Goal: Information Seeking & Learning: Learn about a topic

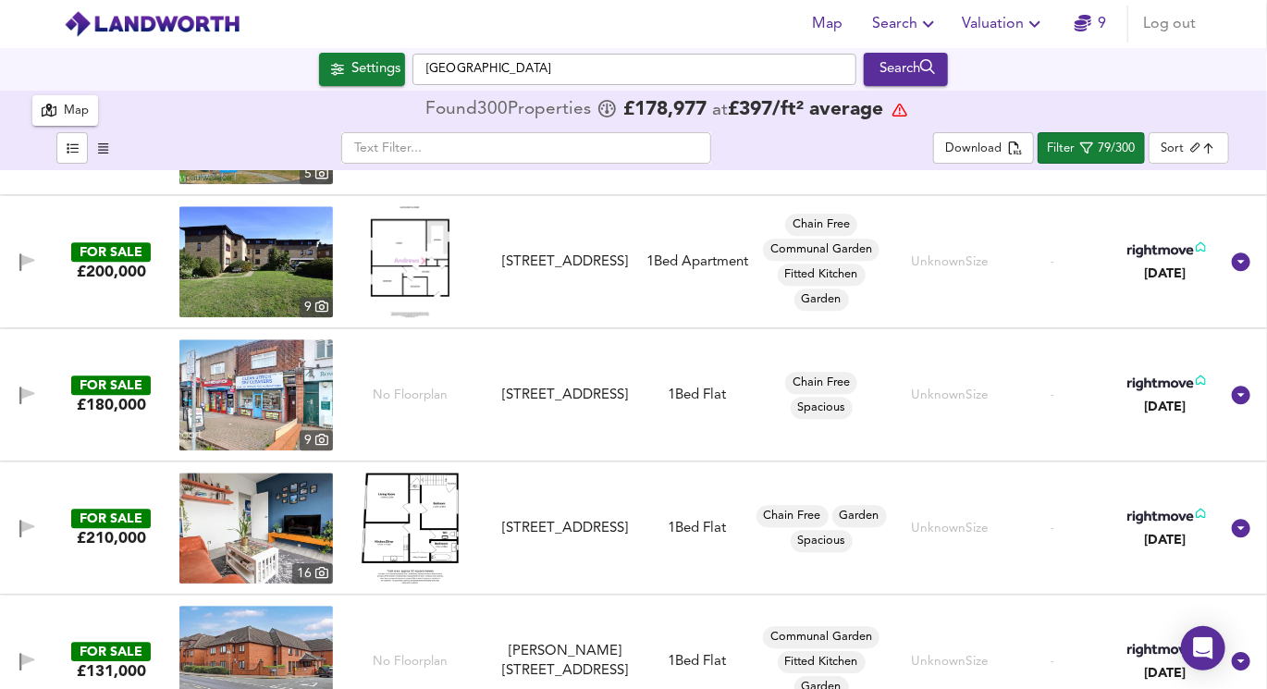
scroll to position [8584, 0]
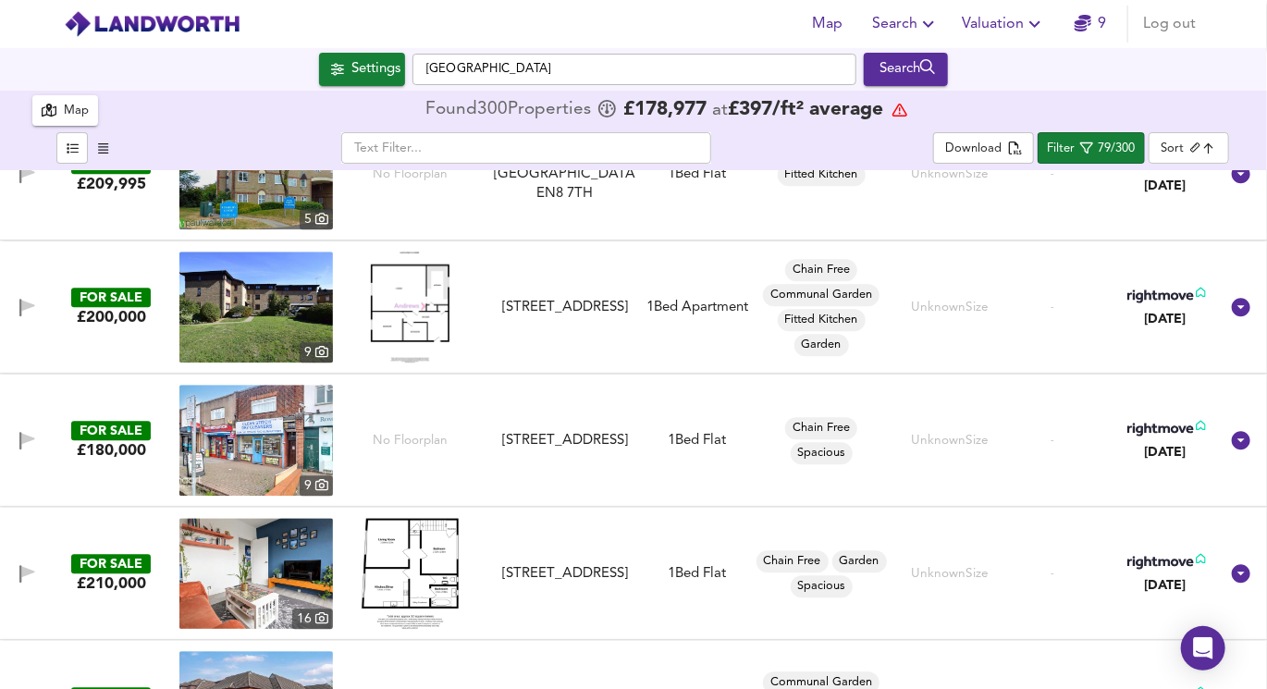
click at [891, 21] on span "Search" at bounding box center [905, 24] width 67 height 26
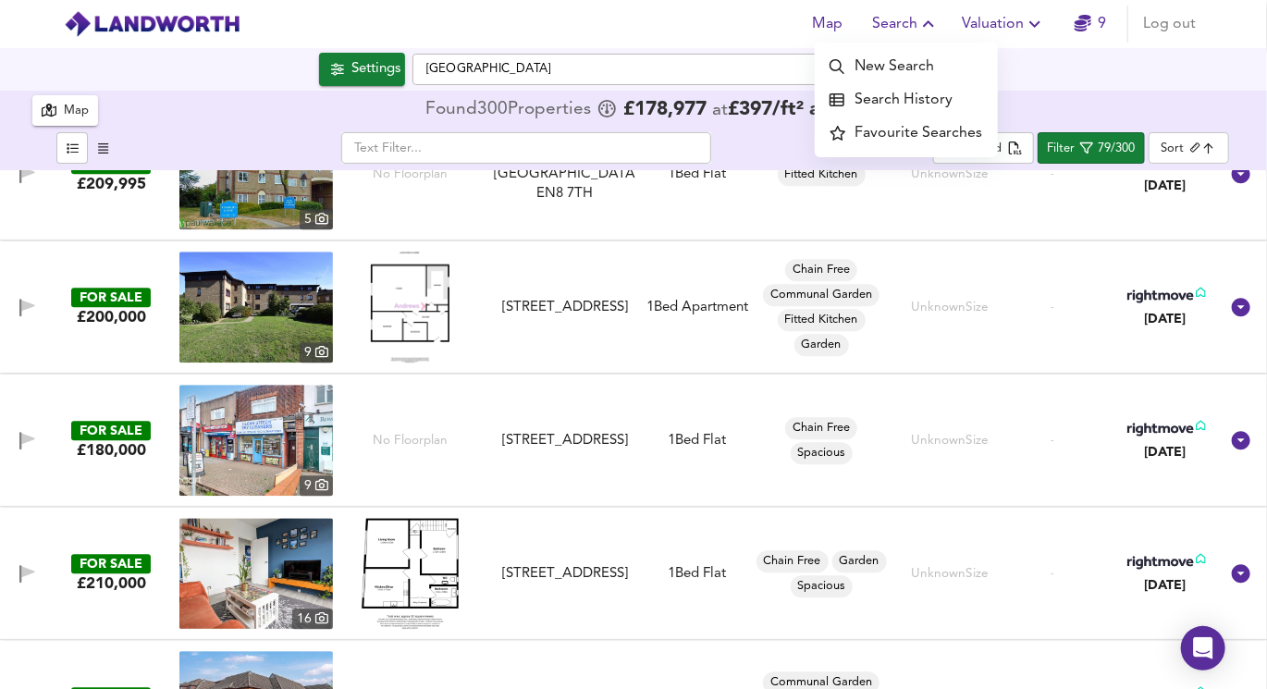
click at [900, 27] on span "Search" at bounding box center [905, 24] width 67 height 26
click at [901, 103] on li "Search History" at bounding box center [906, 99] width 183 height 33
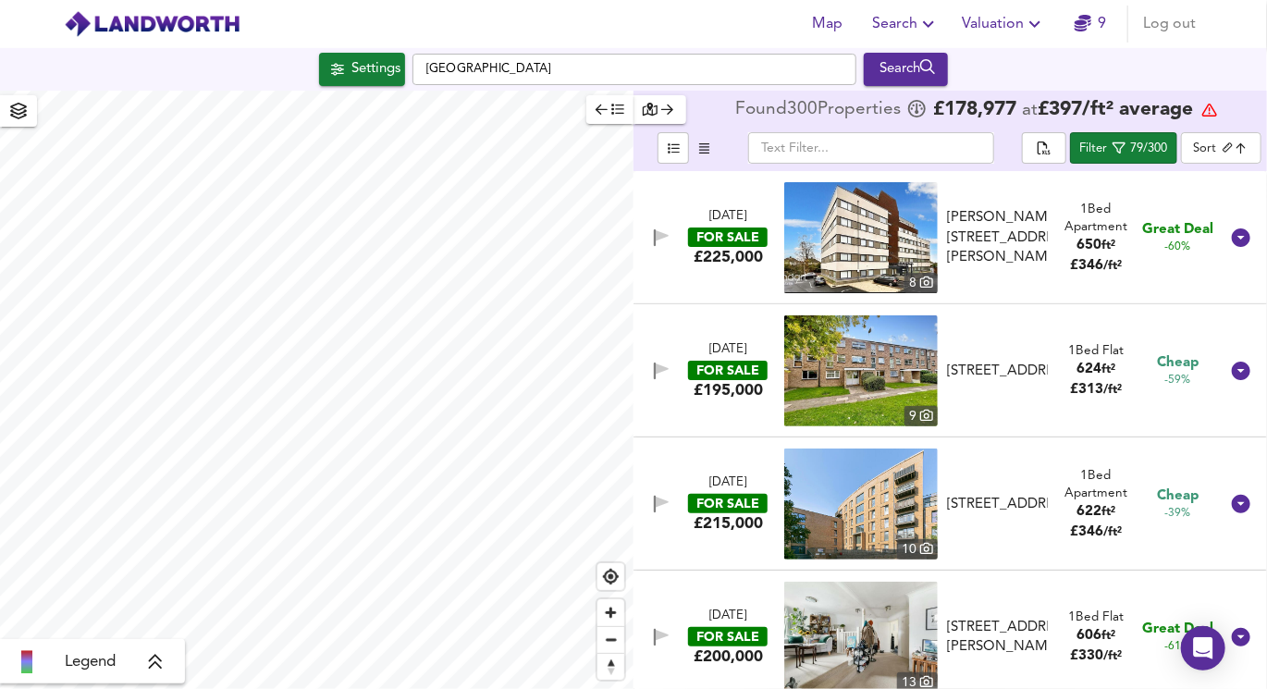
click at [324, 67] on span "Settings" at bounding box center [362, 69] width 77 height 24
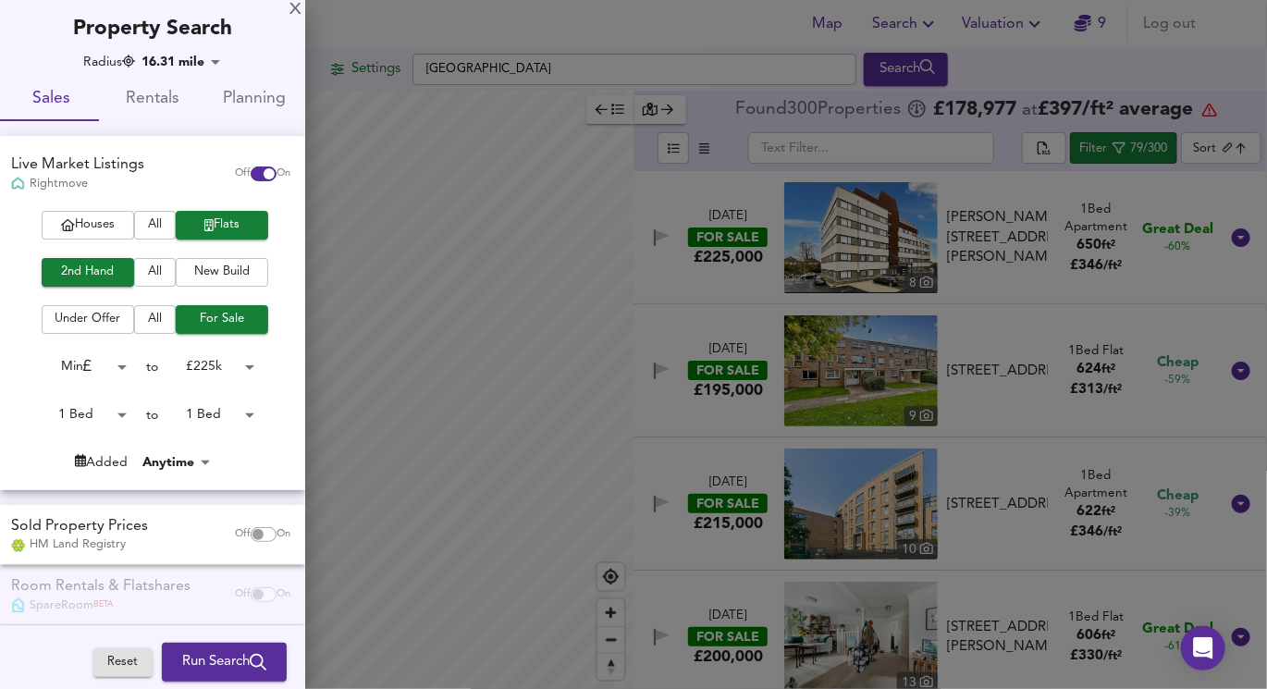
click at [291, 6] on div "X" at bounding box center [295, 10] width 12 height 13
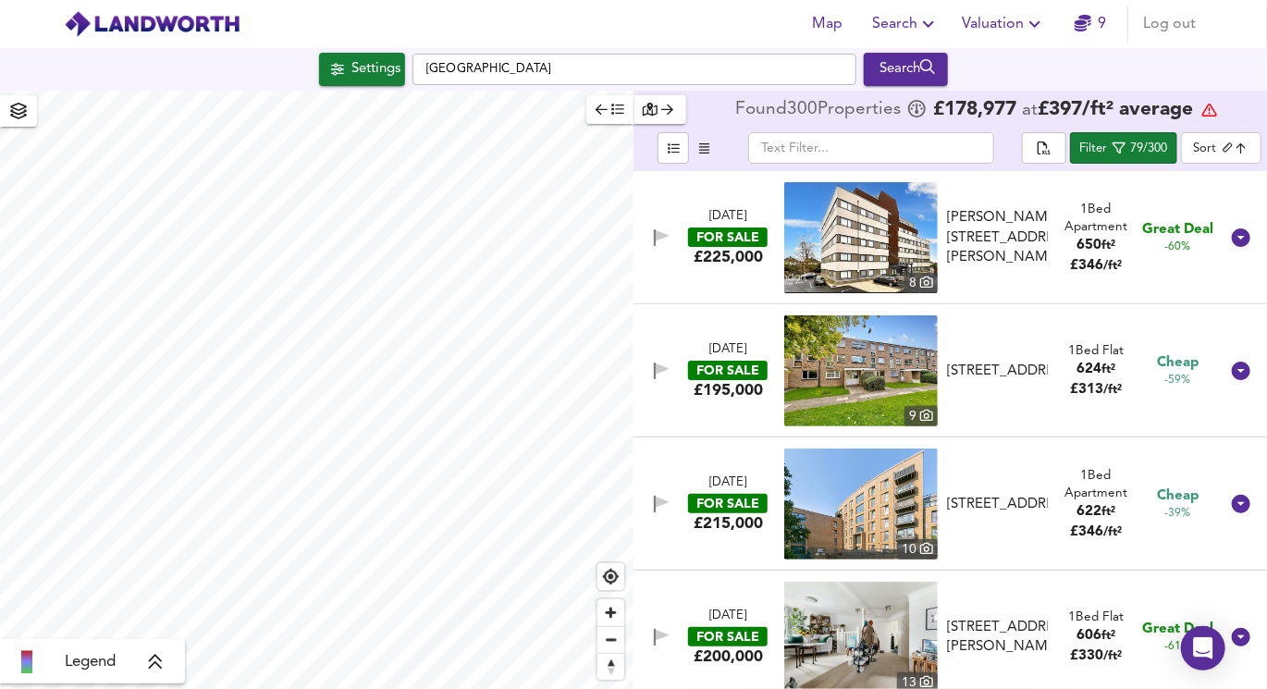
checkbox input "false"
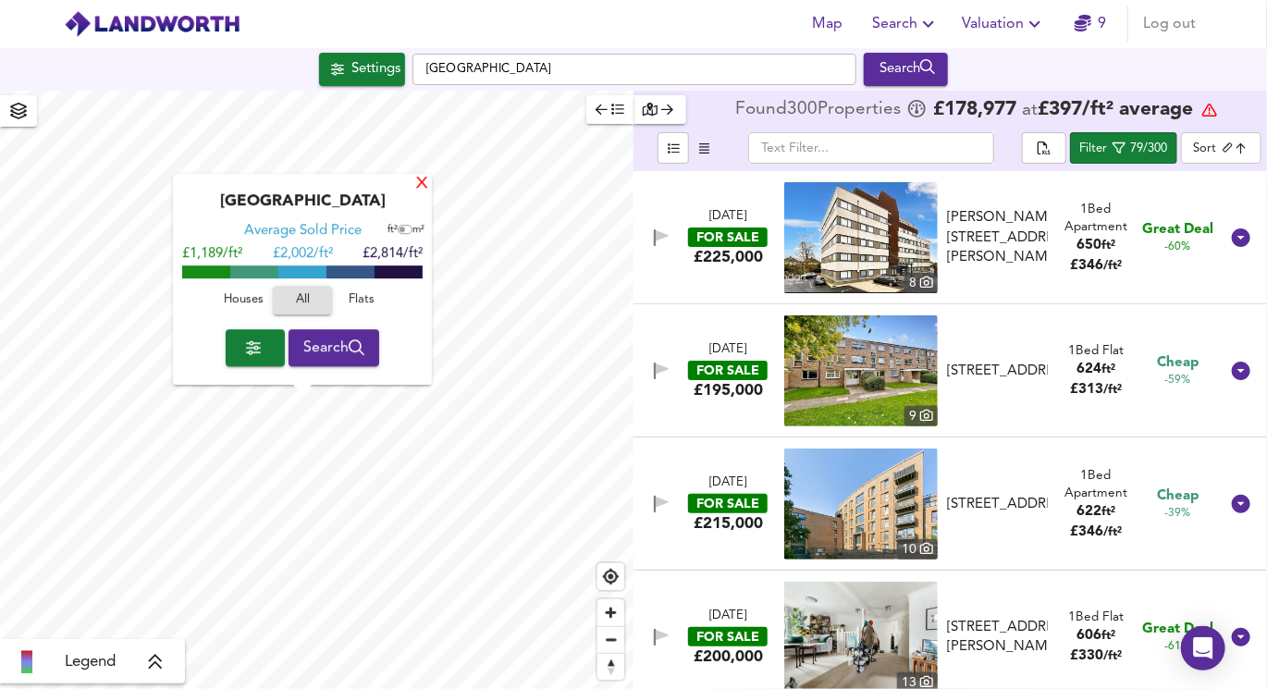
click at [423, 183] on div "X" at bounding box center [422, 185] width 16 height 18
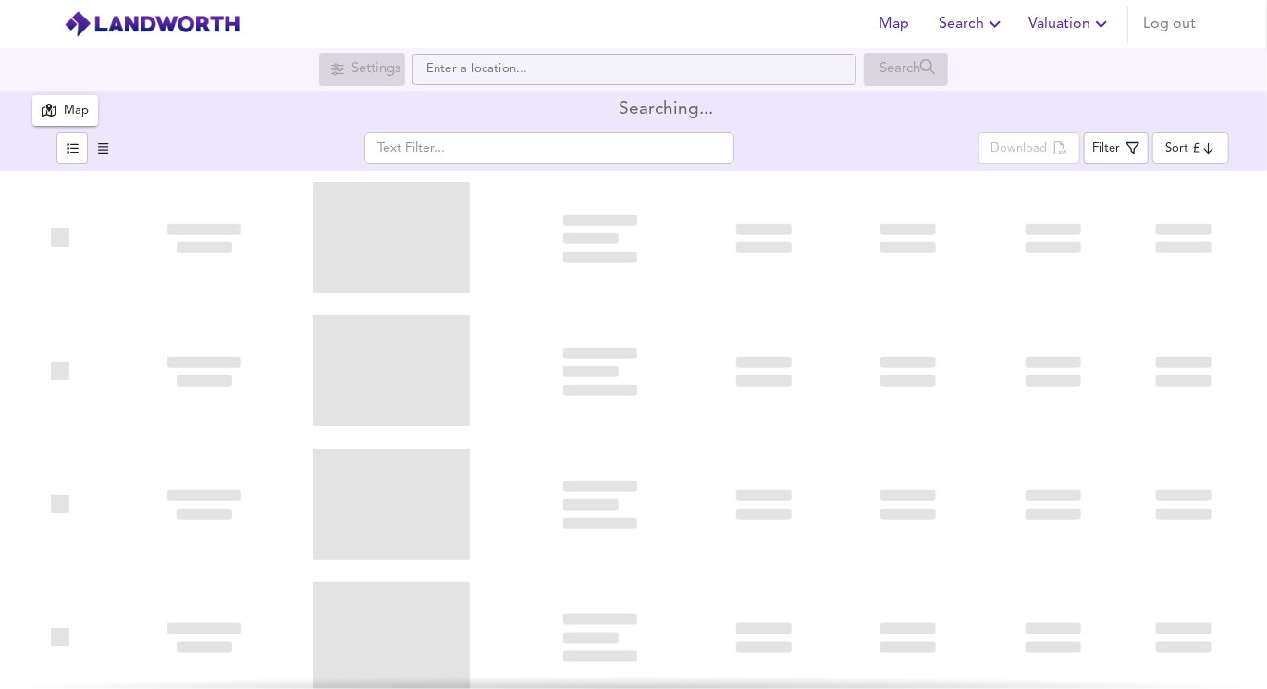
type input "biggest"
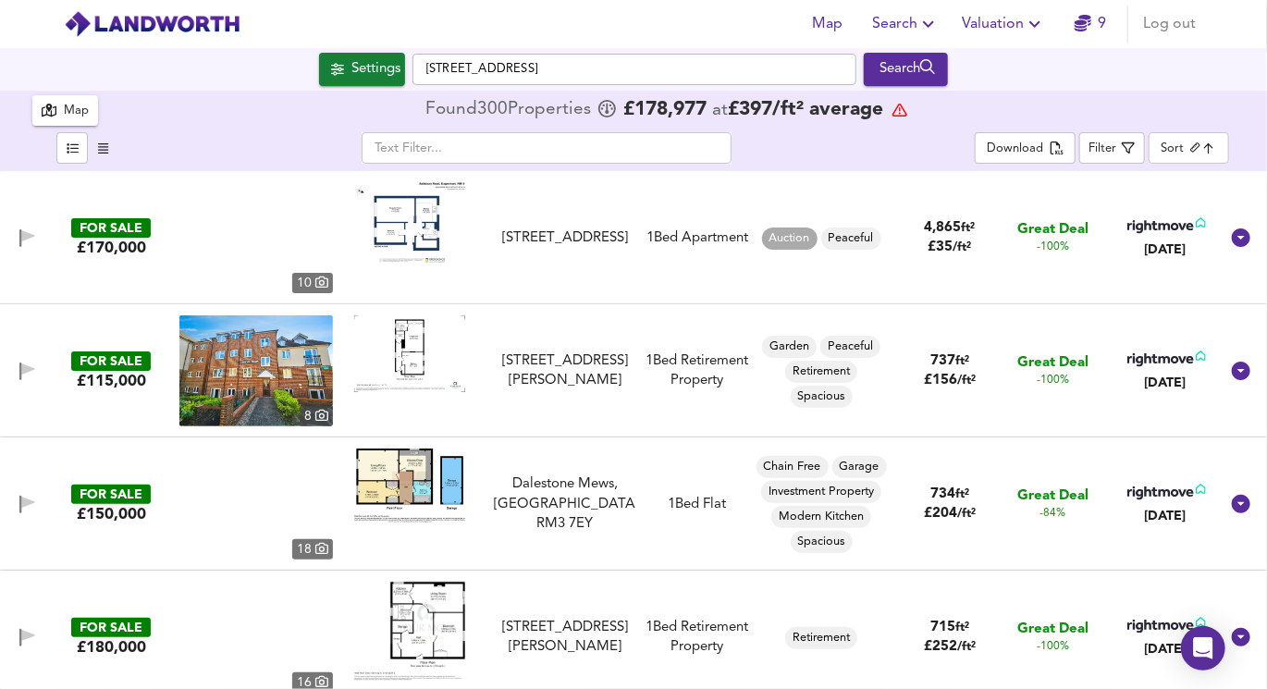
checkbox input "false"
checkbox input "true"
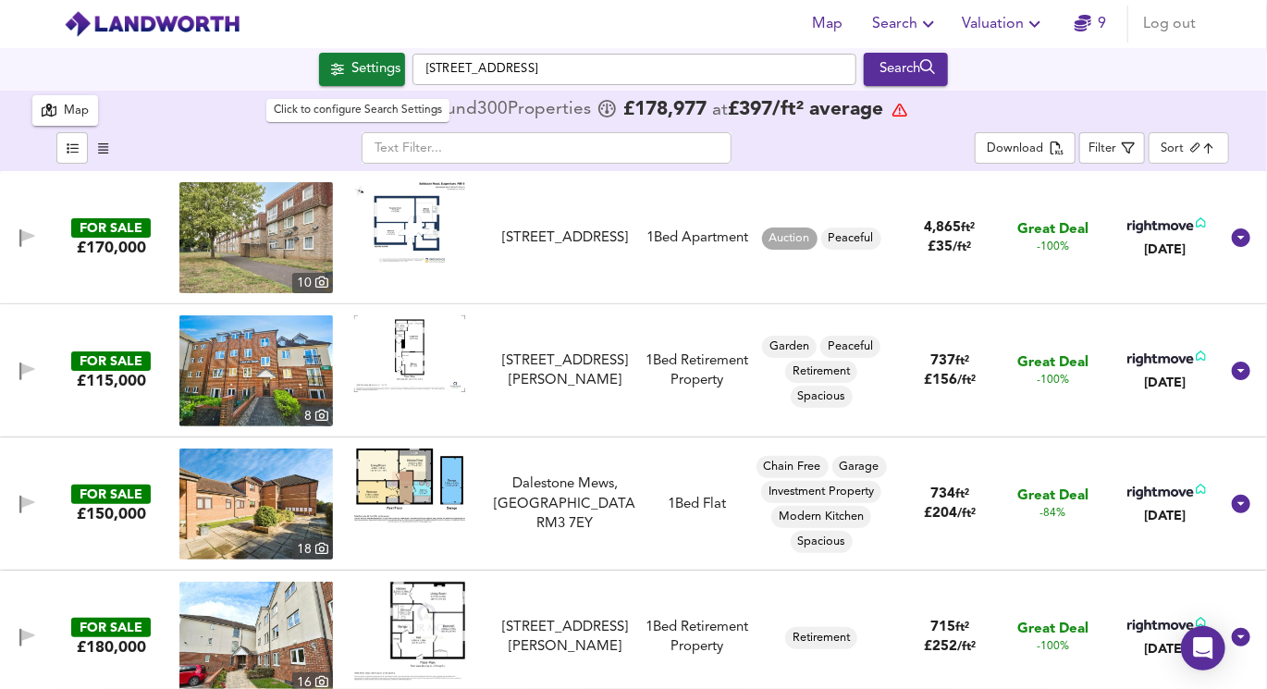
click at [367, 65] on div "Settings" at bounding box center [375, 69] width 49 height 24
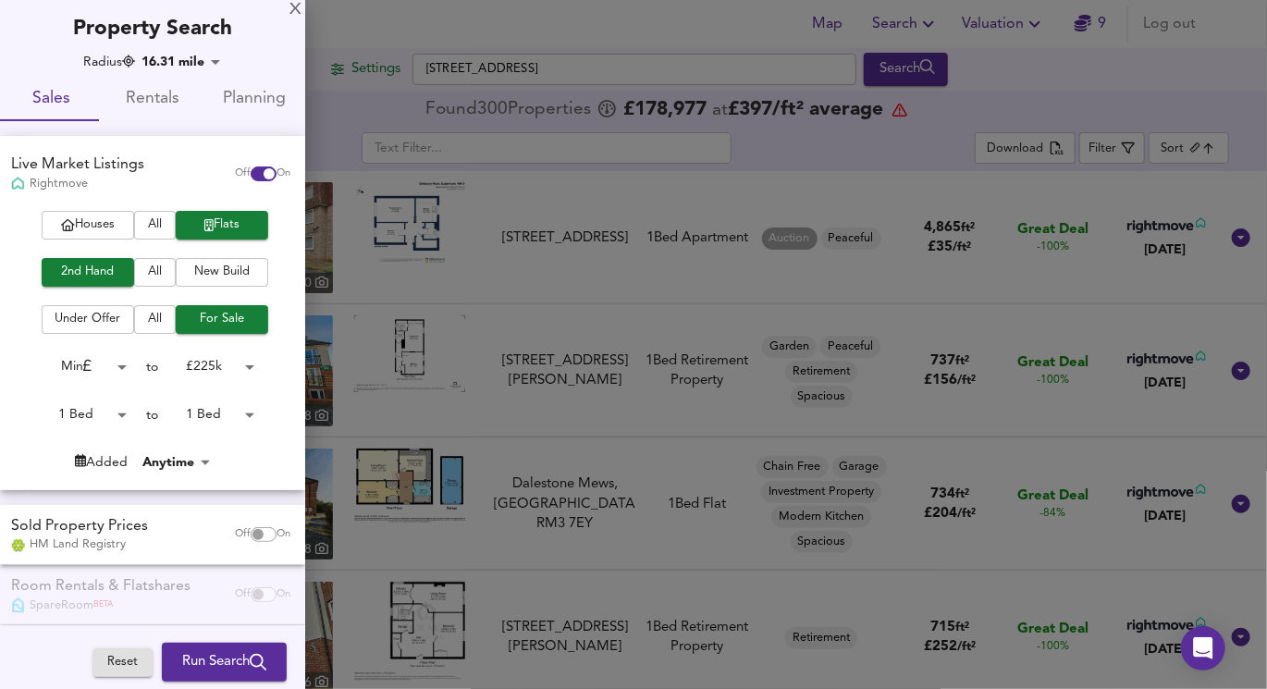
click at [368, 71] on div at bounding box center [633, 344] width 1267 height 689
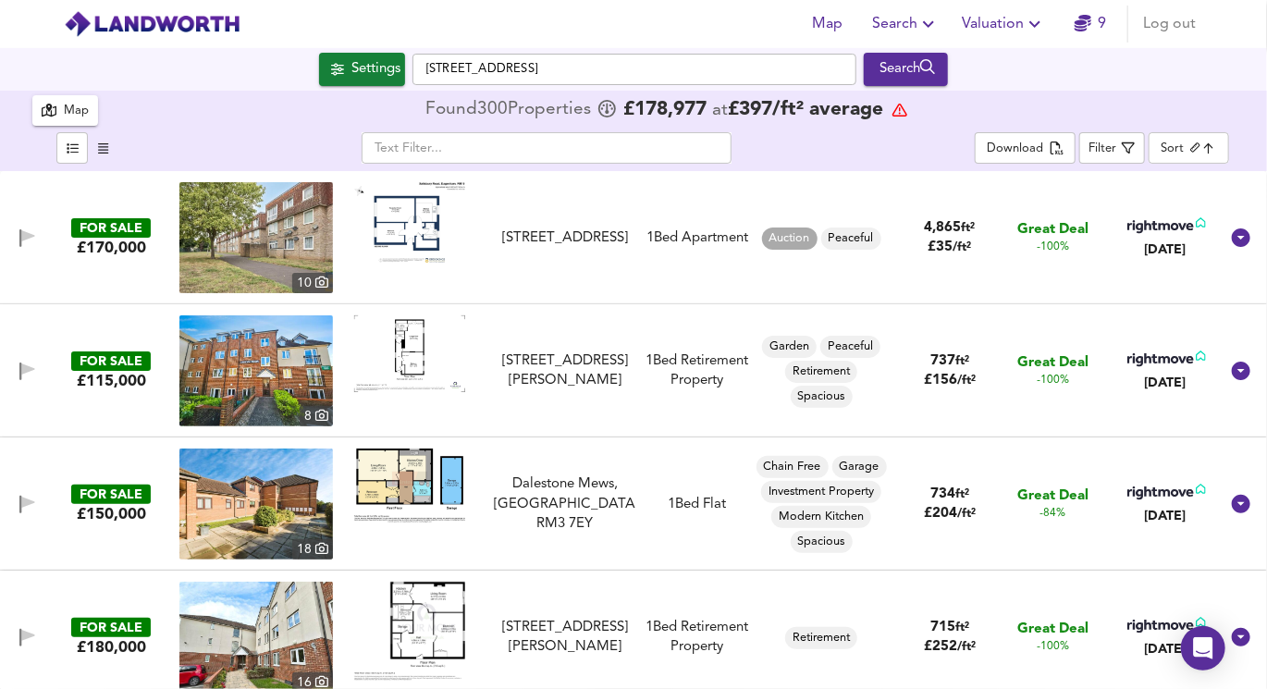
click at [81, 101] on div "Map" at bounding box center [76, 111] width 25 height 21
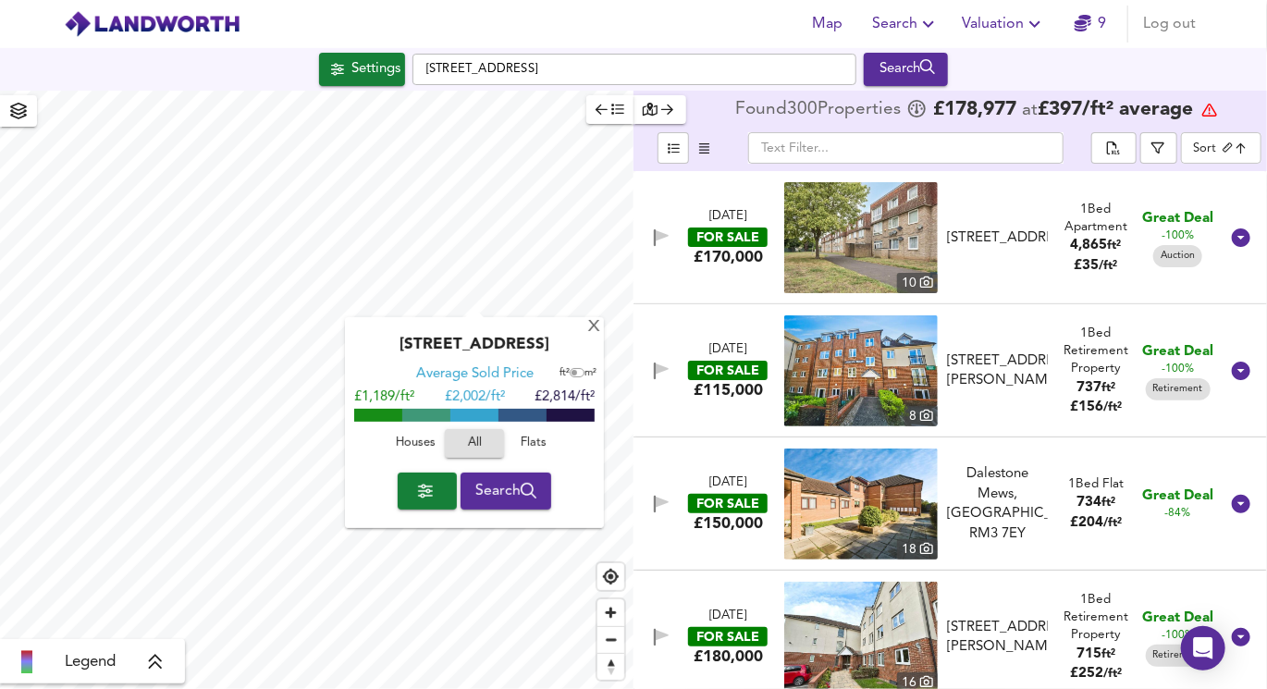
click at [437, 309] on div "X Charing Cross, SW1A 2DX Average Sold Price ft² m² £1,189/ft² £ 2,002/ft² £2,8…" at bounding box center [316, 390] width 633 height 598
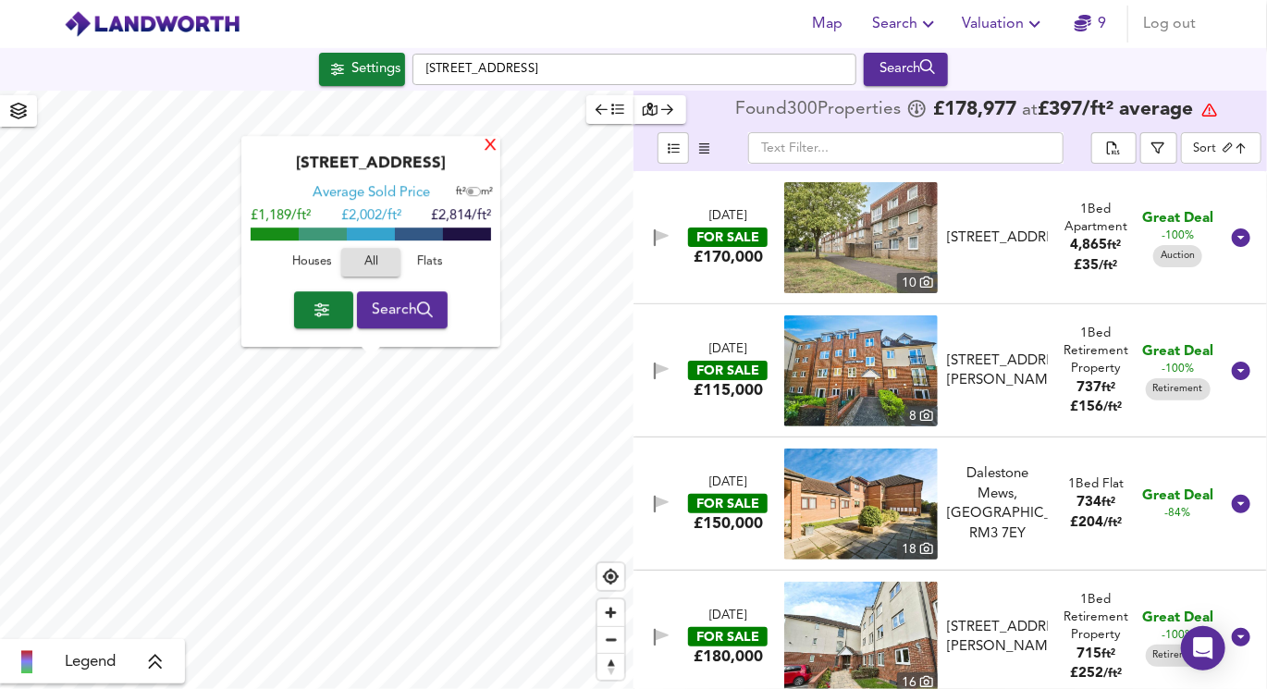
click at [492, 151] on div "X" at bounding box center [491, 147] width 16 height 18
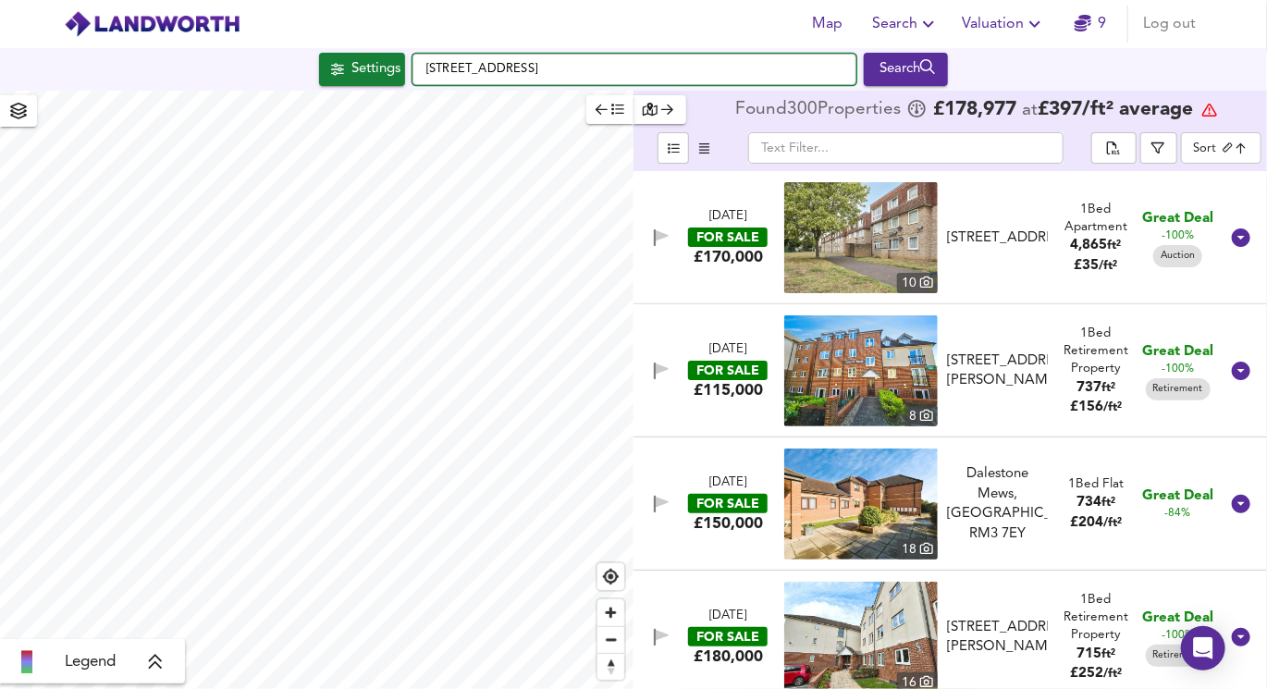
click at [540, 70] on input "[STREET_ADDRESS]" at bounding box center [634, 69] width 444 height 31
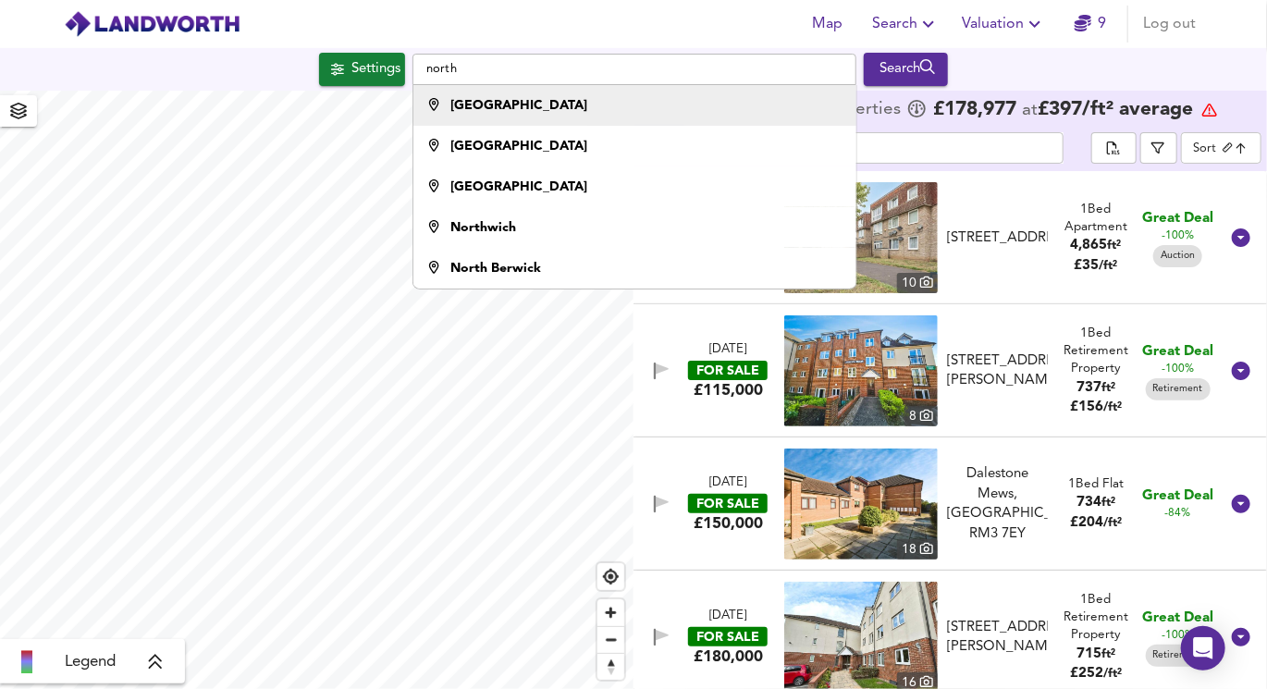
click at [528, 107] on strong "[GEOGRAPHIC_DATA]" at bounding box center [518, 105] width 137 height 13
type input "[GEOGRAPHIC_DATA]"
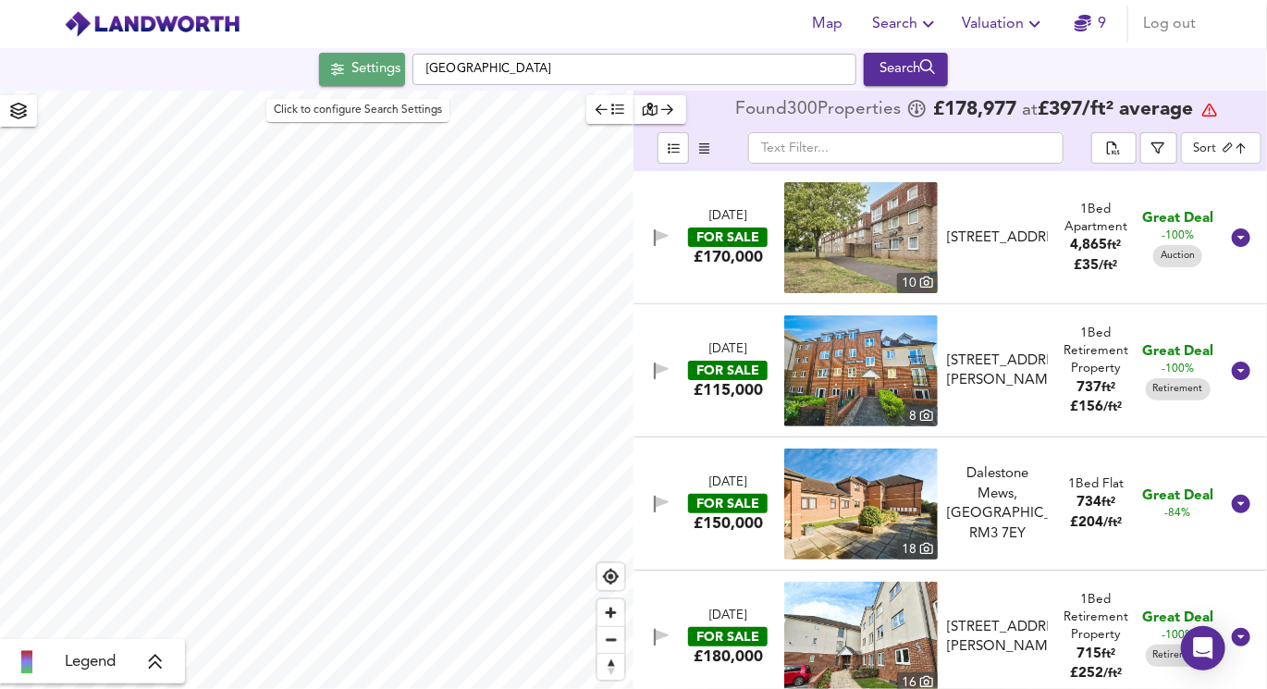
click at [357, 76] on div "Settings" at bounding box center [375, 69] width 49 height 24
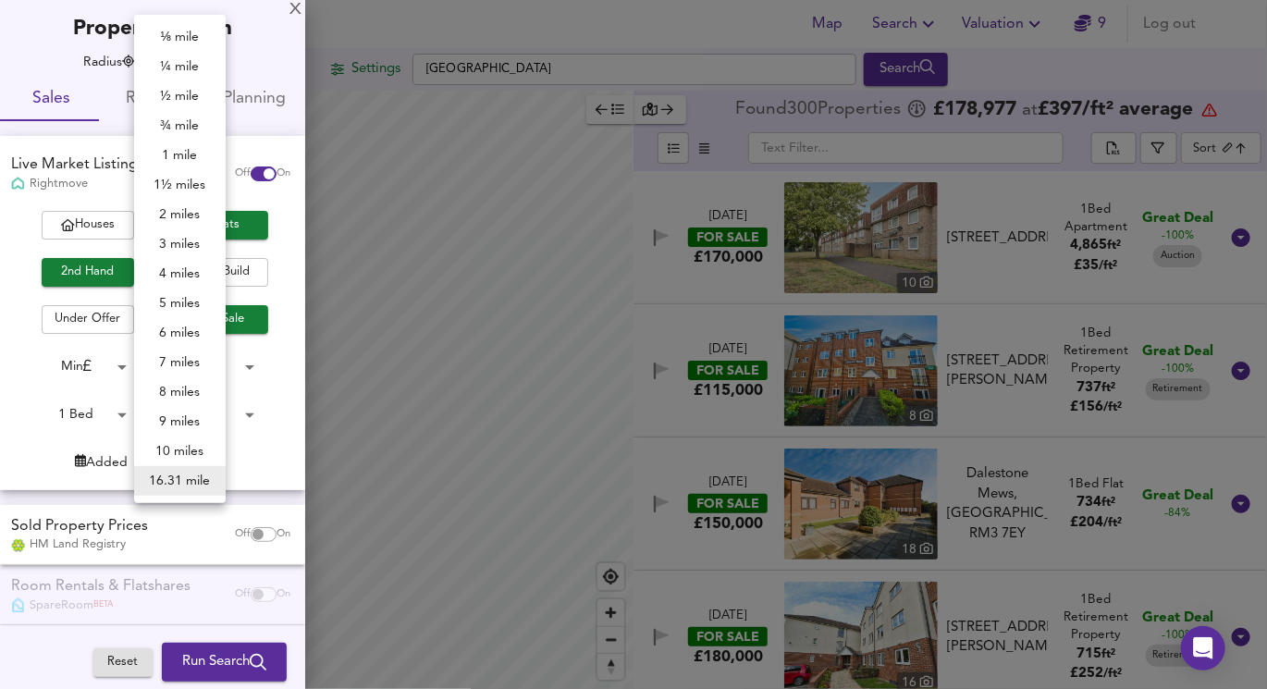
click at [202, 53] on body "Map Search Valuation 9 Log out Settings [GEOGRAPHIC_DATA] Search Legend Found 3…" at bounding box center [633, 344] width 1267 height 689
click at [192, 481] on li "16.31 mile" at bounding box center [180, 481] width 92 height 30
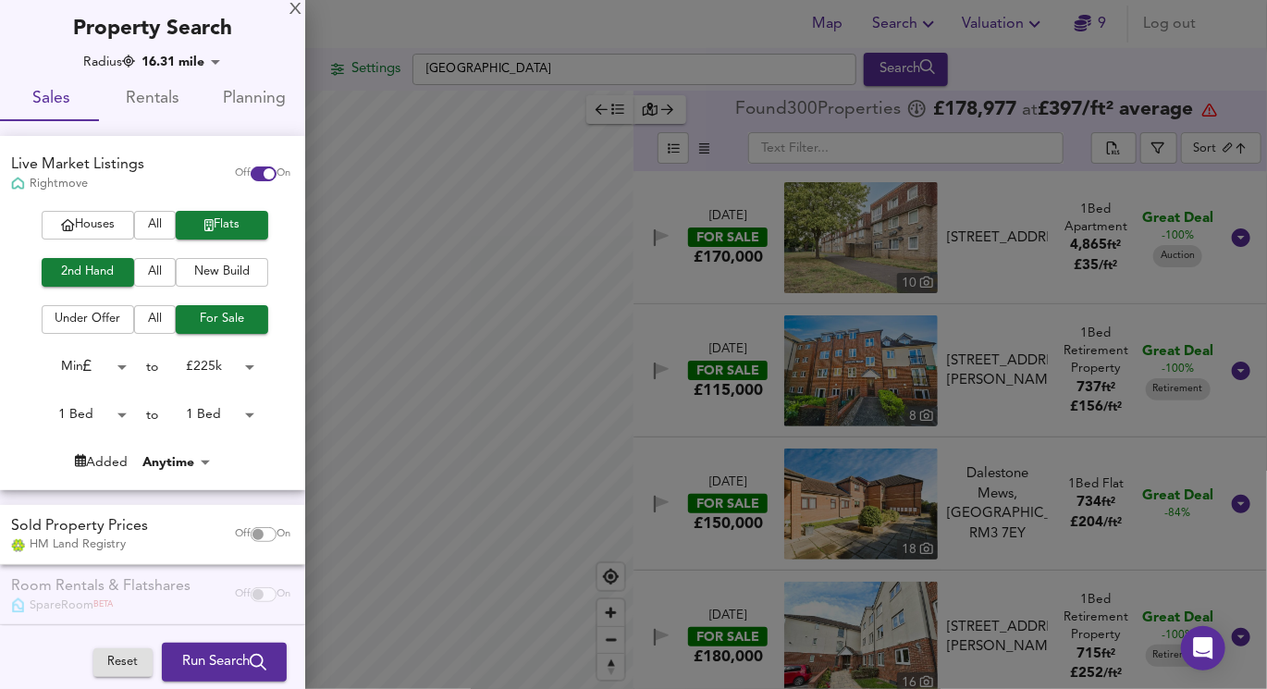
click at [483, 312] on div at bounding box center [633, 344] width 1267 height 689
click at [434, 324] on div at bounding box center [633, 344] width 1267 height 689
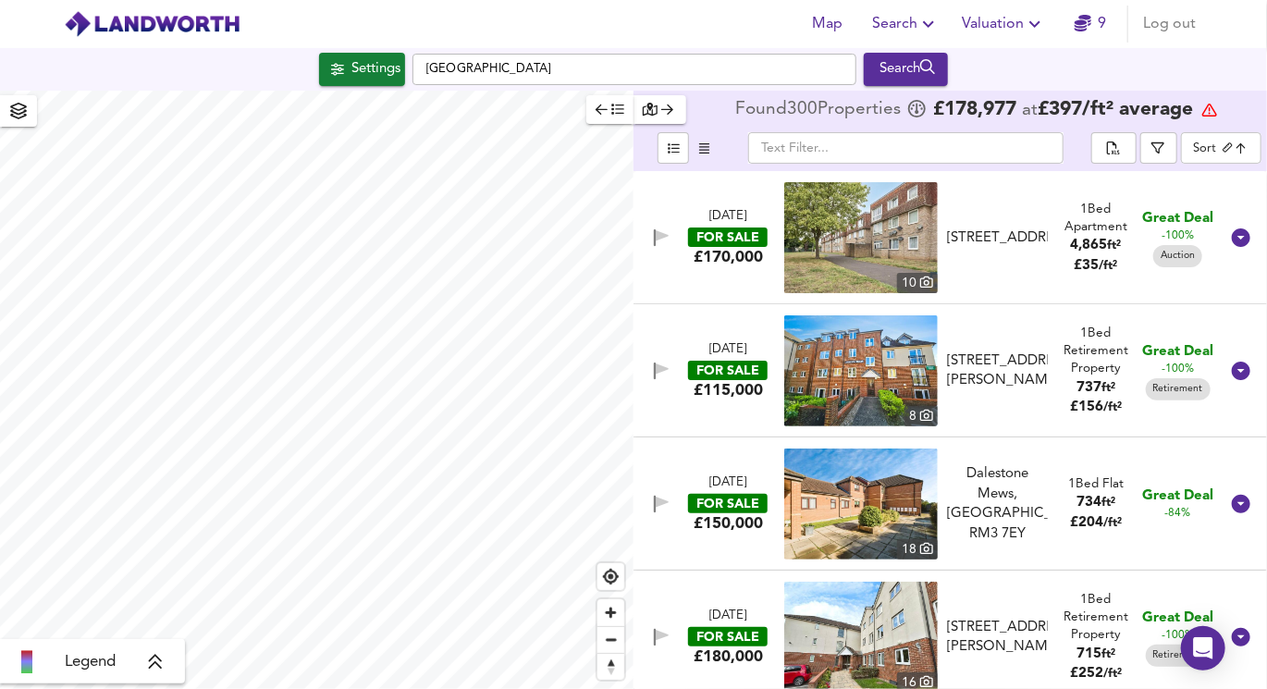
type input "64360"
click at [343, 90] on div "Settings [GEOGRAPHIC_DATA] Search" at bounding box center [633, 69] width 1267 height 43
click at [351, 76] on div "Settings" at bounding box center [375, 69] width 49 height 24
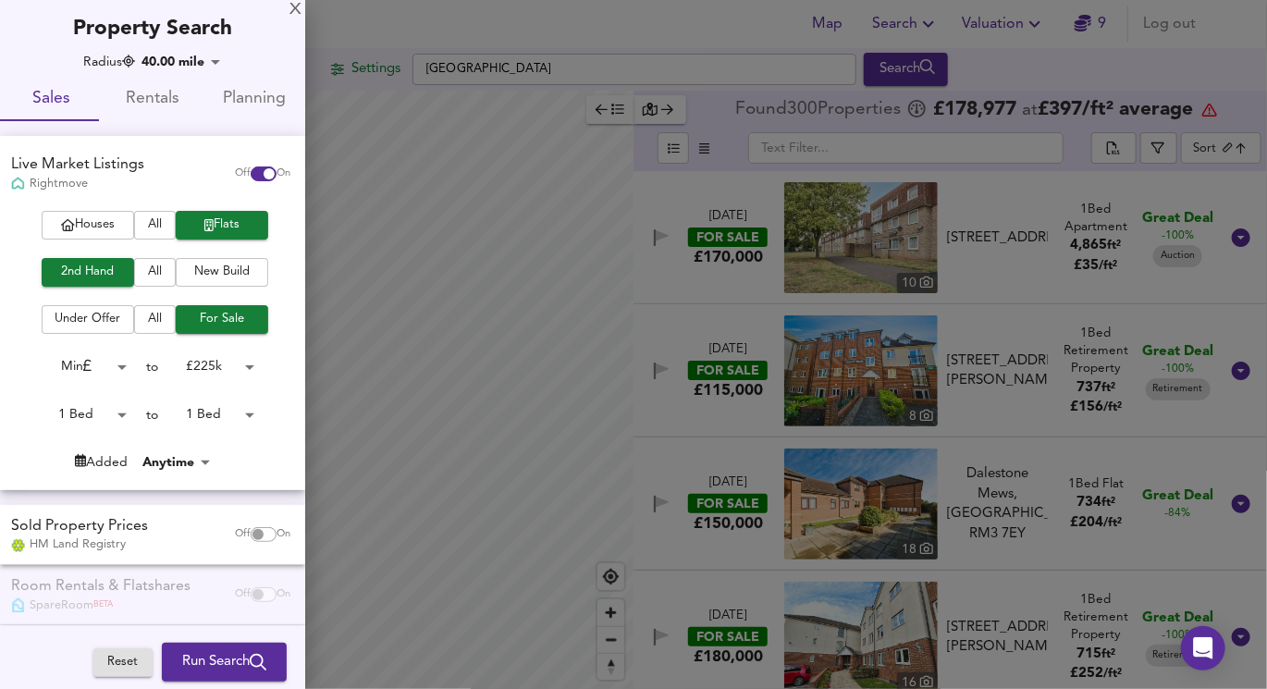
click at [209, 365] on body "Map Search Valuation 9 Log out Settings [GEOGRAPHIC_DATA] Search Legend Found 3…" at bounding box center [633, 344] width 1267 height 689
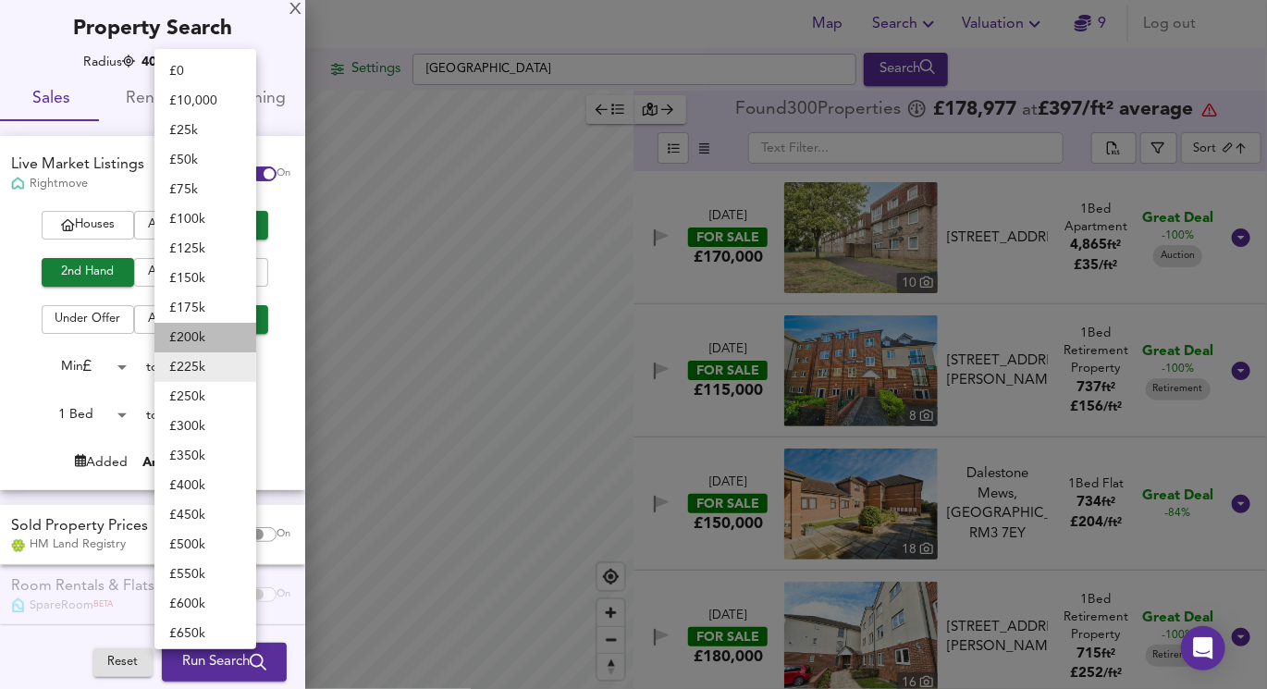
click at [216, 327] on li "£ 200k" at bounding box center [205, 338] width 102 height 30
type input "200000"
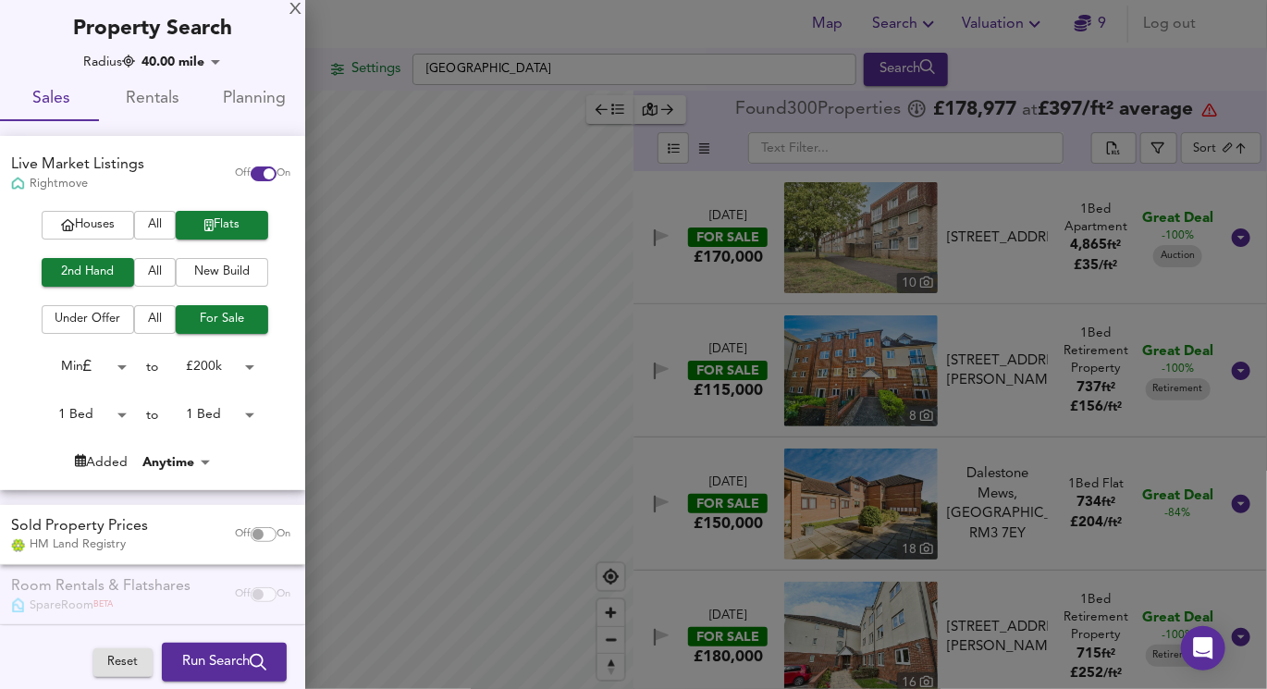
drag, startPoint x: 240, startPoint y: 473, endPoint x: 234, endPoint y: 339, distance: 134.2
click at [234, 339] on div "Houses All Flats 2nd Hand All New Build Under Offer All For Sale Min 0 to £ 200…" at bounding box center [152, 350] width 305 height 278
click at [196, 645] on button "Run Search" at bounding box center [224, 662] width 125 height 39
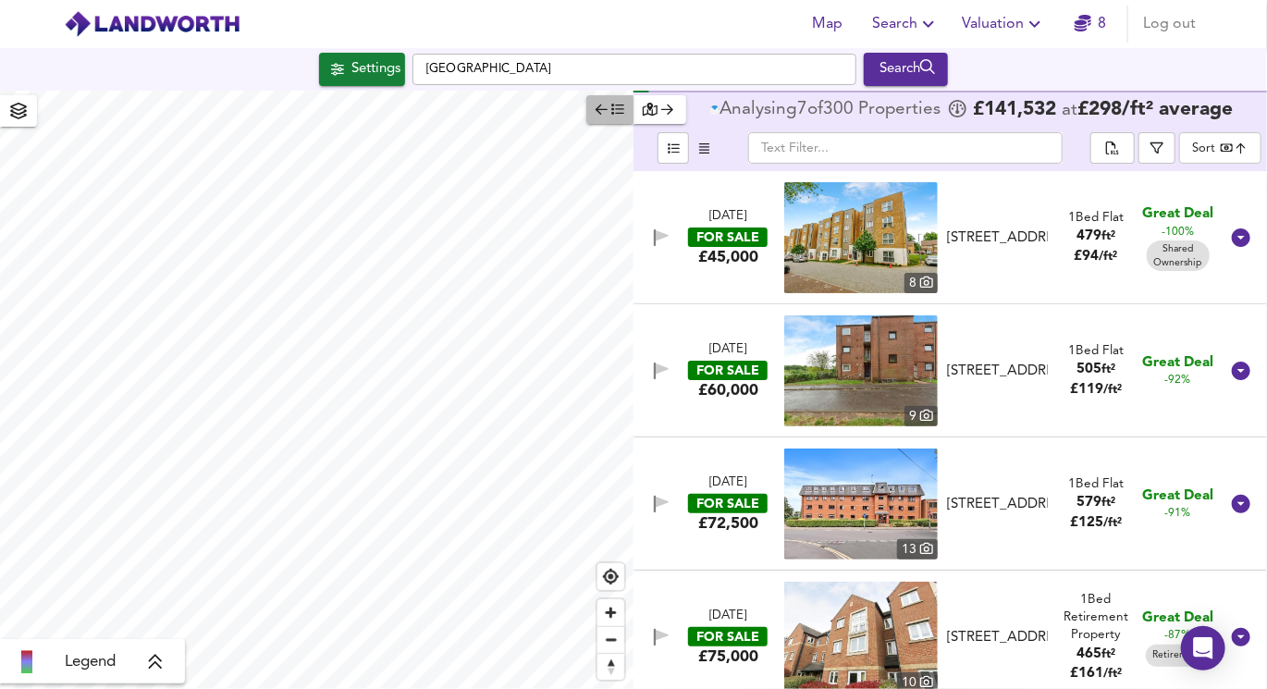
click at [605, 119] on span "button" at bounding box center [609, 109] width 29 height 21
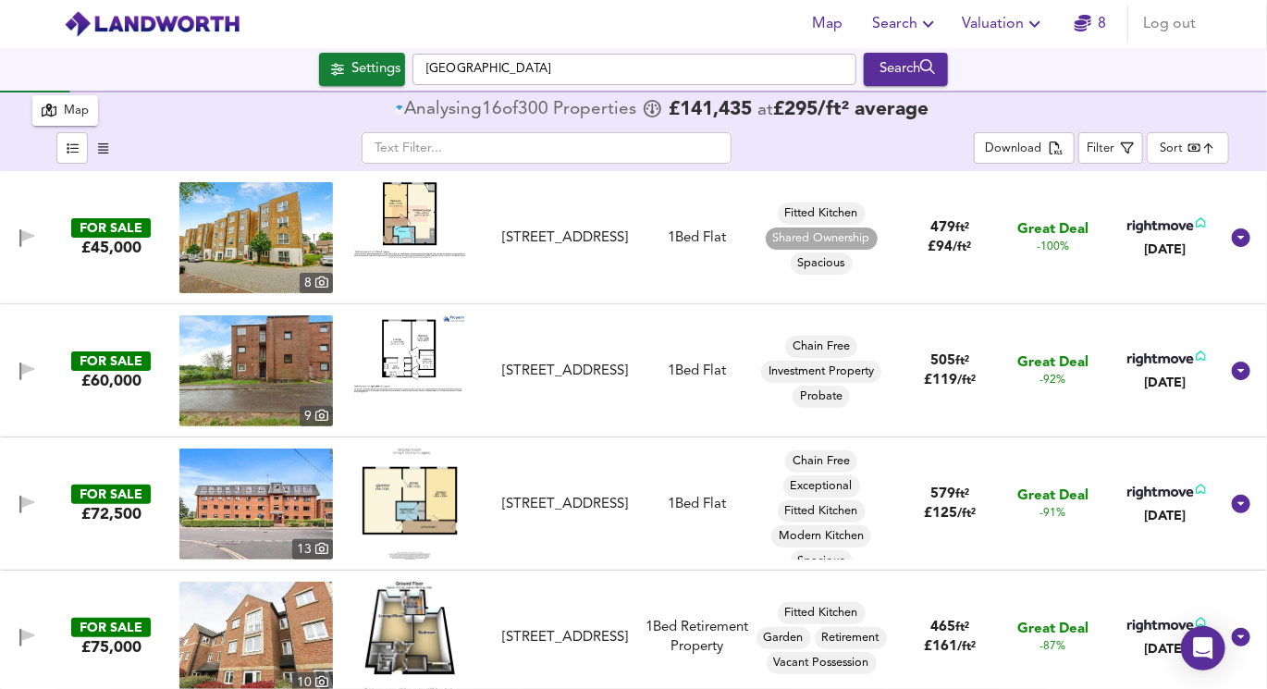
click at [1181, 148] on body "Map Search Valuation 8 Log out Settings [GEOGRAPHIC_DATA] Search 300 Results Le…" at bounding box center [633, 344] width 1267 height 689
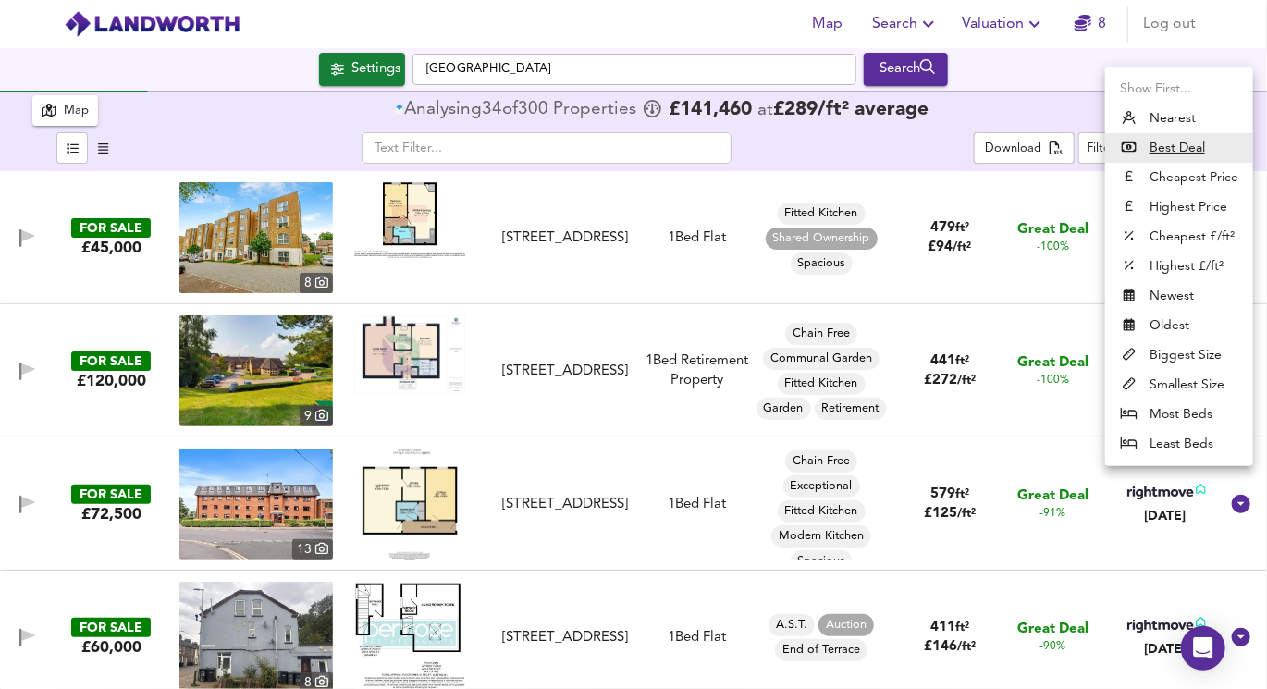
click at [1164, 364] on li "Biggest Size" at bounding box center [1179, 355] width 148 height 30
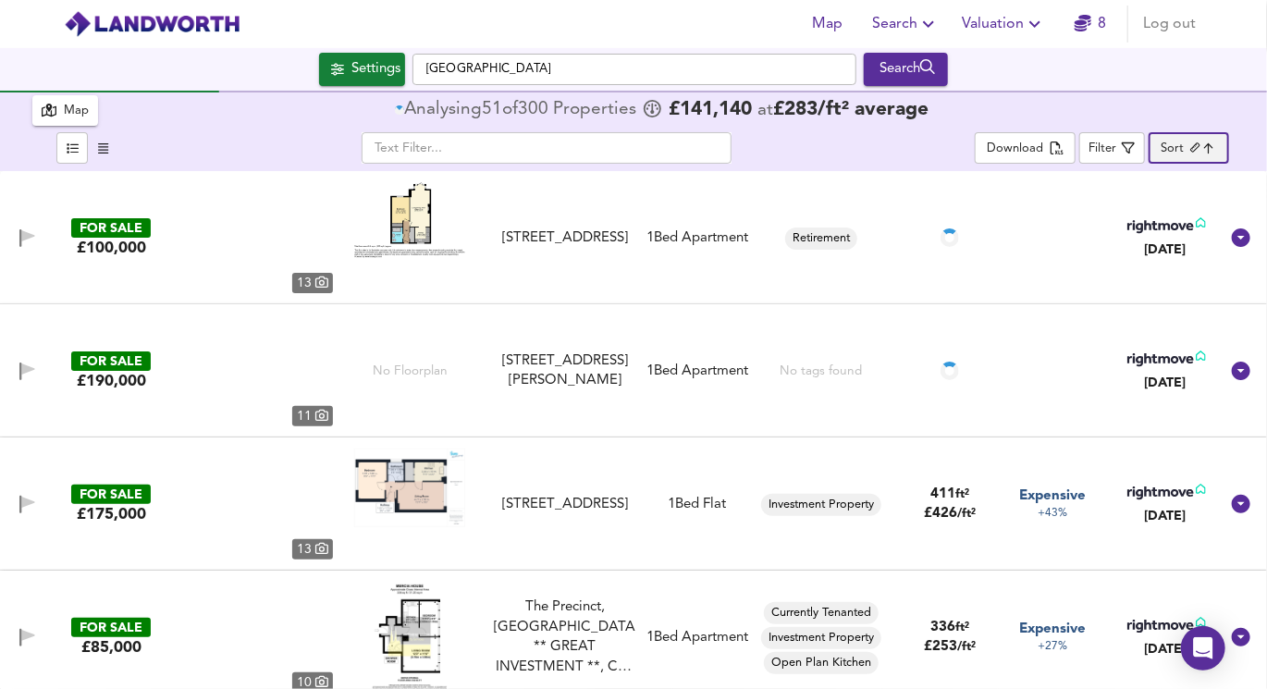
type input "biggest"
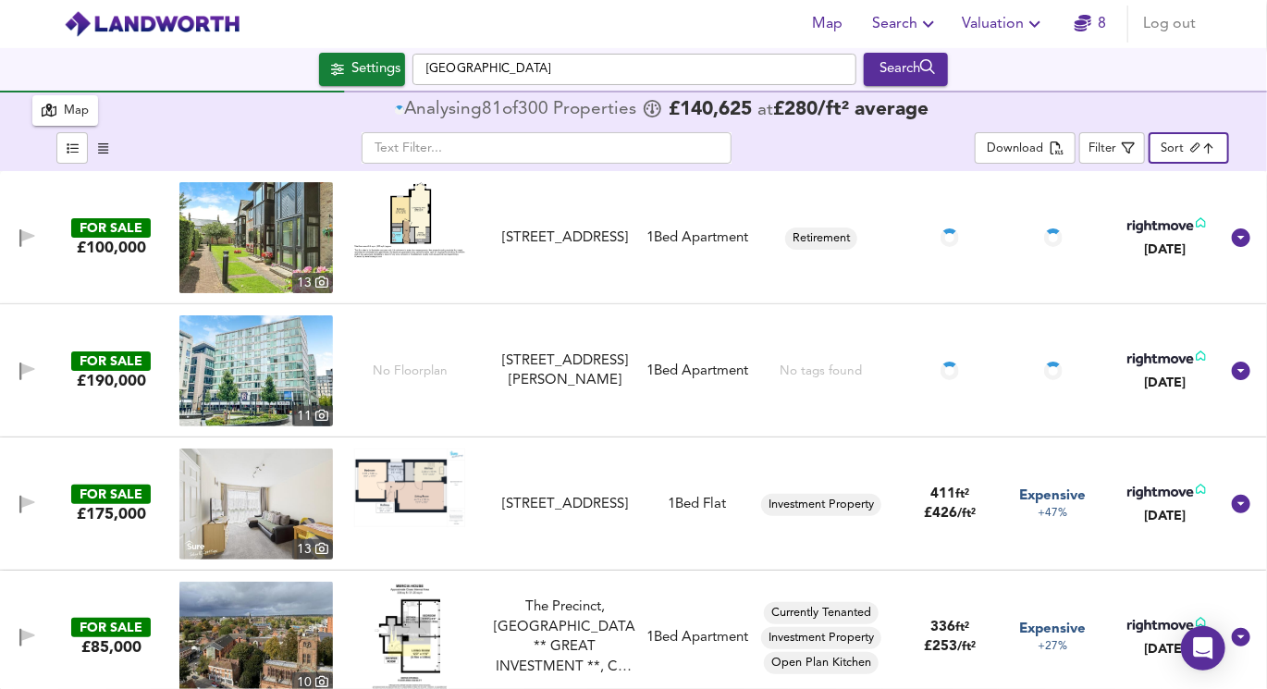
click at [1170, 154] on body "Map Search Valuation 8 Log out Settings [GEOGRAPHIC_DATA] Search 300 Results Le…" at bounding box center [633, 344] width 1267 height 689
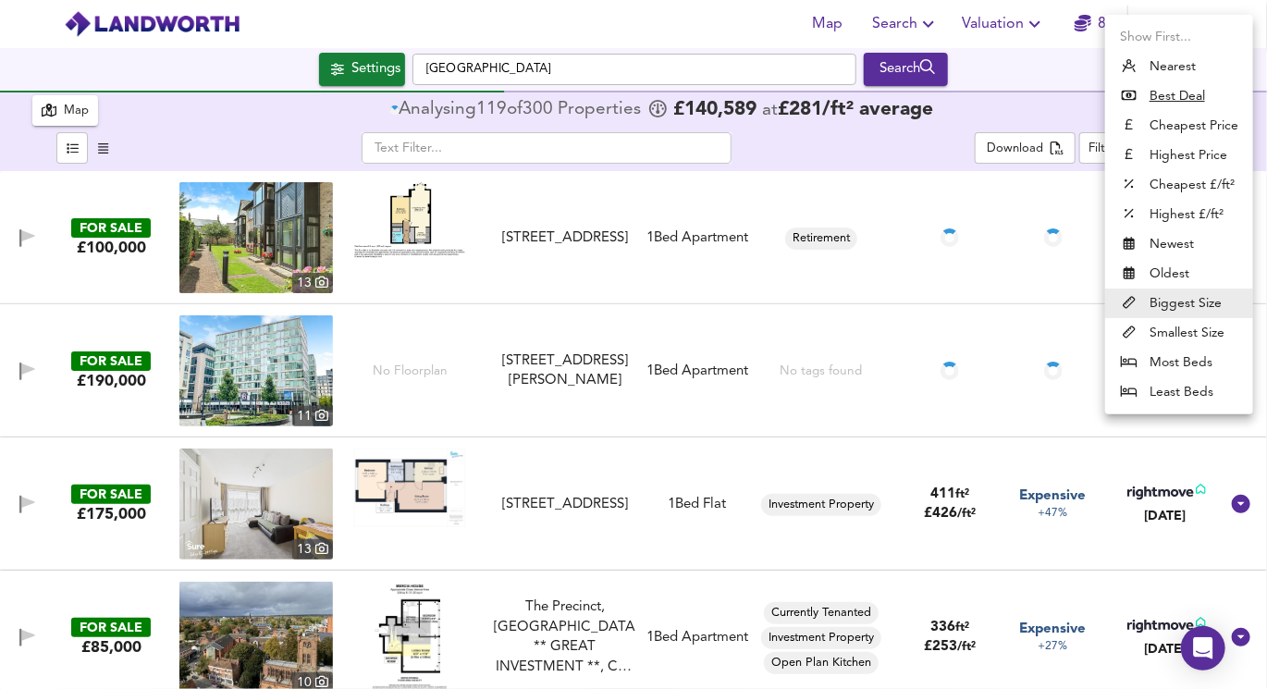
click at [1046, 102] on div at bounding box center [633, 344] width 1267 height 689
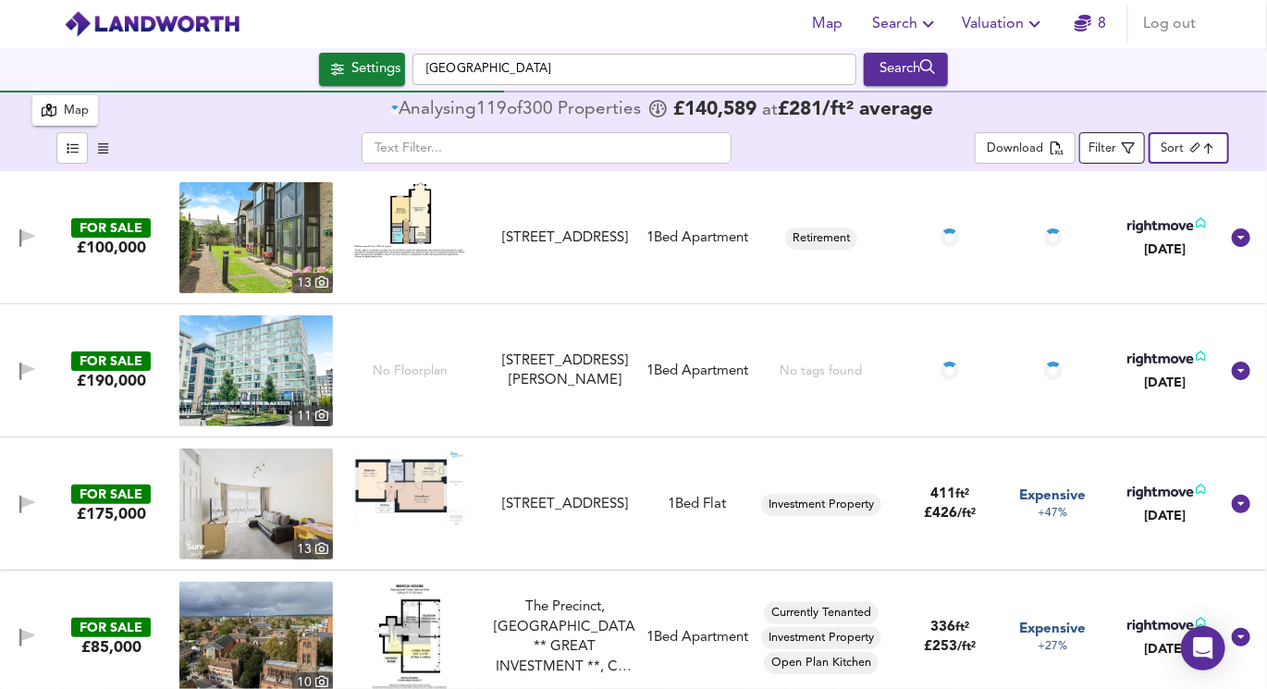
click at [1103, 157] on div "Filter" at bounding box center [1102, 149] width 28 height 21
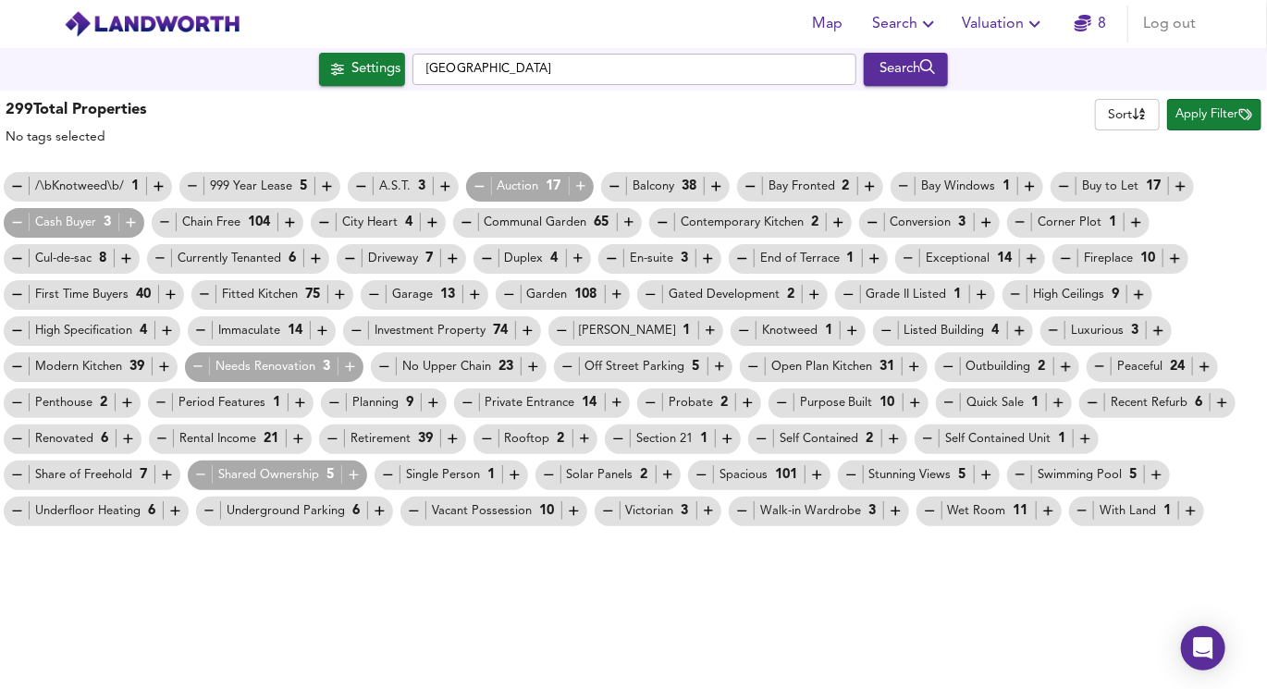
click at [1105, 151] on div "299 Total Properties No tags selected Sort name ​ Apply Filter /\bKnotweed\b/ 1…" at bounding box center [633, 309] width 1267 height 437
click at [576, 186] on icon "button" at bounding box center [580, 186] width 9 height 9
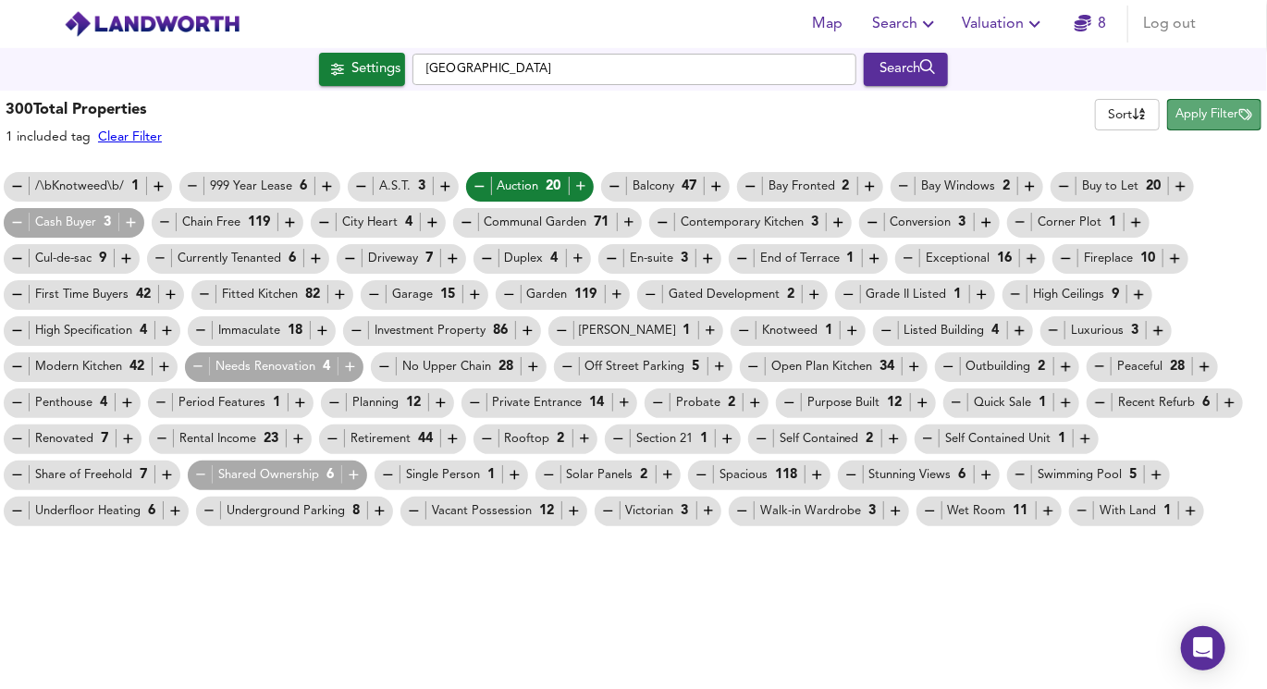
click at [1193, 100] on button "Apply Filter" at bounding box center [1214, 114] width 94 height 31
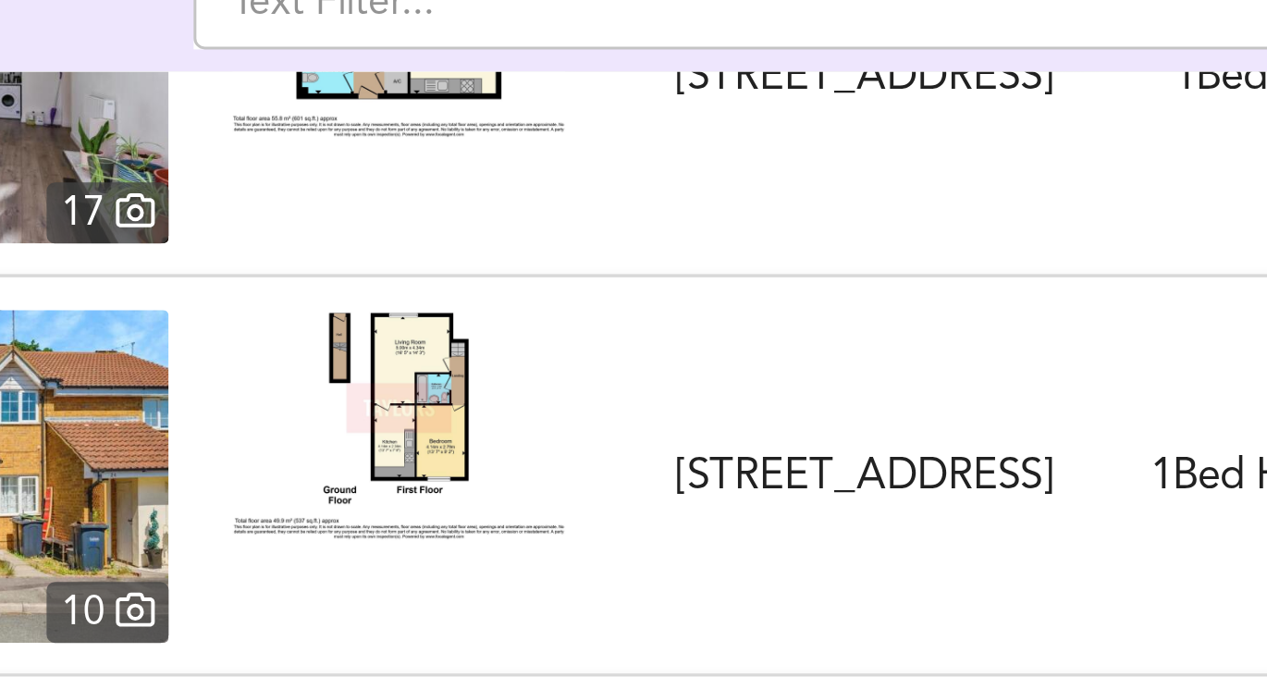
scroll to position [68, 0]
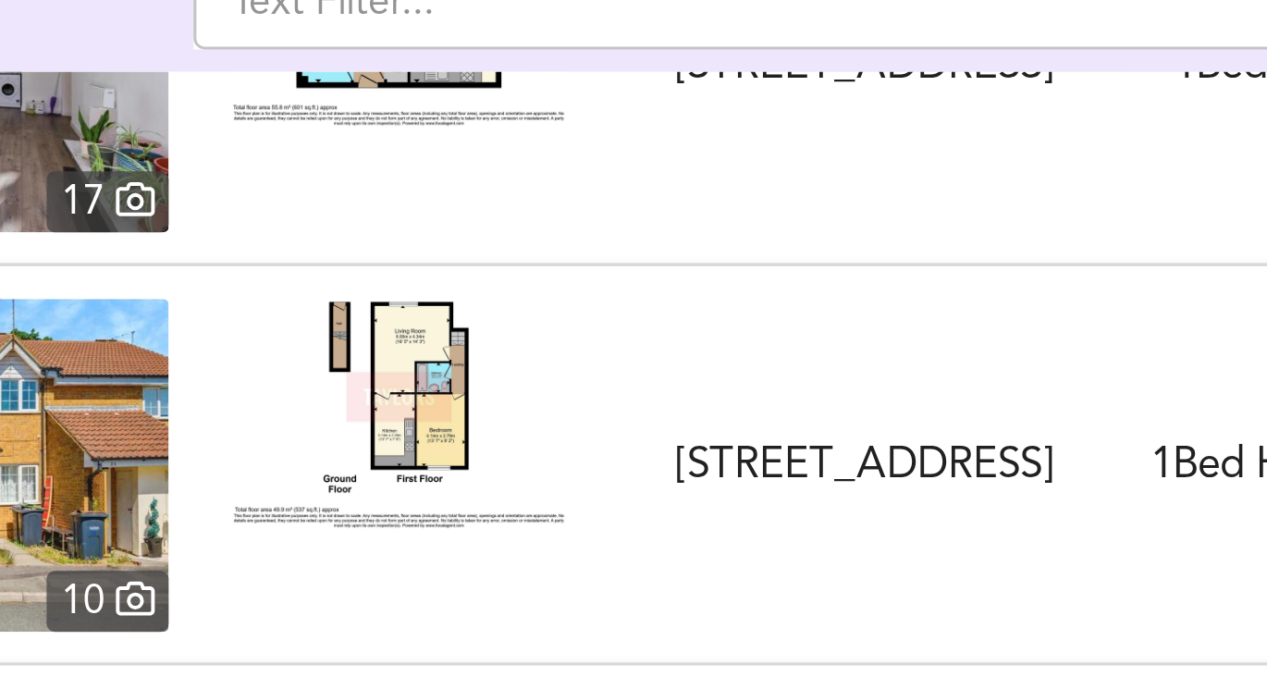
click at [412, 288] on img at bounding box center [409, 285] width 111 height 77
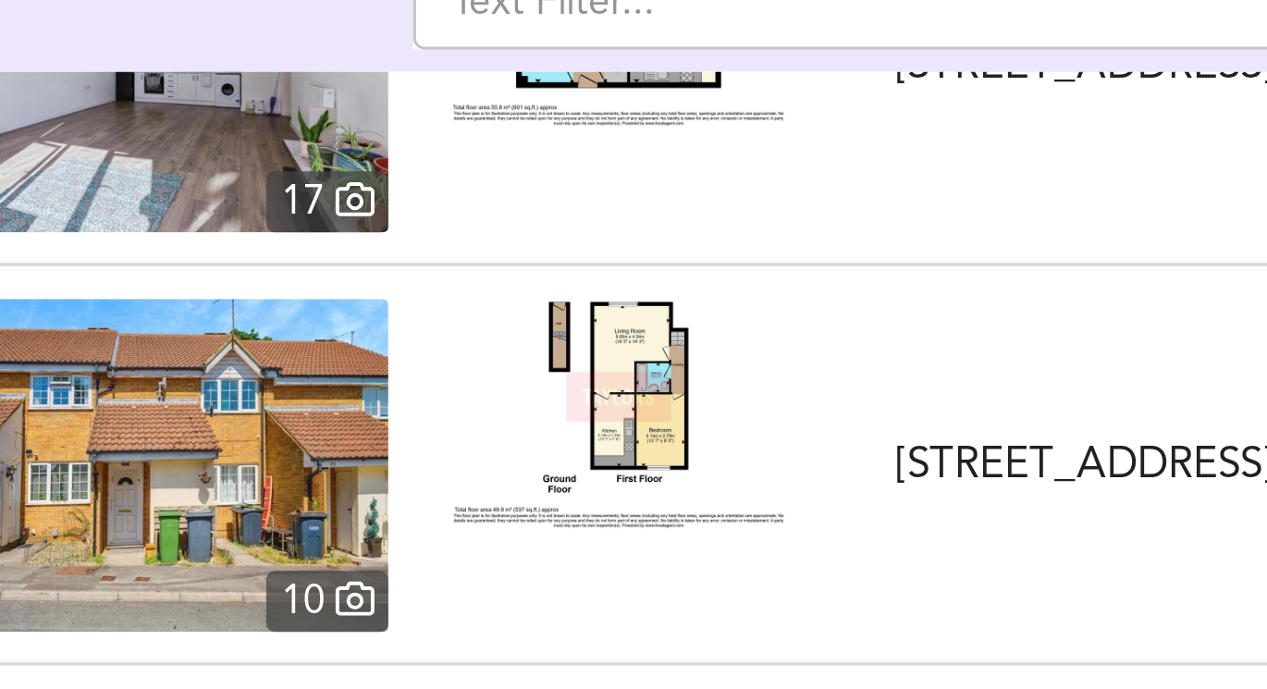
click at [269, 300] on img at bounding box center [255, 302] width 153 height 111
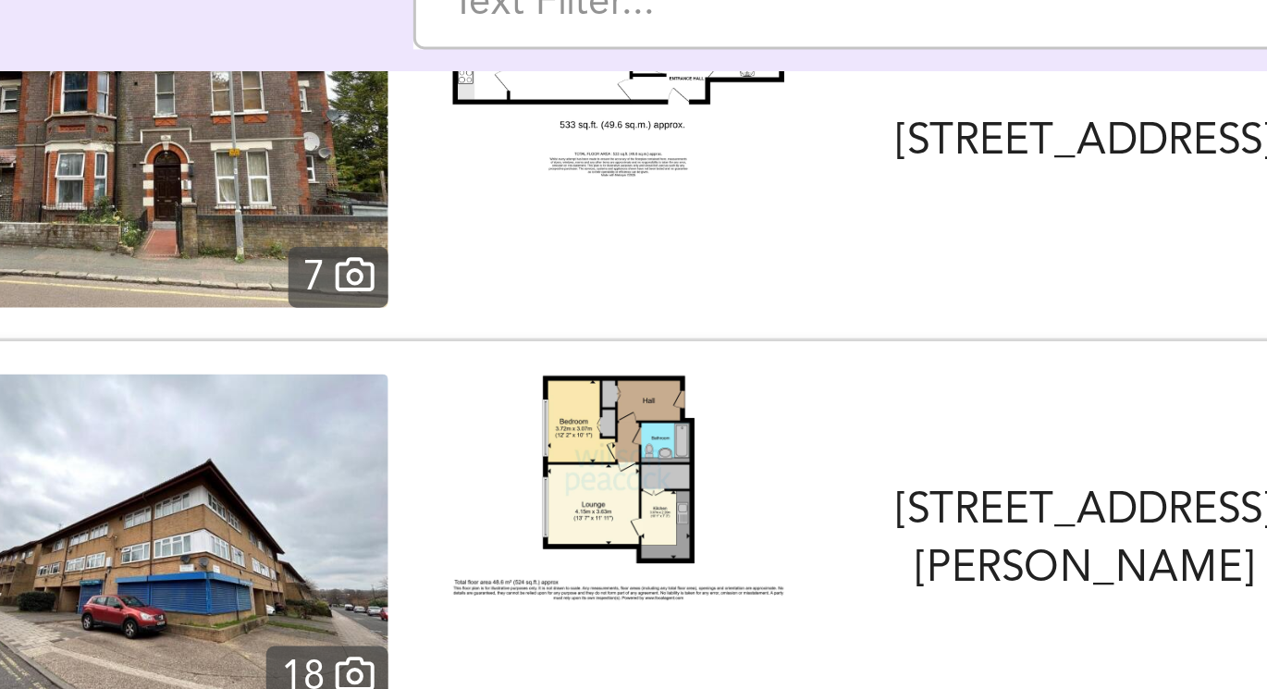
scroll to position [339, 0]
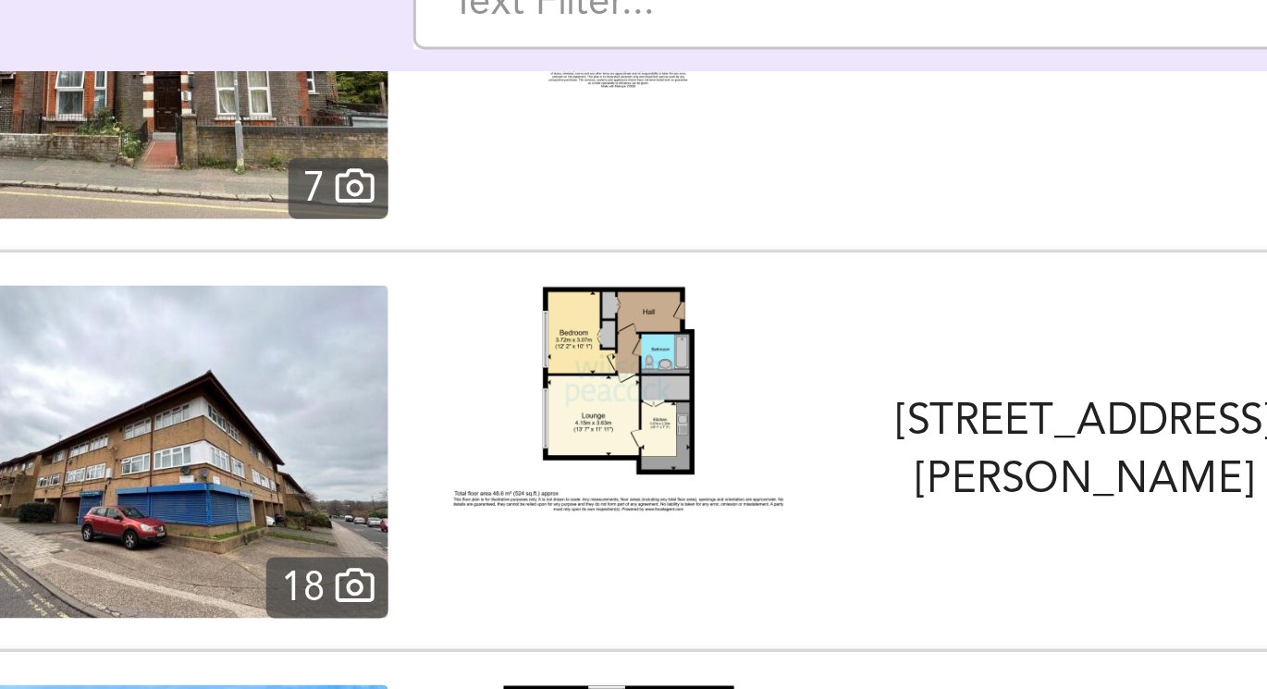
click at [420, 289] on img at bounding box center [409, 280] width 111 height 76
click at [280, 289] on img at bounding box center [255, 297] width 153 height 111
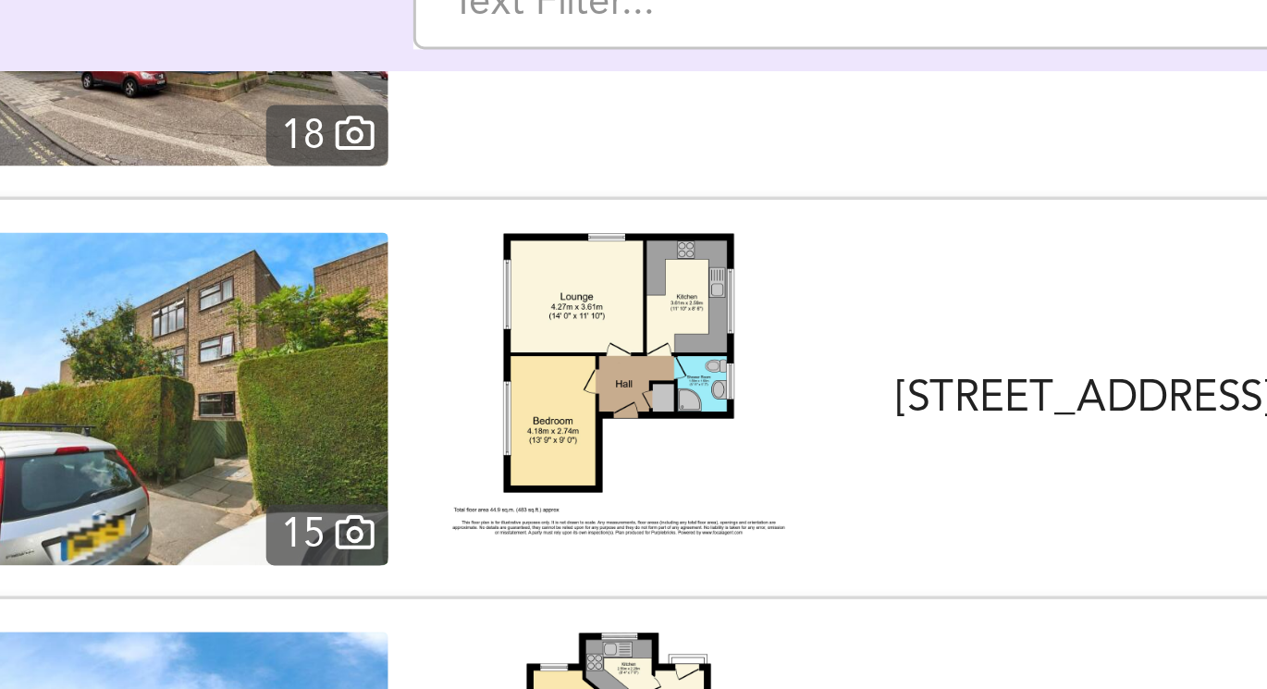
scroll to position [493, 0]
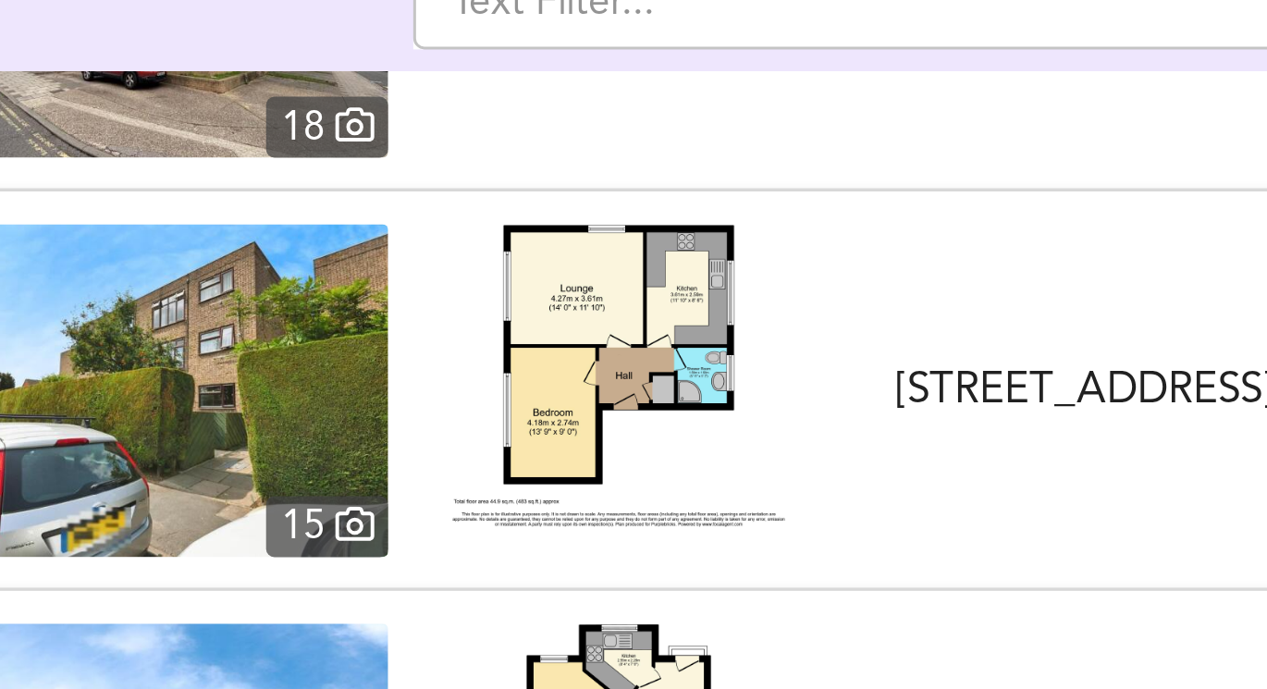
click at [321, 269] on img at bounding box center [255, 277] width 153 height 111
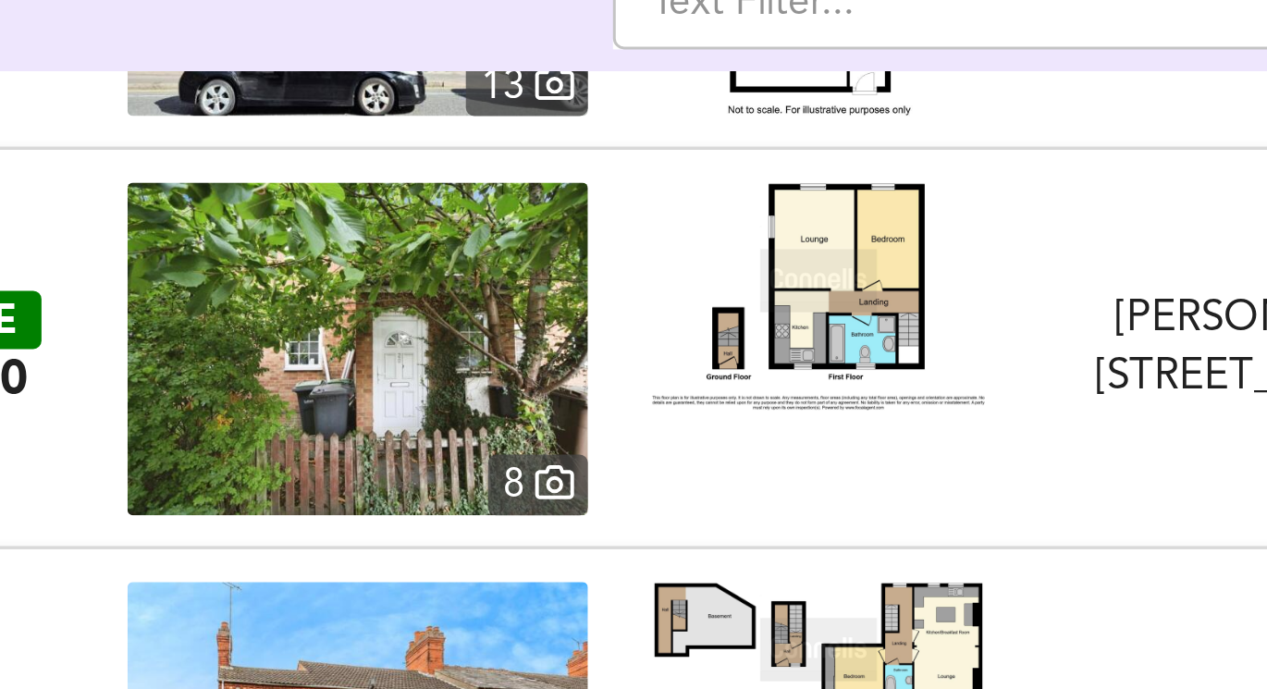
scroll to position [1574, 0]
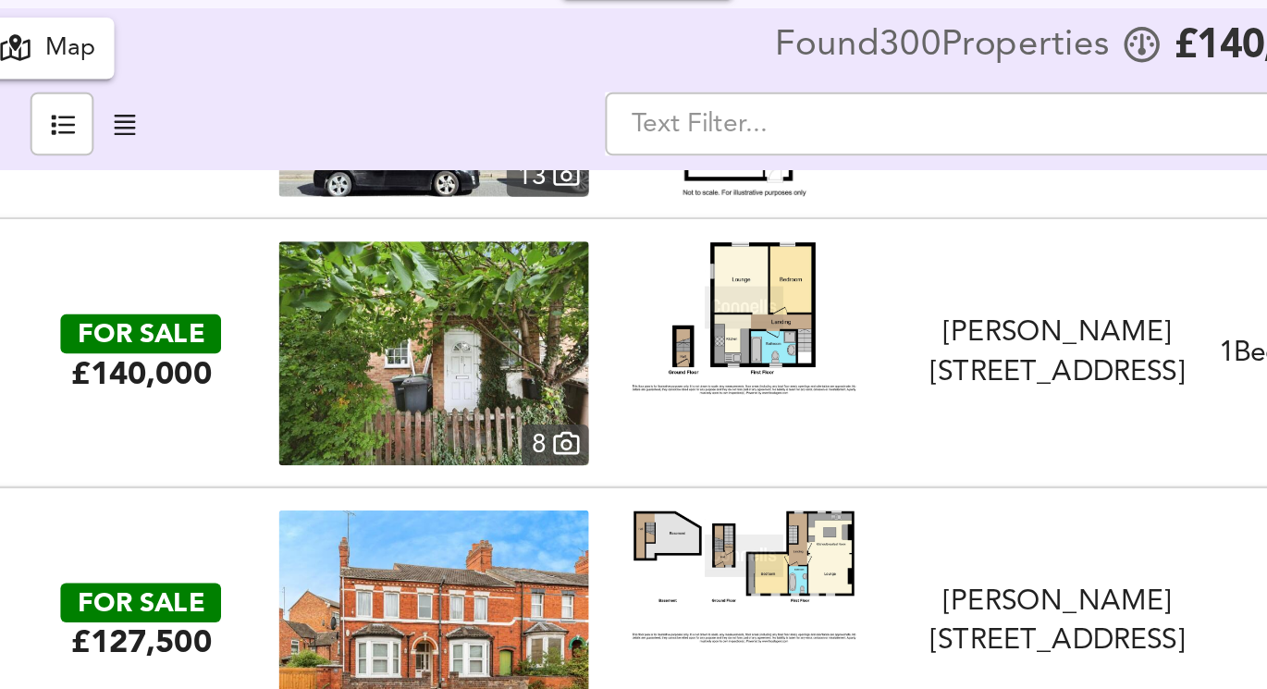
click at [299, 273] on img at bounding box center [255, 261] width 153 height 111
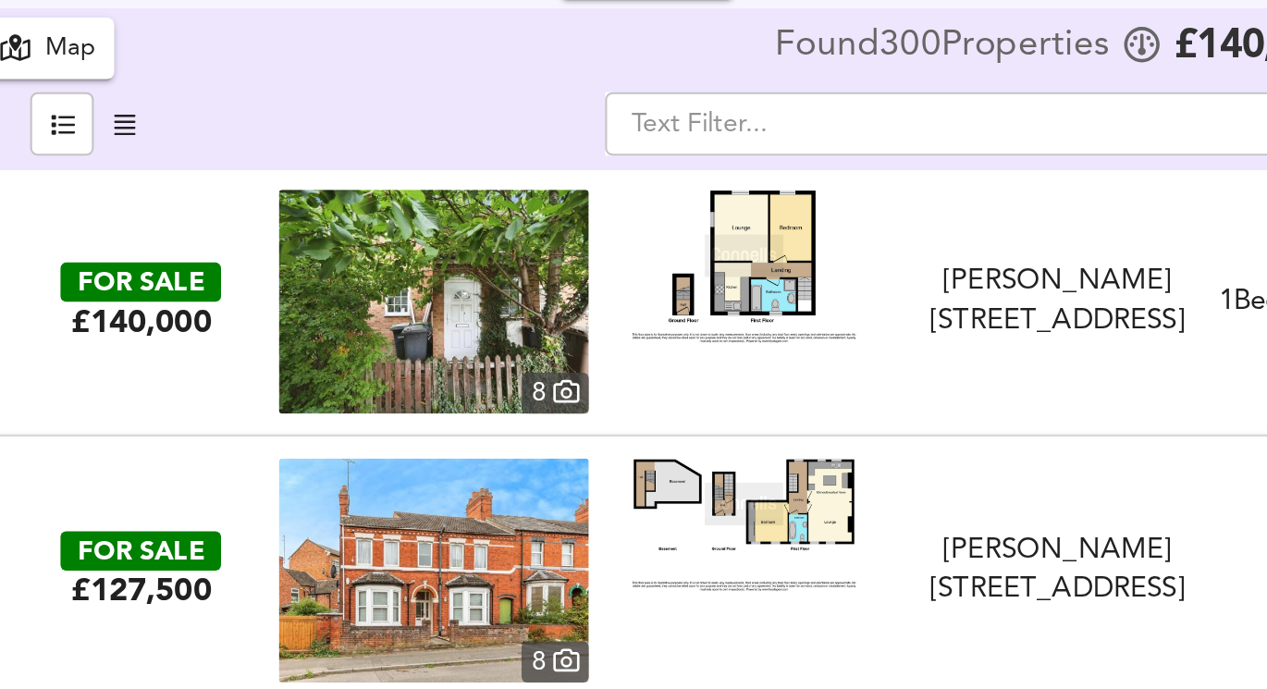
scroll to position [1598, 0]
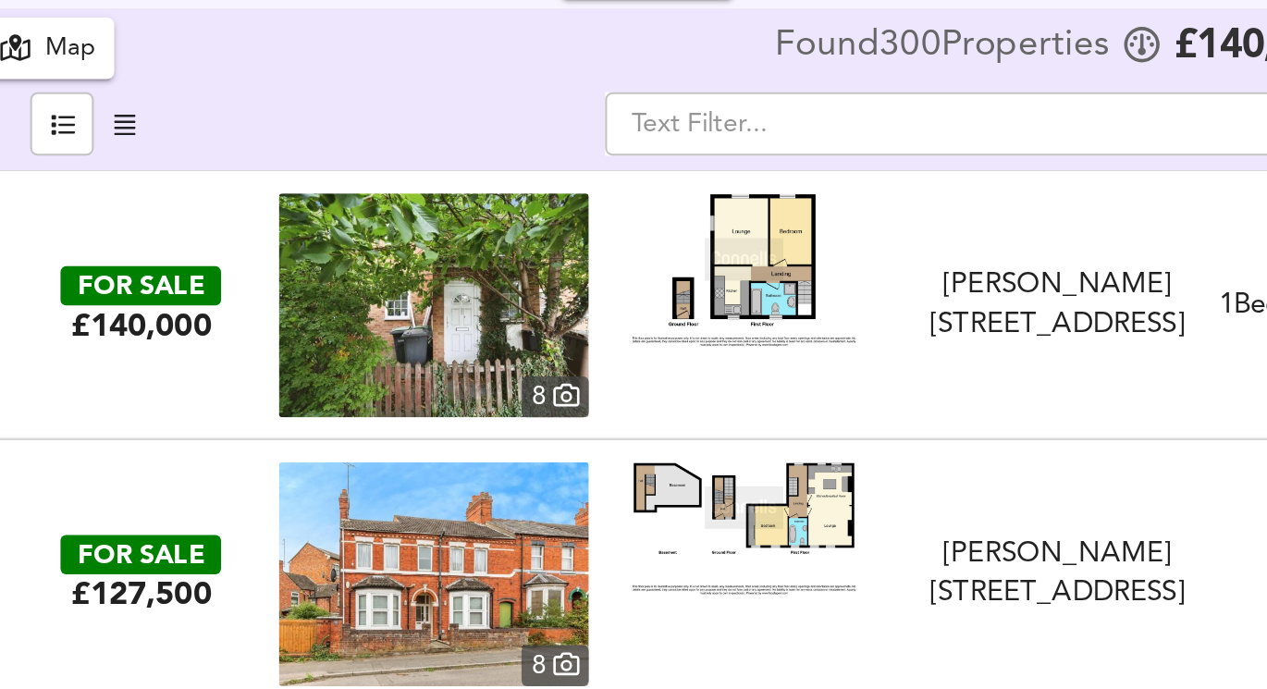
click at [276, 280] on img at bounding box center [255, 237] width 153 height 111
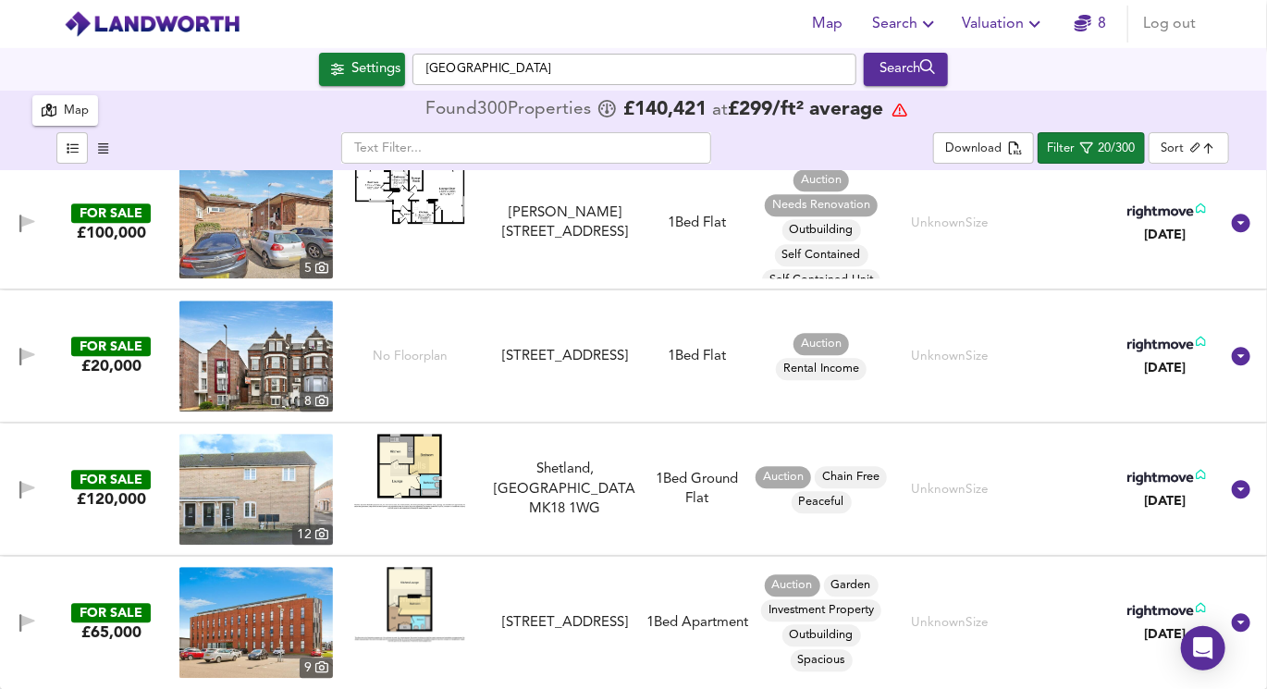
scroll to position [2145, 0]
type input "26243.999999999996"
type input "225000"
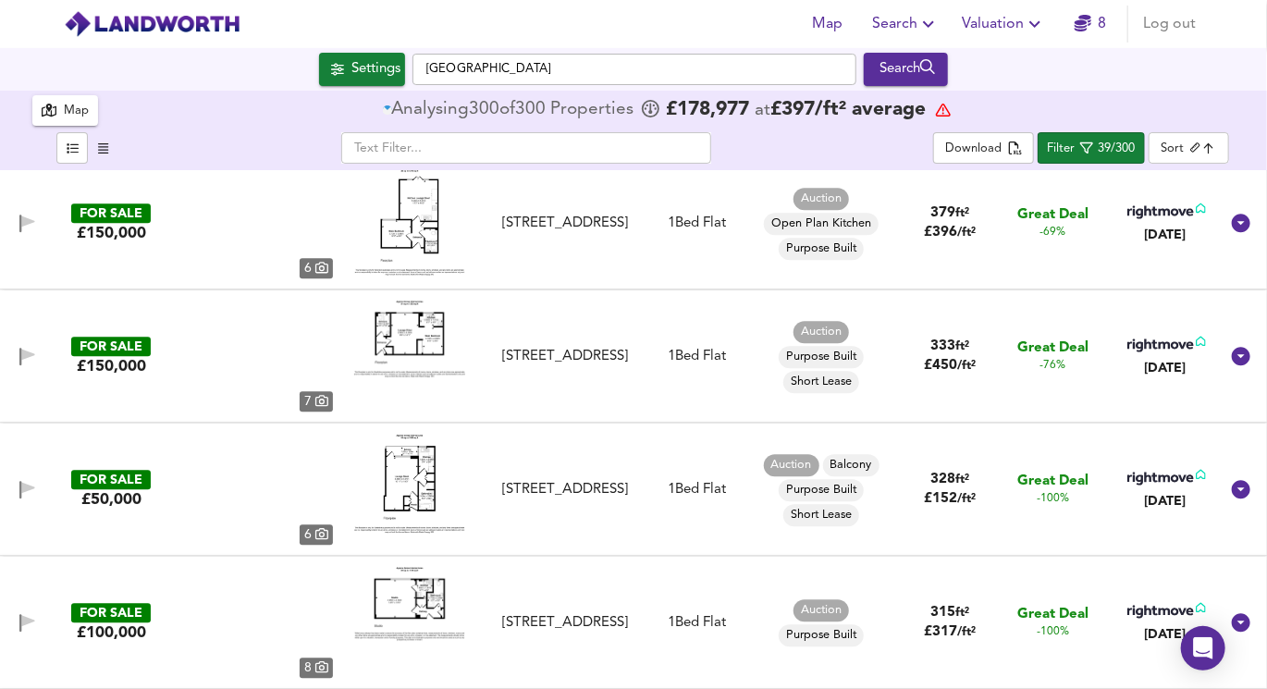
type input "64360"
type input "200000"
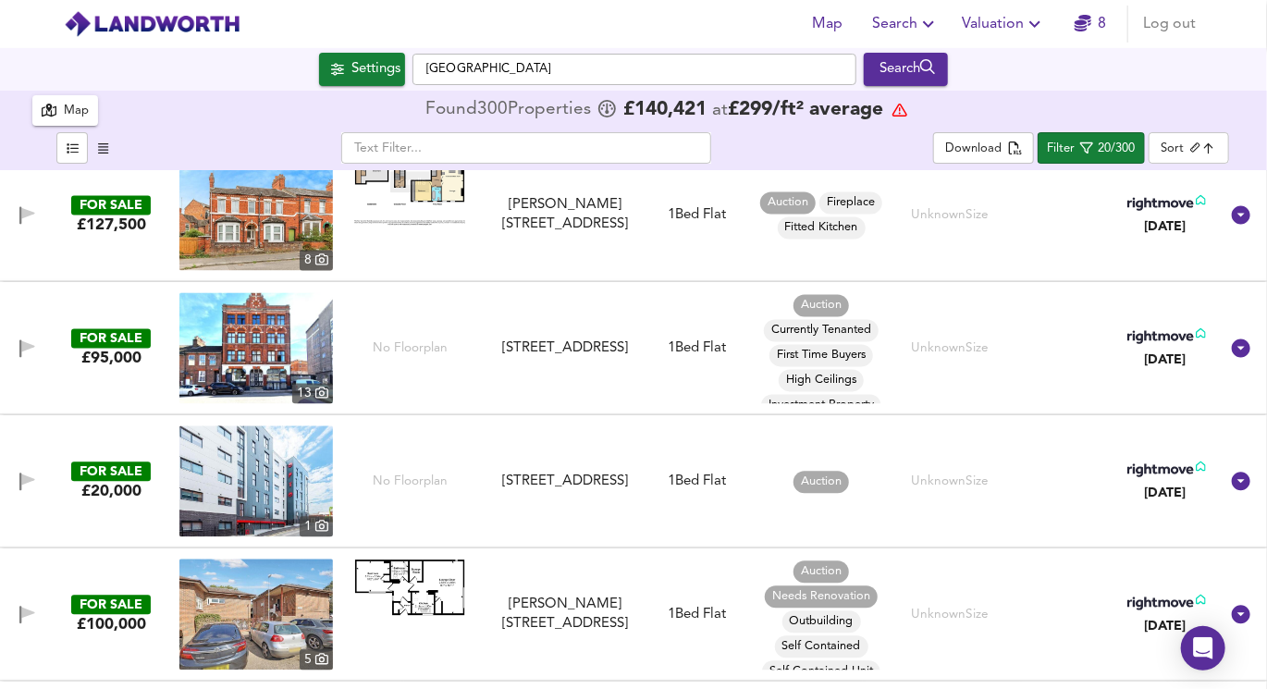
scroll to position [2145, 0]
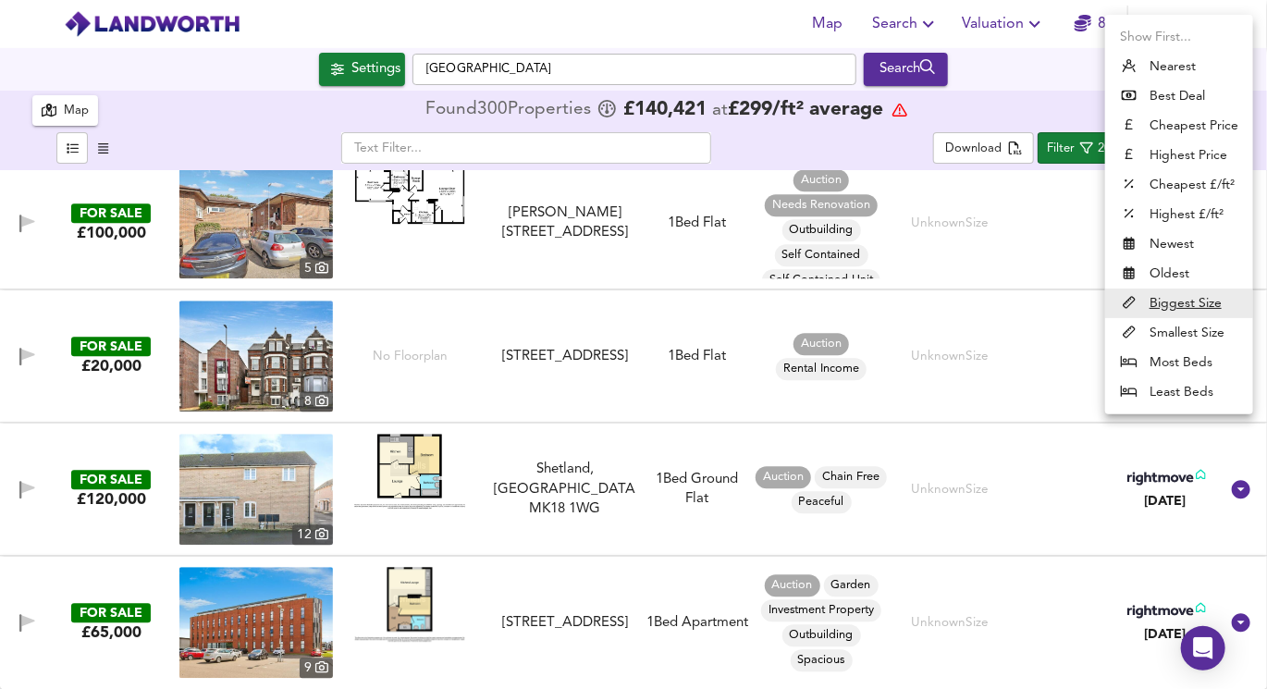
click at [1188, 141] on body "Map Search Valuation 8 Log out Settings [GEOGRAPHIC_DATA] Search 300 Results Le…" at bounding box center [633, 344] width 1267 height 689
click at [1013, 92] on div at bounding box center [633, 344] width 1267 height 689
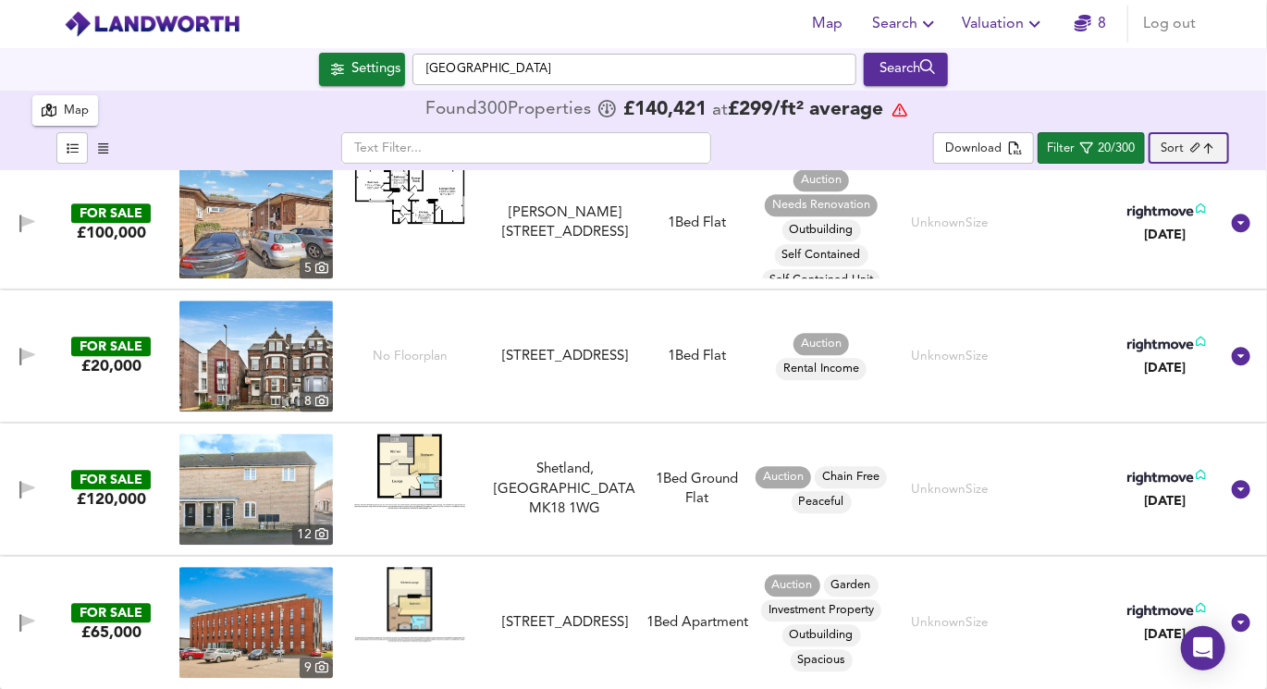
type input "26243.999999999996"
type input "225000"
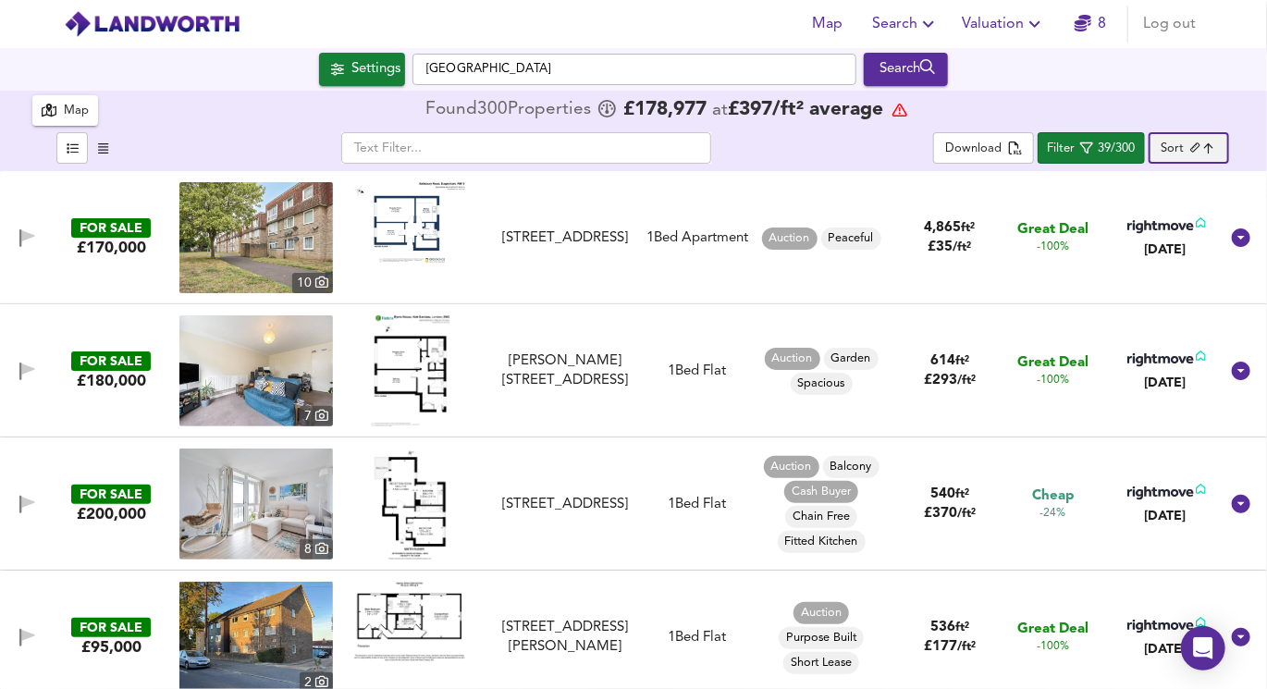
type input "64360"
type input "200000"
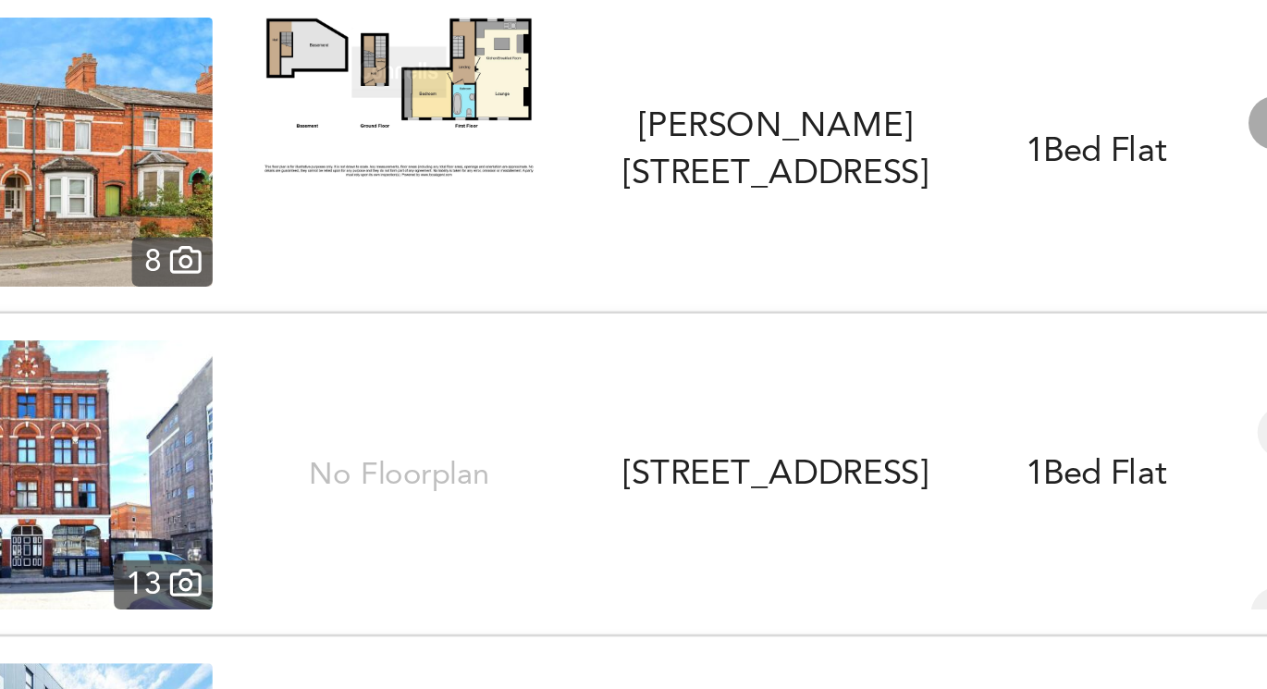
scroll to position [1693, 0]
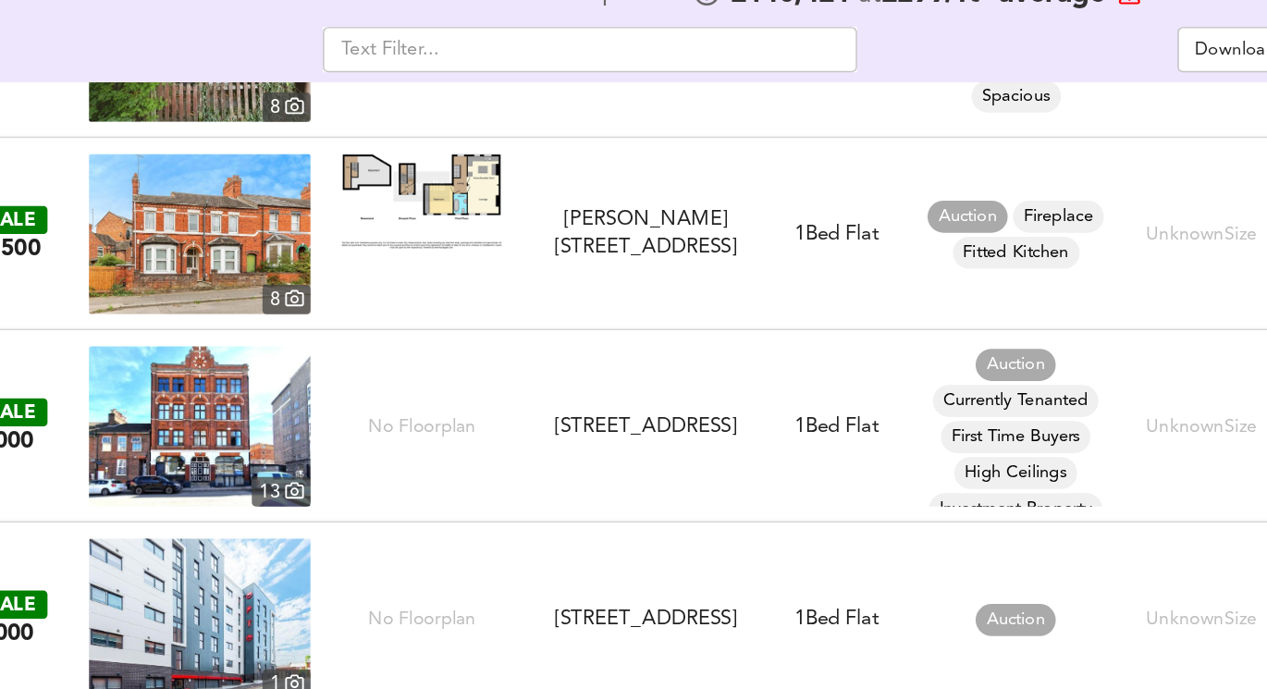
click at [287, 412] on img at bounding box center [255, 408] width 153 height 111
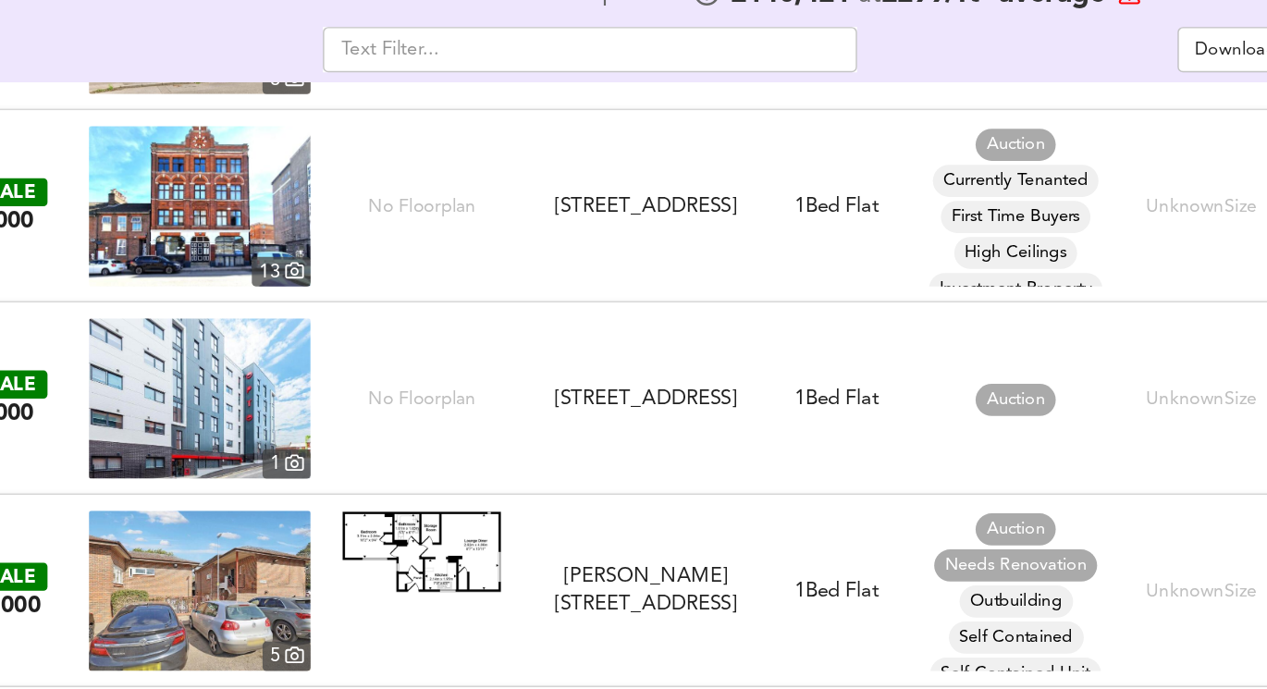
scroll to position [1849, 0]
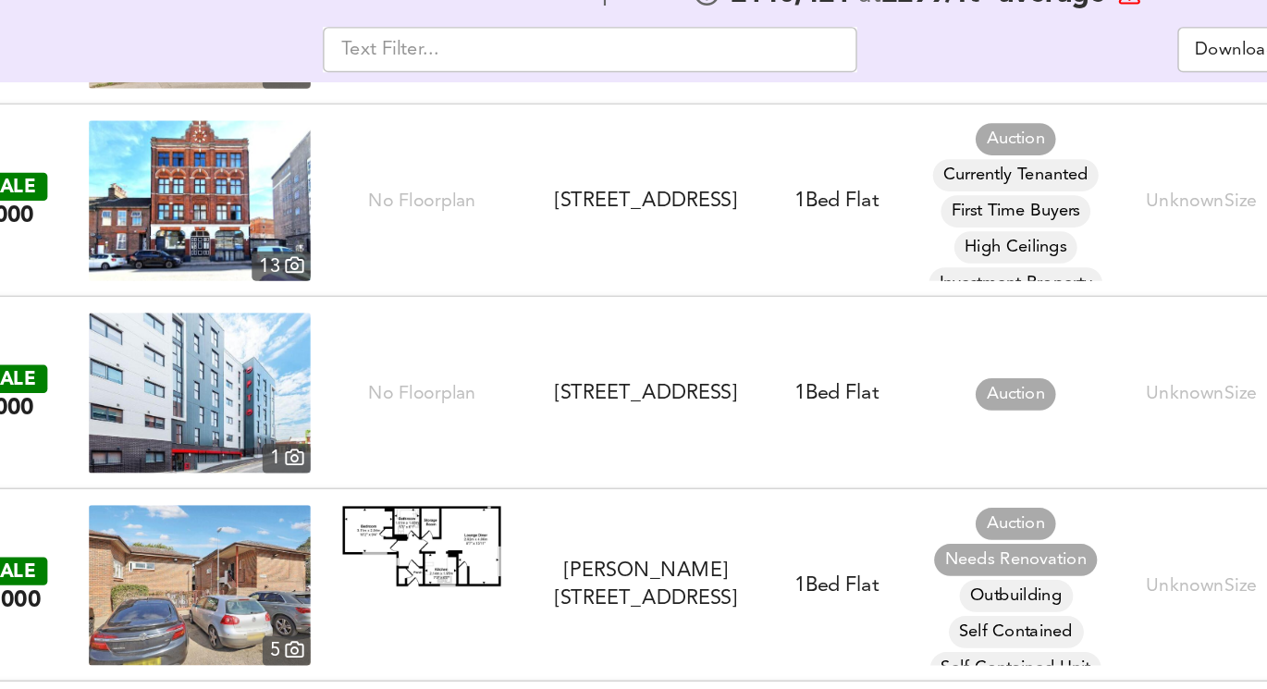
click at [309, 383] on img at bounding box center [255, 385] width 153 height 111
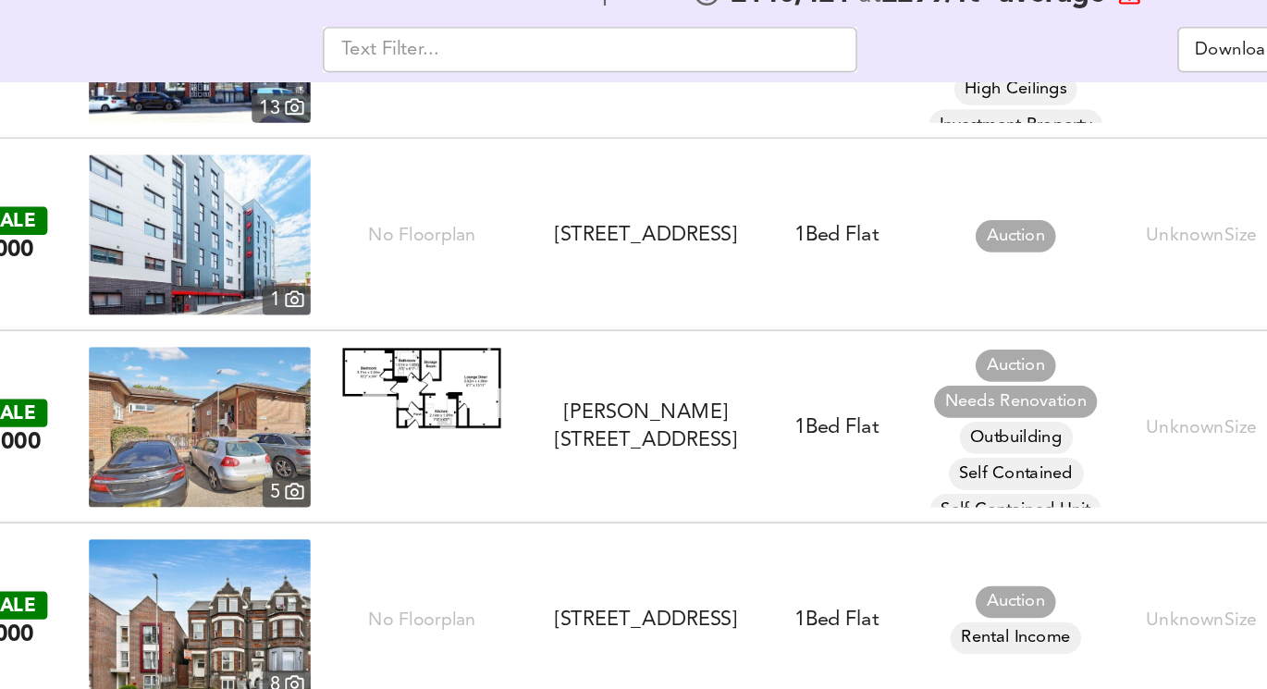
scroll to position [1963, 0]
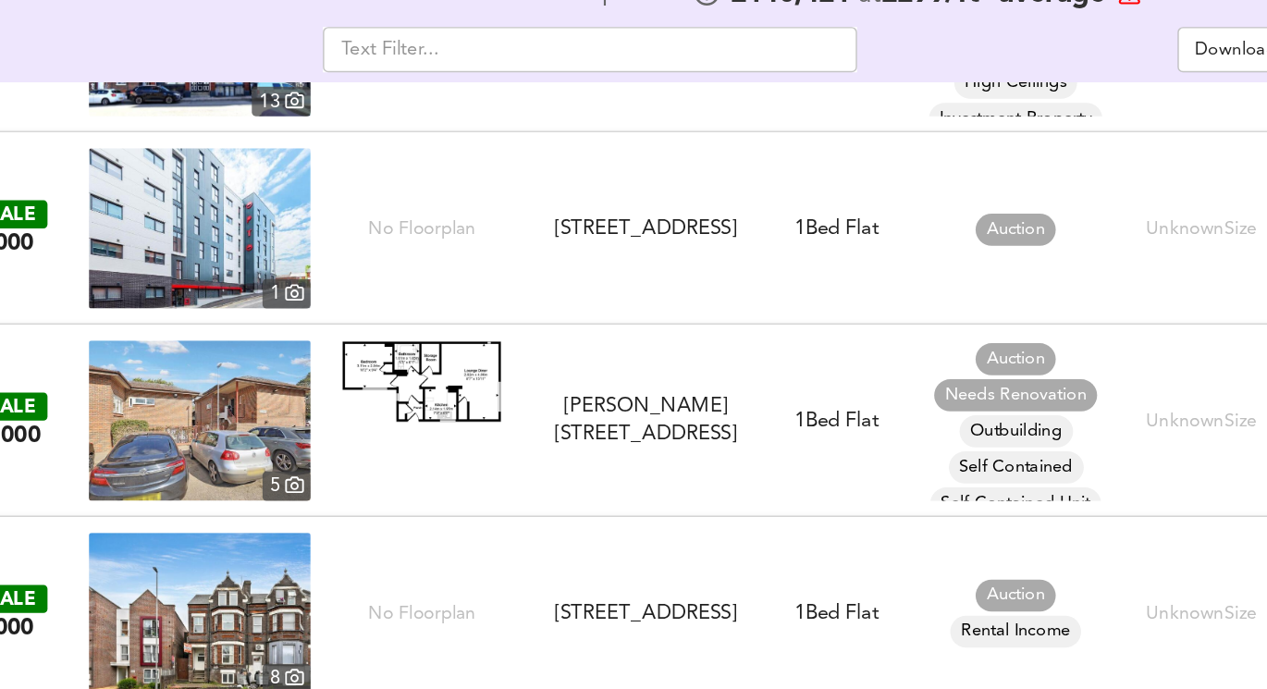
click at [414, 383] on img at bounding box center [409, 377] width 111 height 56
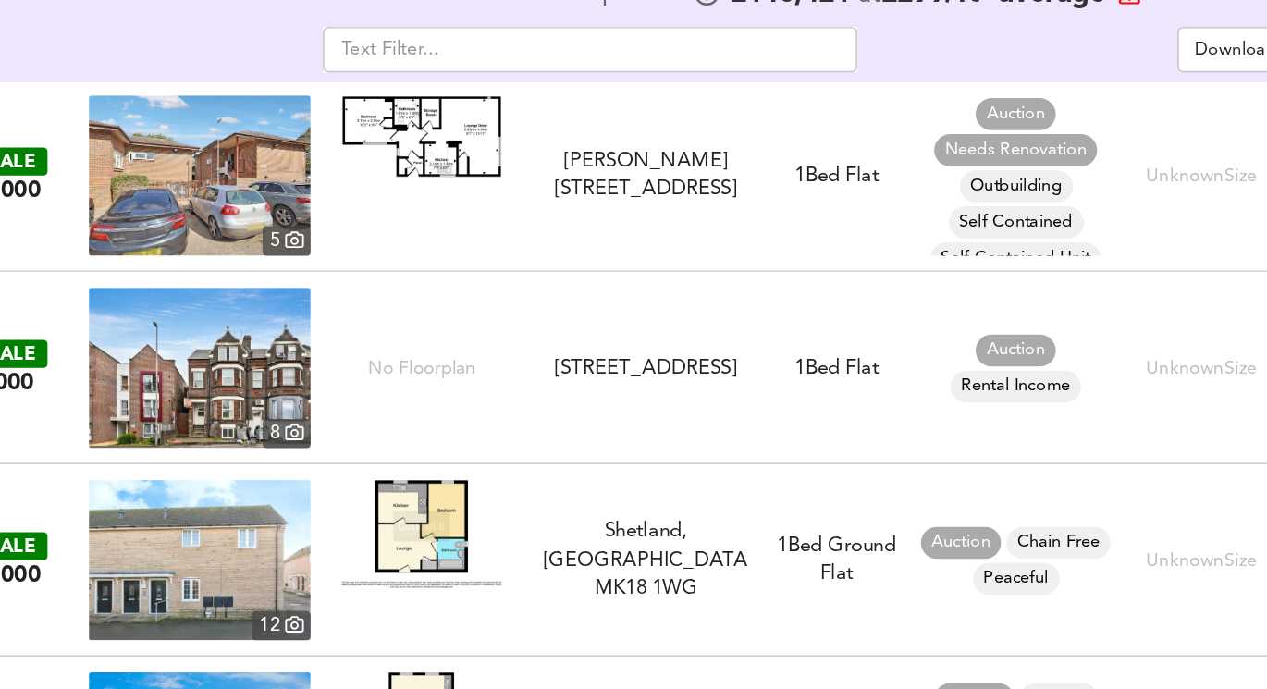
scroll to position [2145, 0]
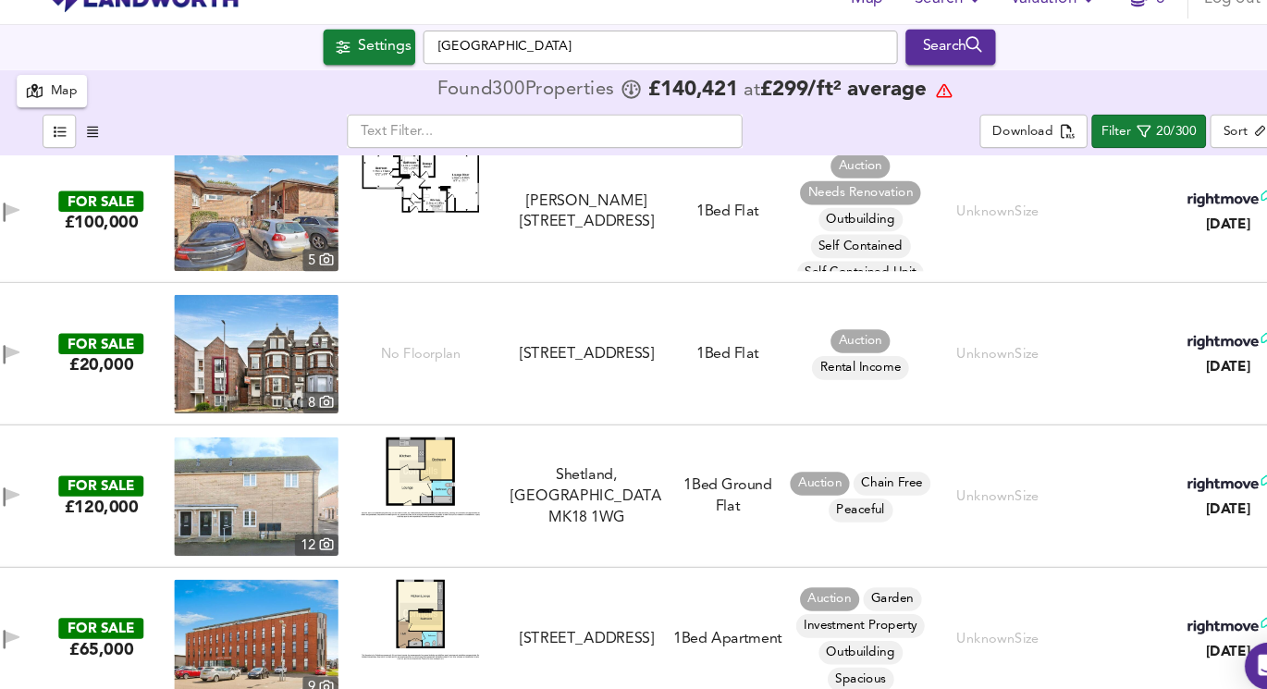
click at [229, 360] on img at bounding box center [255, 355] width 153 height 111
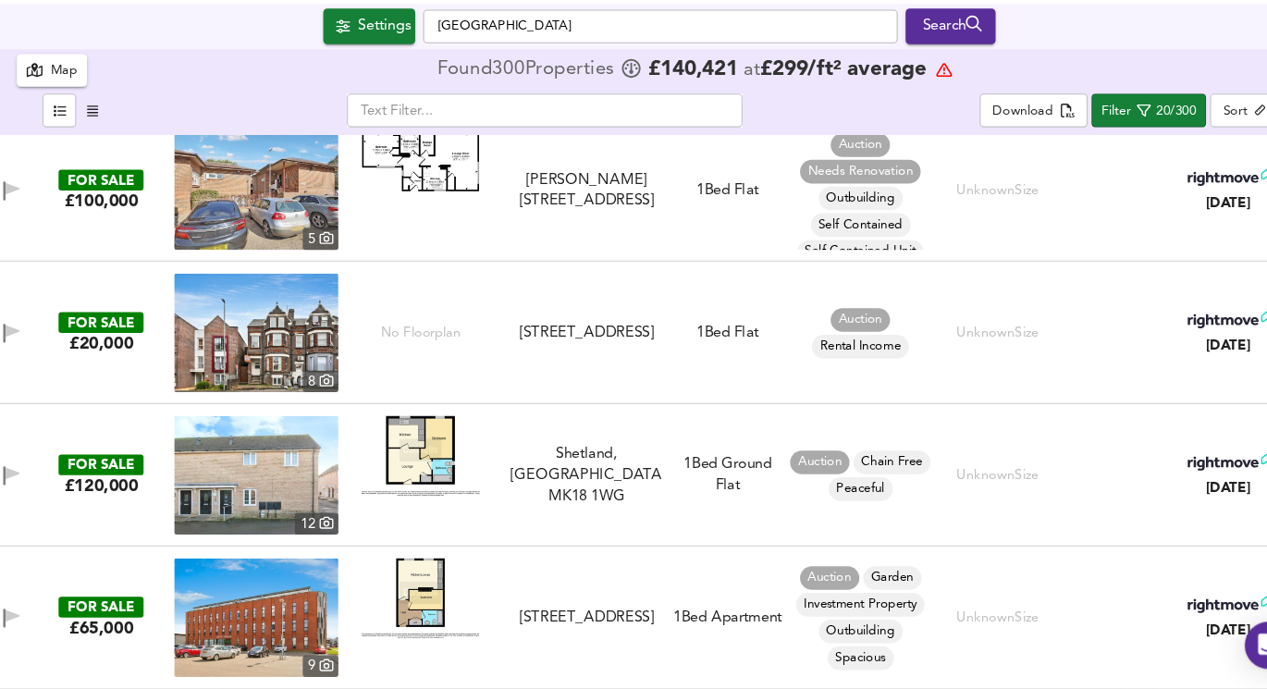
click at [325, 484] on img at bounding box center [255, 489] width 153 height 111
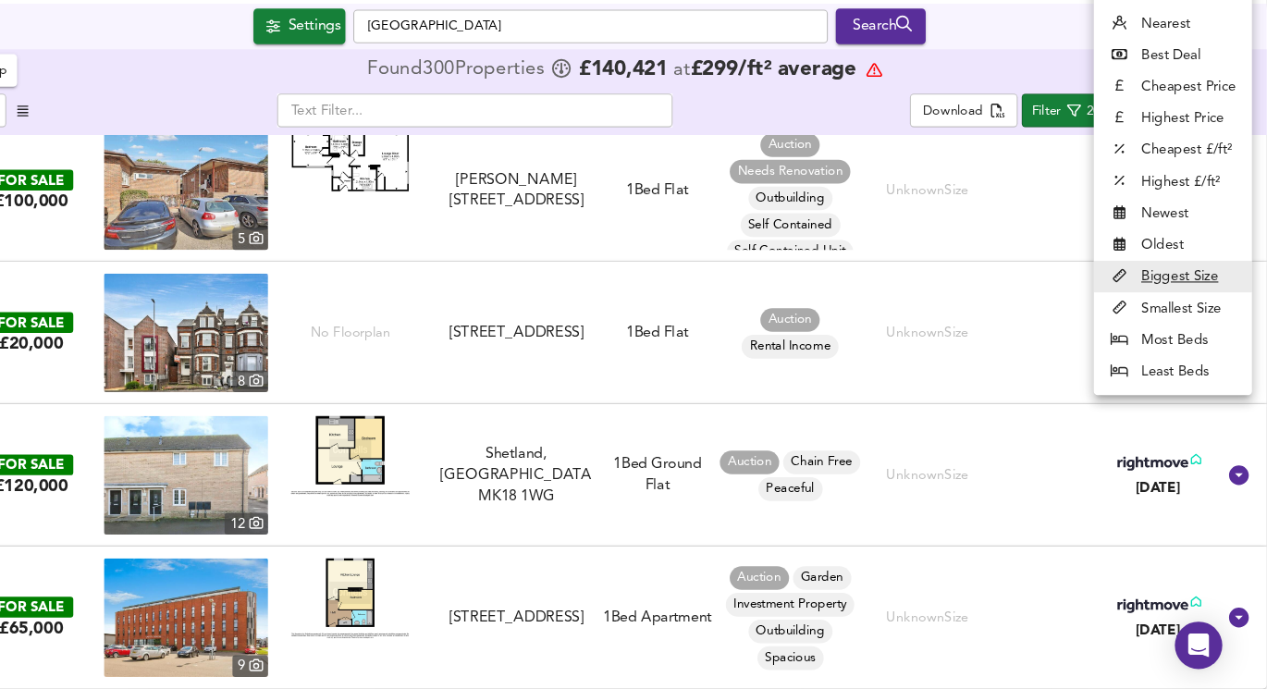
click at [1169, 153] on body "Map Search Valuation 8 Log out Settings [GEOGRAPHIC_DATA] Search 300 Results Le…" at bounding box center [633, 344] width 1267 height 689
click at [1074, 121] on div at bounding box center [633, 344] width 1267 height 689
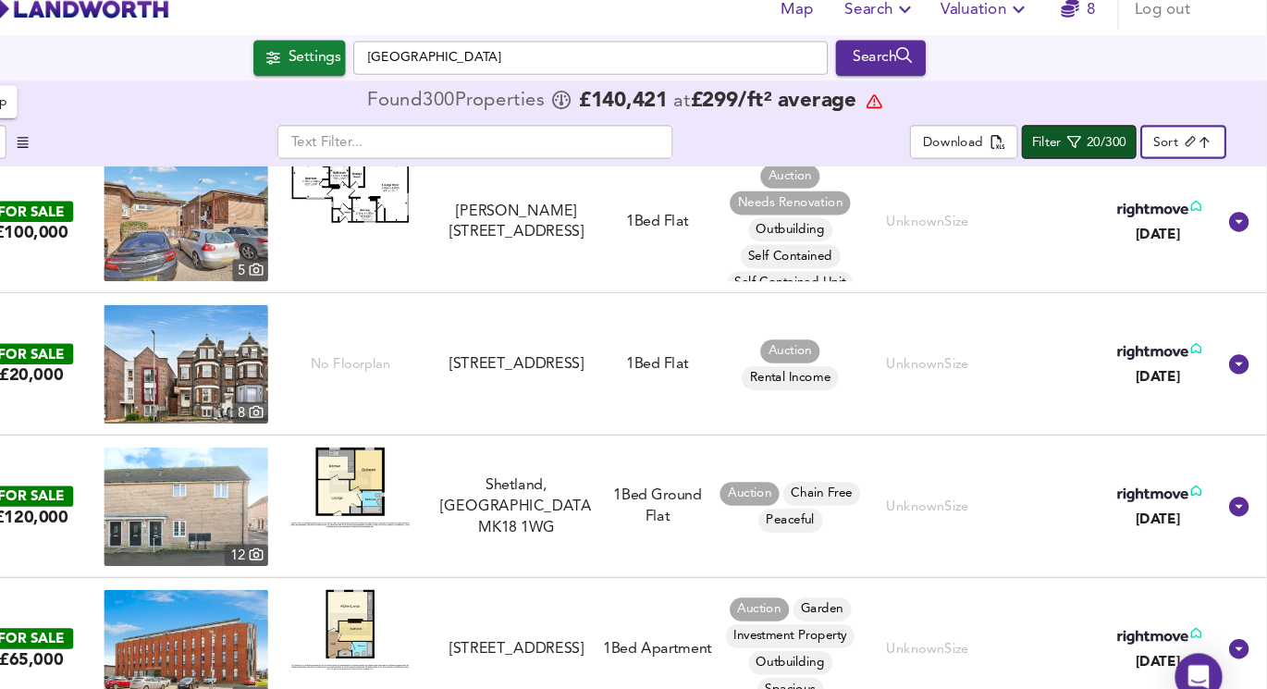
click at [1072, 150] on div "Filter" at bounding box center [1061, 149] width 28 height 21
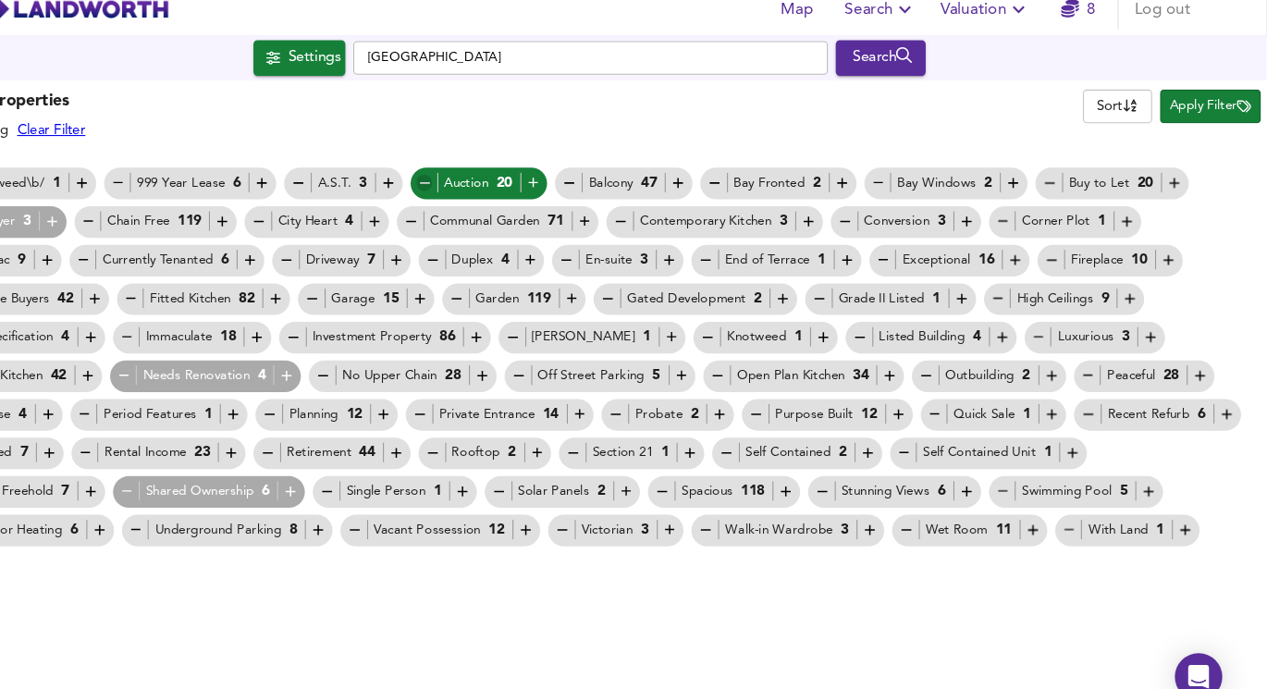
click at [477, 184] on icon "button" at bounding box center [480, 186] width 16 height 16
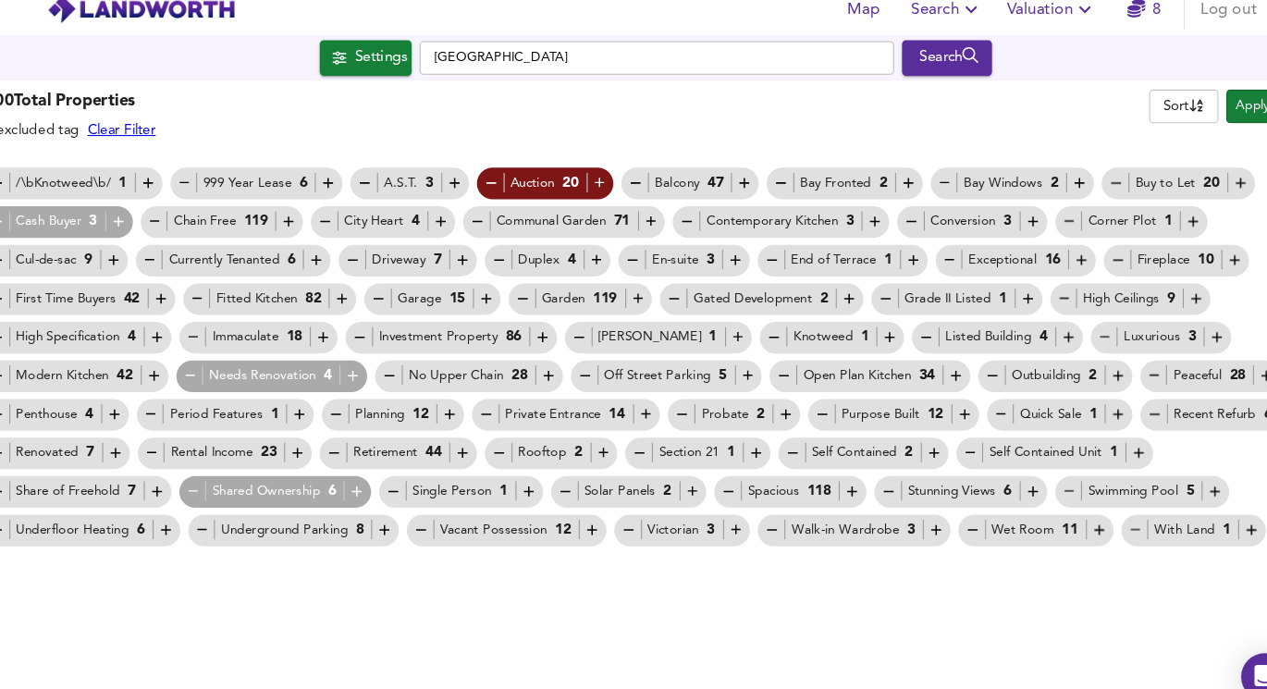
click at [351, 357] on div "Needs Renovation 4" at bounding box center [274, 366] width 168 height 19
click at [350, 362] on icon "button" at bounding box center [350, 366] width 9 height 9
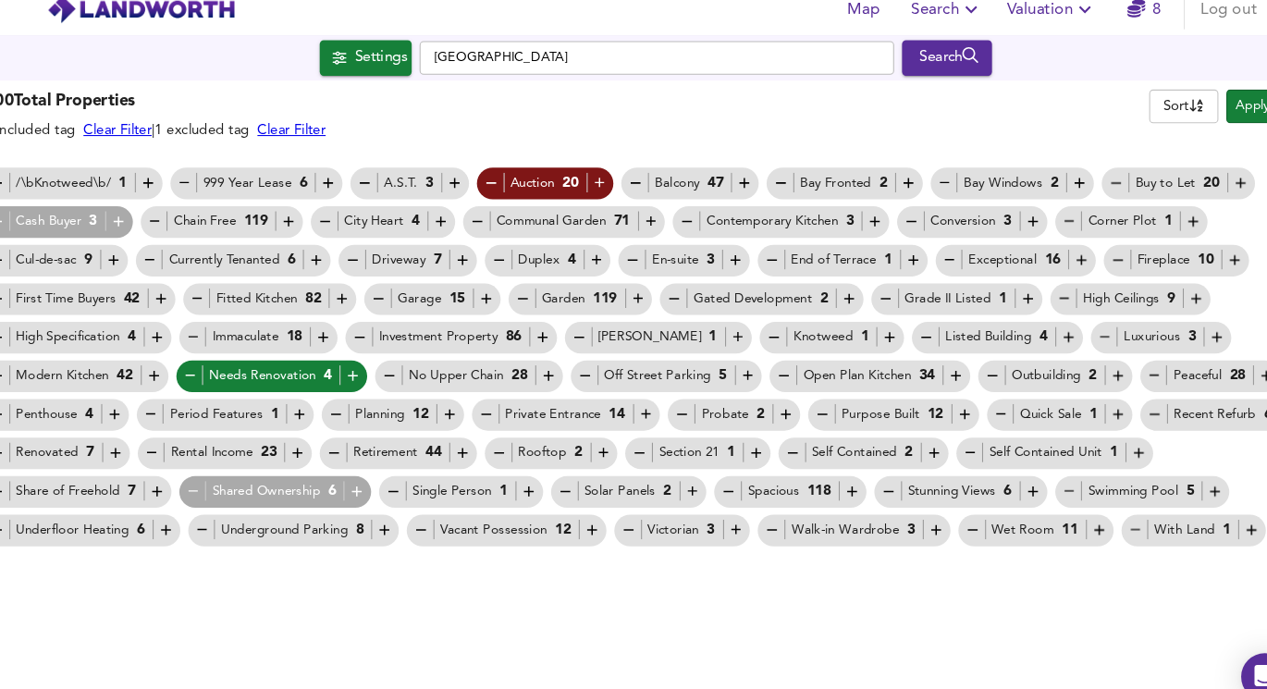
click at [129, 222] on icon "button" at bounding box center [130, 222] width 9 height 9
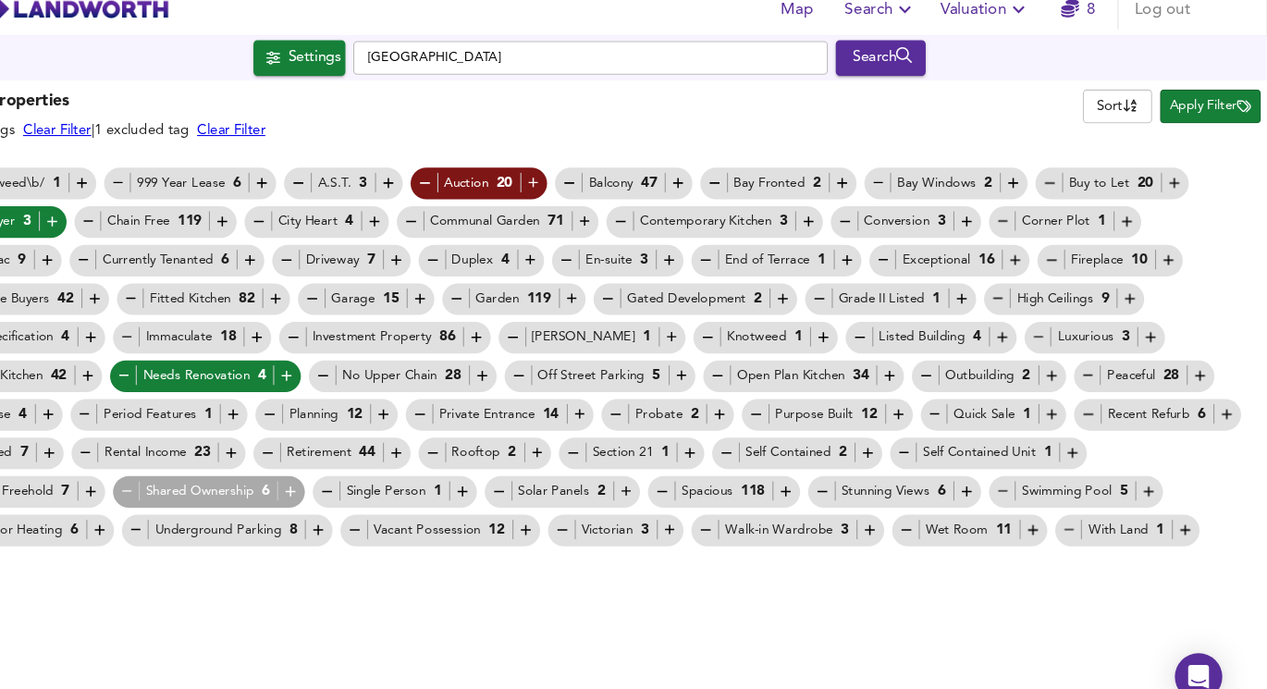
click at [1199, 111] on span "Apply Filter" at bounding box center [1214, 114] width 76 height 21
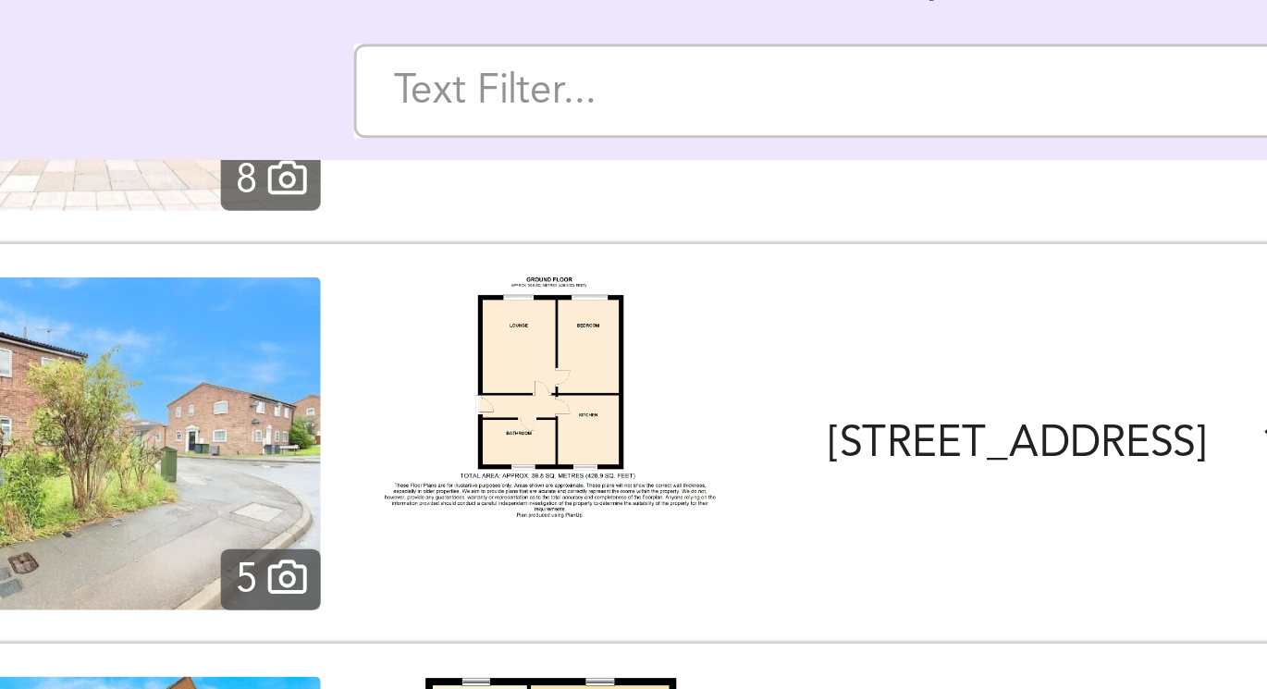
scroll to position [245, 0]
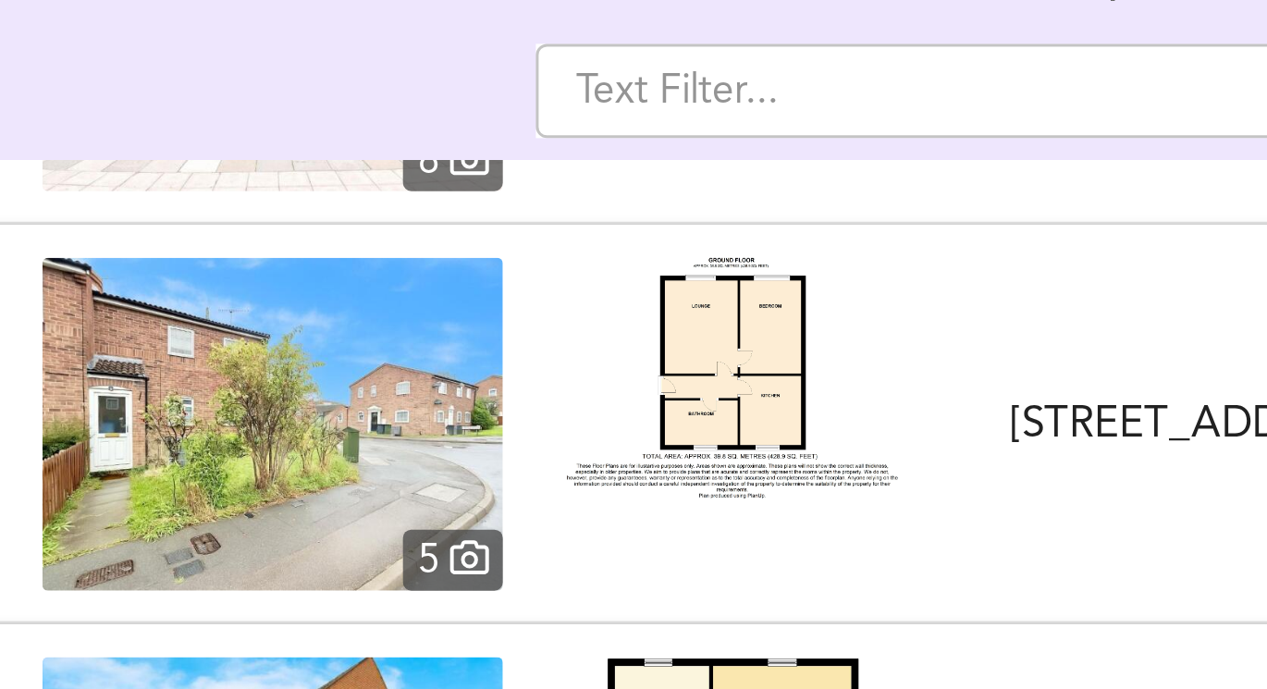
click at [312, 268] on img at bounding box center [255, 258] width 153 height 111
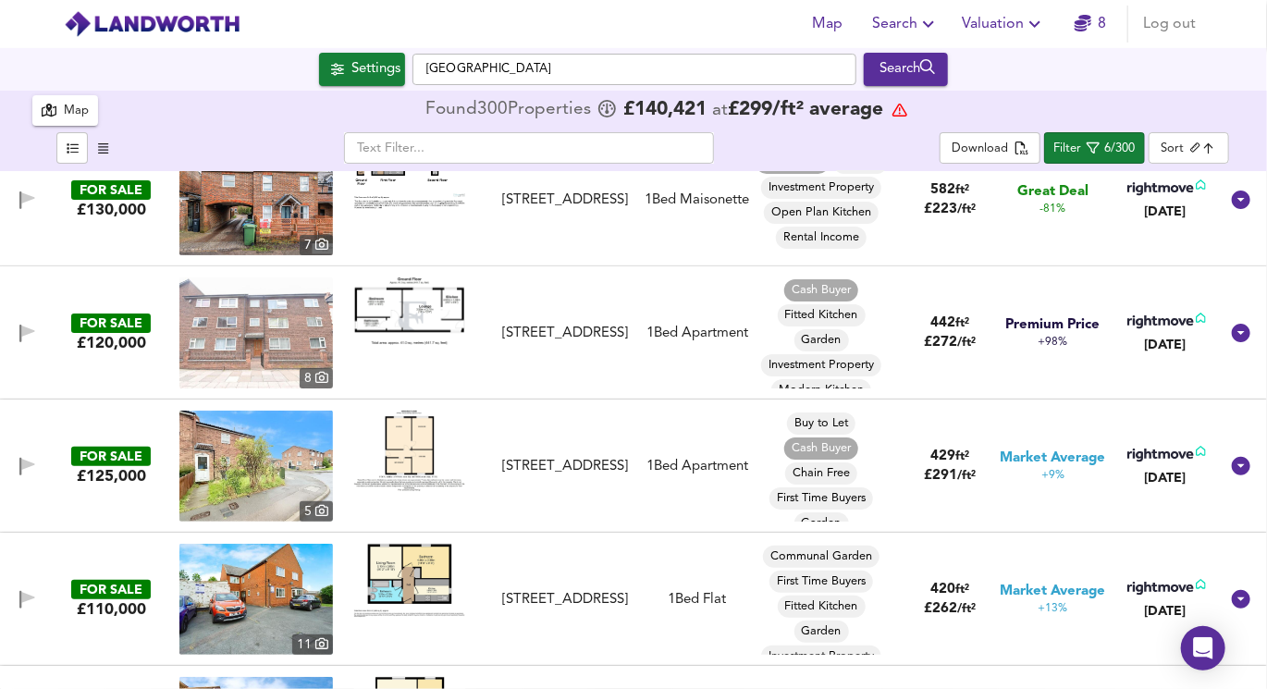
scroll to position [0, 0]
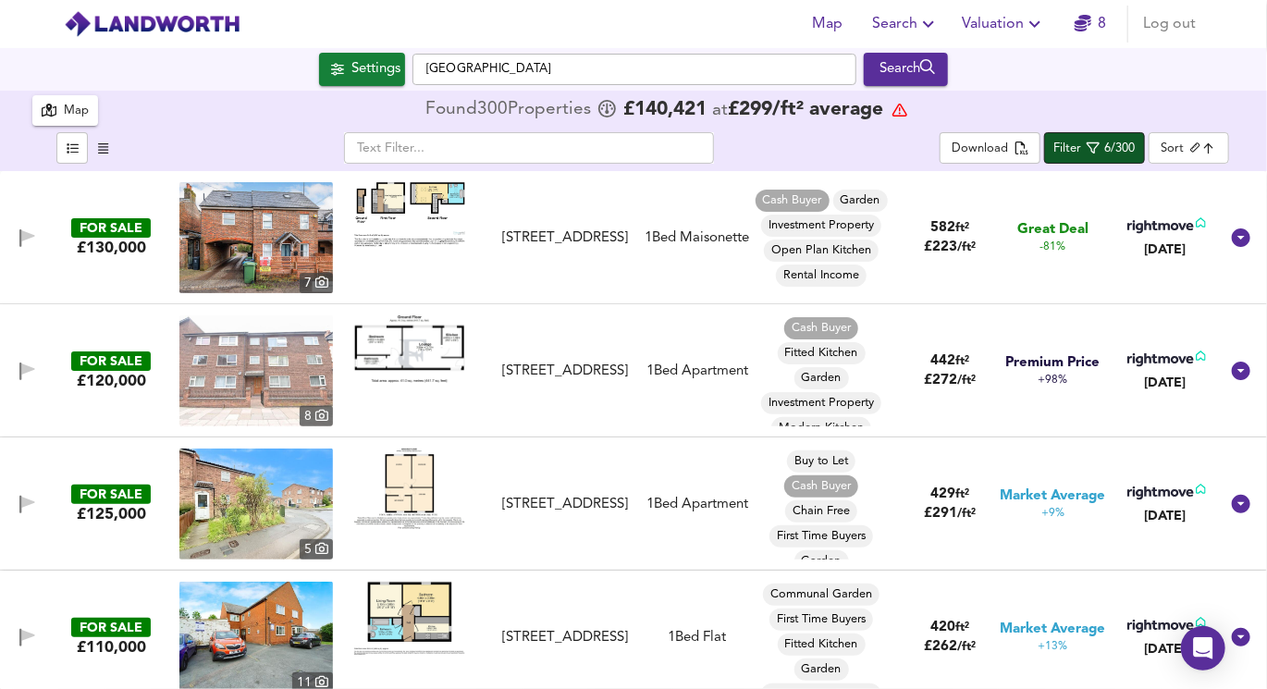
click at [1112, 139] on div "6/300" at bounding box center [1120, 149] width 31 height 21
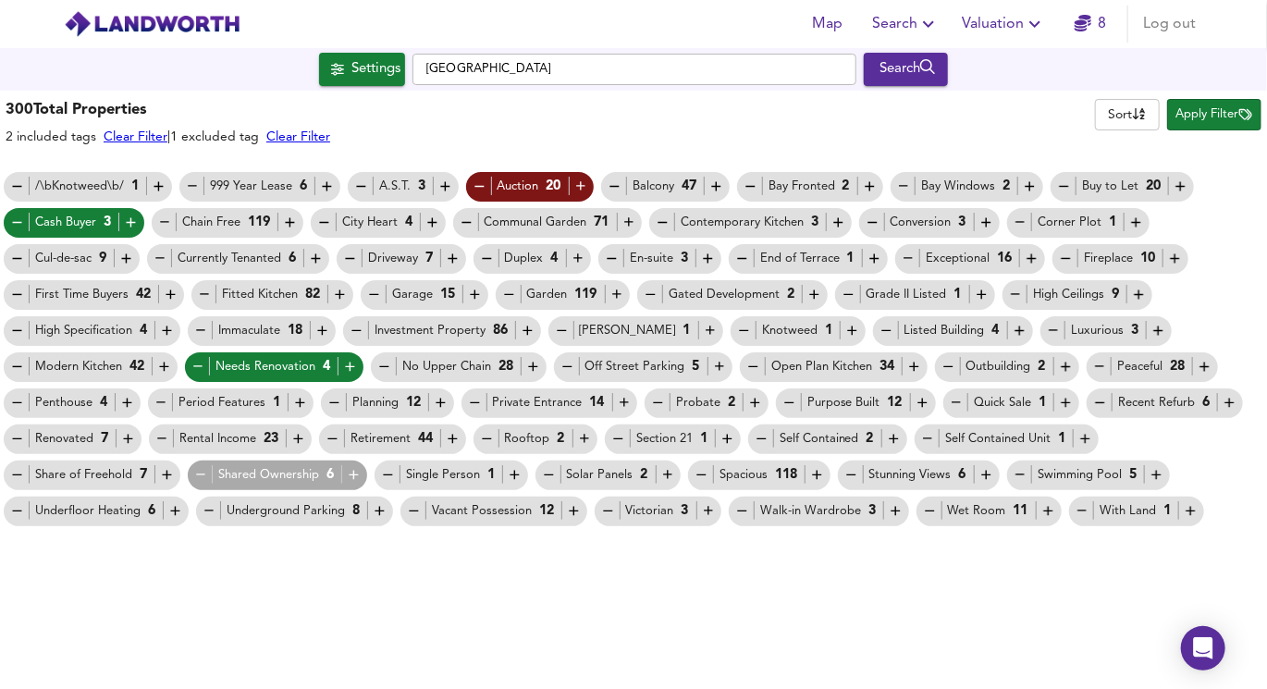
click at [191, 362] on icon "button" at bounding box center [198, 367] width 16 height 16
click at [7, 215] on span "Cash Buyer 3" at bounding box center [74, 222] width 141 height 19
click at [14, 217] on icon "button" at bounding box center [17, 222] width 16 height 16
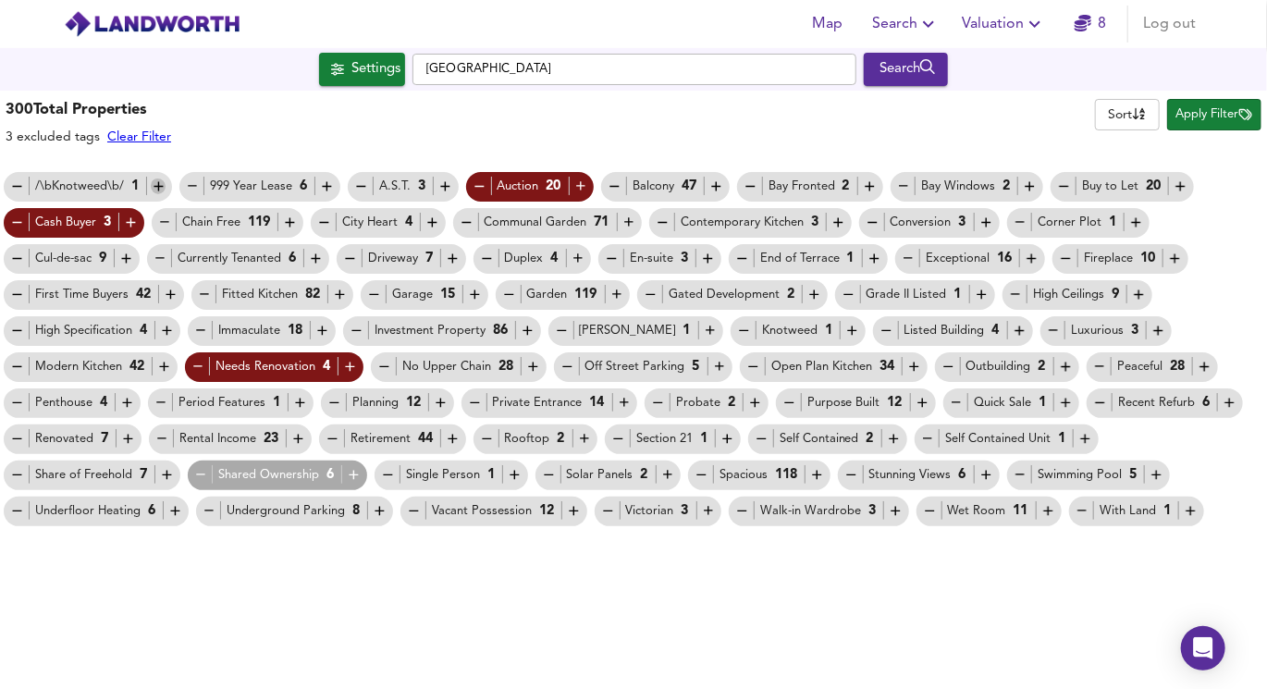
click at [158, 185] on icon "button" at bounding box center [159, 186] width 16 height 16
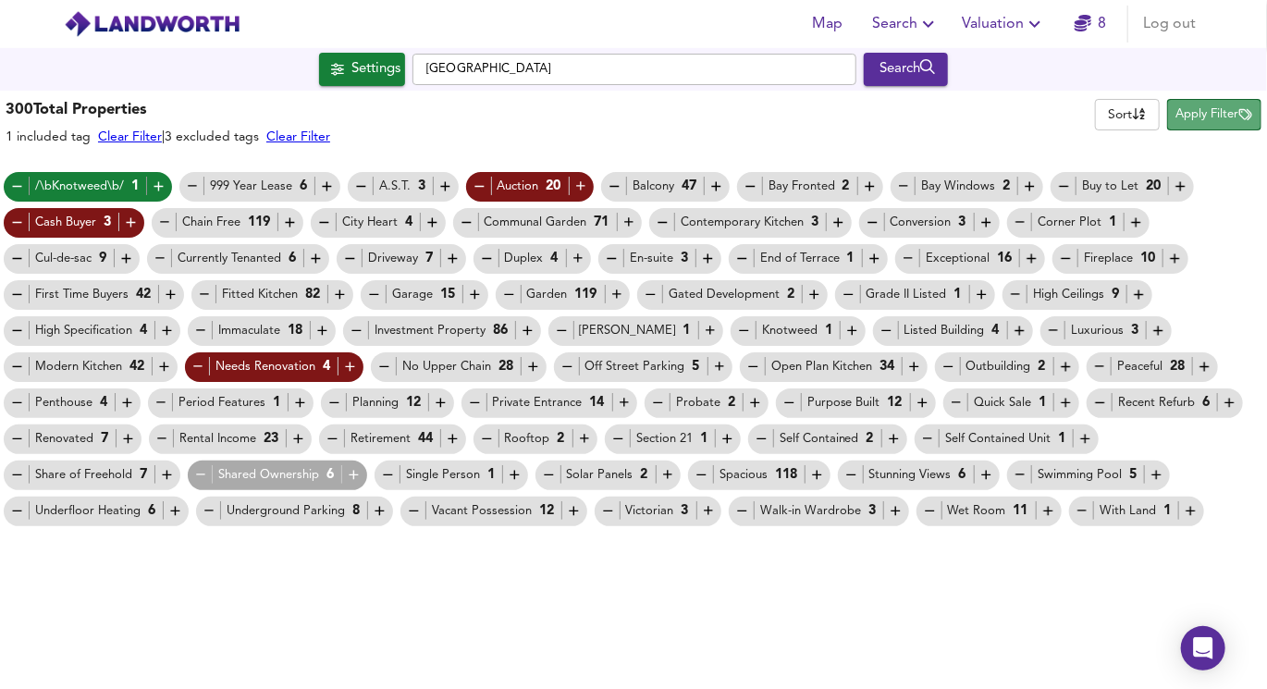
click at [1198, 122] on span "Apply Filter" at bounding box center [1214, 114] width 76 height 21
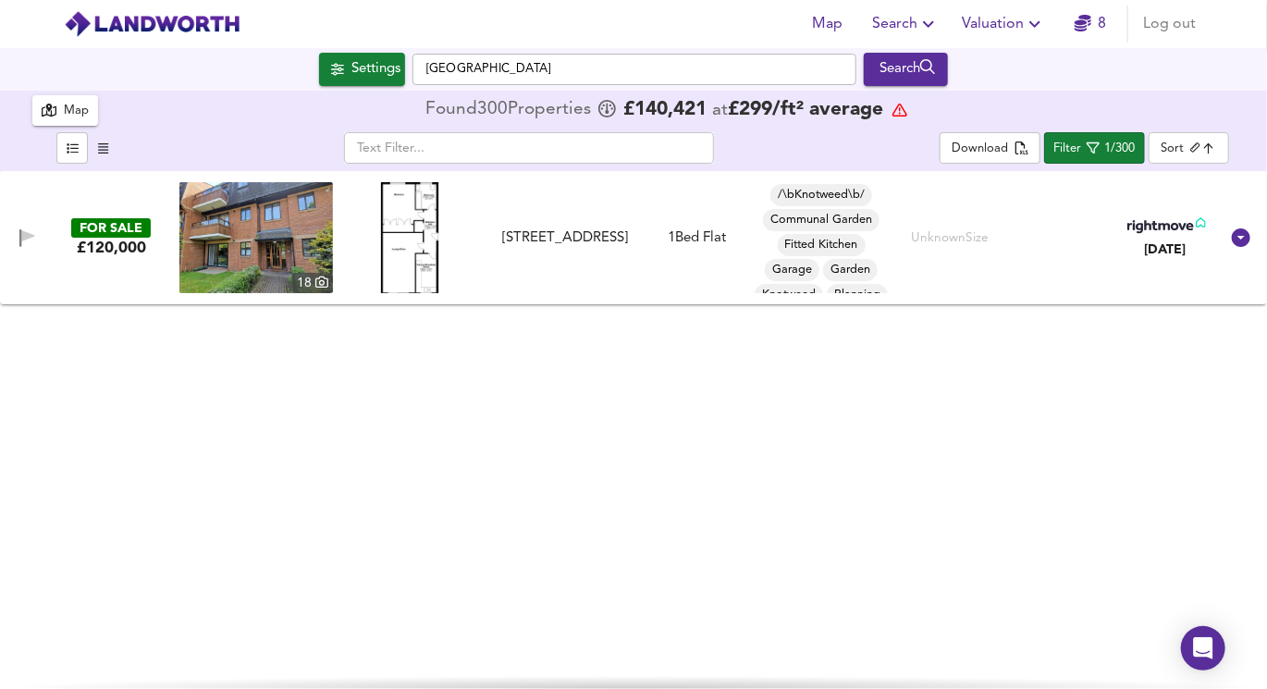
click at [338, 241] on div at bounding box center [409, 237] width 153 height 111
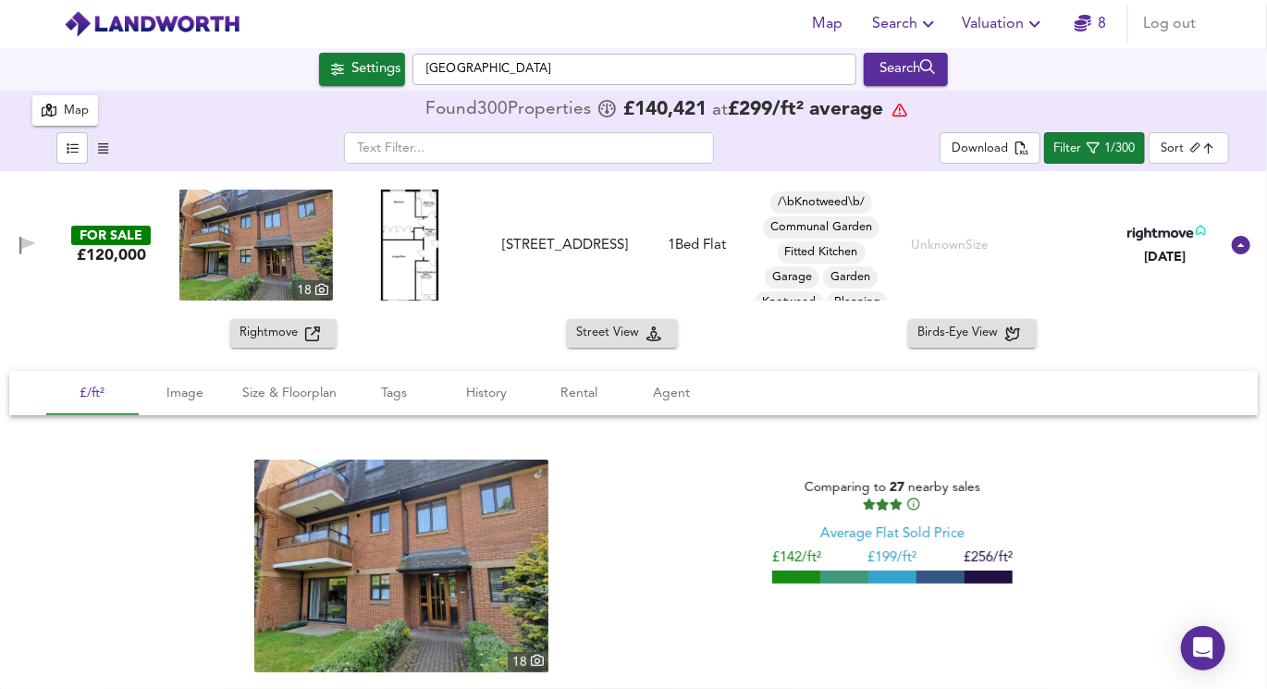
click at [604, 255] on div "[STREET_ADDRESS]" at bounding box center [564, 245] width 141 height 19
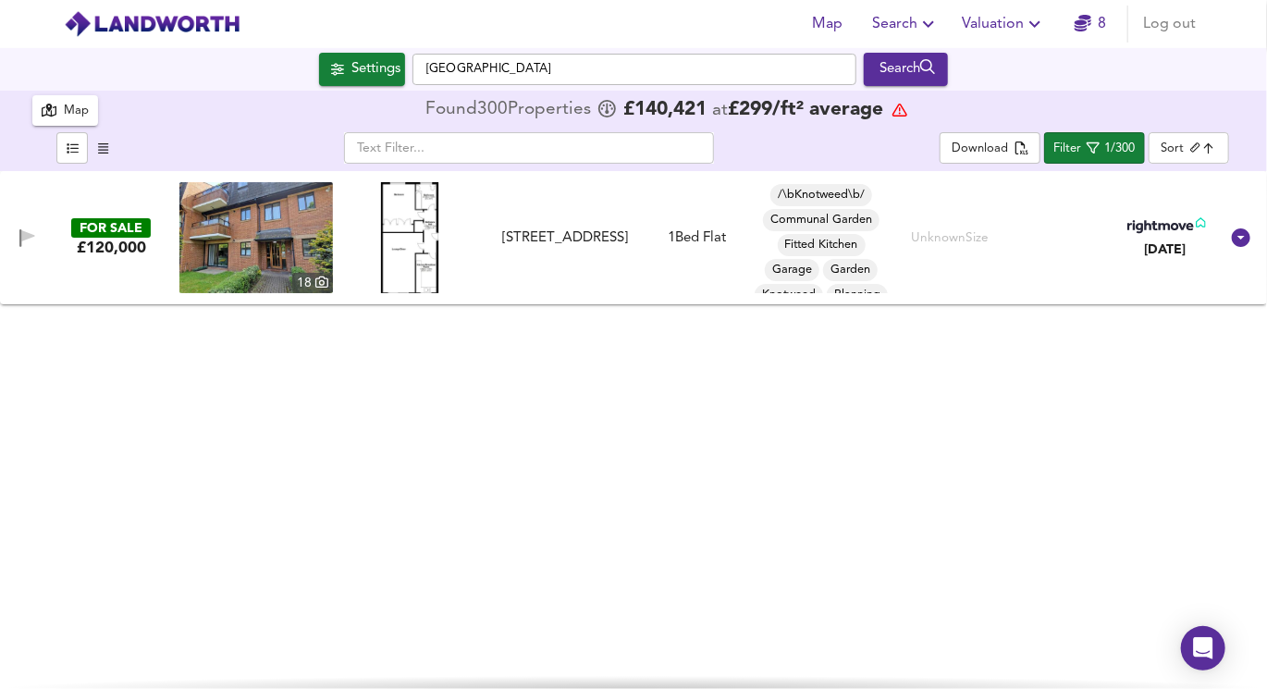
click at [570, 248] on div "[STREET_ADDRESS]" at bounding box center [564, 237] width 141 height 19
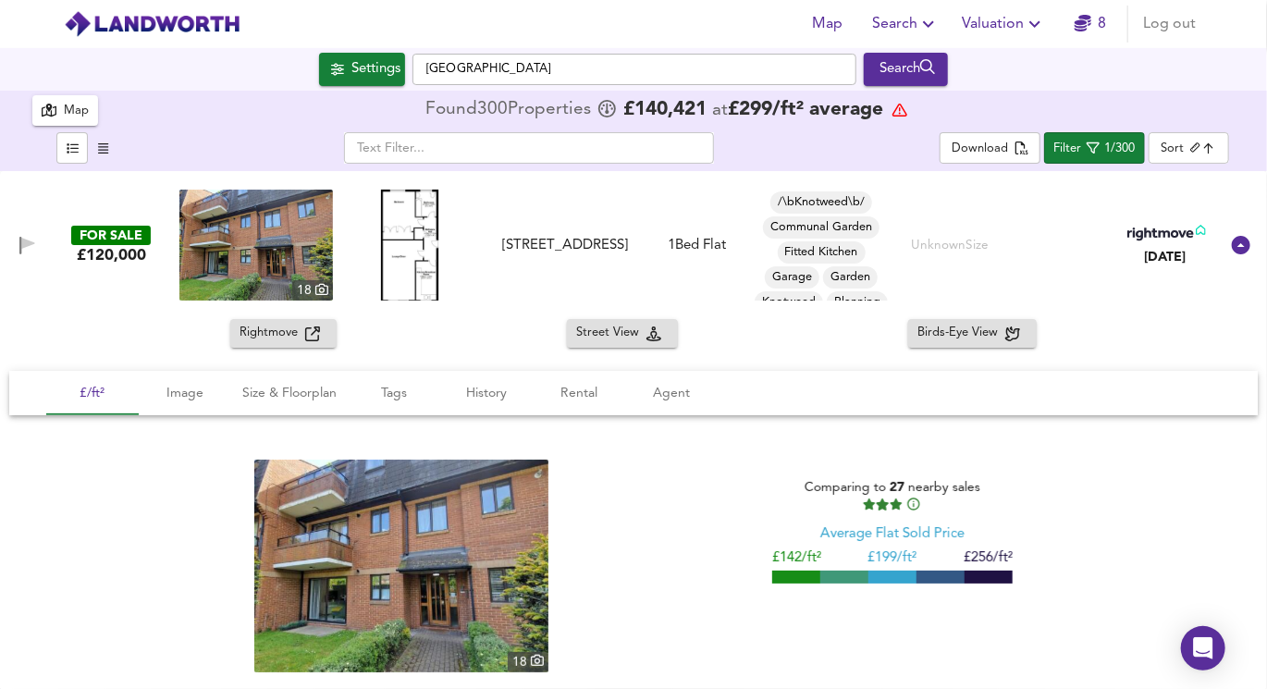
click at [242, 238] on img at bounding box center [255, 245] width 153 height 111
click at [1110, 151] on div "1/300" at bounding box center [1120, 149] width 31 height 21
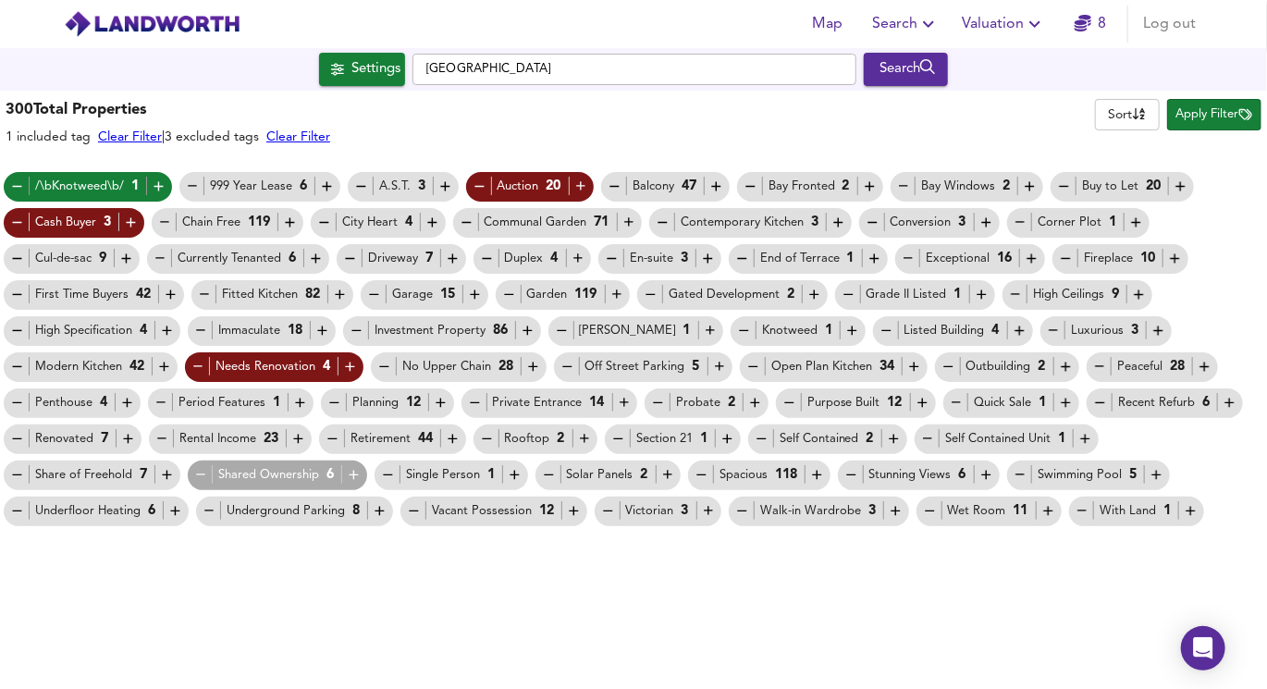
click at [11, 180] on icon "button" at bounding box center [17, 186] width 16 height 16
click at [190, 476] on span "Shared Ownership 6" at bounding box center [278, 474] width 180 height 19
click at [196, 475] on icon "button" at bounding box center [201, 475] width 16 height 16
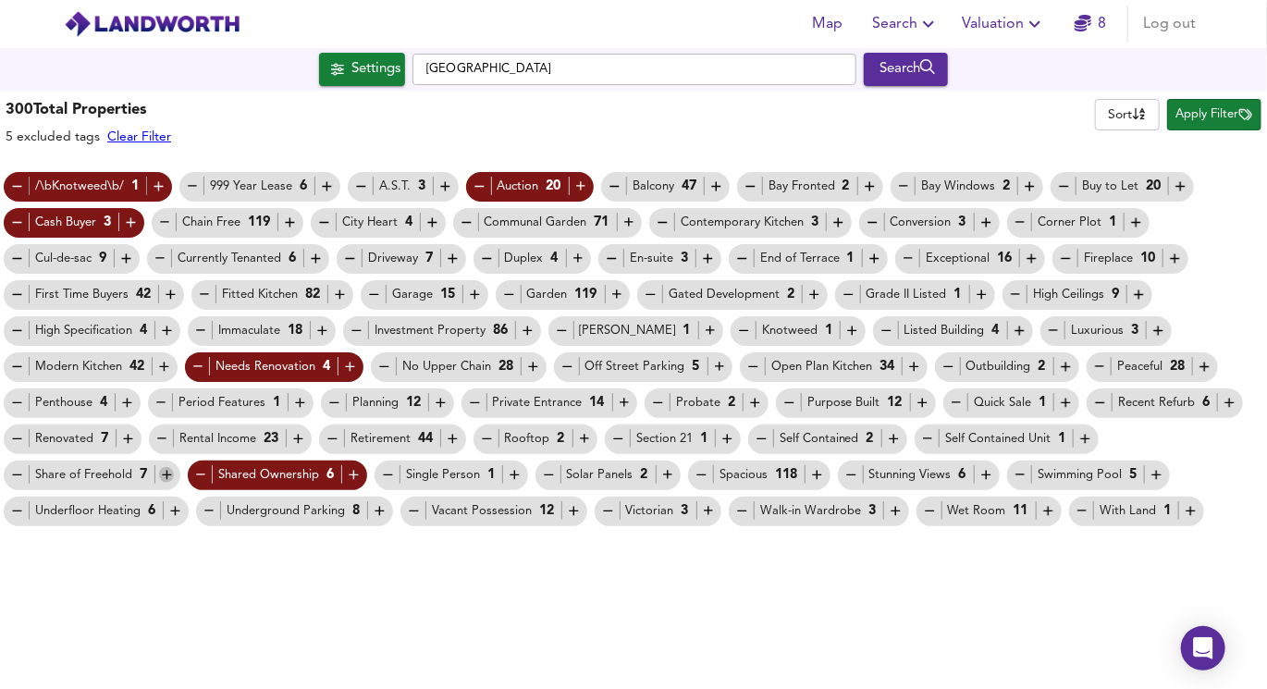
click at [166, 474] on icon "button" at bounding box center [166, 475] width 9 height 9
click at [1200, 116] on span "Apply Filter" at bounding box center [1214, 114] width 76 height 21
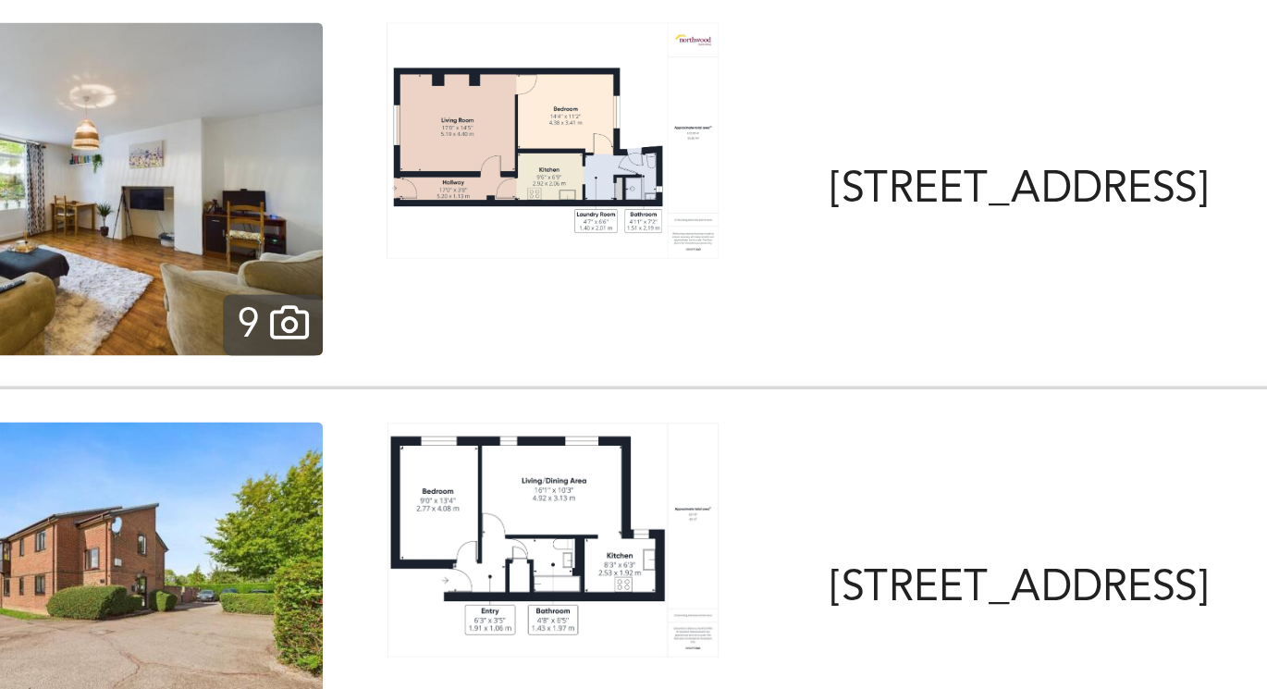
click at [312, 256] on img at bounding box center [255, 237] width 153 height 111
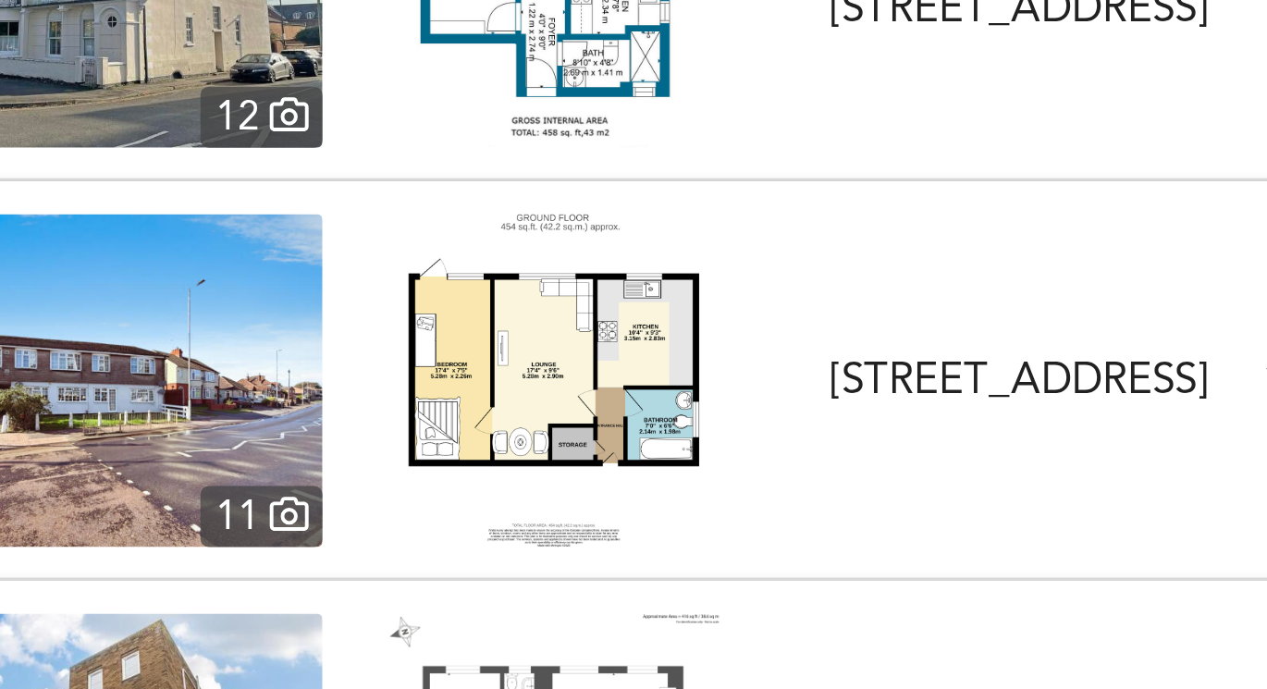
scroll to position [338, 0]
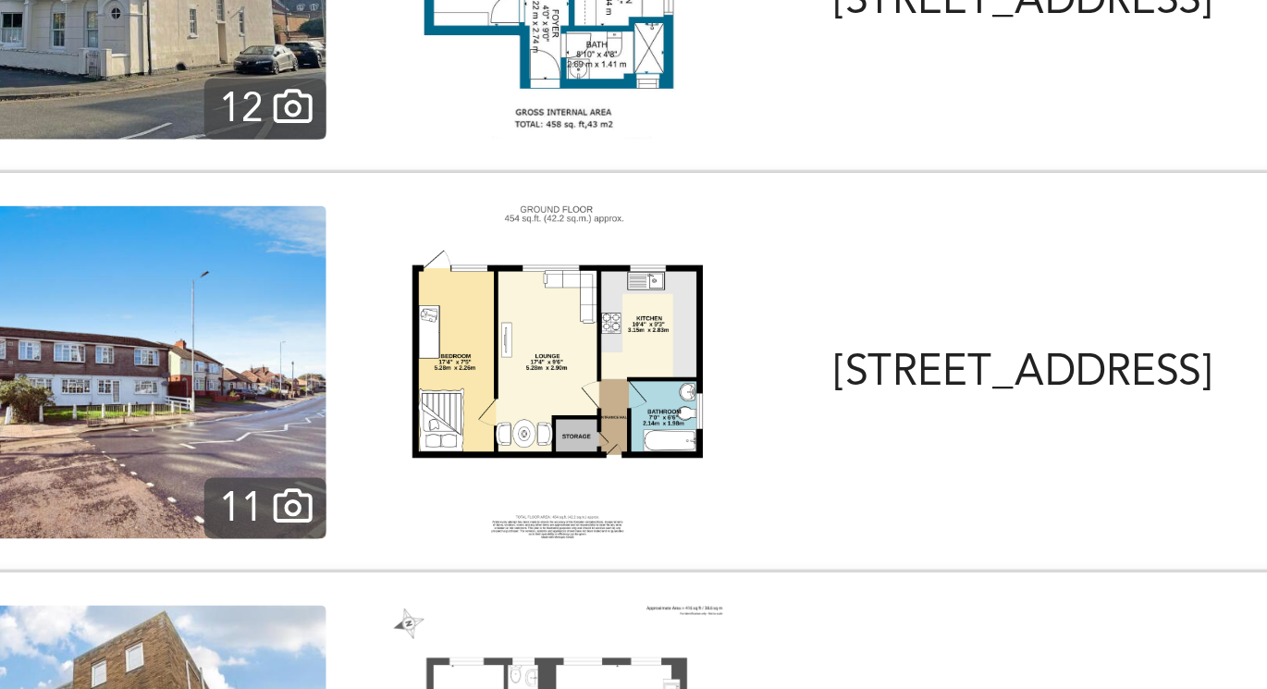
click at [402, 299] on img at bounding box center [409, 298] width 96 height 111
click at [308, 283] on img at bounding box center [255, 298] width 153 height 111
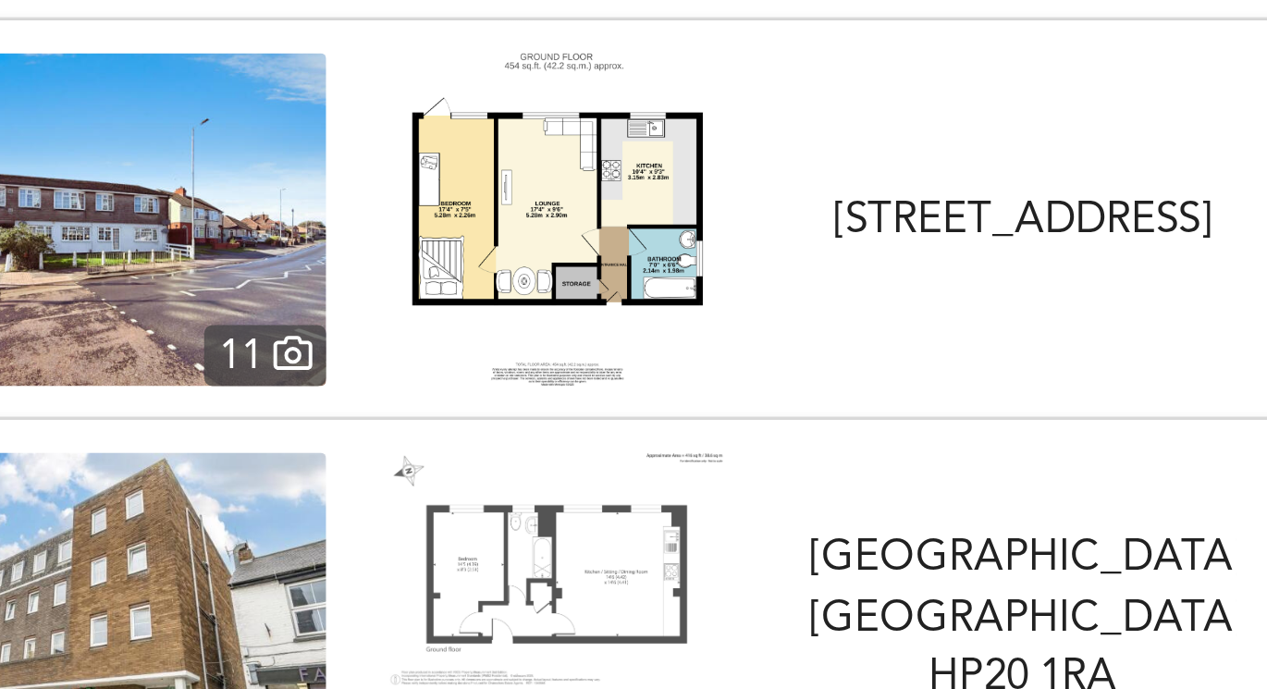
scroll to position [414, 0]
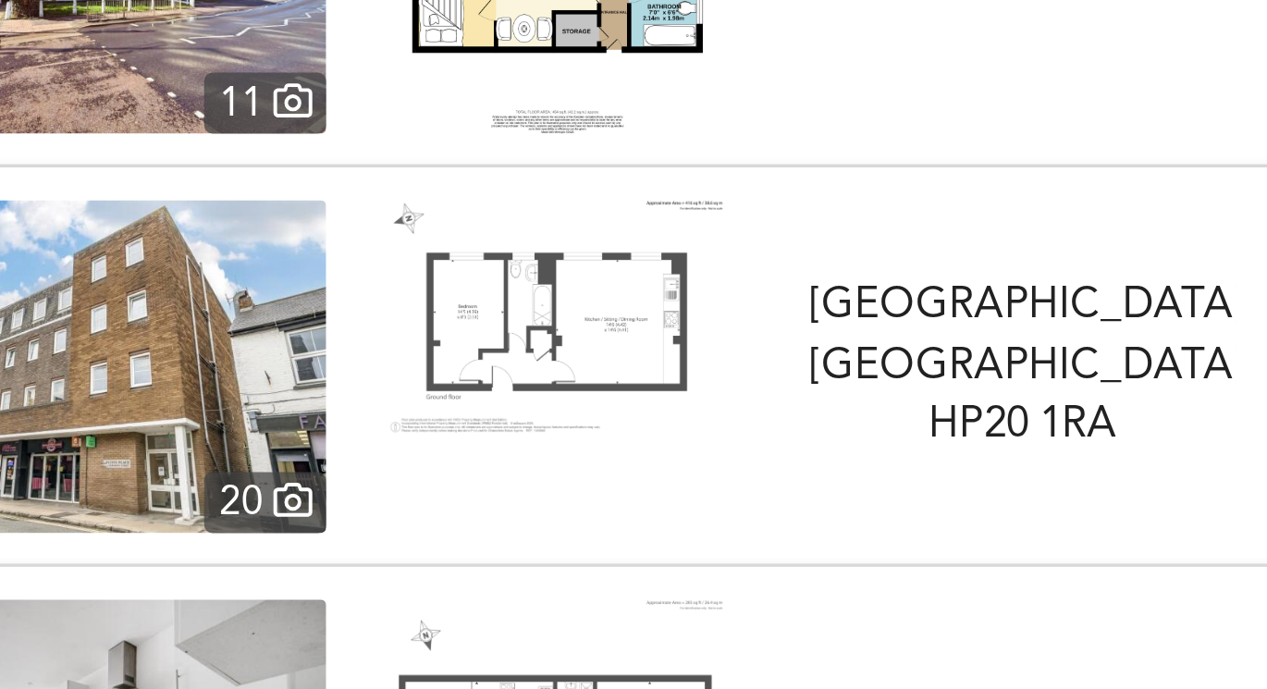
click at [393, 346] on img at bounding box center [409, 338] width 111 height 77
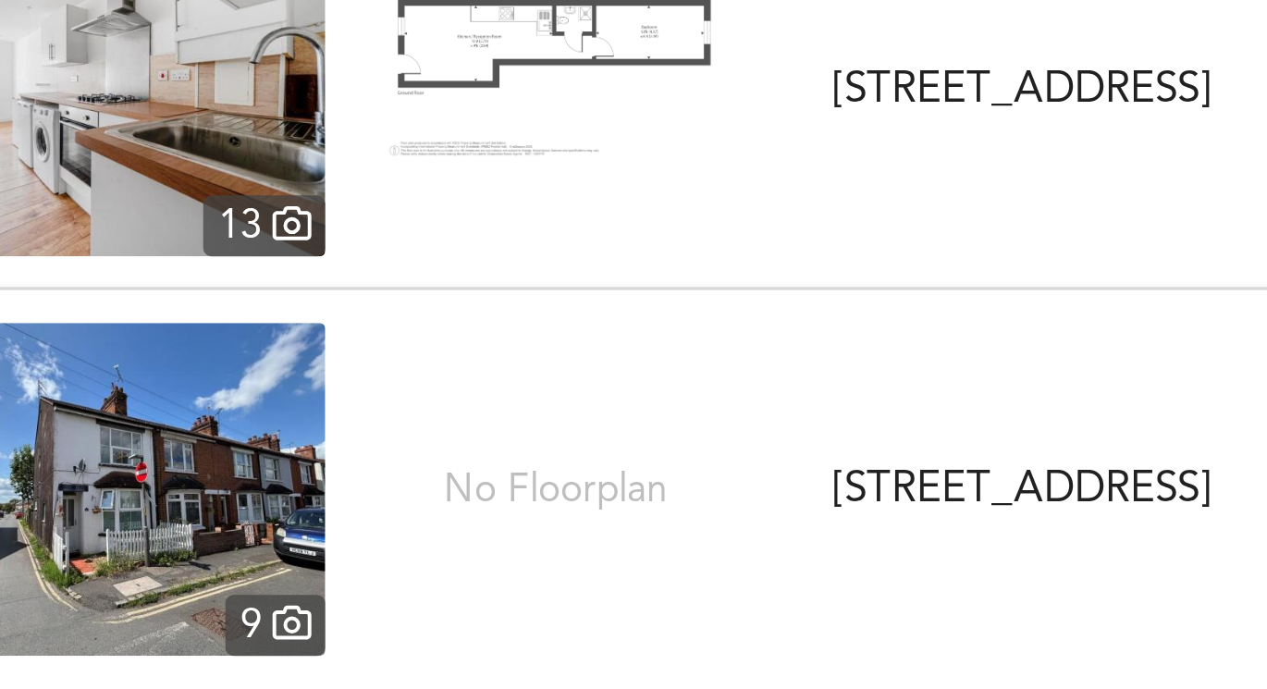
click at [316, 610] on img at bounding box center [255, 622] width 153 height 111
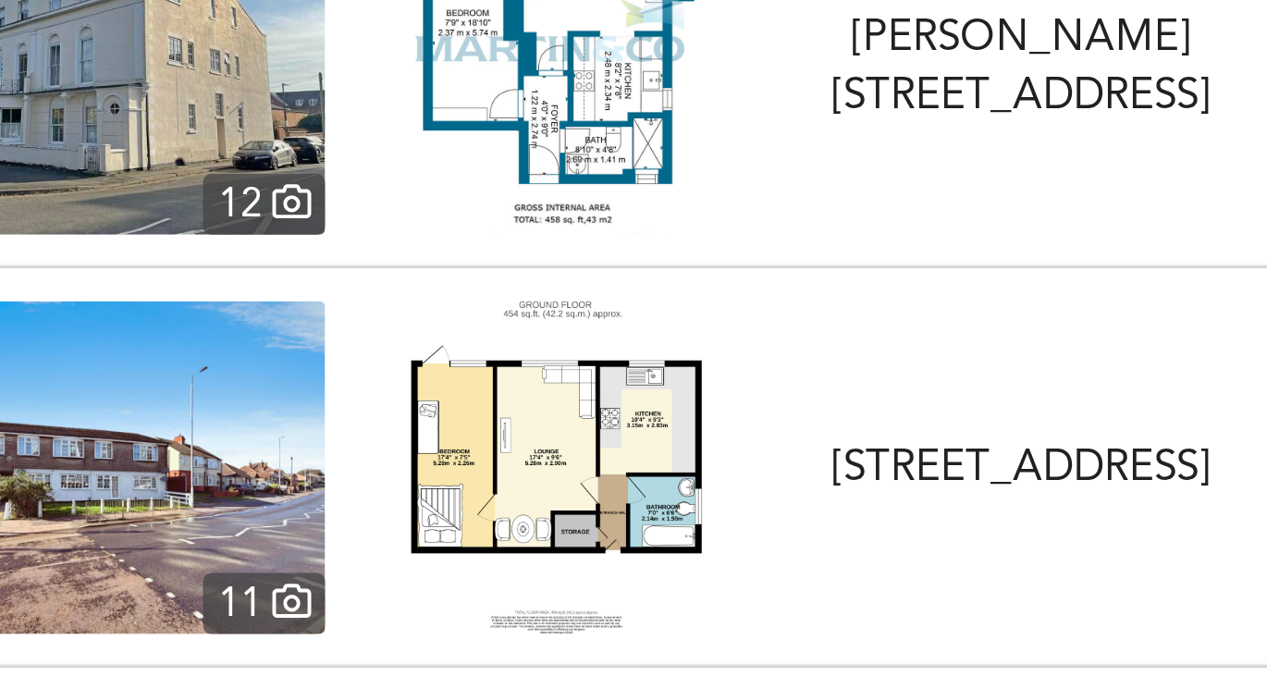
scroll to position [0, 0]
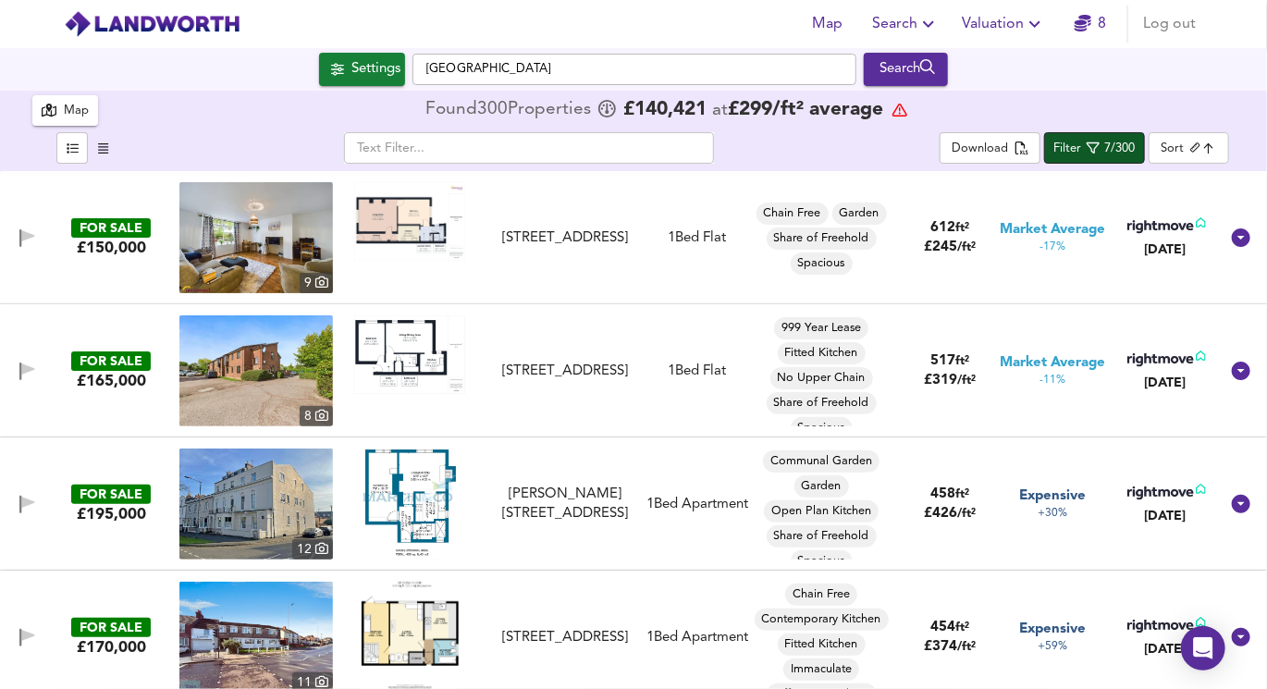
click at [1121, 147] on div "7/300" at bounding box center [1120, 149] width 31 height 21
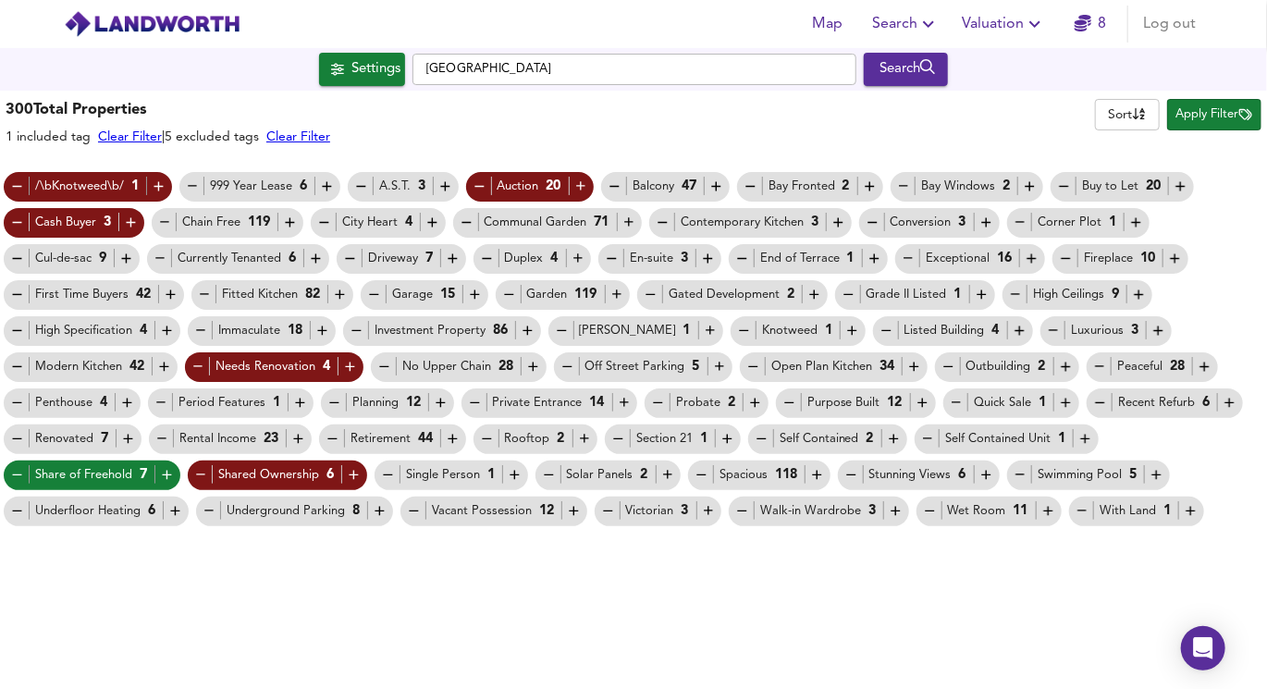
click at [17, 471] on icon "button" at bounding box center [17, 475] width 16 height 16
click at [337, 438] on icon "button" at bounding box center [333, 439] width 16 height 16
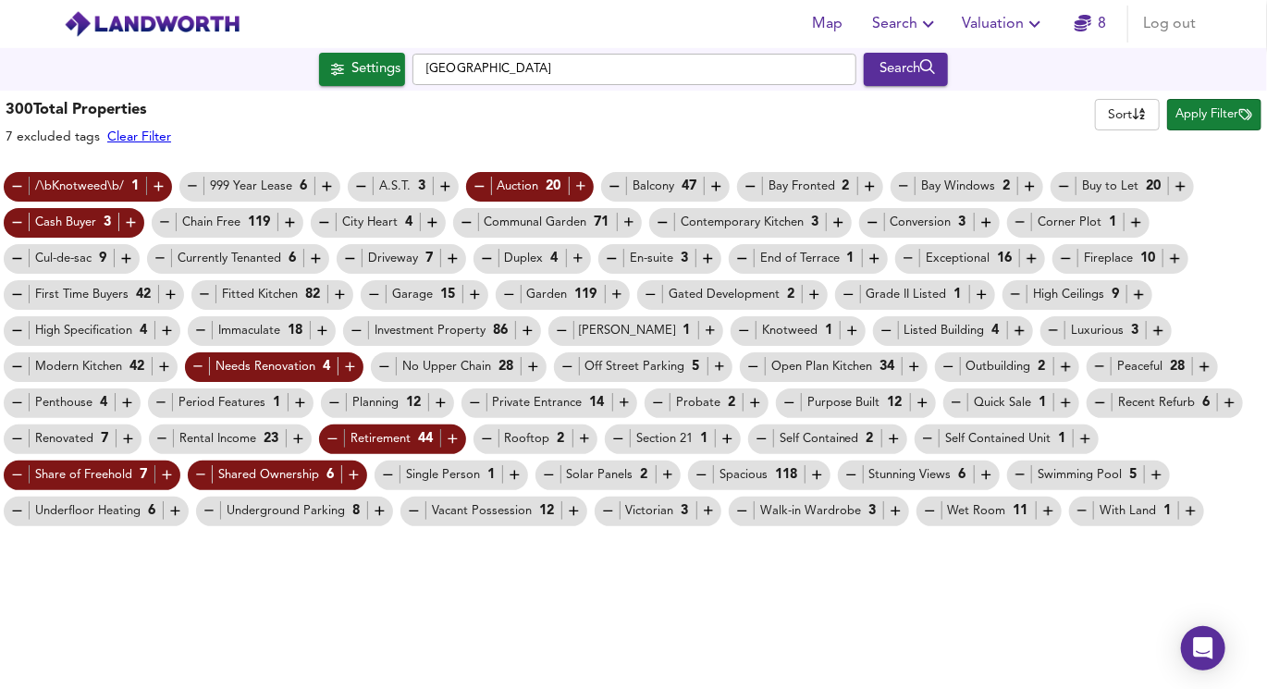
click at [913, 366] on icon "button" at bounding box center [914, 366] width 9 height 9
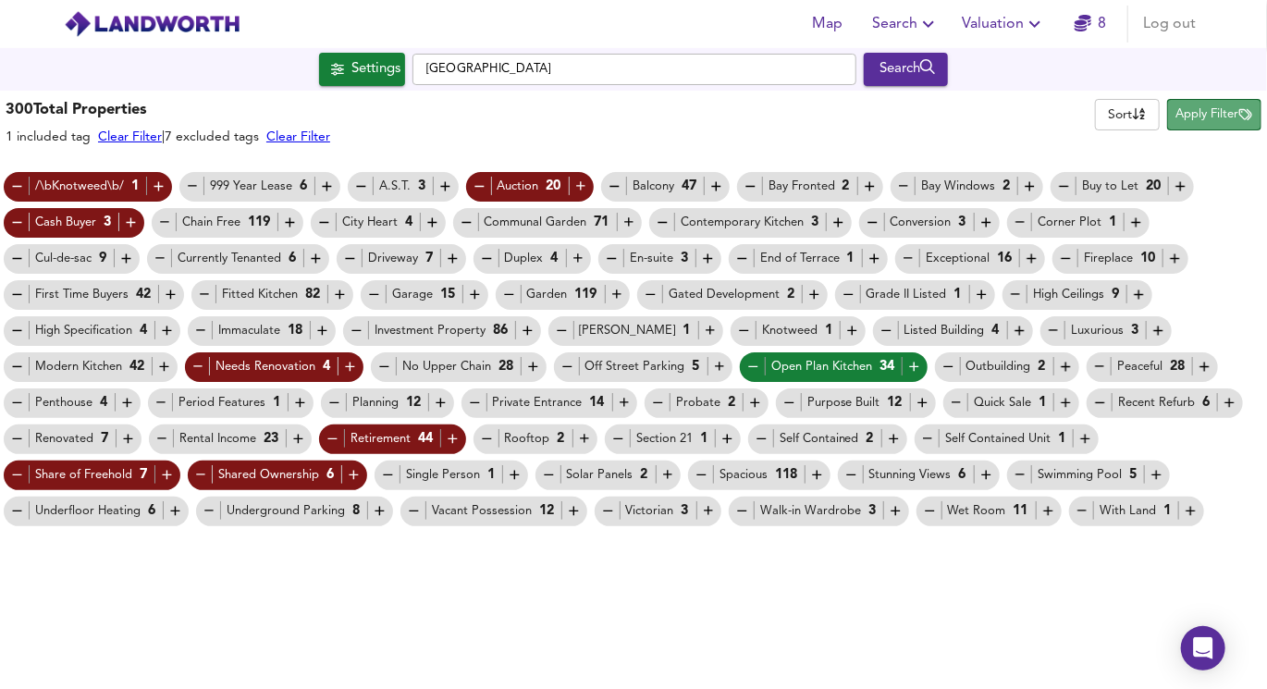
click at [1204, 114] on span "Apply Filter" at bounding box center [1214, 114] width 76 height 21
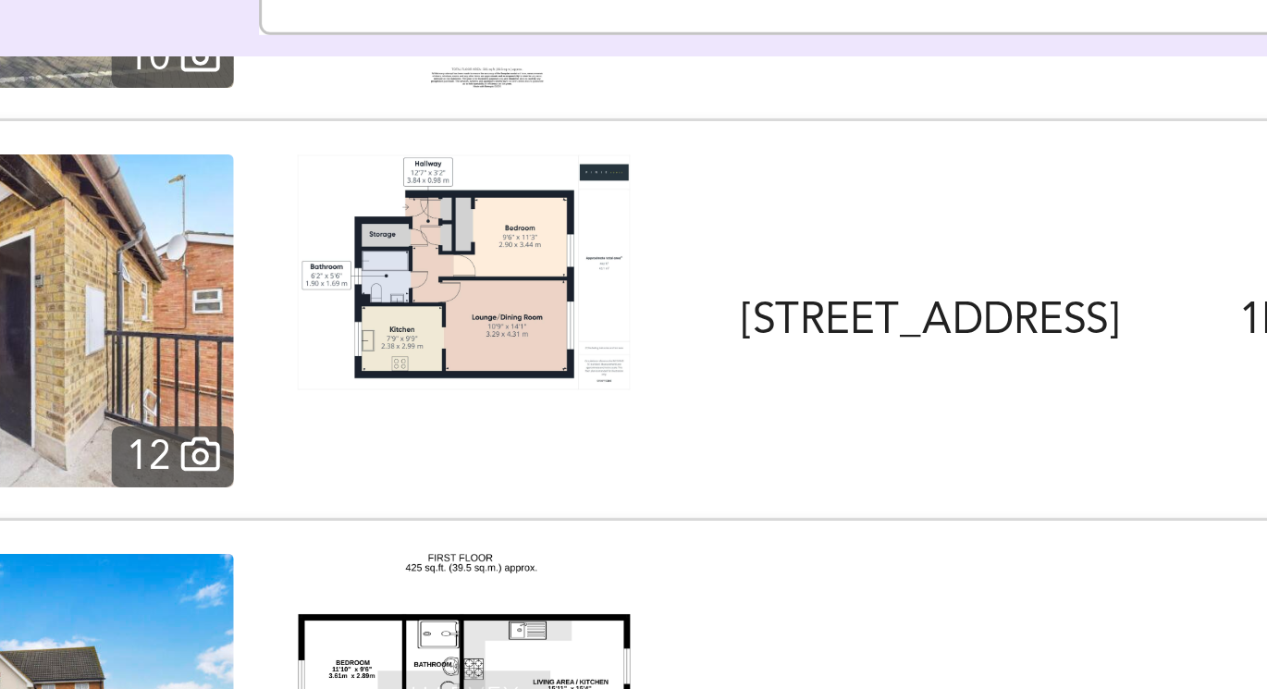
scroll to position [1043, 0]
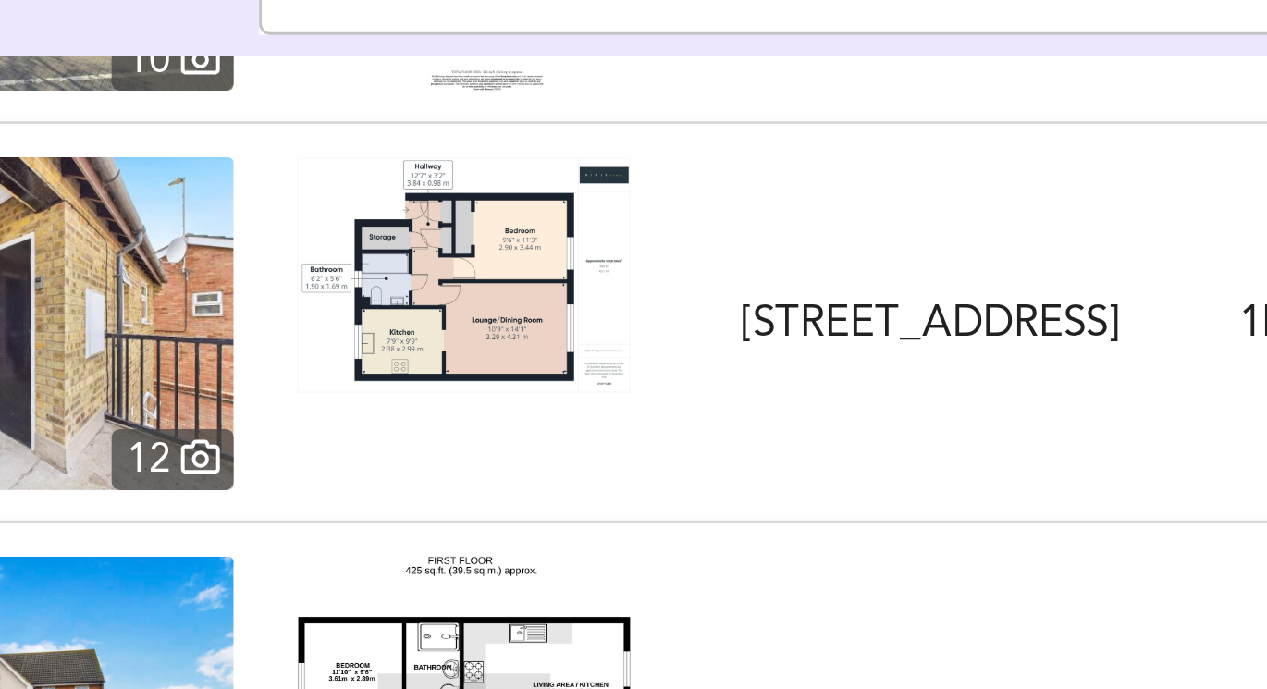
click at [294, 252] on img at bounding box center [255, 259] width 153 height 111
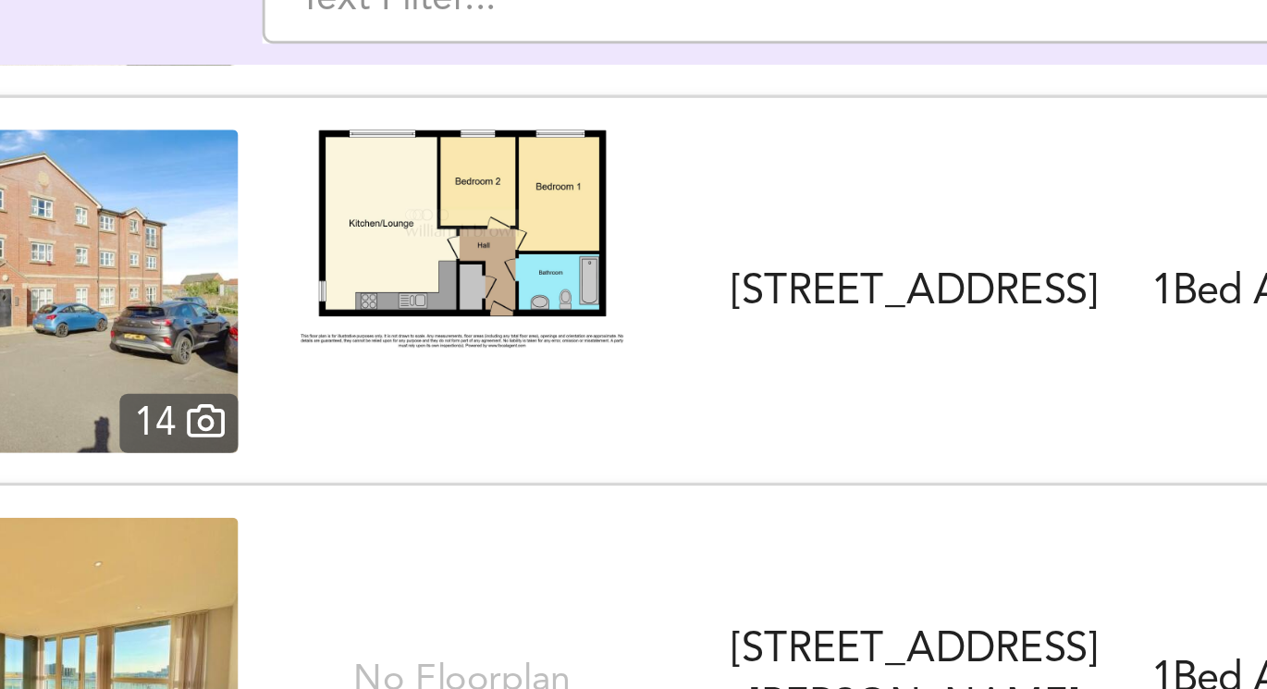
scroll to position [2389, 0]
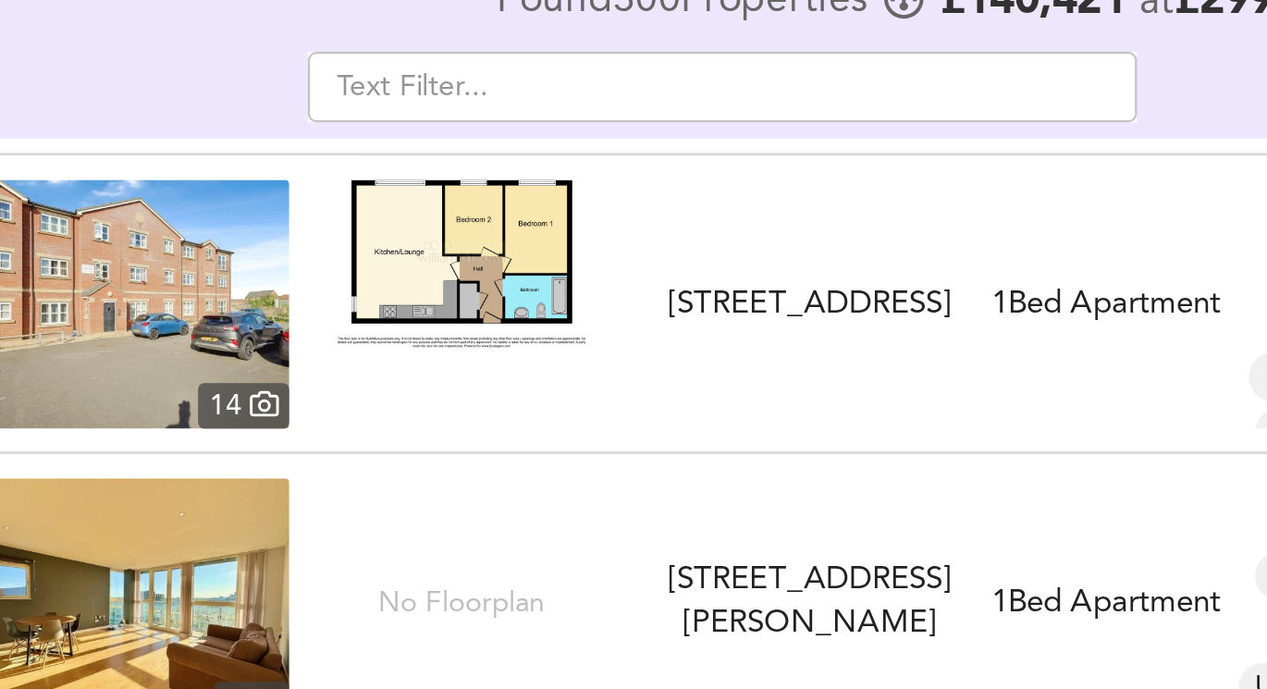
click at [305, 243] on img at bounding box center [255, 245] width 153 height 111
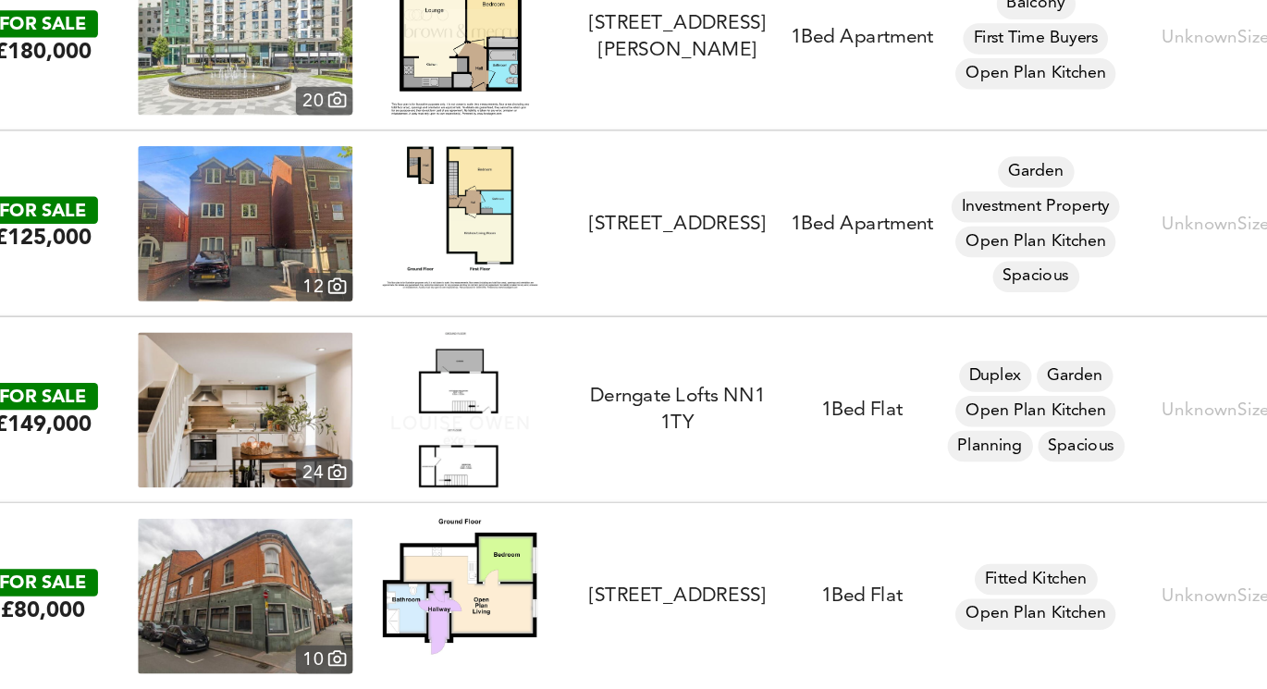
scroll to position [0, 0]
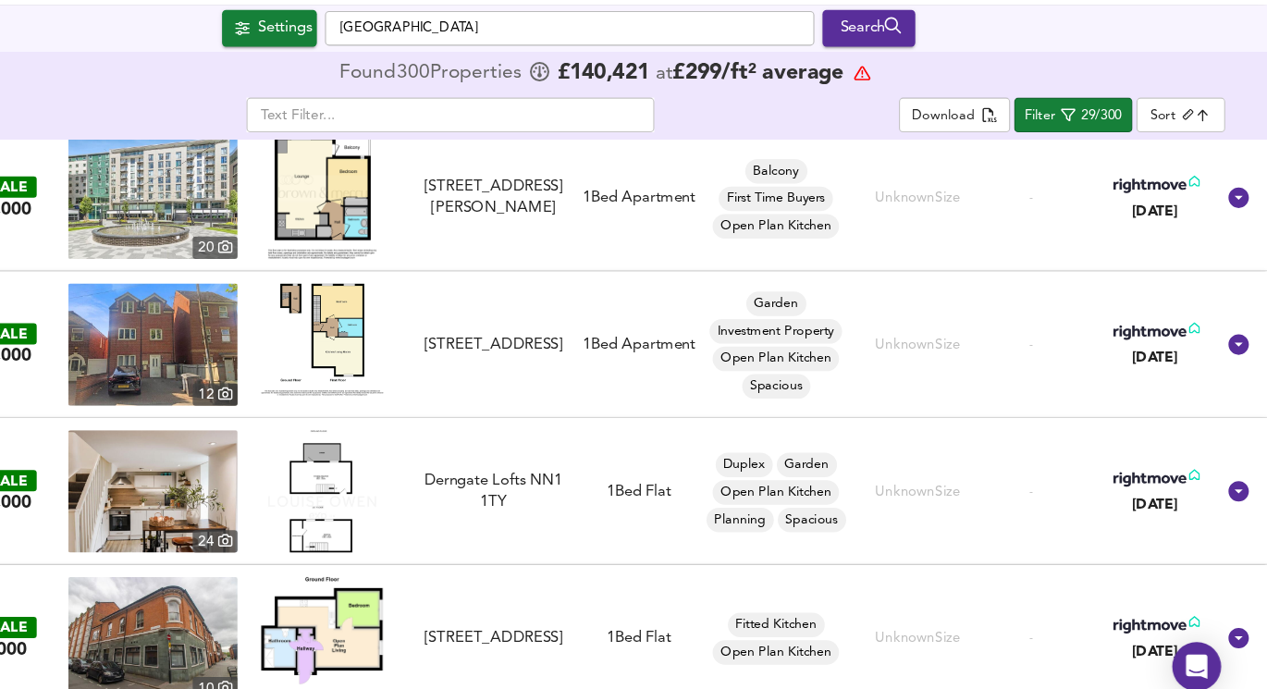
click at [1175, 155] on body "Map Search Valuation 8 Log out Settings [GEOGRAPHIC_DATA] Search 18 300 Results…" at bounding box center [633, 344] width 1267 height 689
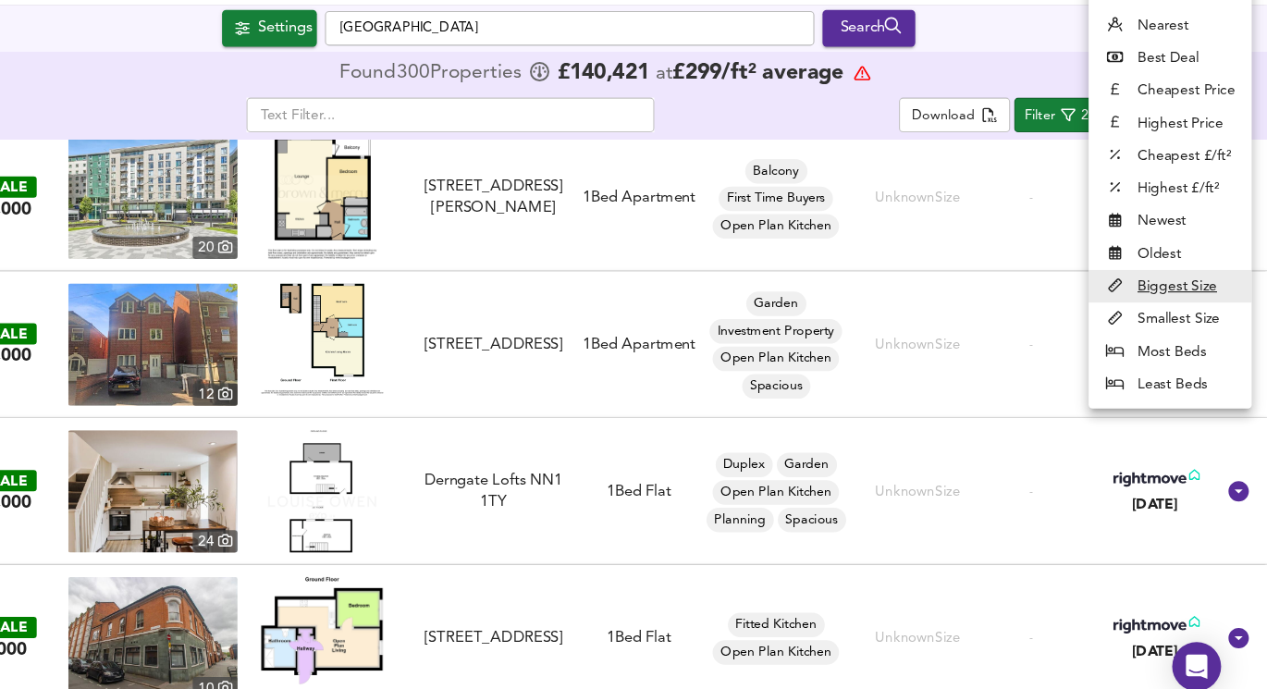
click at [986, 73] on div at bounding box center [633, 344] width 1267 height 689
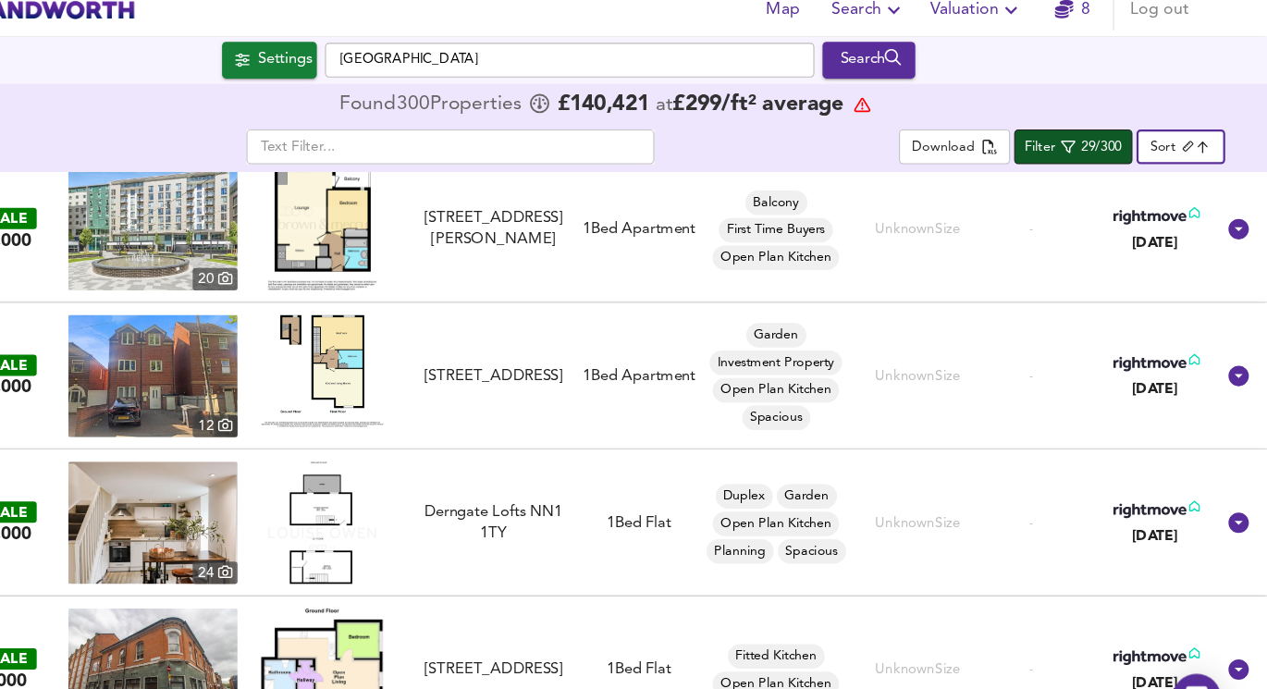
click at [1076, 151] on span "Filter 29/300" at bounding box center [1091, 148] width 88 height 23
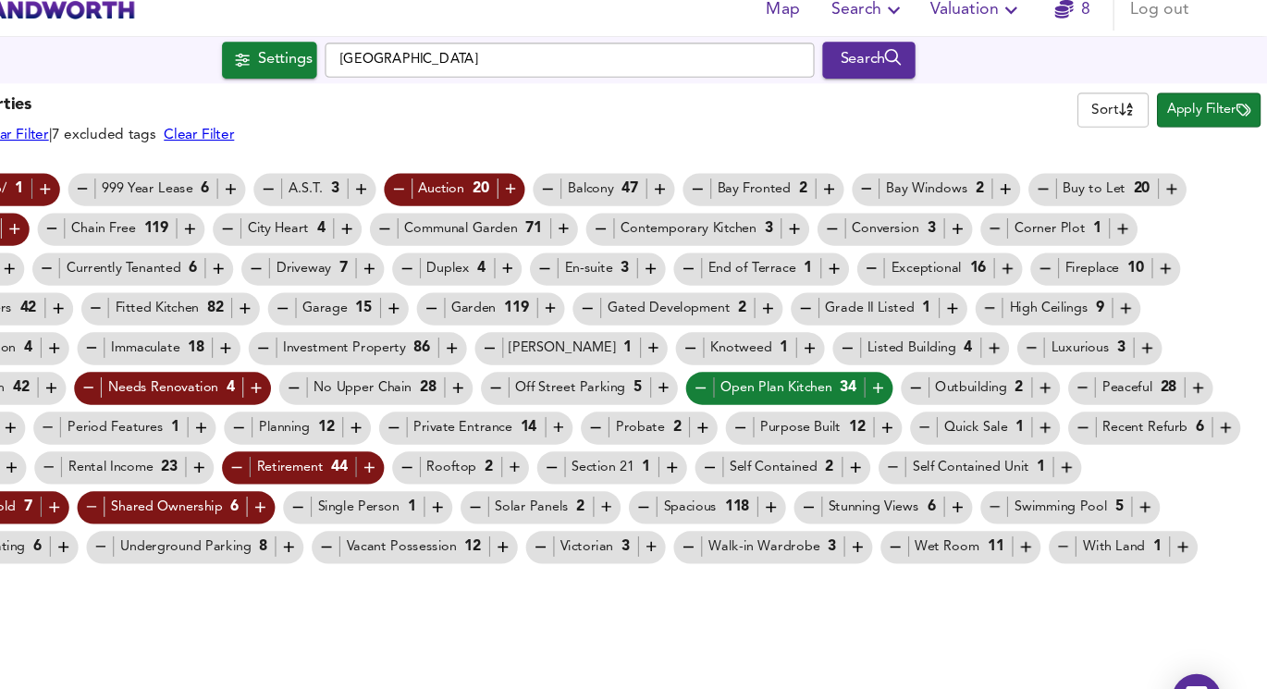
click at [759, 374] on div "Open Plan Kitchen 34" at bounding box center [833, 366] width 177 height 19
click at [756, 367] on icon "button" at bounding box center [753, 367] width 16 height 16
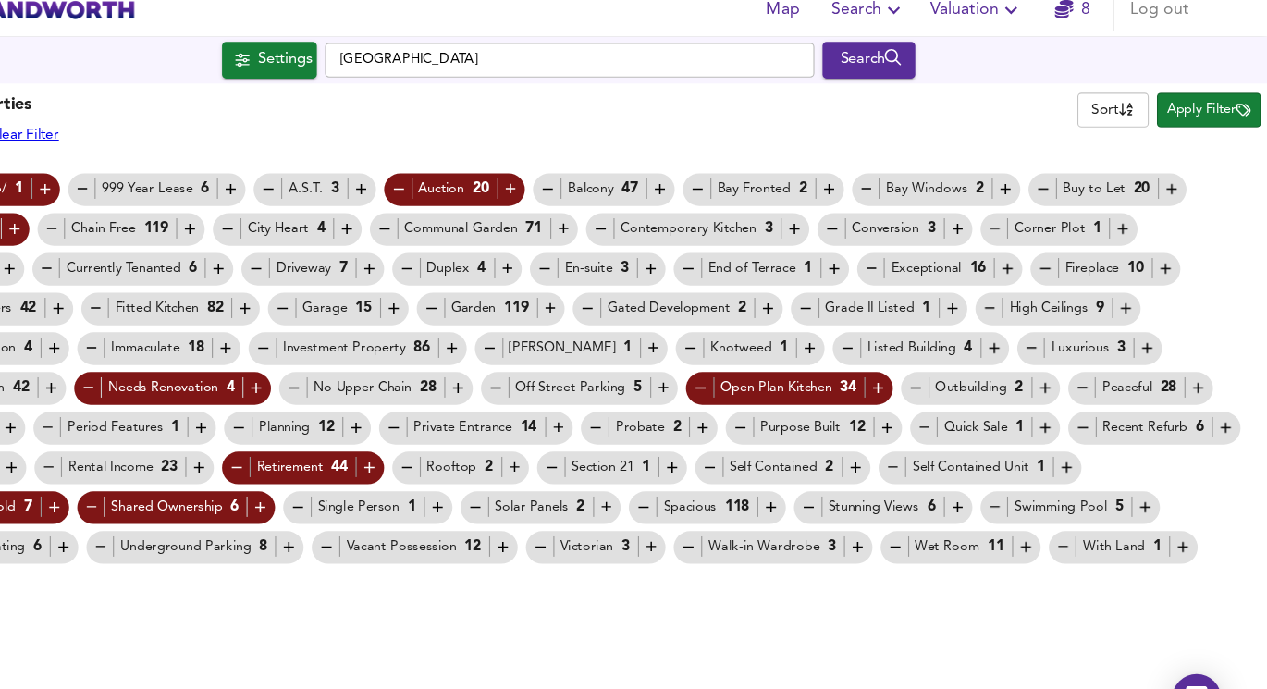
click at [848, 330] on icon "button" at bounding box center [852, 330] width 9 height 9
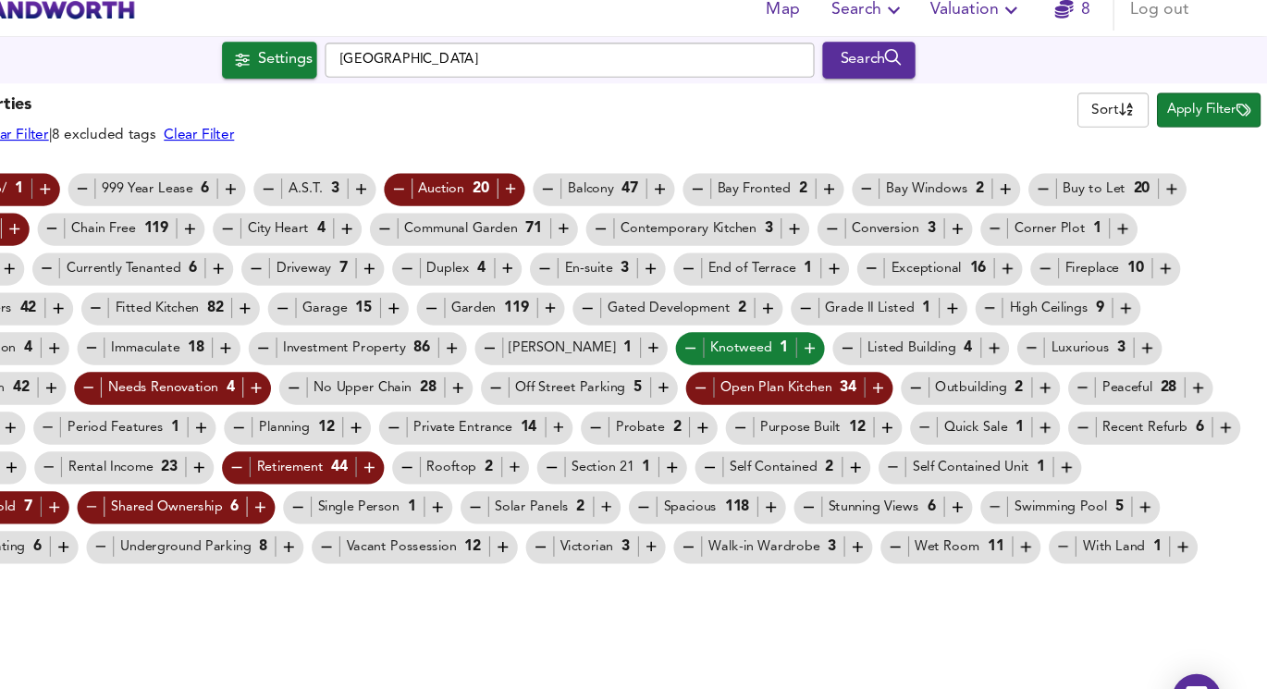
click at [1199, 127] on button "Apply Filter" at bounding box center [1214, 114] width 94 height 31
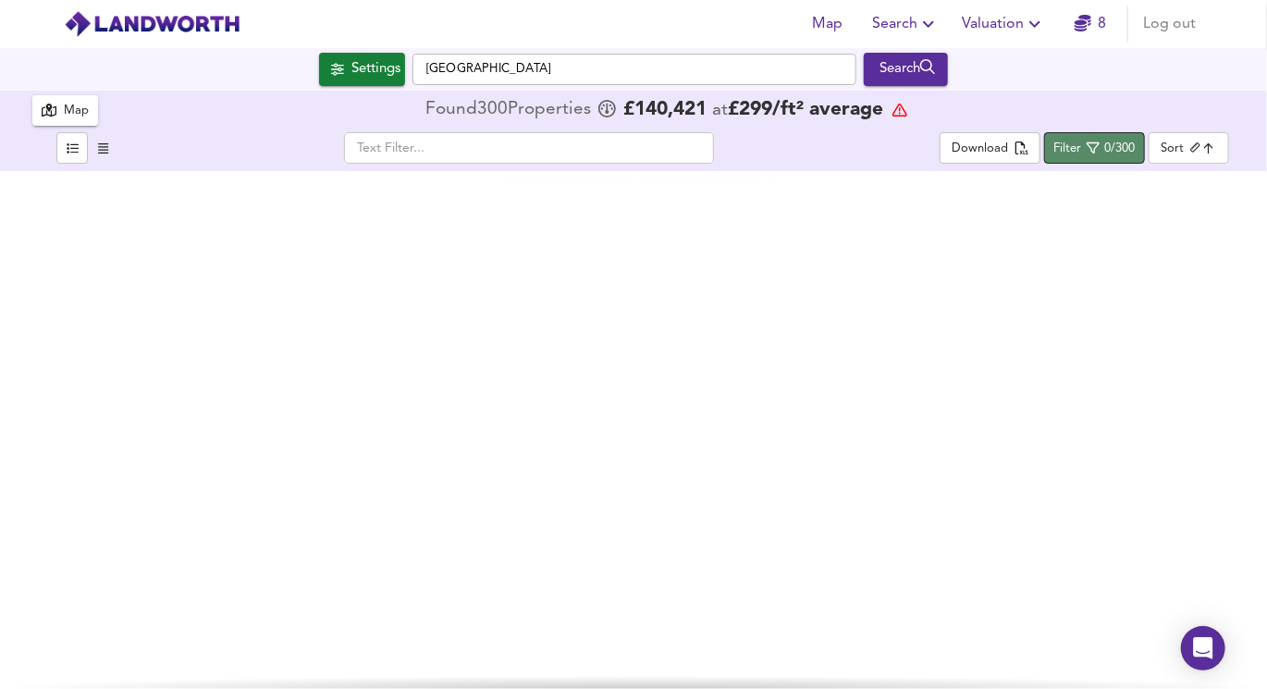
click at [1120, 141] on div "0/300" at bounding box center [1120, 149] width 31 height 21
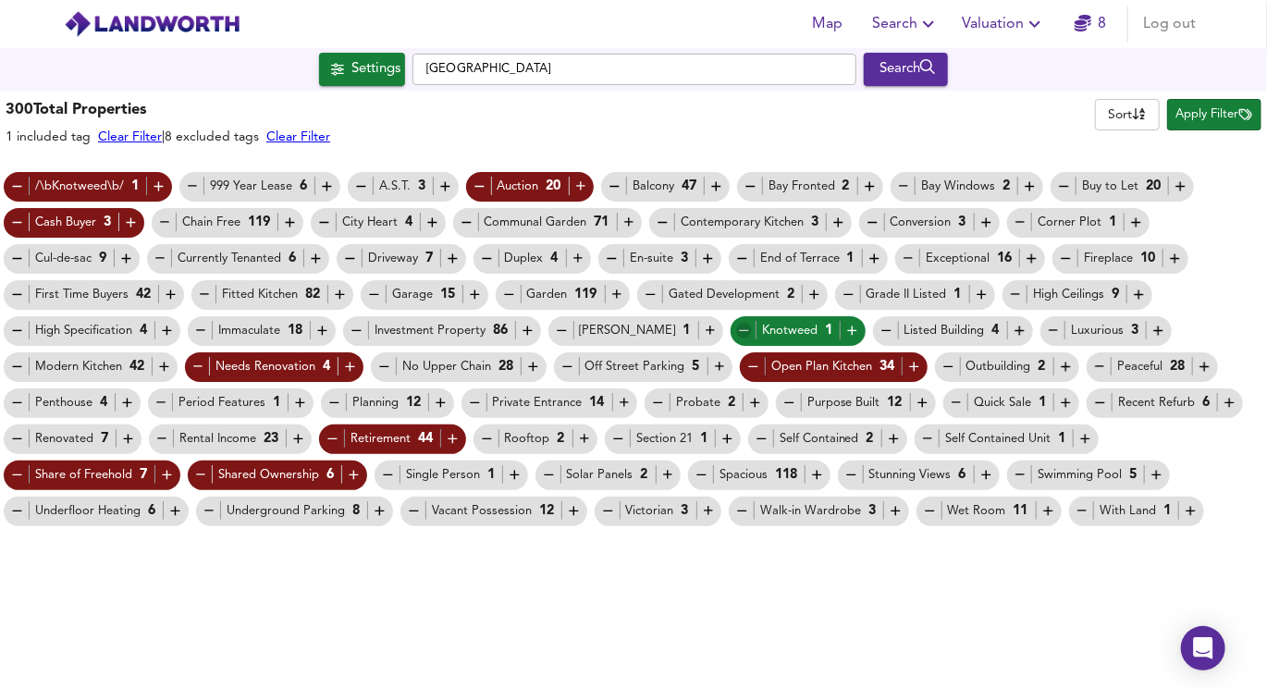
click at [736, 333] on icon "button" at bounding box center [744, 331] width 16 height 16
click at [1061, 402] on icon "button" at bounding box center [1065, 402] width 9 height 9
click at [1217, 104] on span "Apply Filter" at bounding box center [1214, 114] width 76 height 21
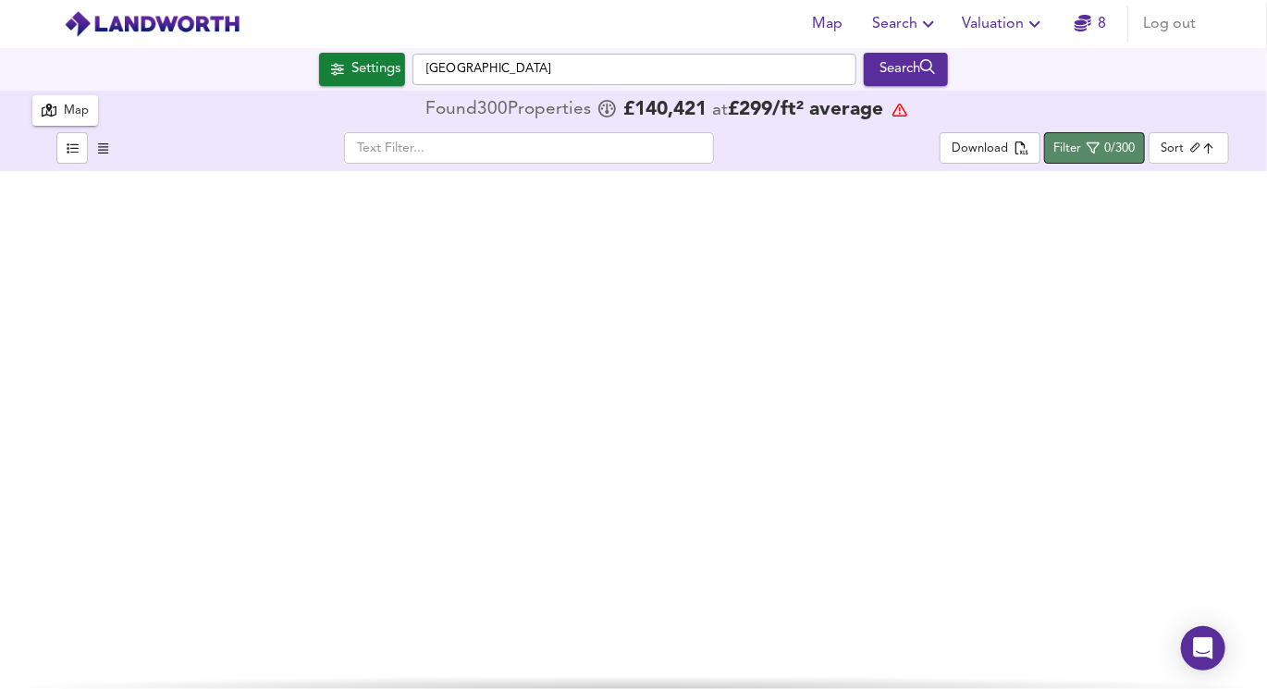
click at [1104, 149] on span "Filter 0/300" at bounding box center [1093, 148] width 81 height 23
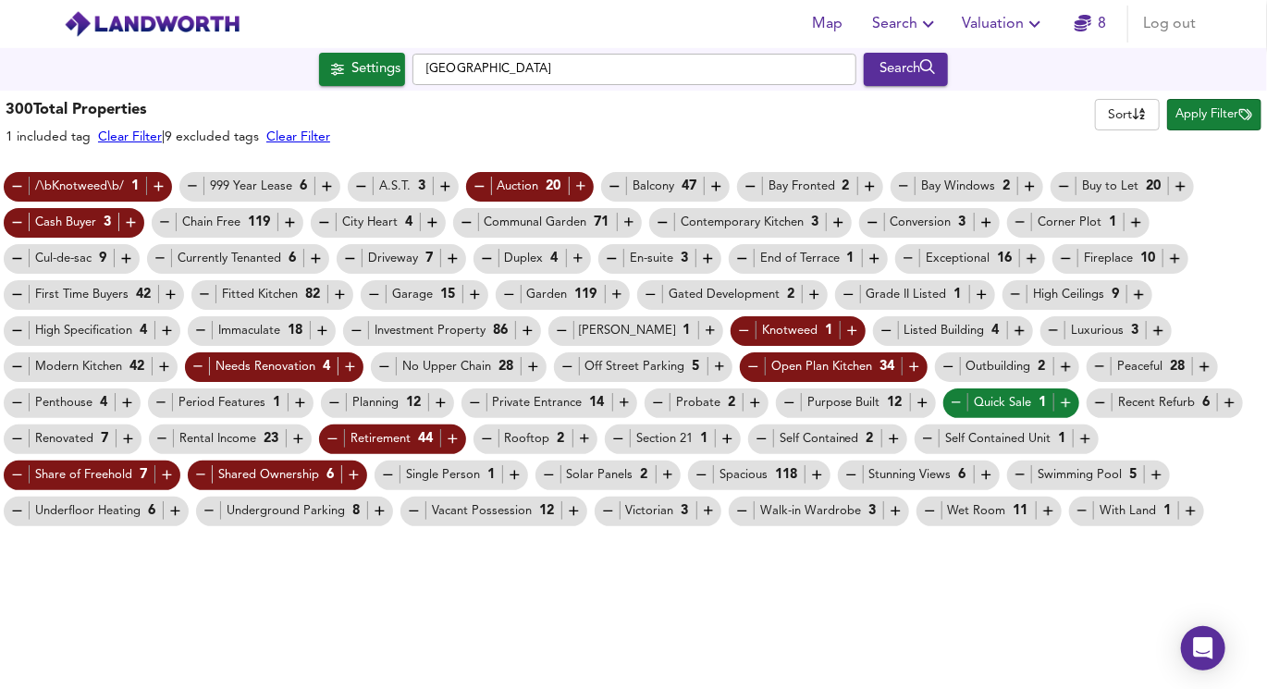
click at [959, 405] on div "Quick Sale 1" at bounding box center [1012, 402] width 126 height 19
click at [949, 405] on icon "button" at bounding box center [957, 403] width 16 height 16
click at [1221, 117] on span "Apply Filter" at bounding box center [1214, 114] width 76 height 21
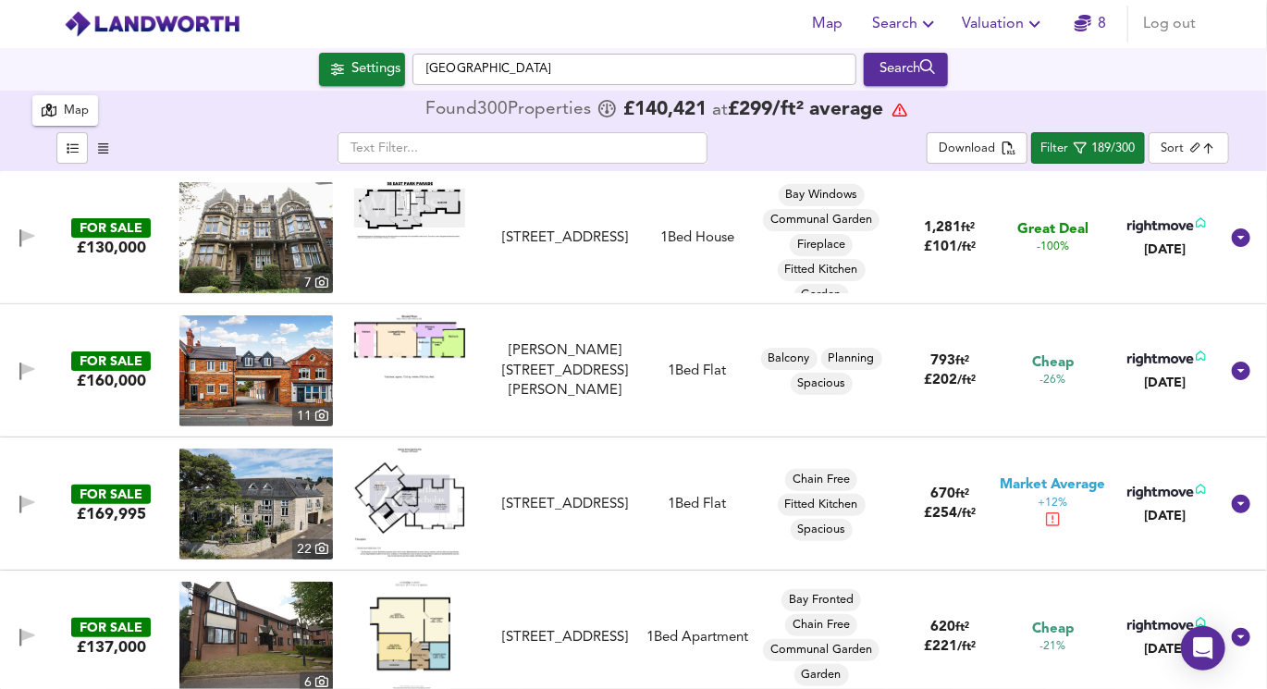
click at [1202, 153] on body "Map Search Valuation 8 Log out Settings [GEOGRAPHIC_DATA] Search 18 300 Results…" at bounding box center [633, 344] width 1267 height 689
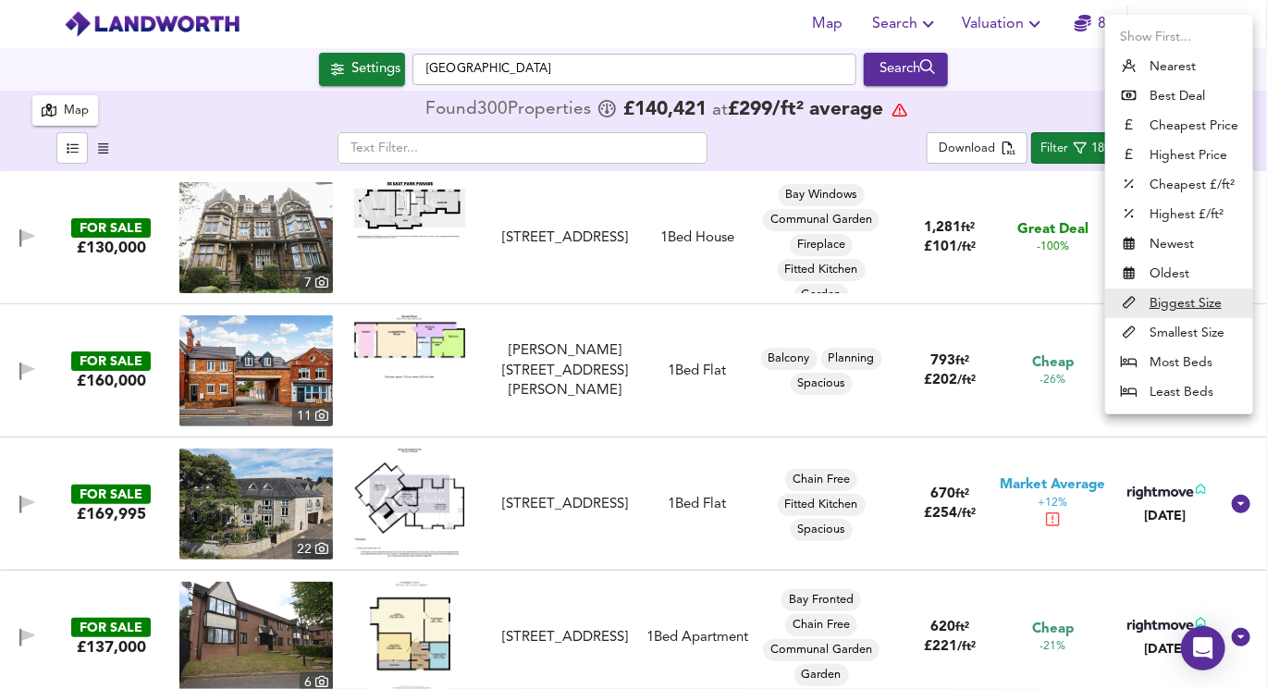
click at [1036, 118] on div at bounding box center [633, 344] width 1267 height 689
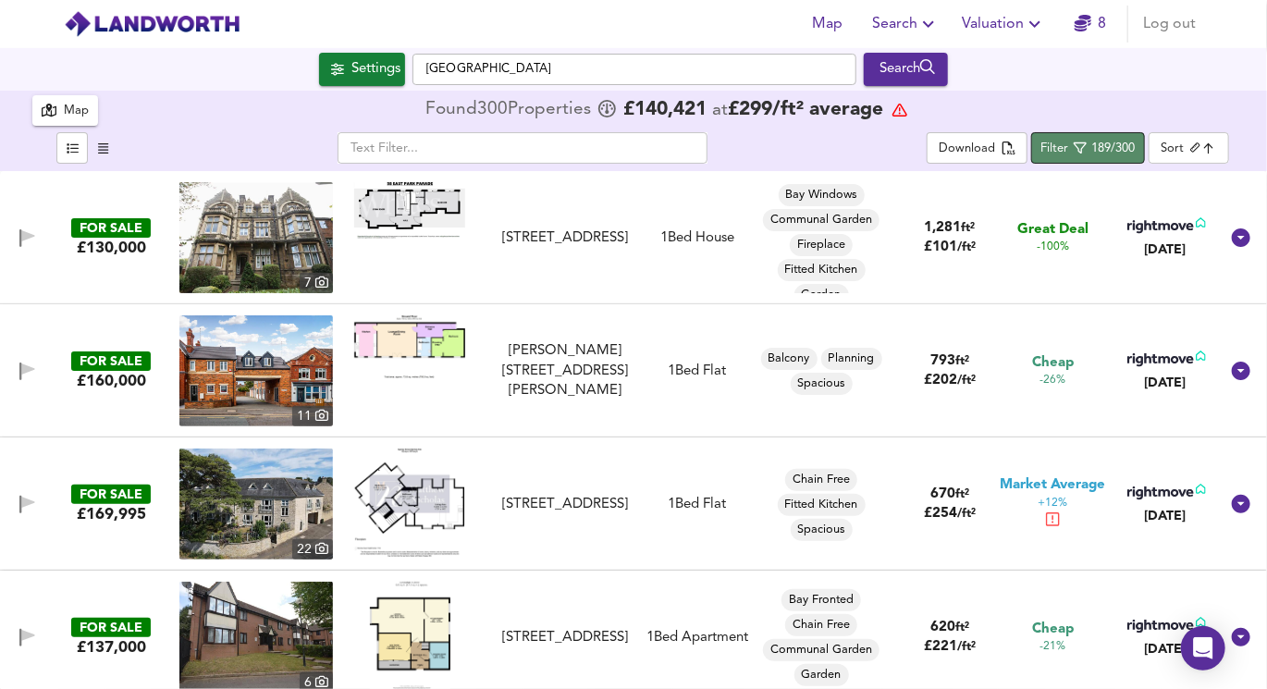
click at [1082, 157] on span "Filter 189/300" at bounding box center [1087, 148] width 94 height 23
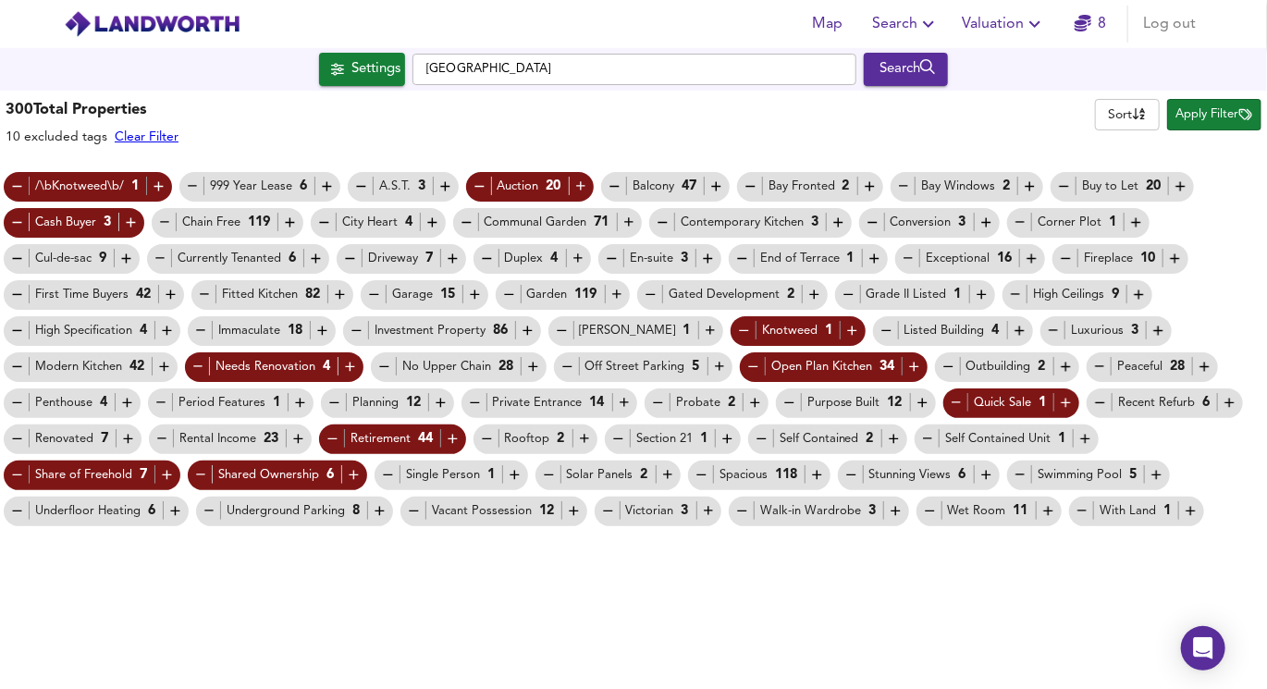
click at [1200, 114] on span "Apply Filter" at bounding box center [1214, 114] width 76 height 21
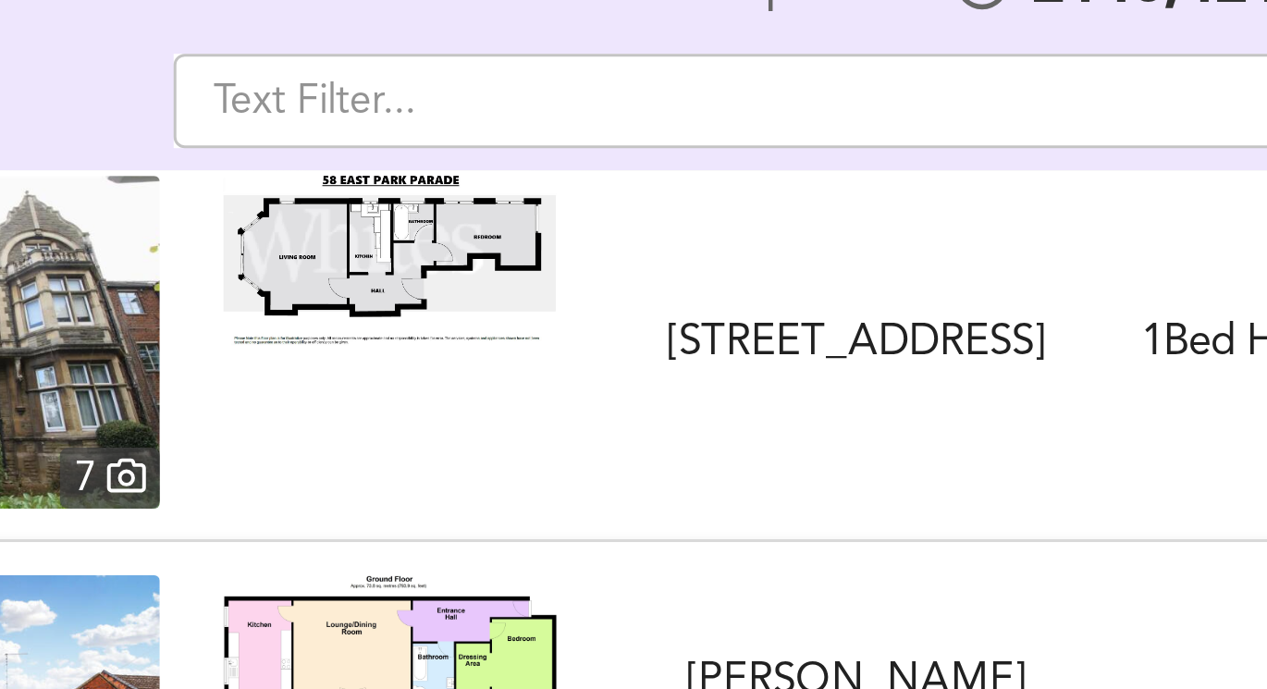
scroll to position [10, 0]
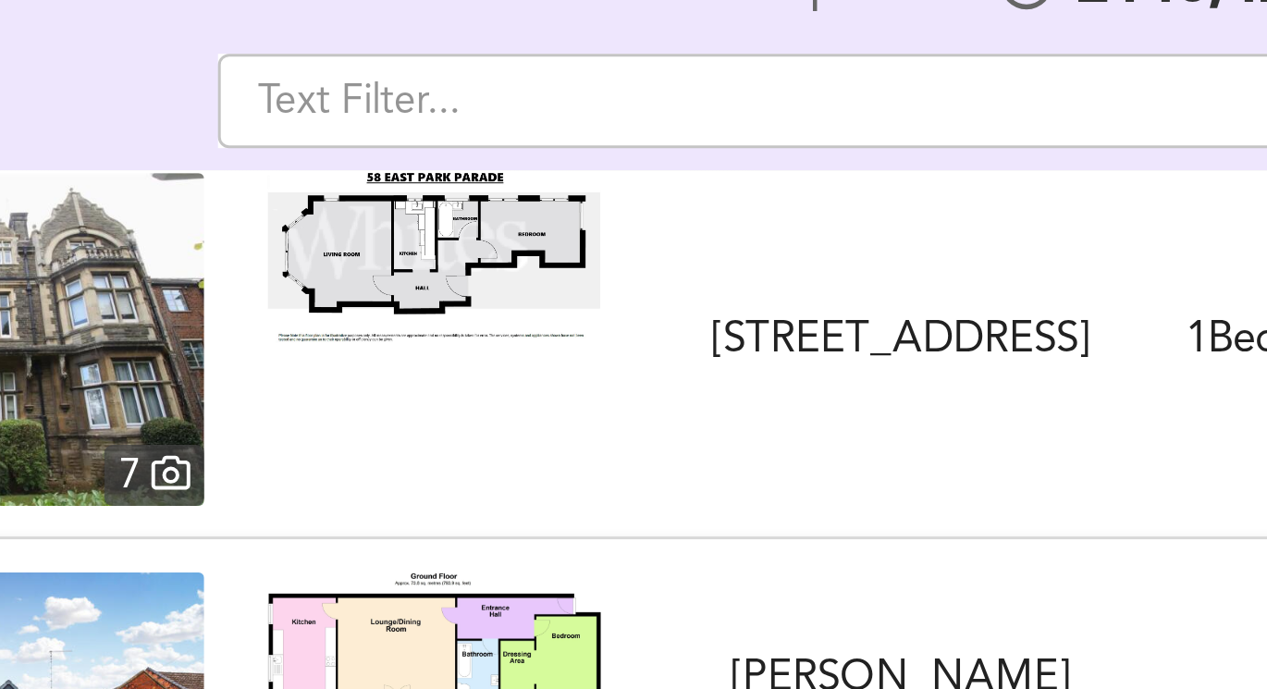
click at [402, 197] on img at bounding box center [409, 200] width 111 height 56
click at [317, 207] on img at bounding box center [255, 227] width 153 height 111
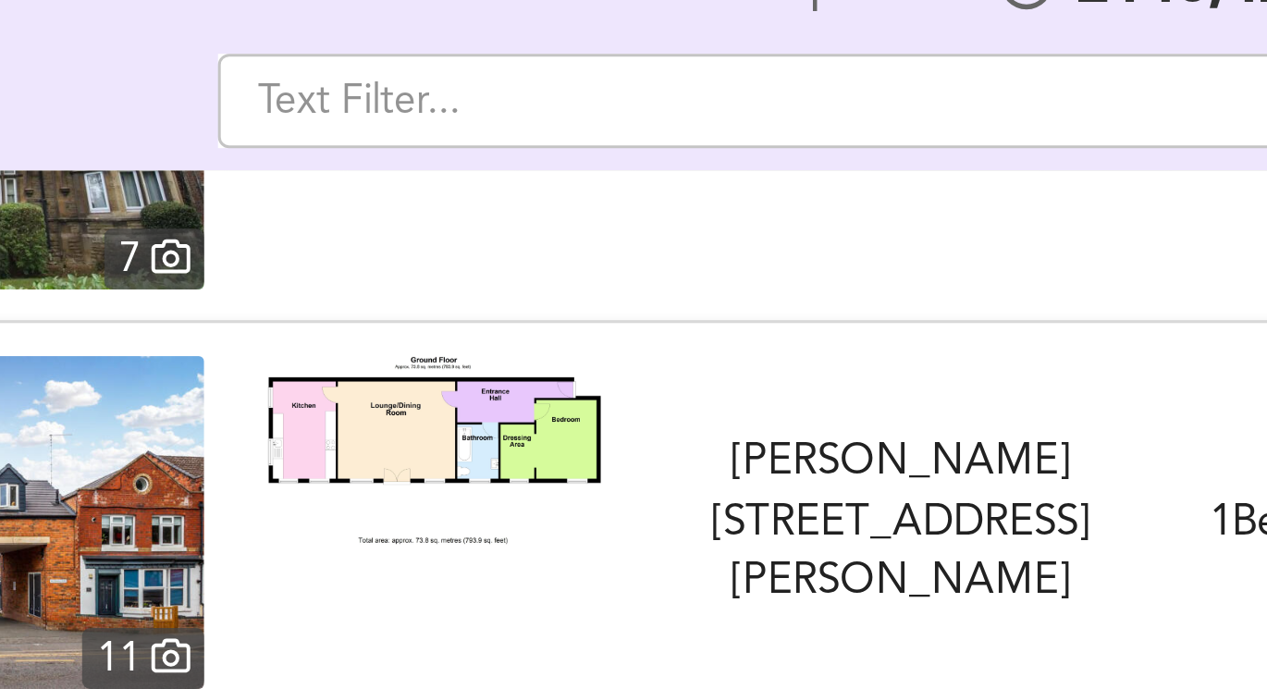
scroll to position [111, 0]
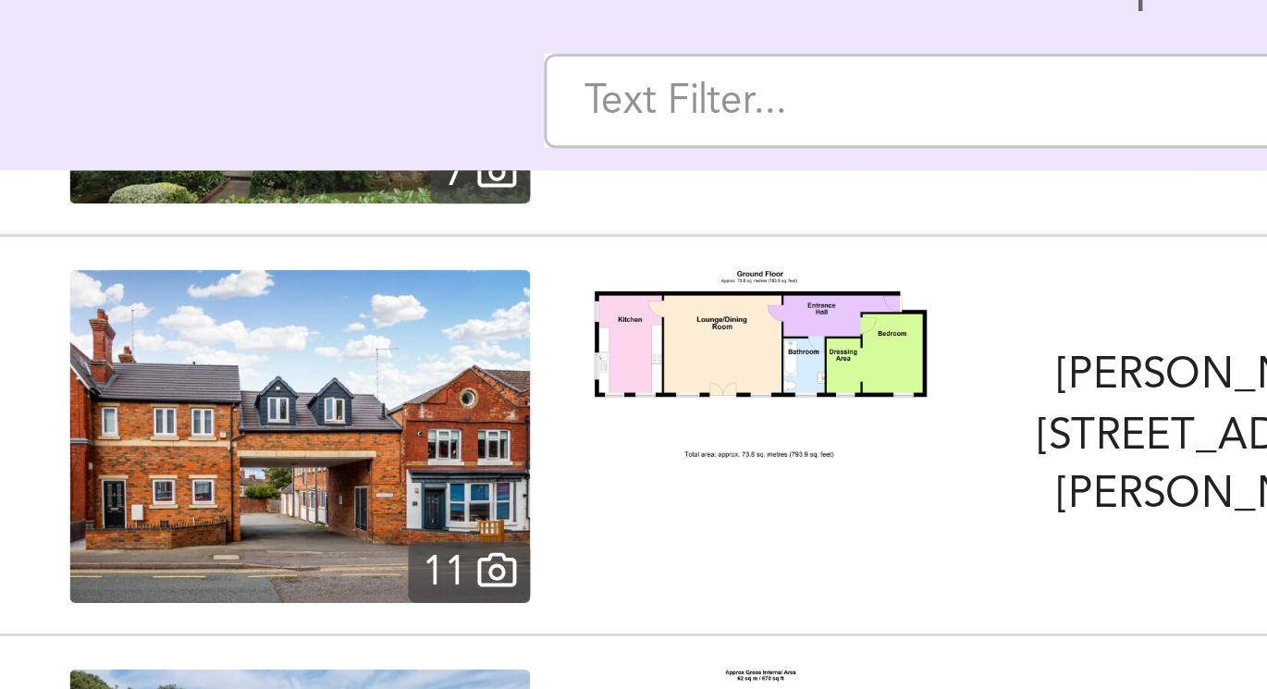
click at [233, 261] on img at bounding box center [255, 259] width 153 height 111
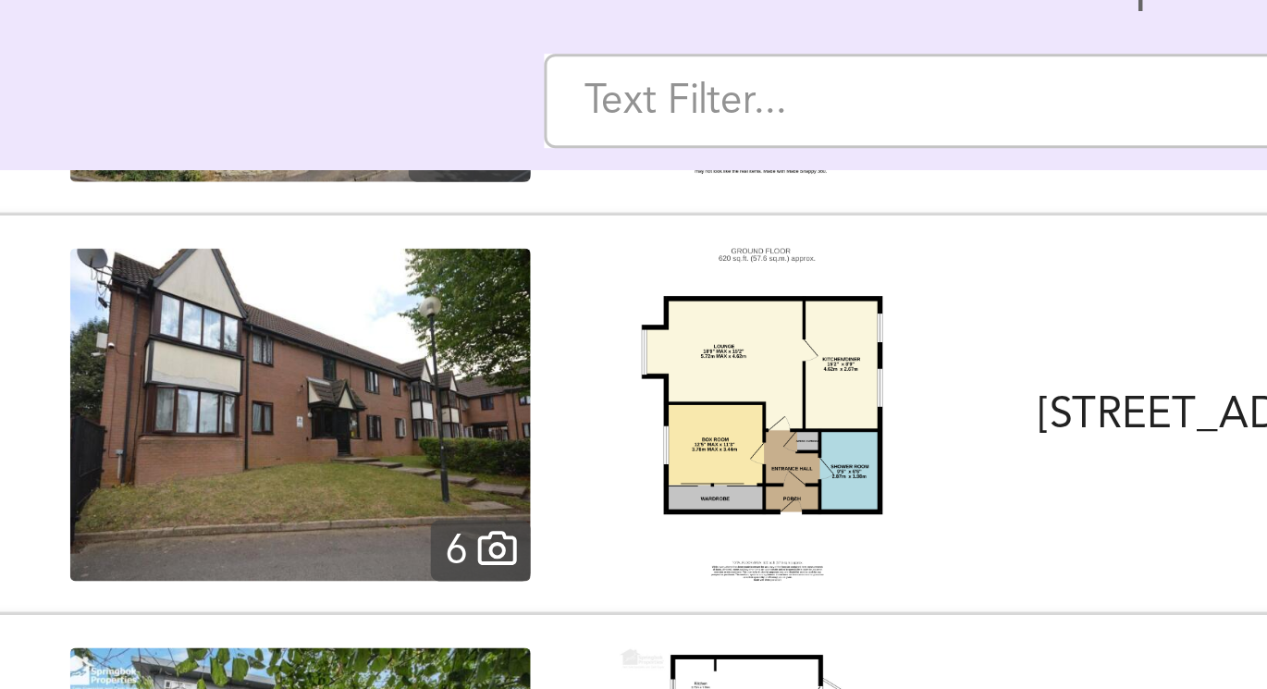
scroll to position [386, 0]
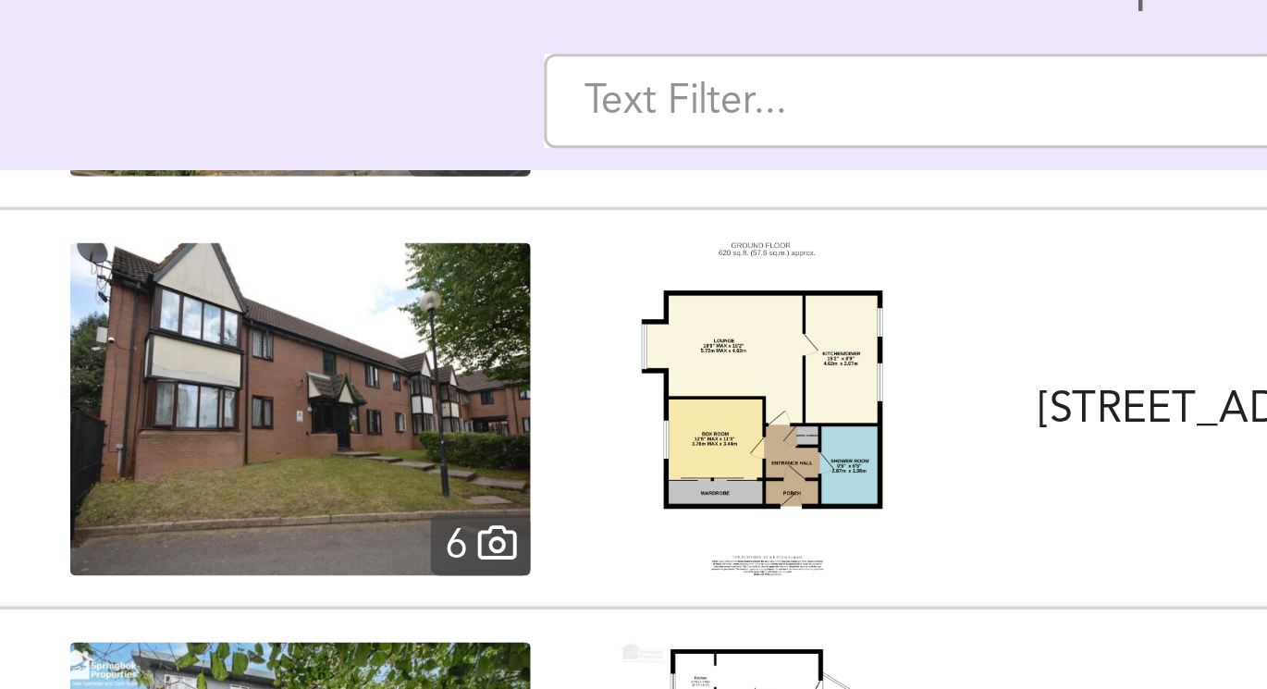
click at [305, 251] on img at bounding box center [255, 250] width 153 height 111
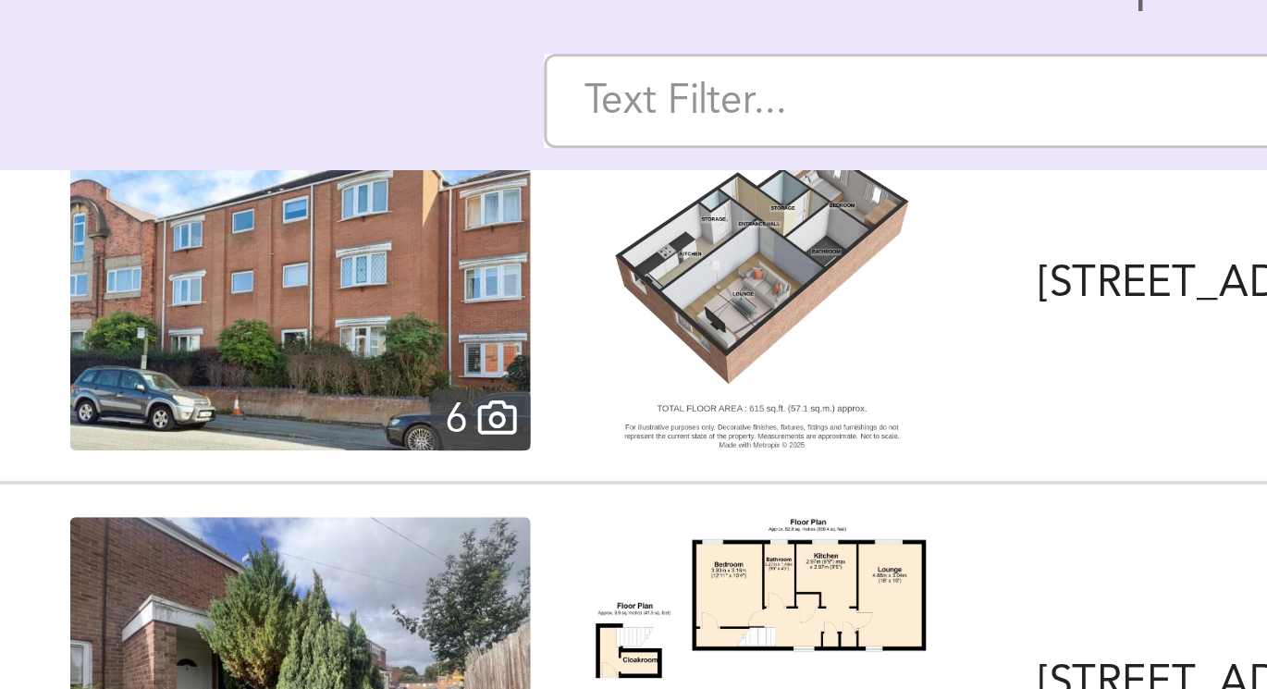
scroll to position [686, 0]
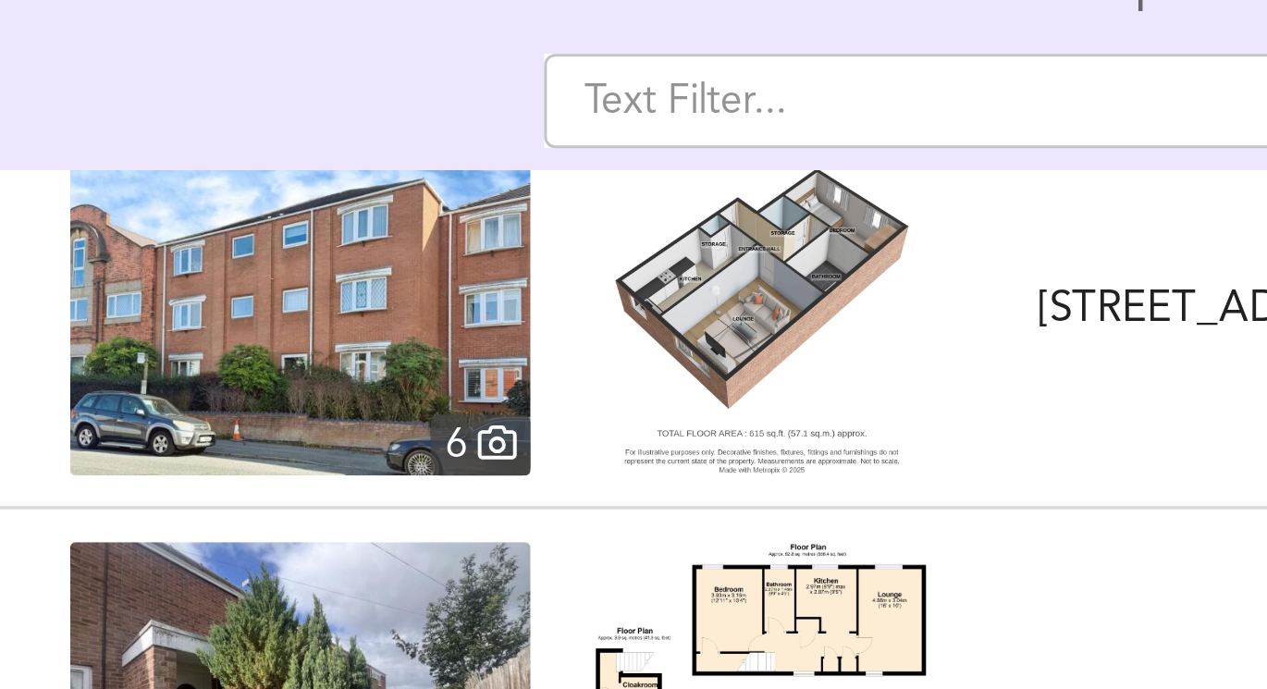
click at [312, 222] on img at bounding box center [255, 217] width 153 height 111
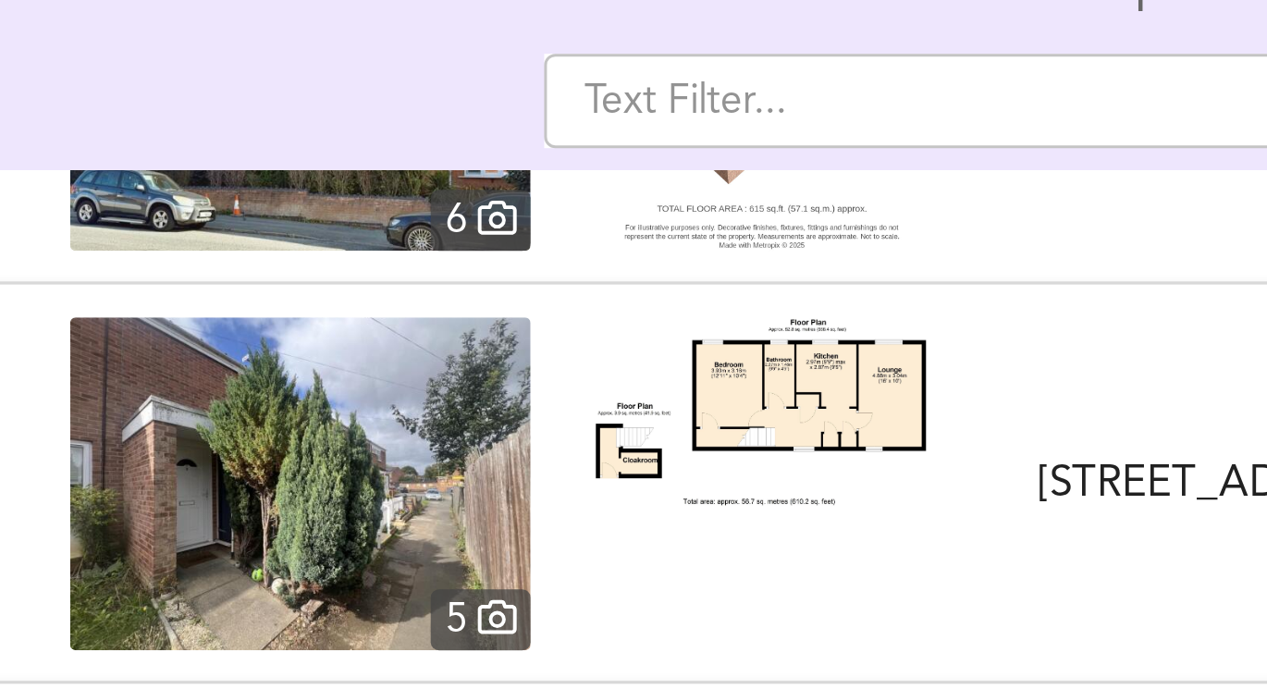
scroll to position [764, 0]
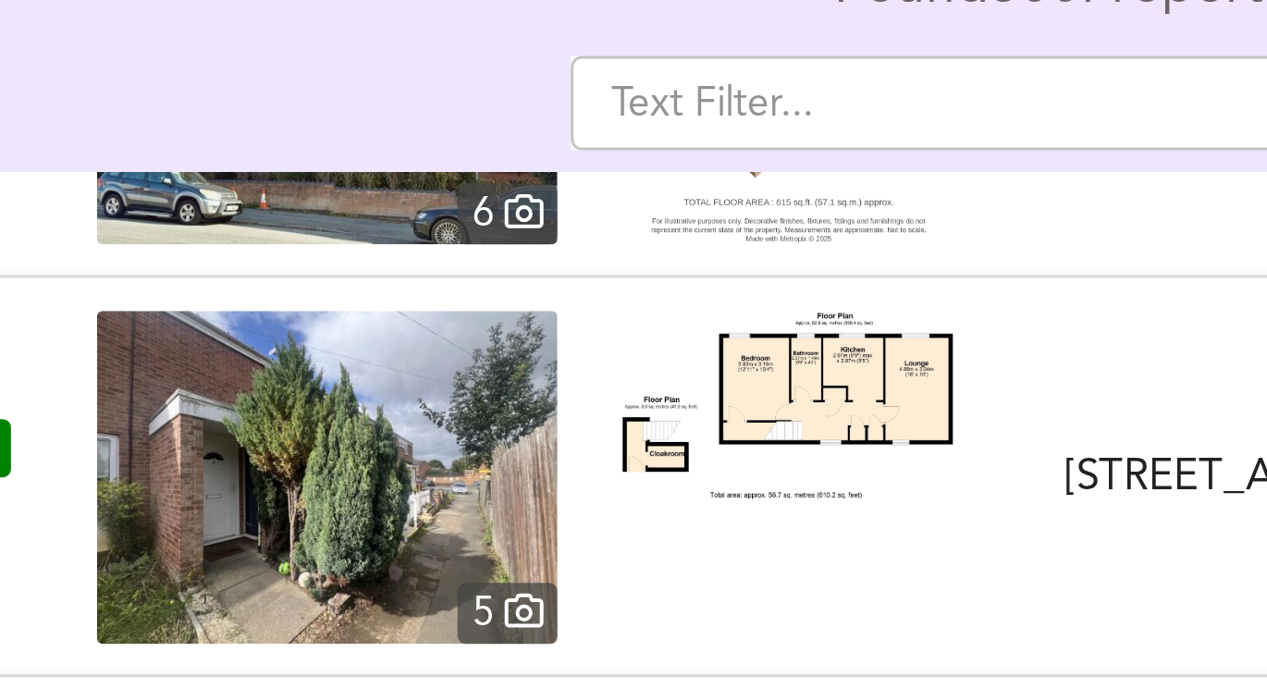
click at [294, 278] on img at bounding box center [255, 272] width 153 height 111
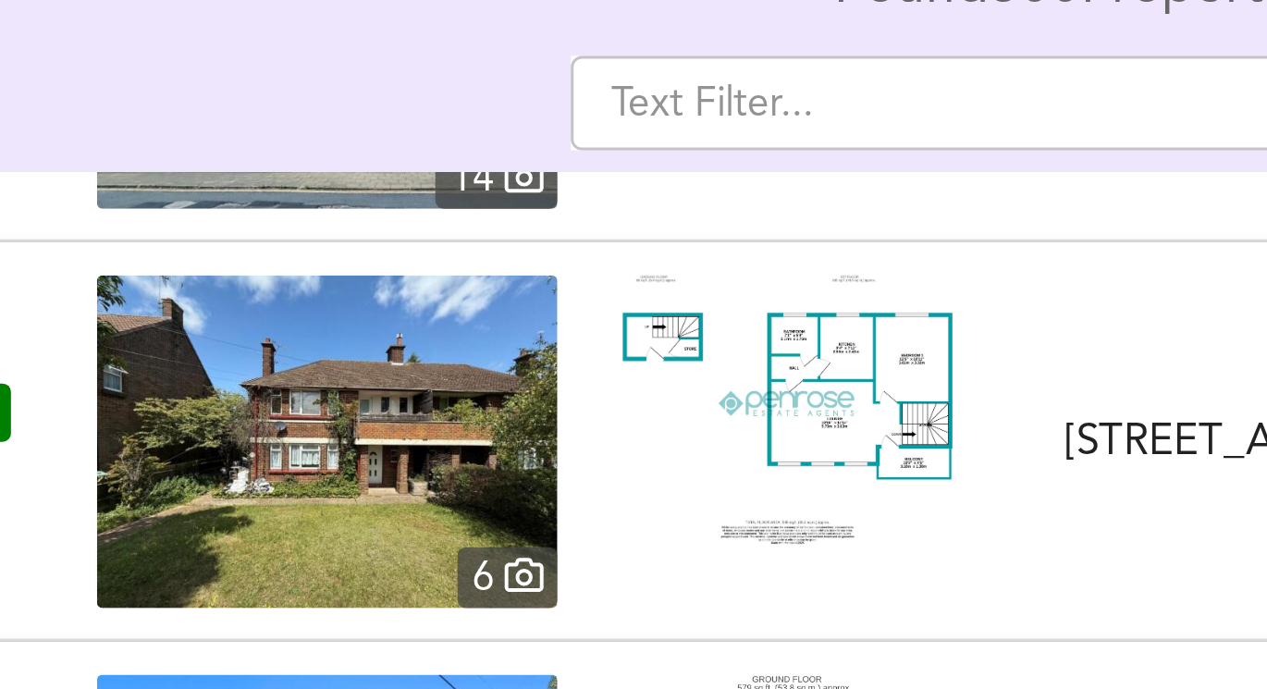
scroll to position [1317, 0]
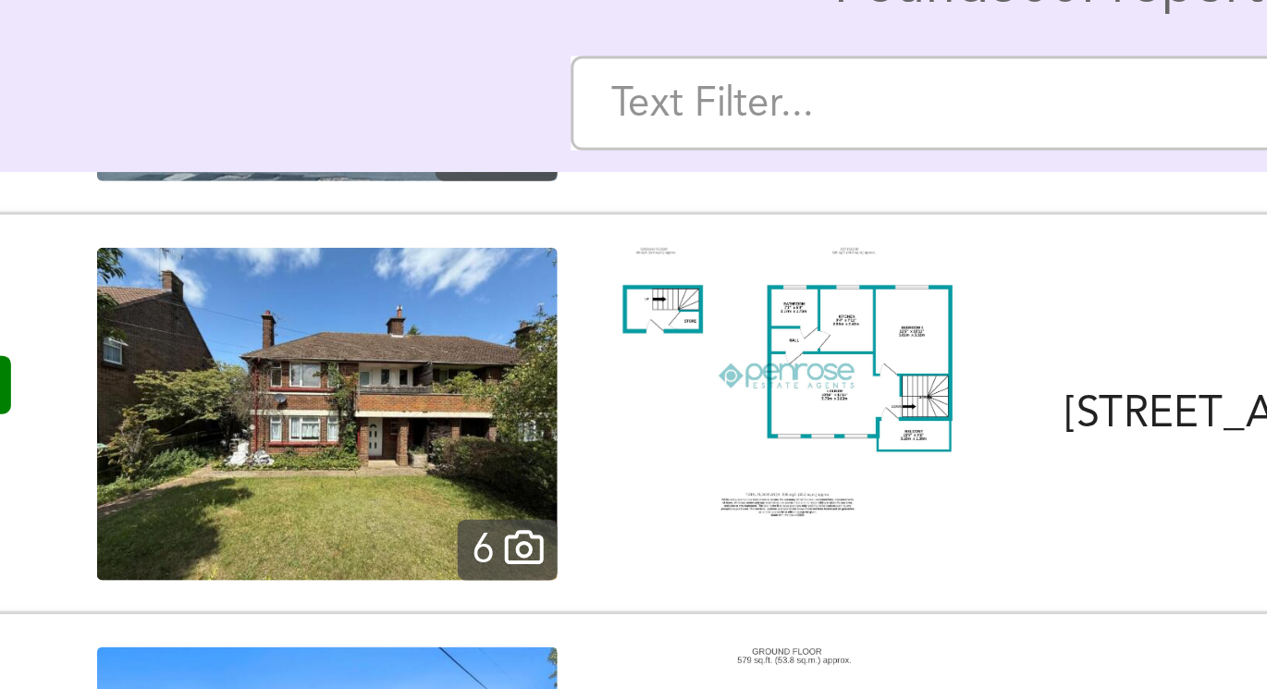
click at [429, 224] on img at bounding box center [409, 240] width 111 height 89
click at [256, 227] on img at bounding box center [255, 251] width 153 height 111
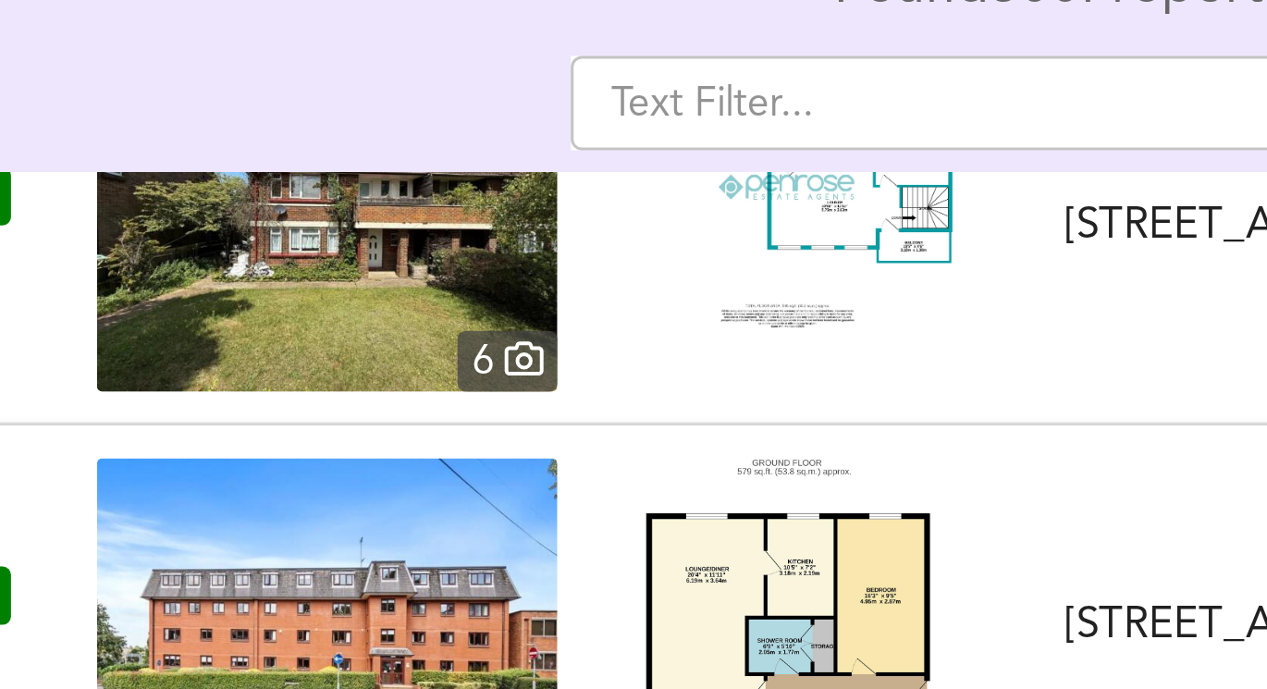
scroll to position [1463, 0]
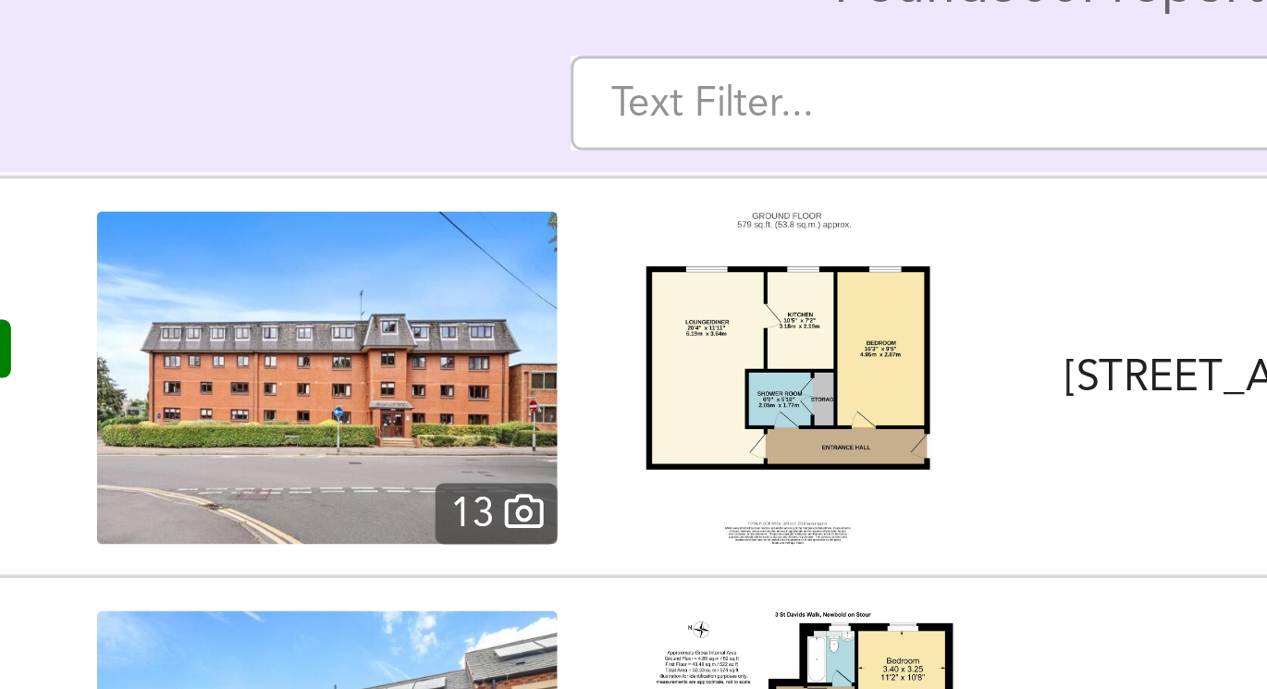
click at [311, 232] on img at bounding box center [255, 239] width 153 height 111
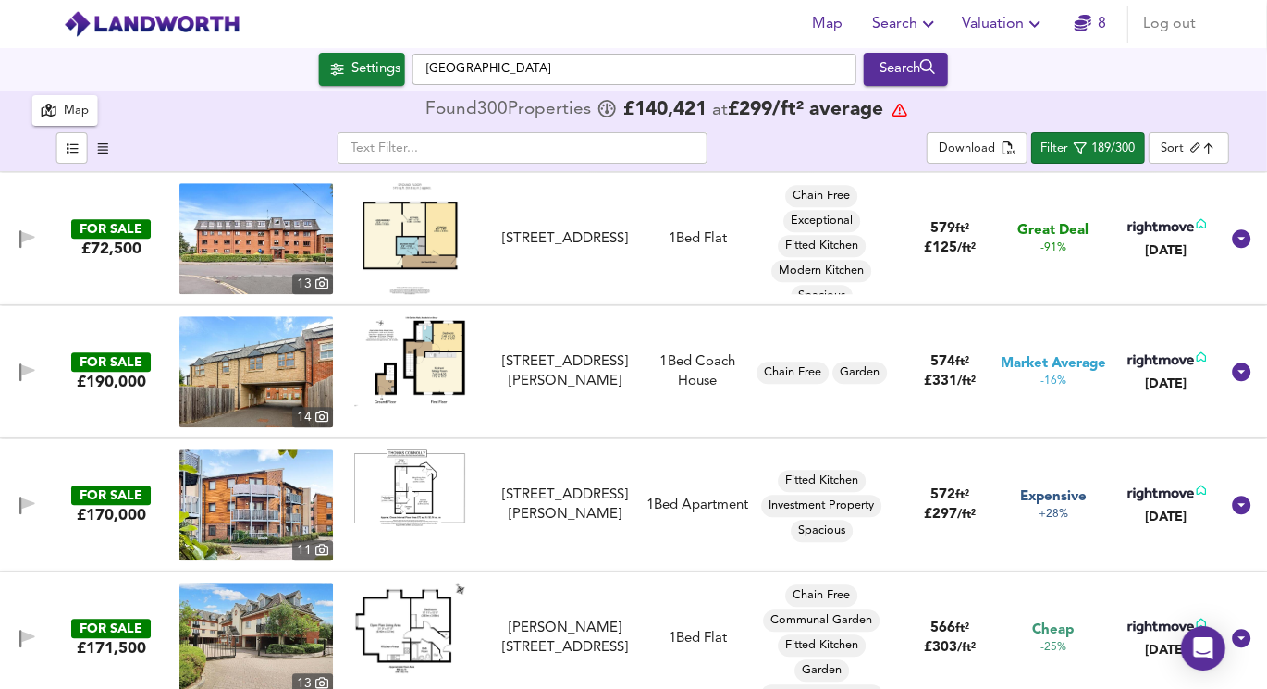
scroll to position [0, 0]
click at [1103, 149] on div "189/300" at bounding box center [1113, 149] width 43 height 21
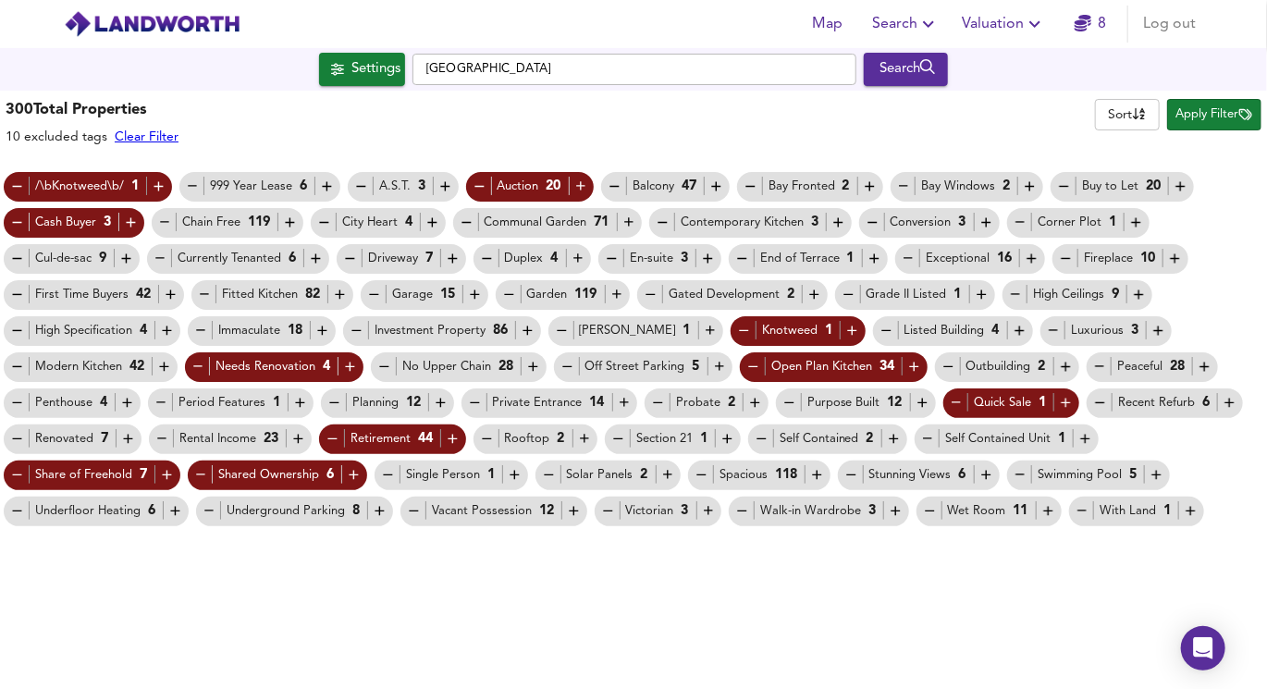
click at [1210, 116] on span "Apply Filter" at bounding box center [1214, 114] width 76 height 21
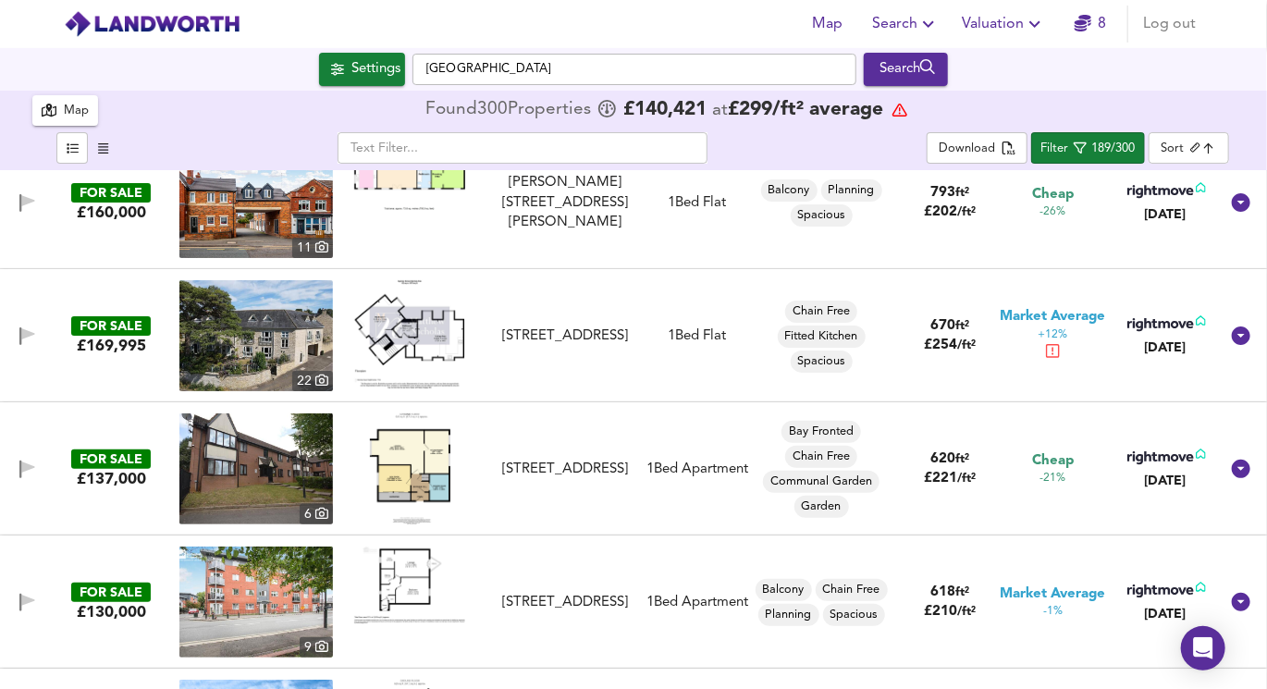
scroll to position [179, 0]
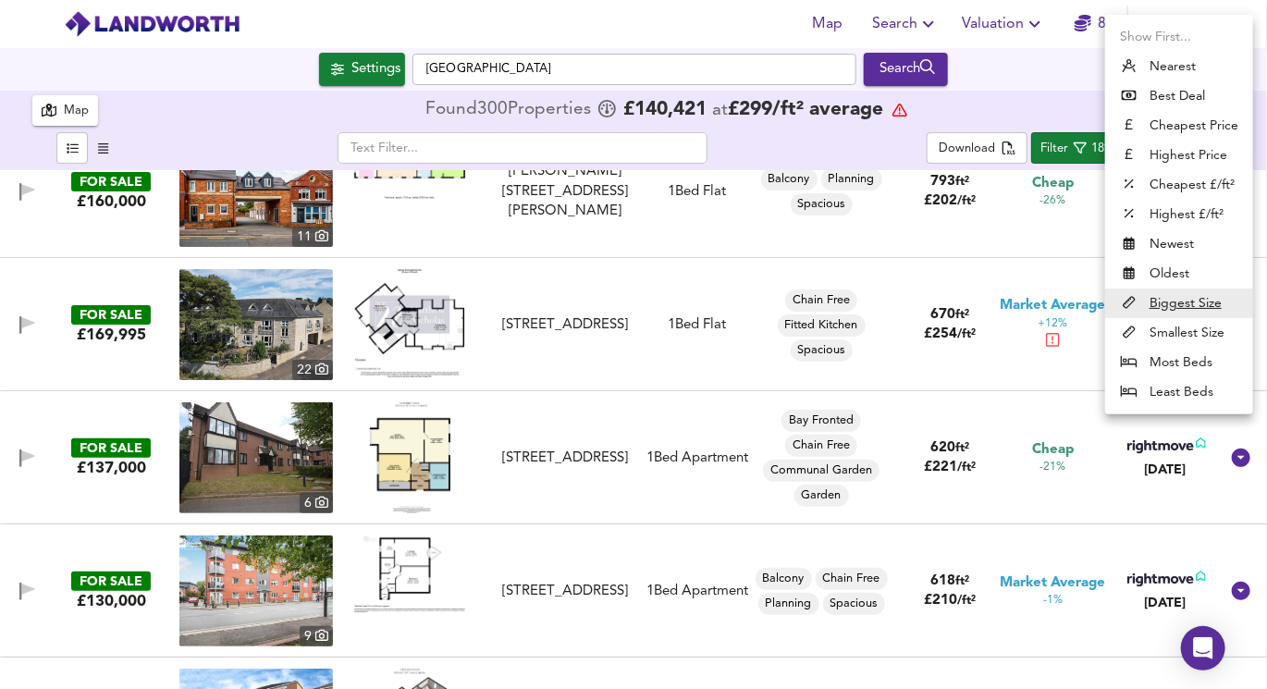
click at [1199, 146] on body "Map Search Valuation 8 Log out Settings [GEOGRAPHIC_DATA] Search 18 300 Results…" at bounding box center [633, 344] width 1267 height 689
click at [967, 107] on div at bounding box center [633, 344] width 1267 height 689
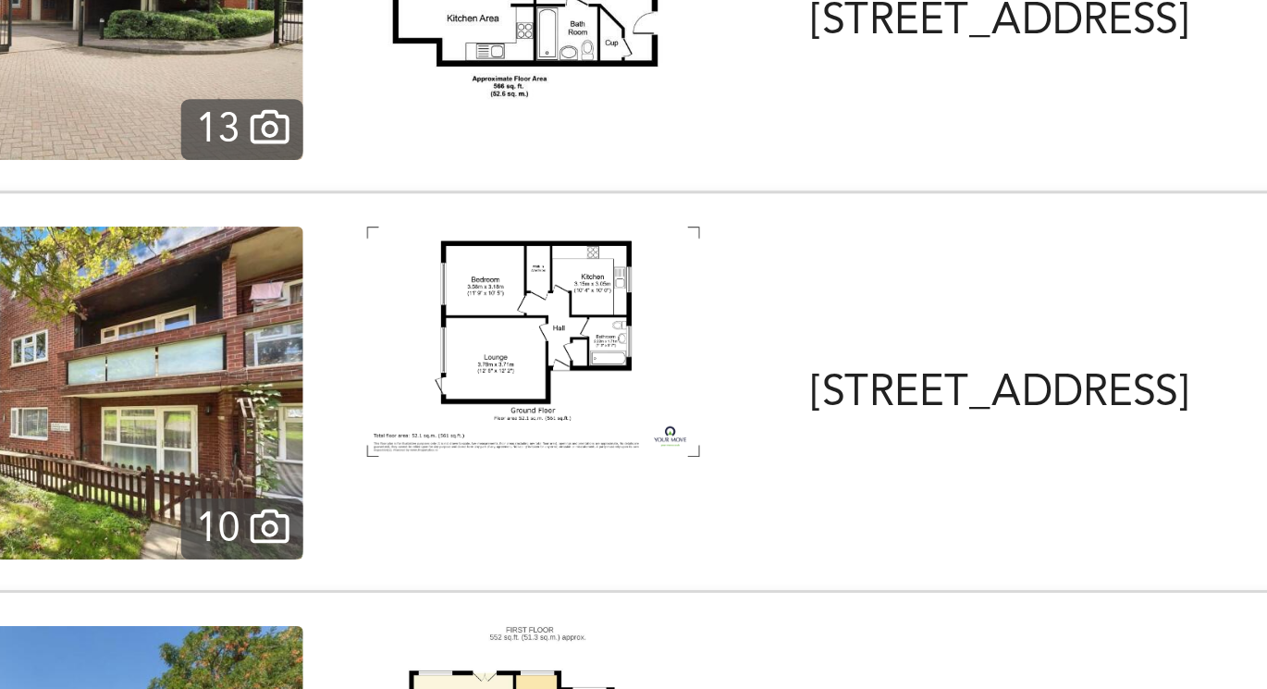
scroll to position [1853, 0]
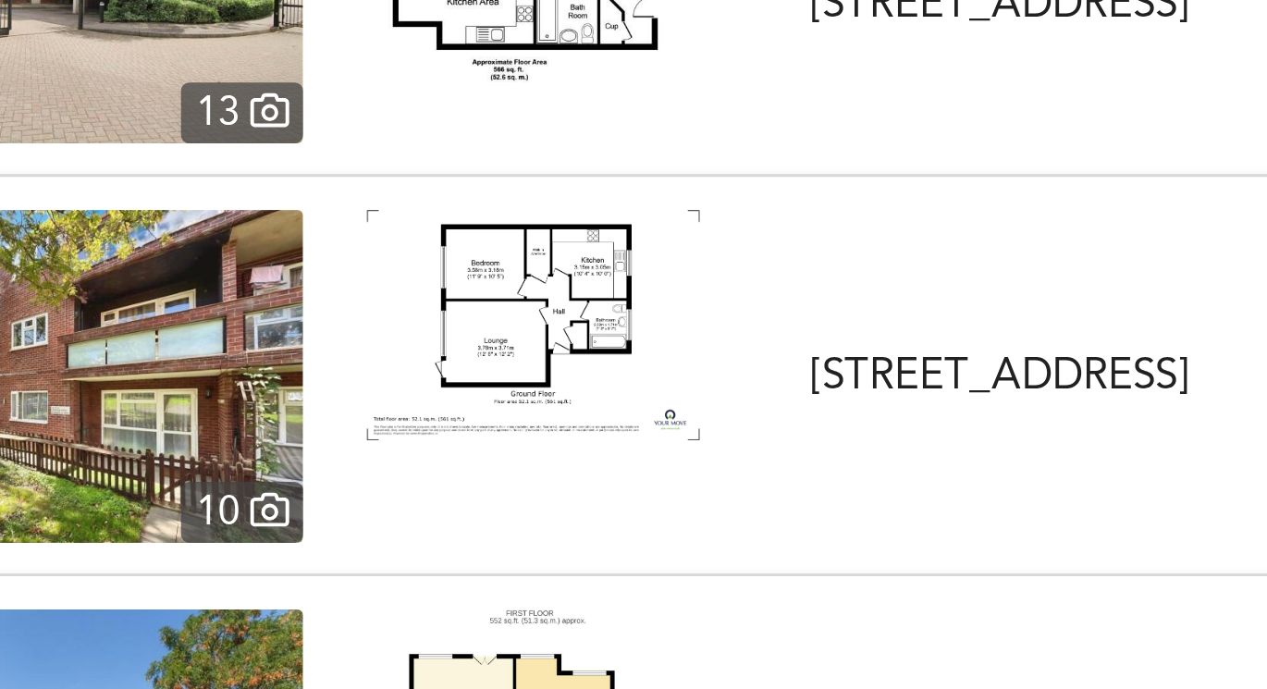
click at [313, 370] on img at bounding box center [255, 381] width 153 height 111
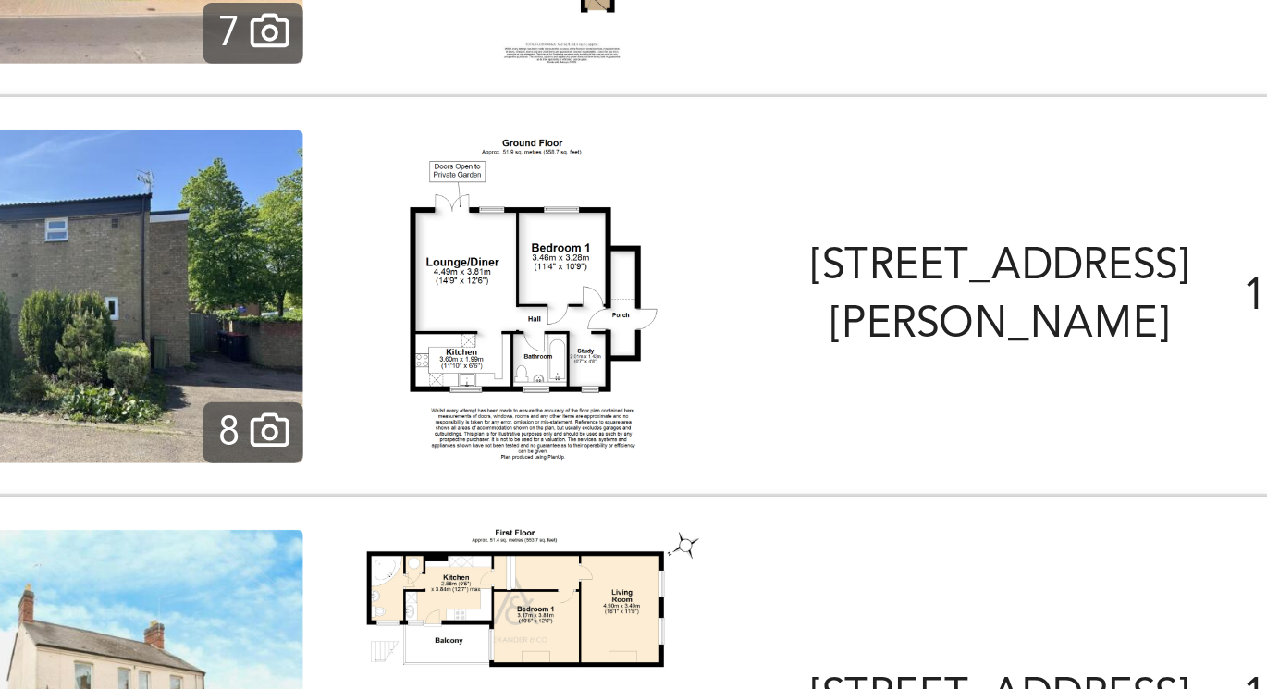
scroll to position [2123, 0]
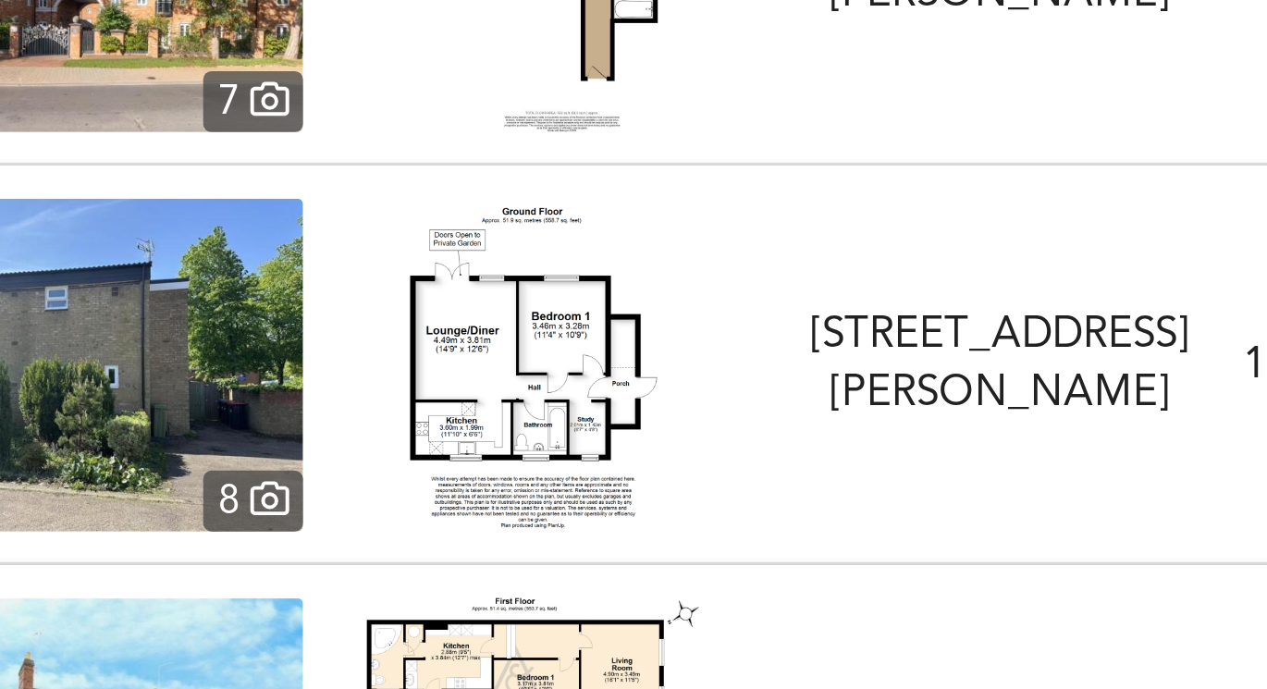
click at [320, 363] on img at bounding box center [255, 378] width 153 height 111
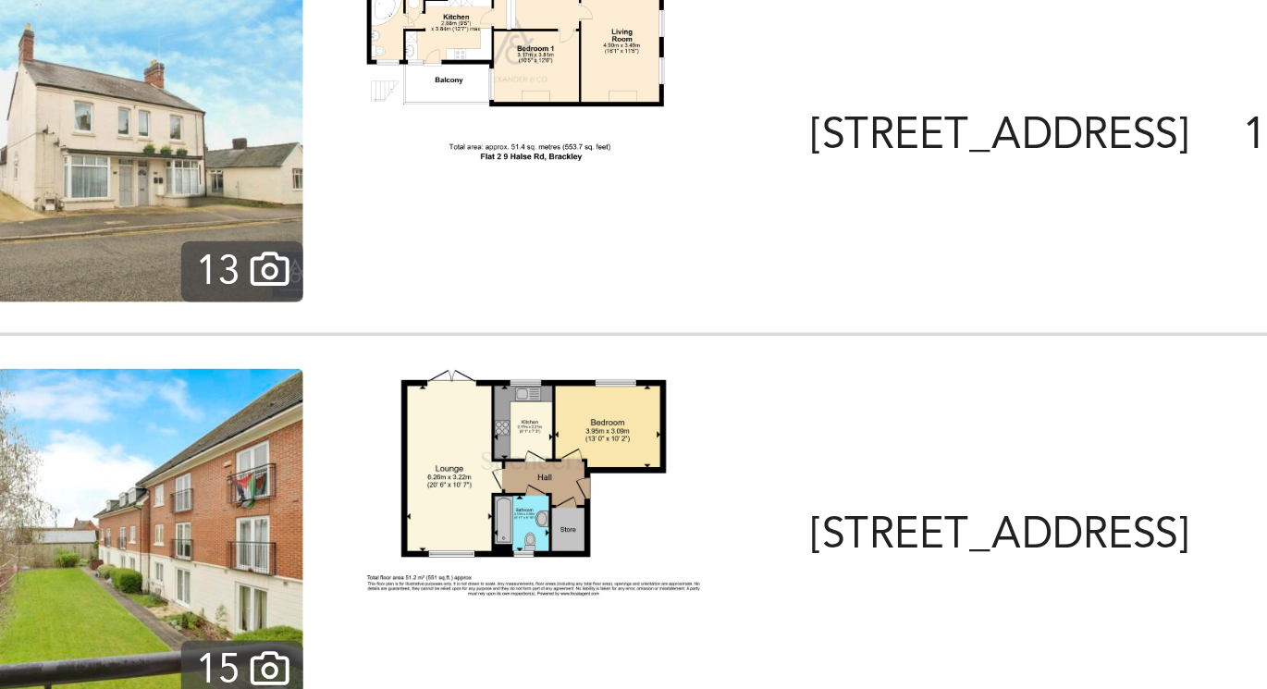
scroll to position [2334, 0]
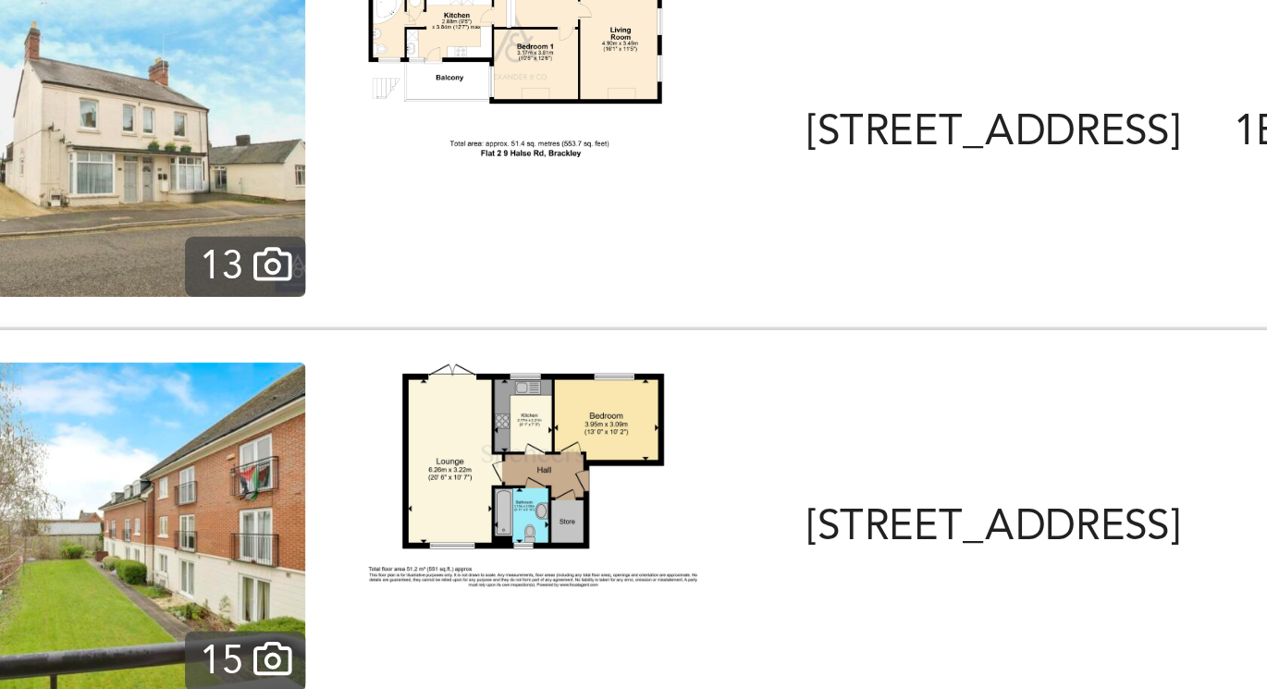
click at [410, 395] on img at bounding box center [409, 415] width 111 height 76
click at [286, 411] on img at bounding box center [255, 432] width 153 height 111
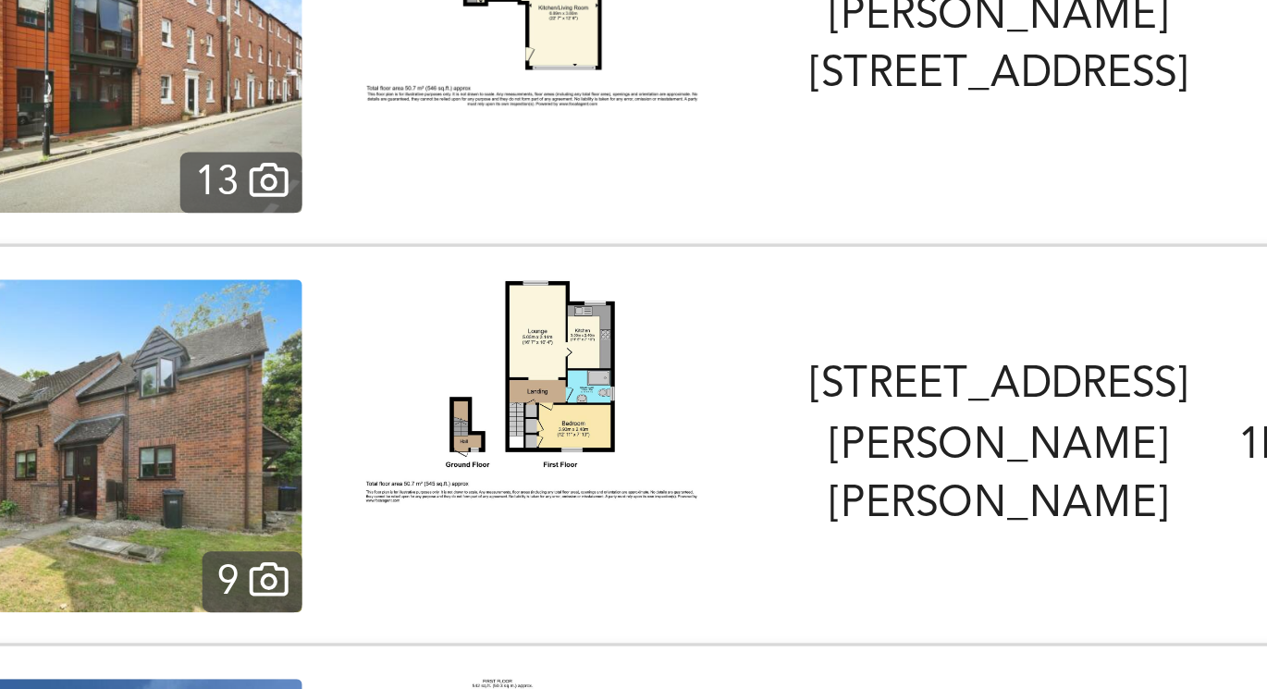
scroll to position [2650, 0]
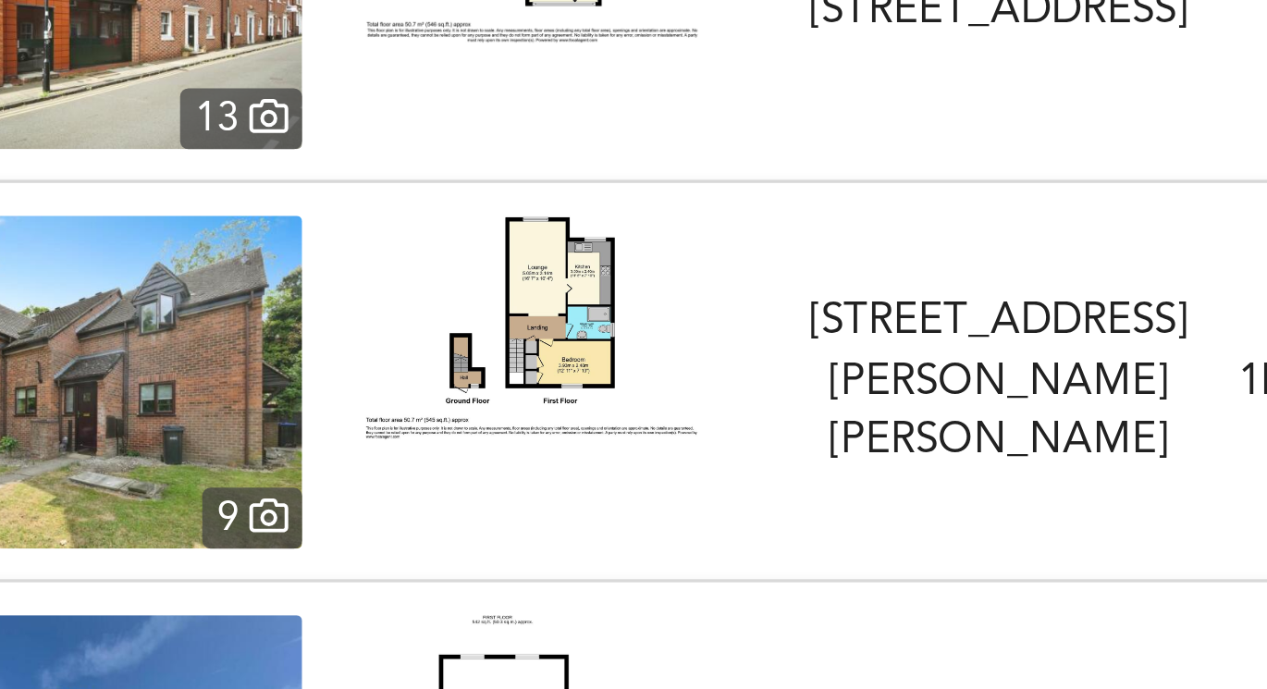
click at [428, 357] on img at bounding box center [409, 365] width 111 height 75
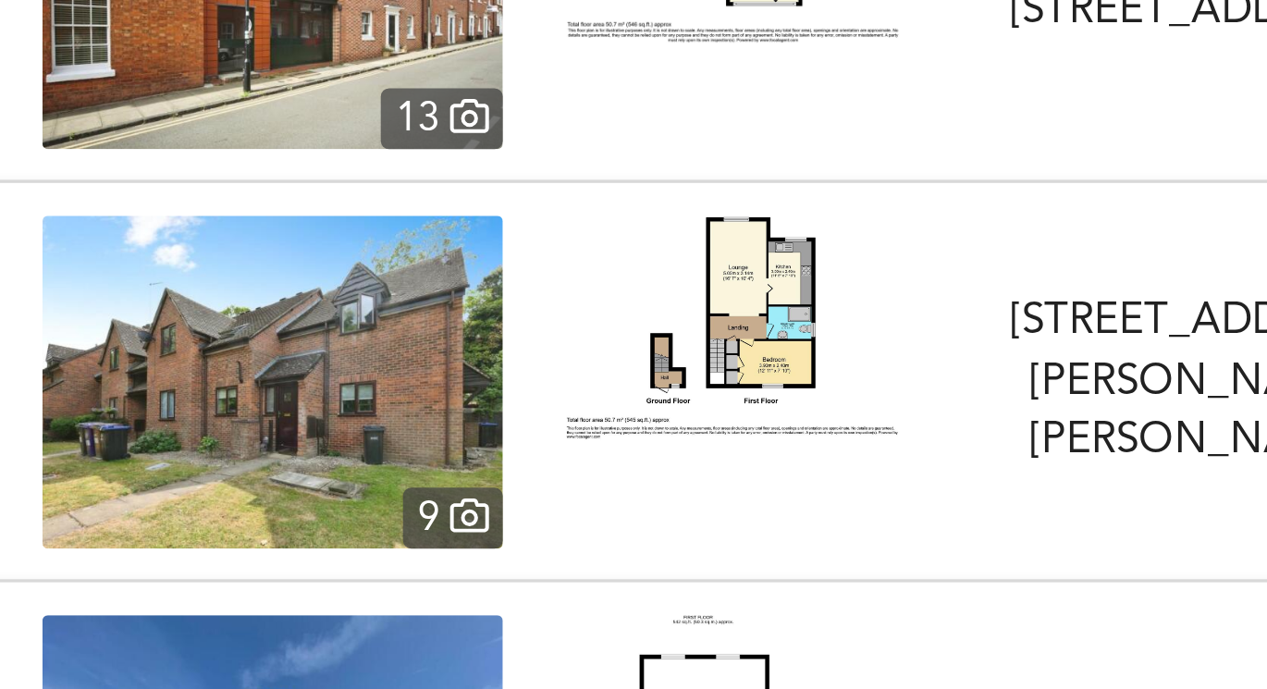
click at [267, 374] on img at bounding box center [255, 383] width 153 height 111
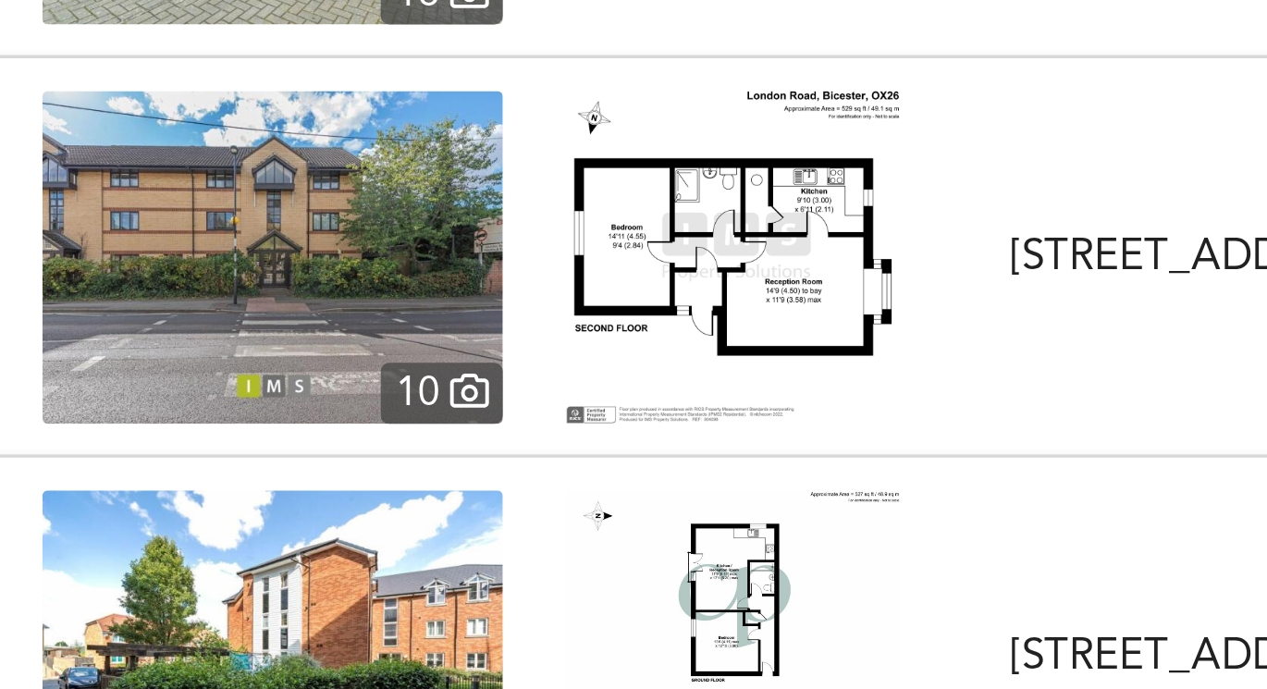
scroll to position [3626, 0]
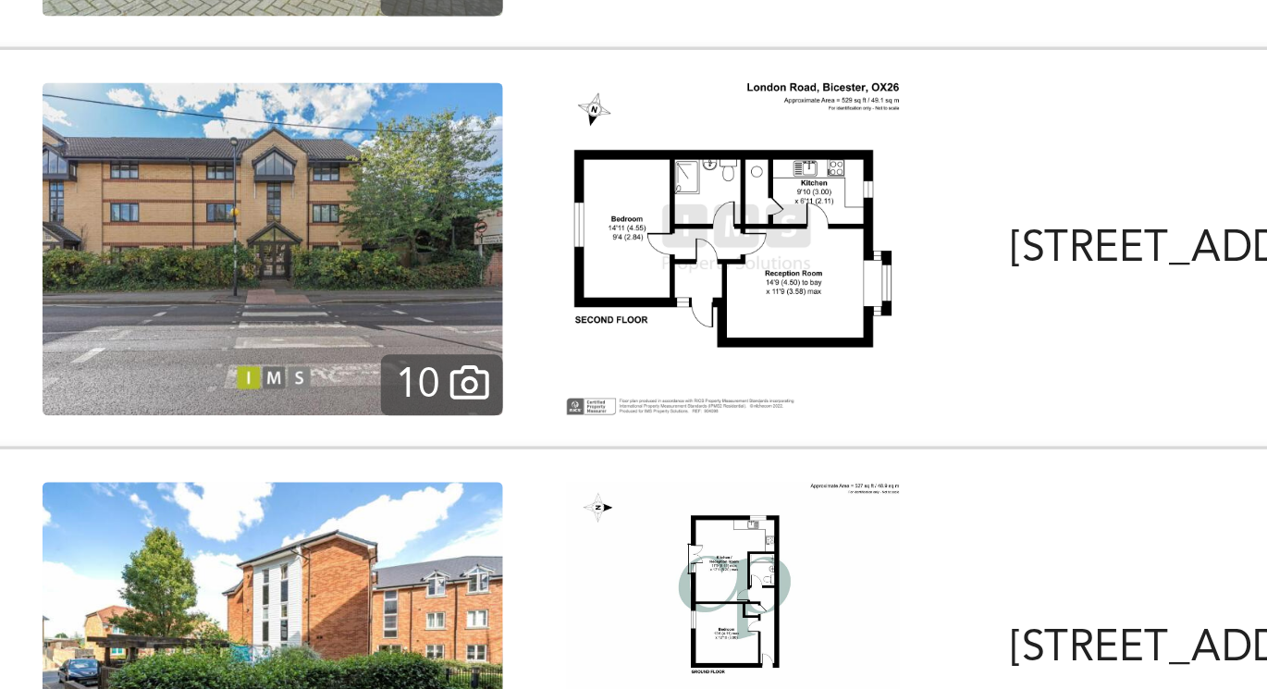
click at [284, 354] on img at bounding box center [255, 339] width 153 height 111
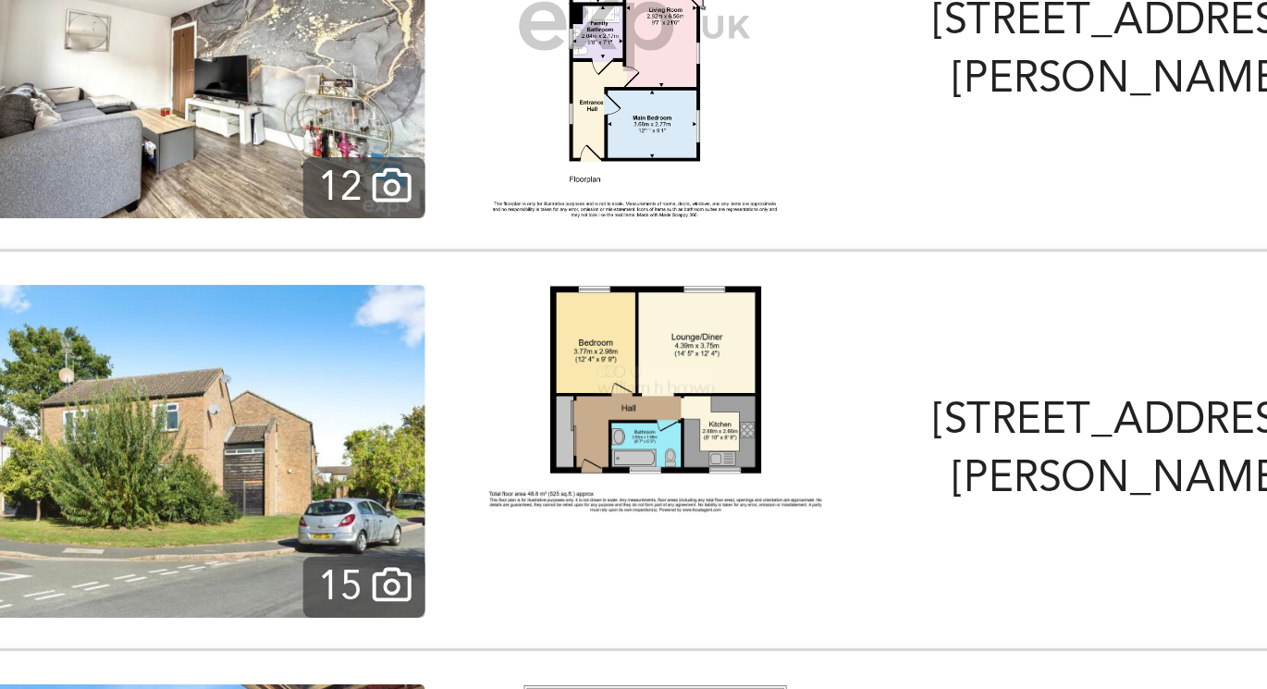
scroll to position [3973, 0]
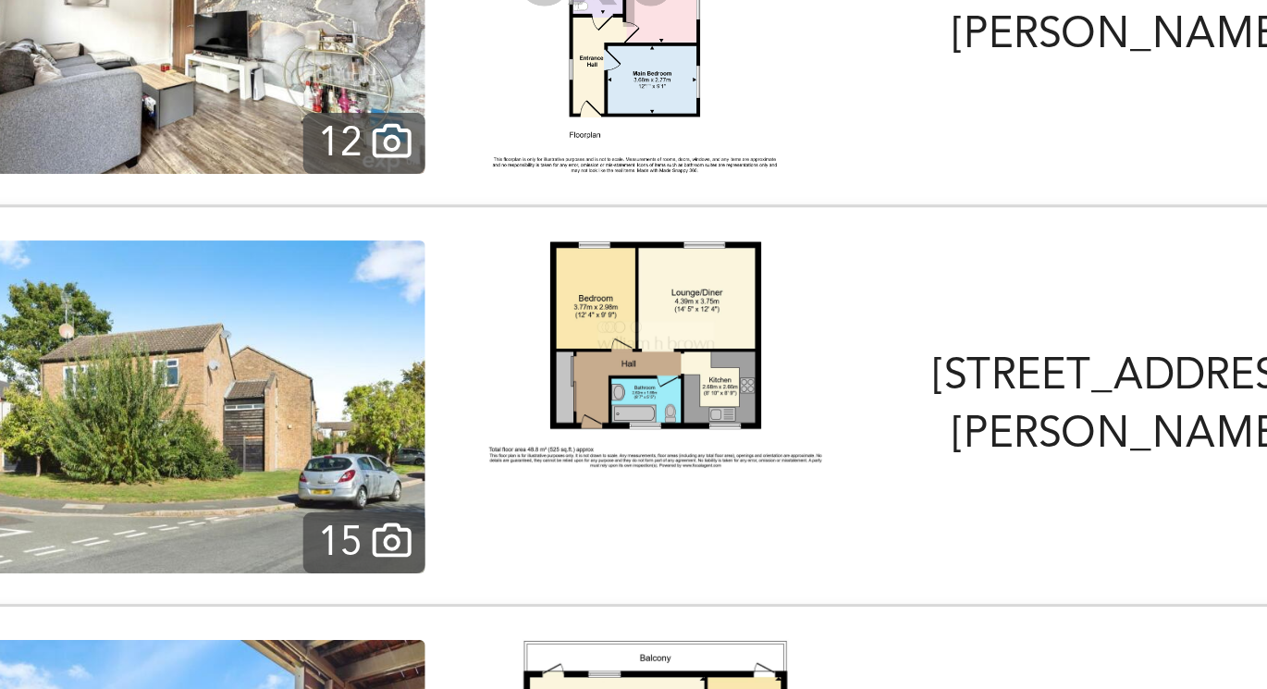
click at [425, 389] on img at bounding box center [409, 375] width 111 height 76
click at [303, 376] on img at bounding box center [255, 392] width 153 height 111
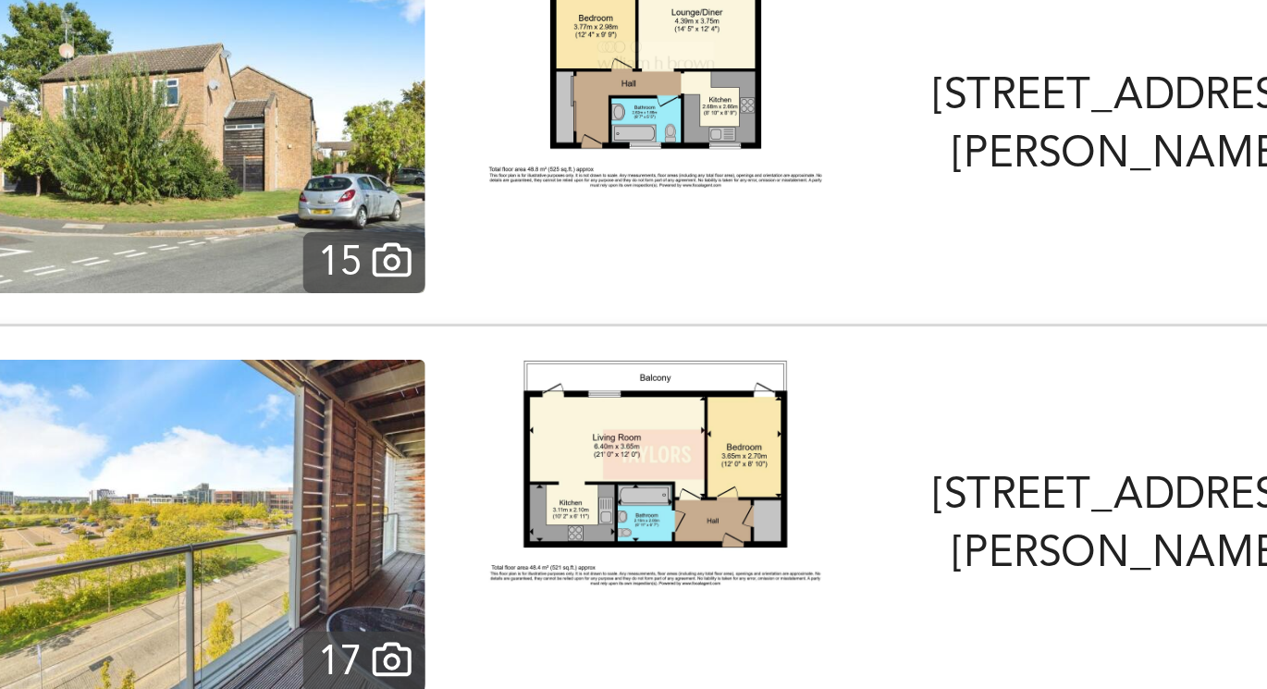
scroll to position [4108, 0]
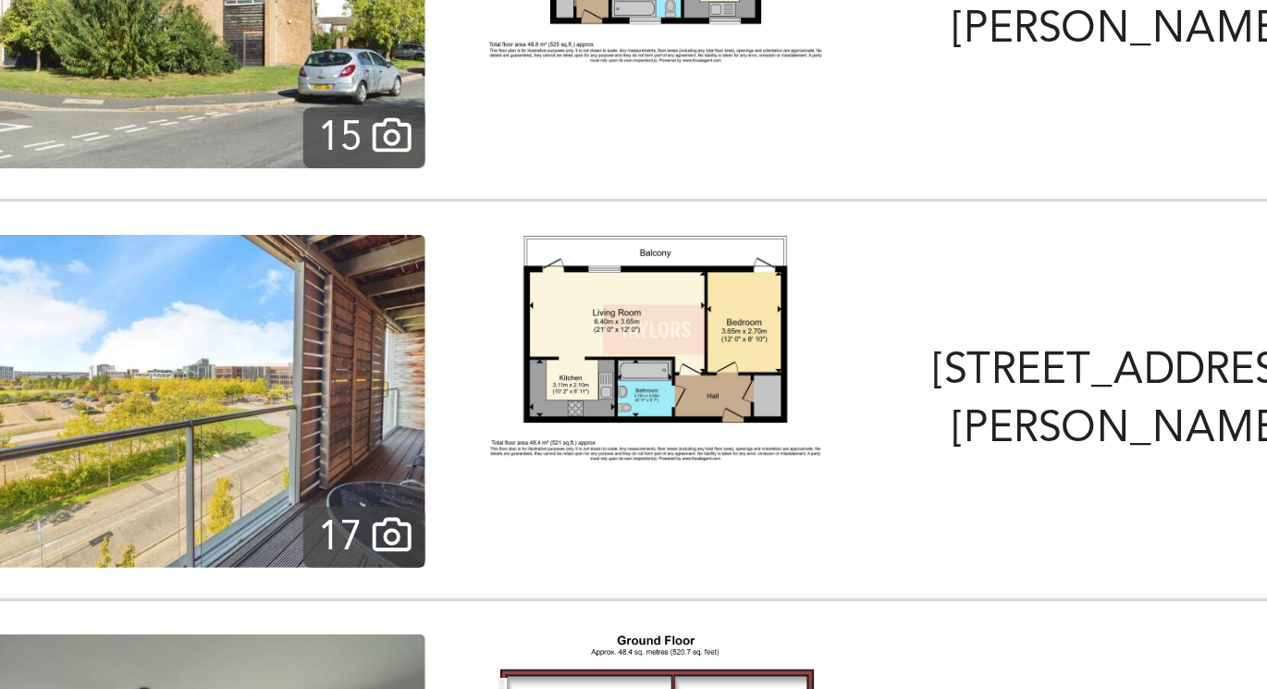
click at [410, 385] on img at bounding box center [409, 372] width 111 height 75
click at [310, 357] on img at bounding box center [255, 390] width 153 height 111
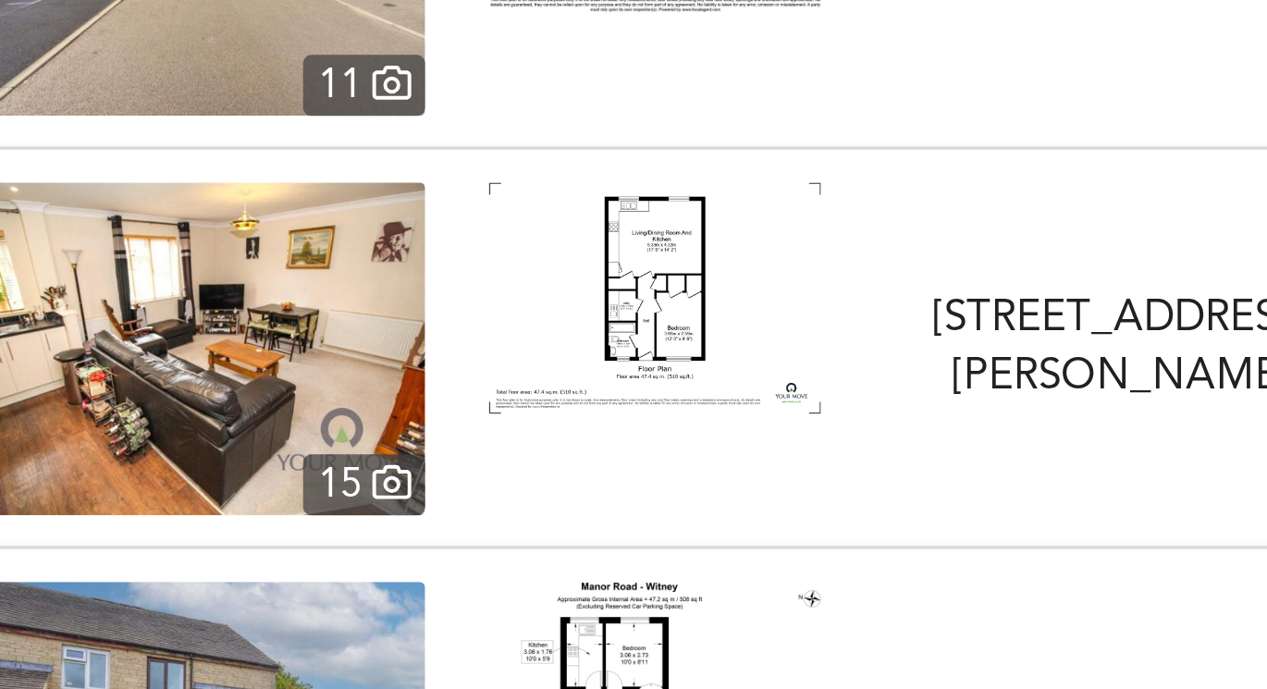
scroll to position [4789, 0]
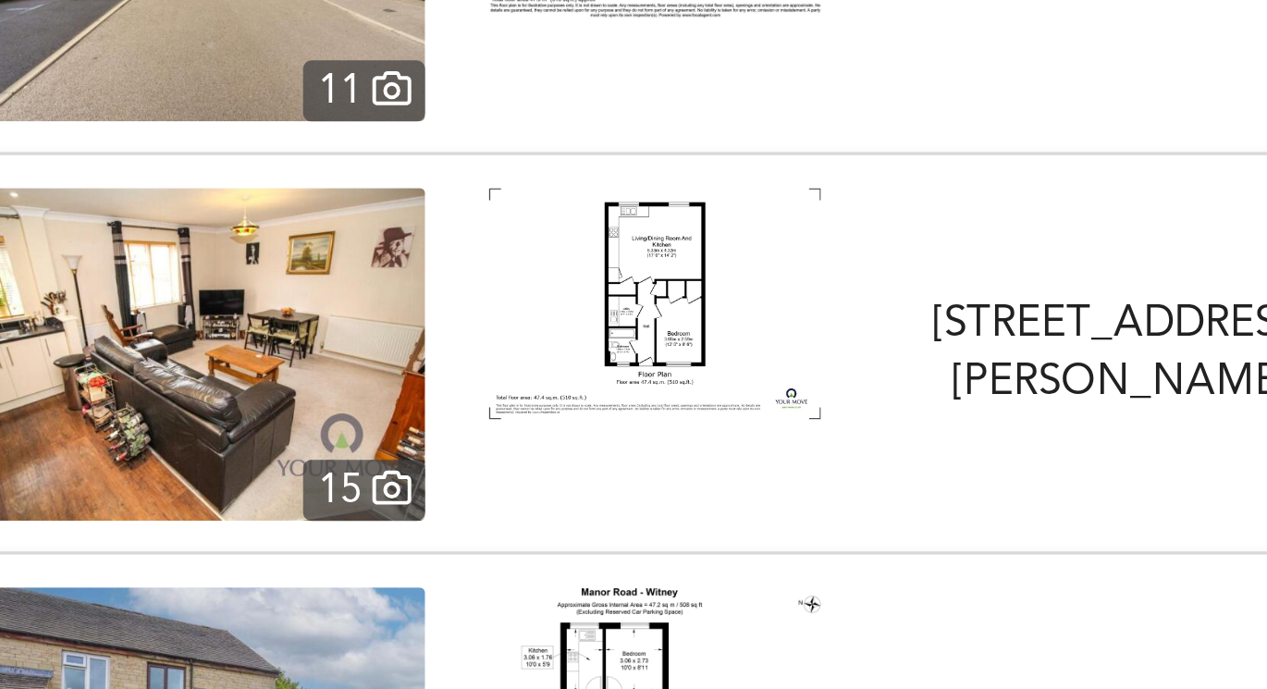
click at [408, 366] on img at bounding box center [409, 357] width 111 height 77
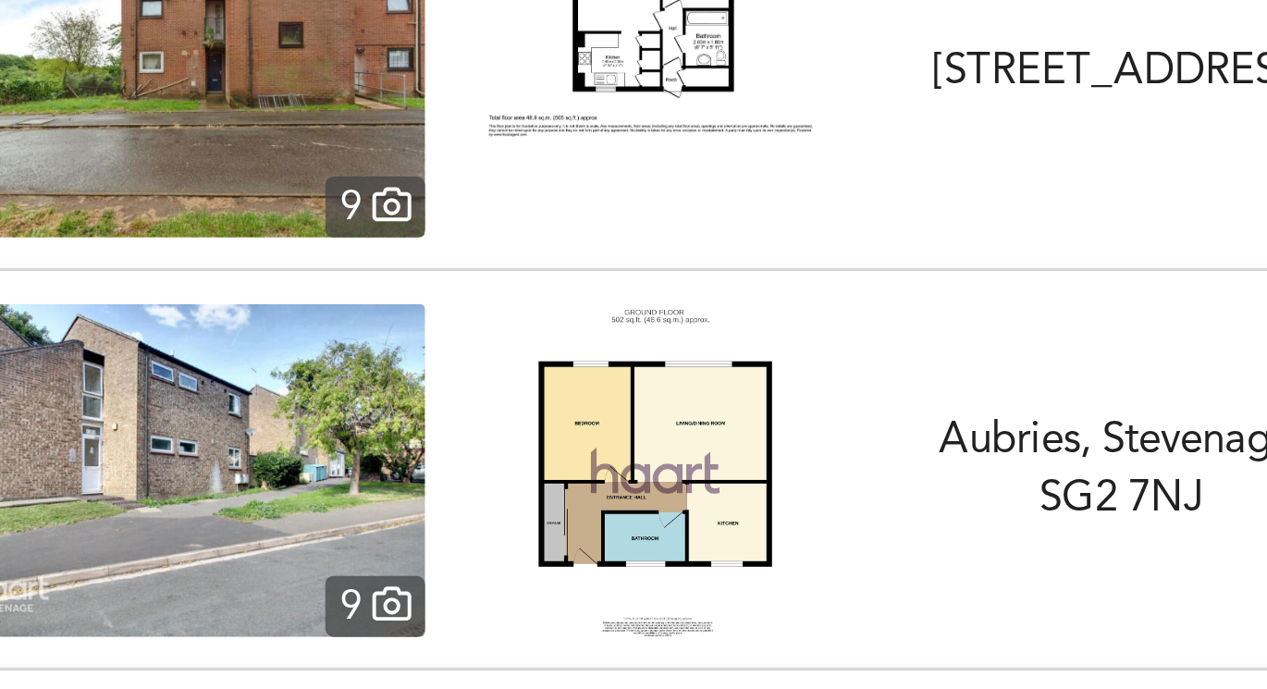
scroll to position [5283, 0]
click at [312, 400] on img at bounding box center [255, 413] width 153 height 111
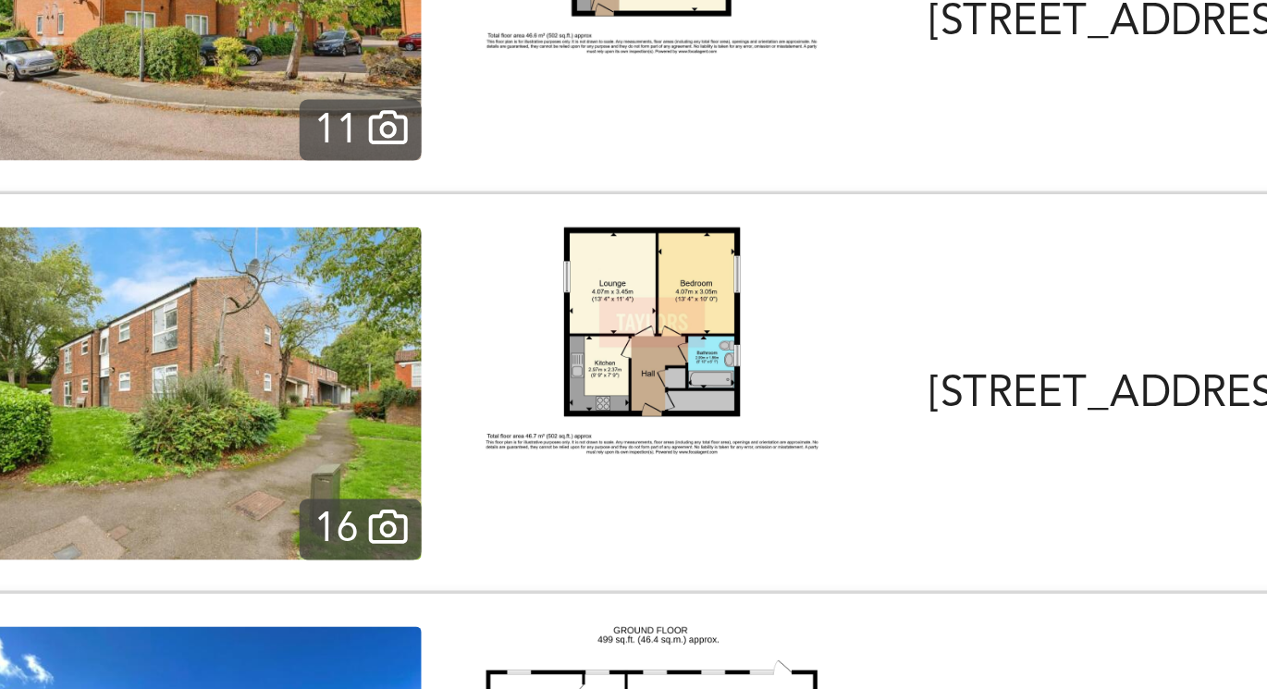
scroll to position [5576, 0]
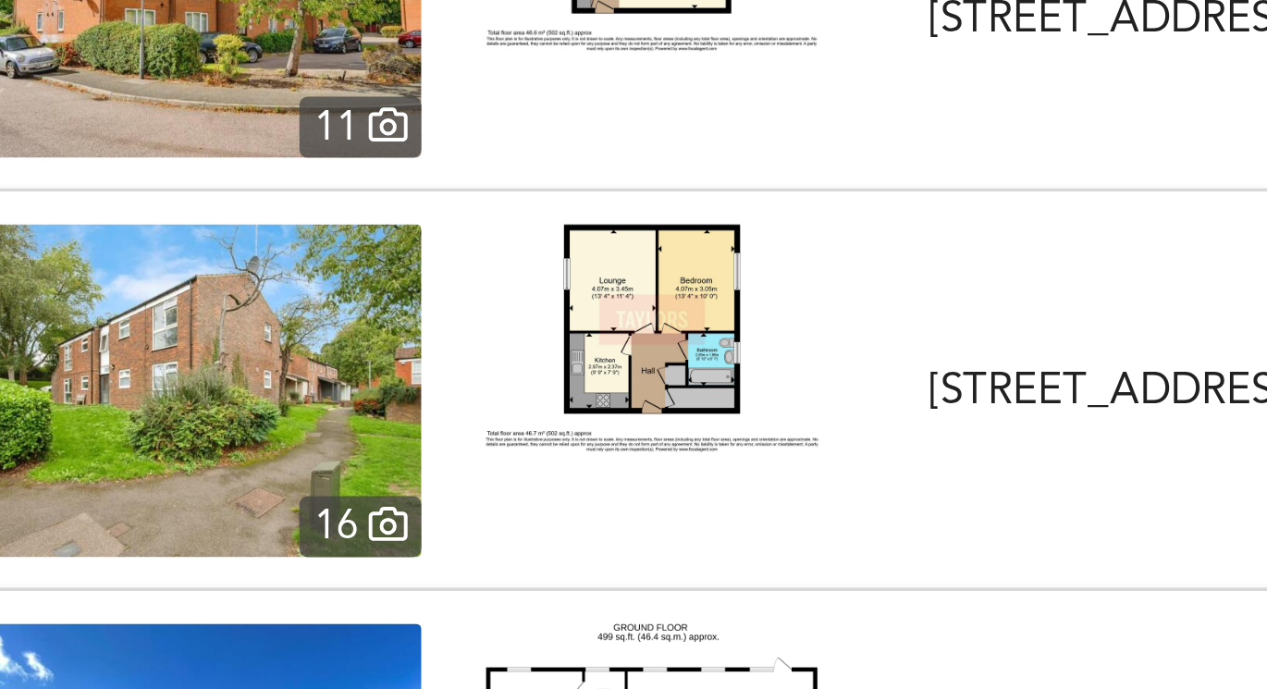
click at [287, 381] on img at bounding box center [255, 386] width 153 height 111
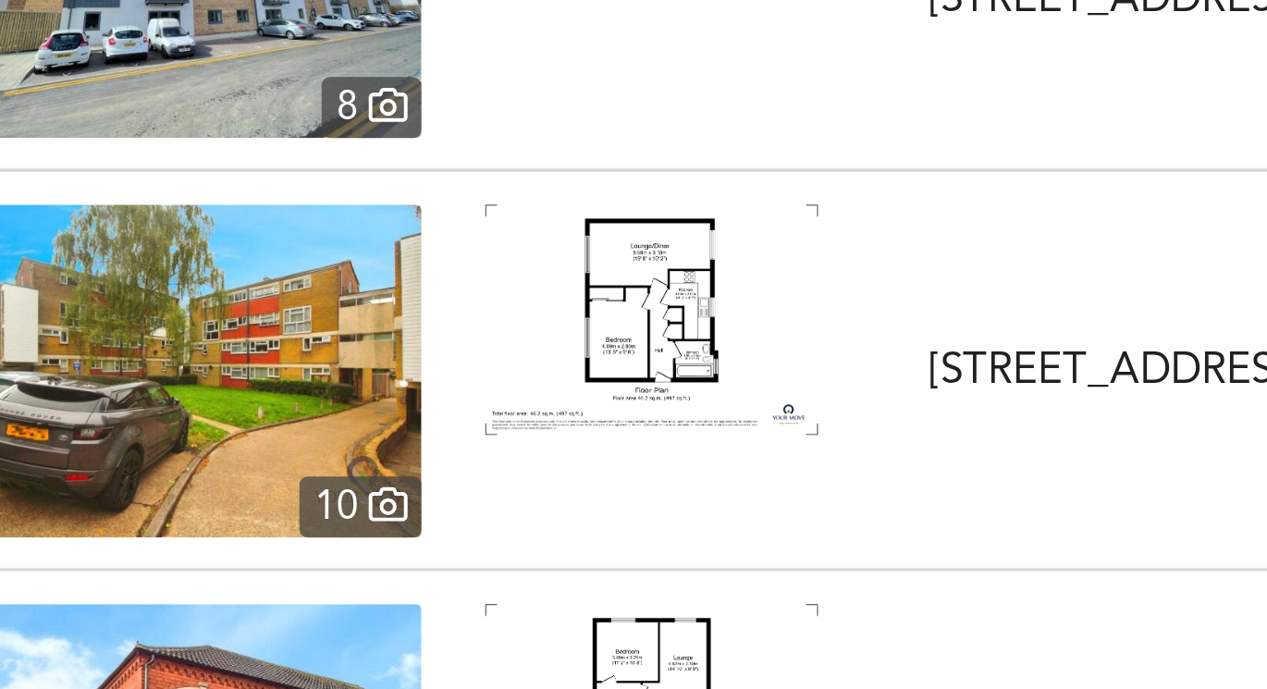
scroll to position [5852, 0]
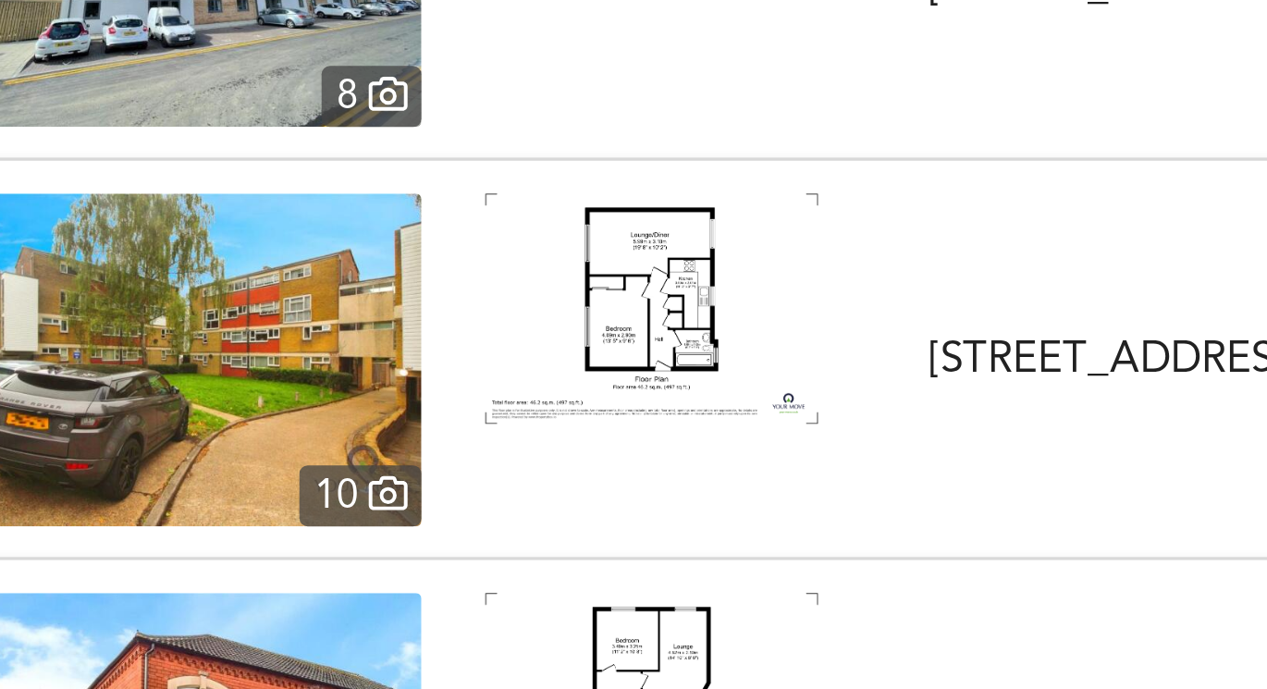
click at [414, 349] on img at bounding box center [409, 359] width 111 height 77
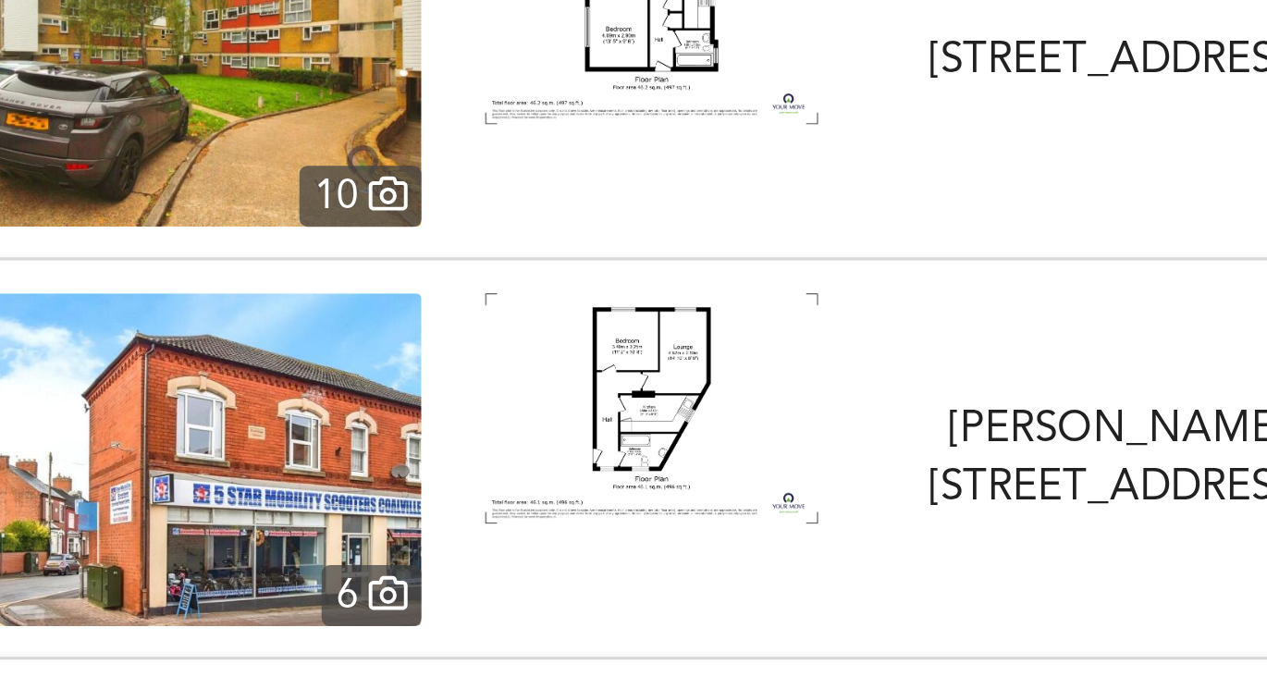
scroll to position [5952, 0]
click at [410, 404] on img at bounding box center [409, 392] width 111 height 77
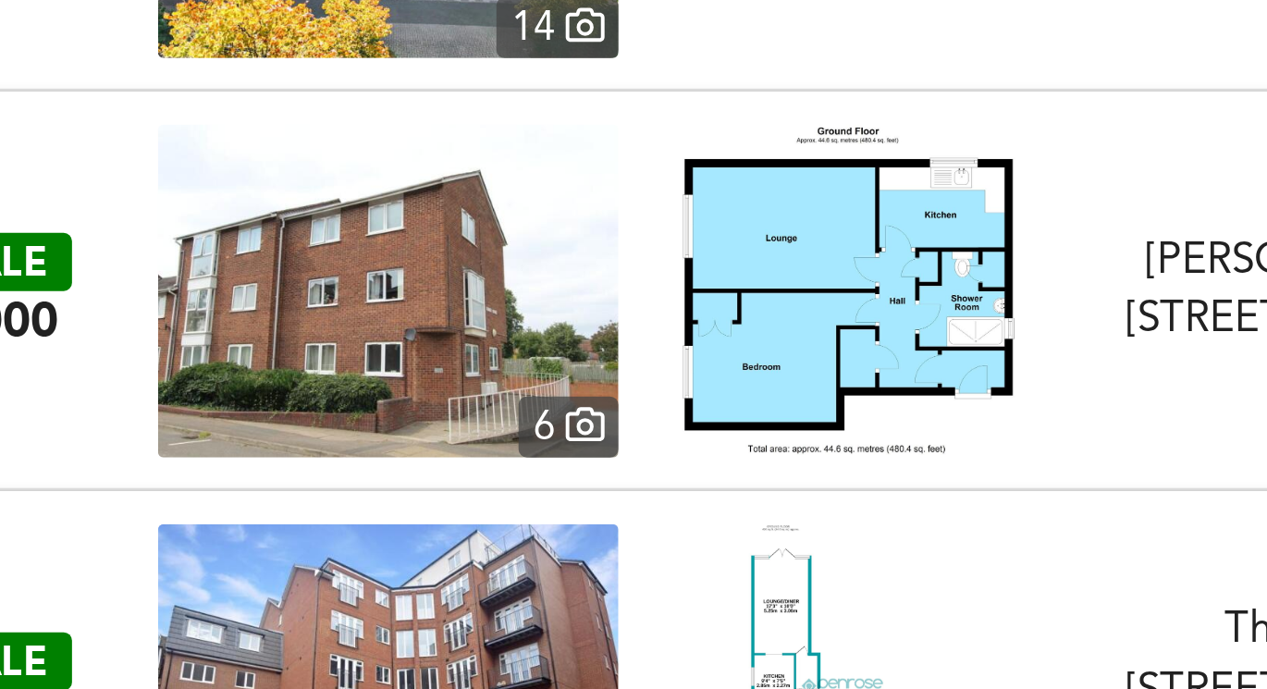
scroll to position [7474, 0]
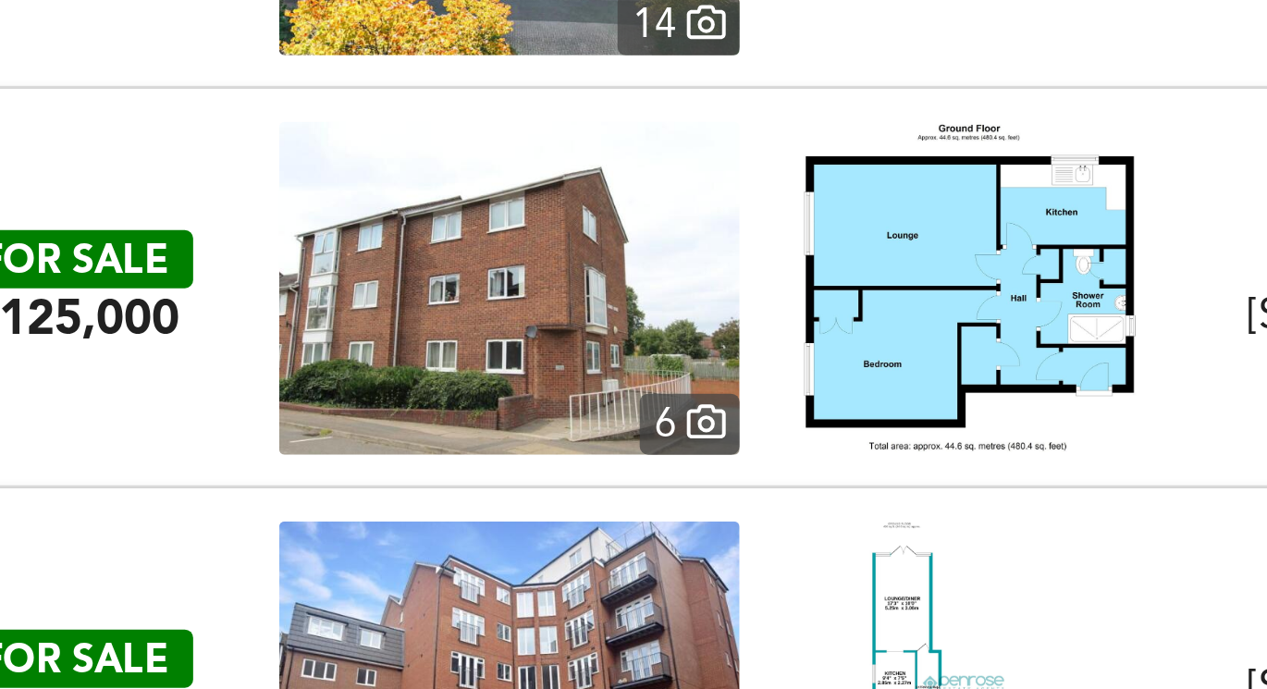
click at [305, 365] on img at bounding box center [255, 352] width 153 height 111
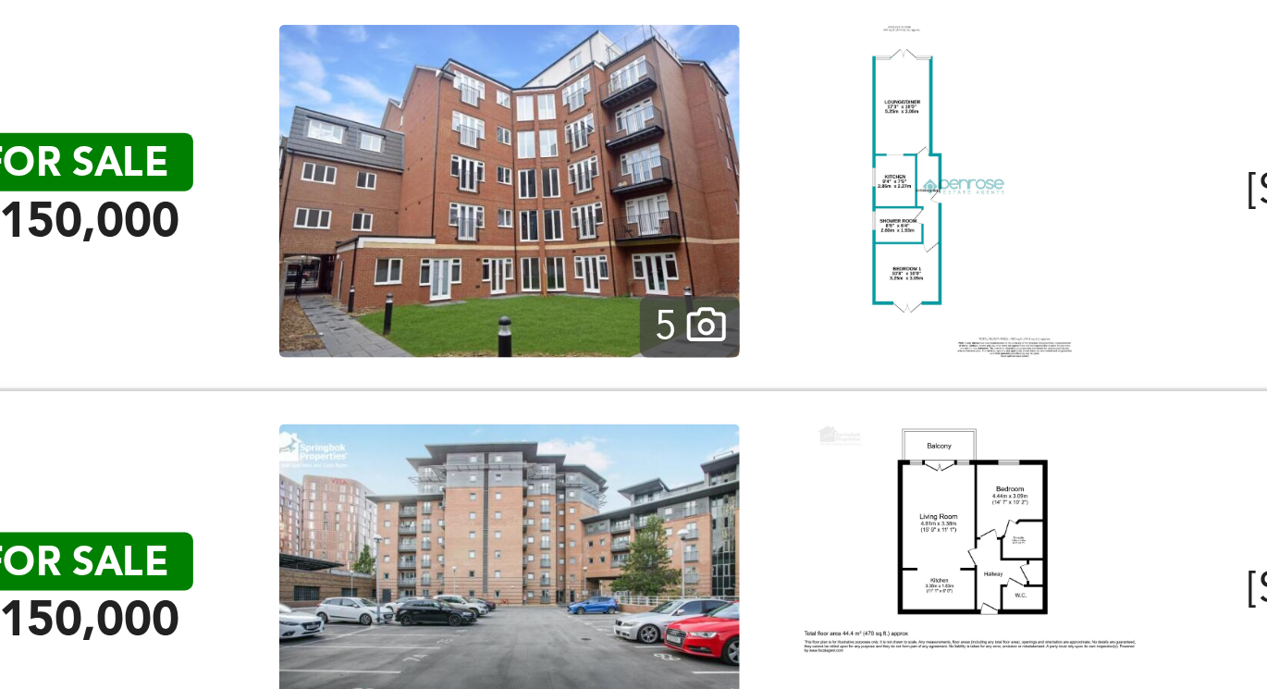
scroll to position [7630, 0]
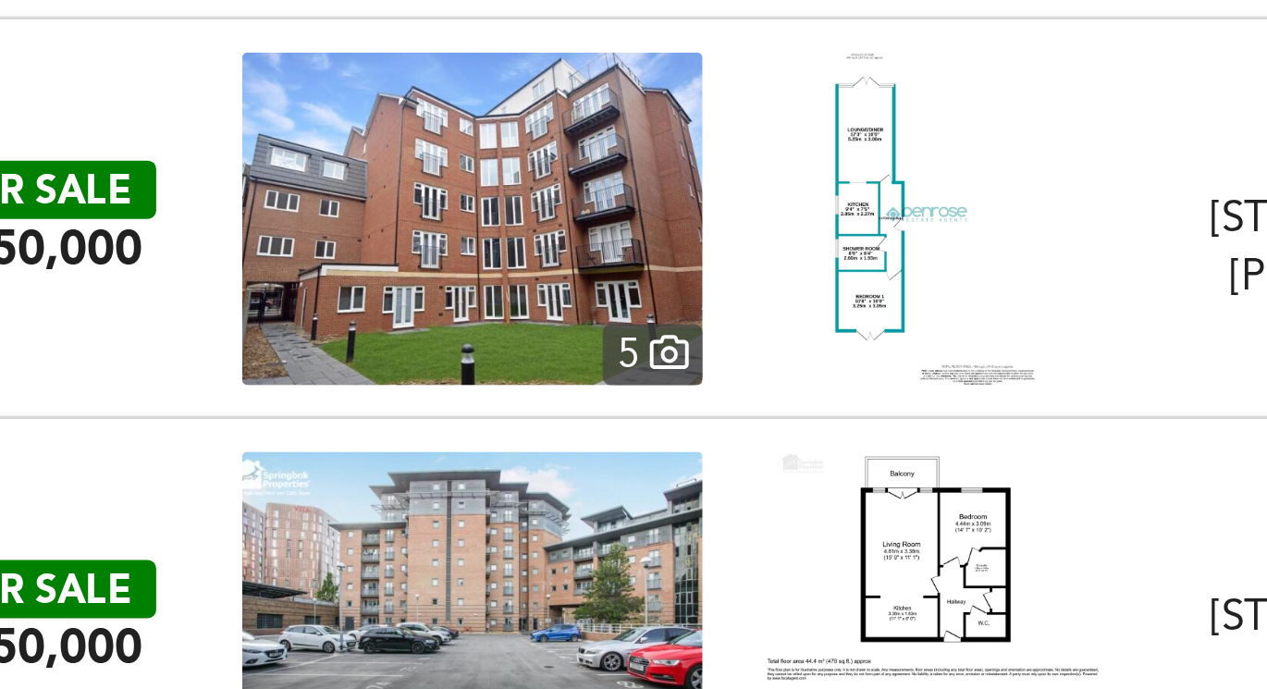
click at [381, 337] on img at bounding box center [409, 329] width 67 height 111
click at [198, 361] on img at bounding box center [255, 329] width 153 height 111
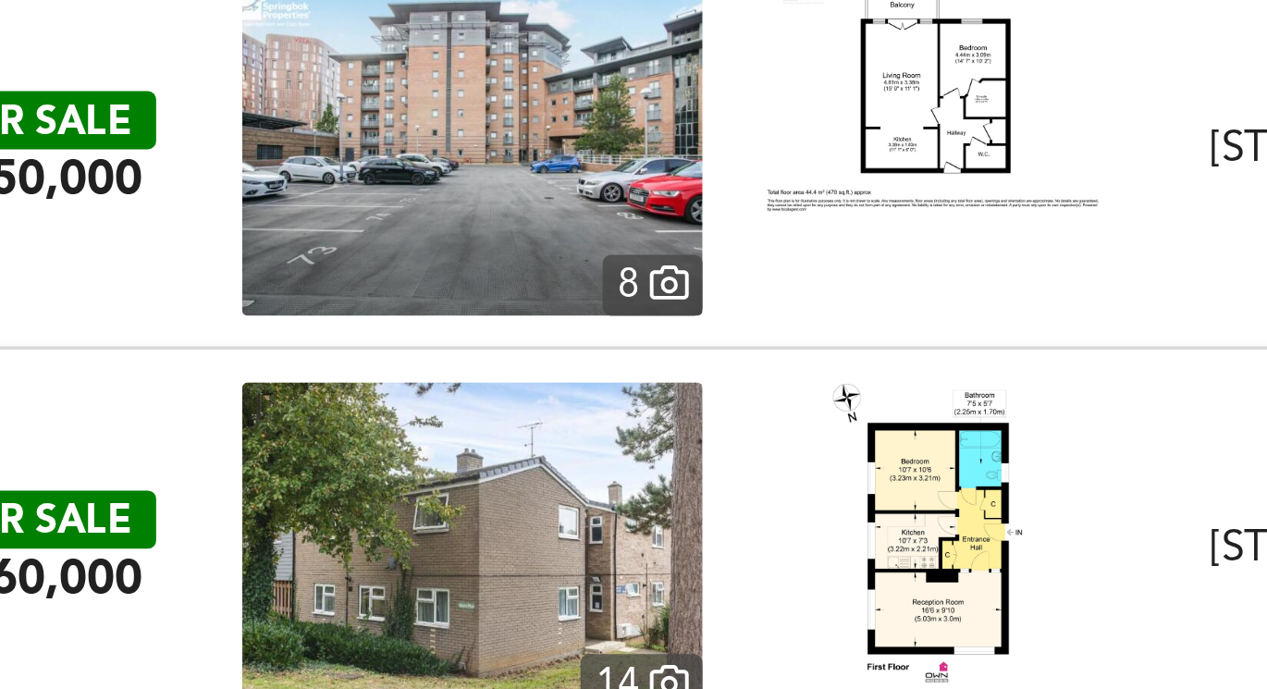
scroll to position [7894, 0]
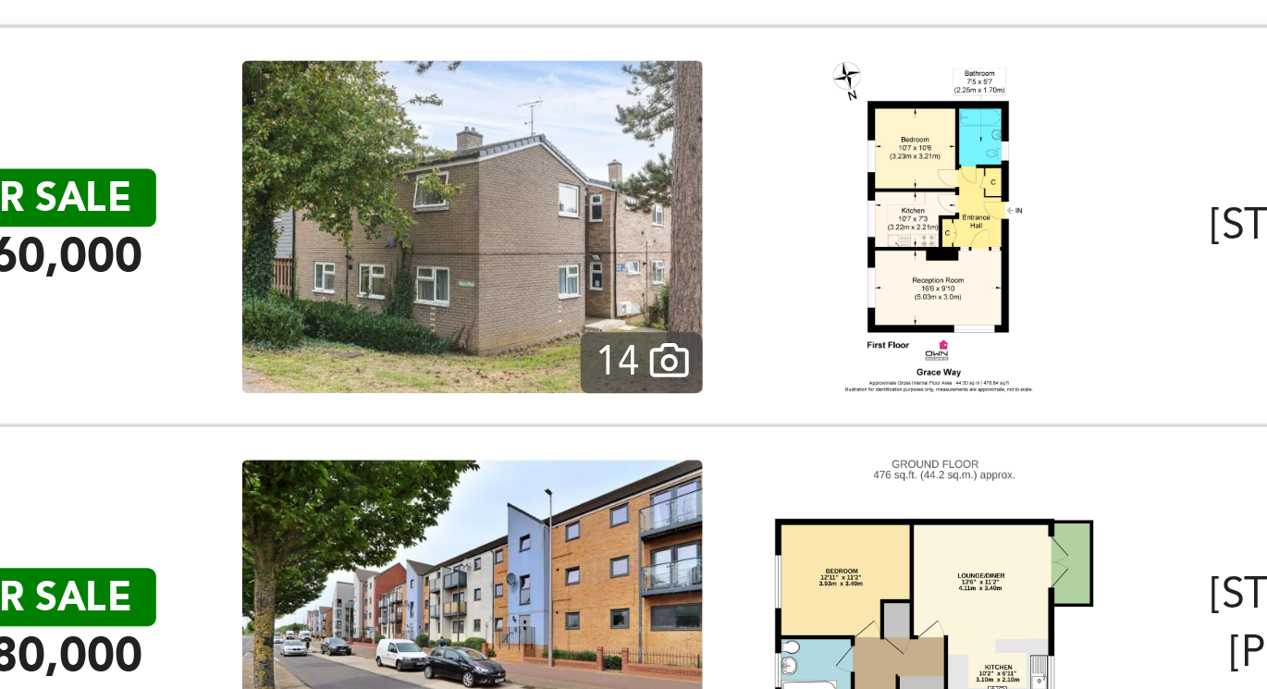
click at [307, 342] on img at bounding box center [255, 331] width 153 height 111
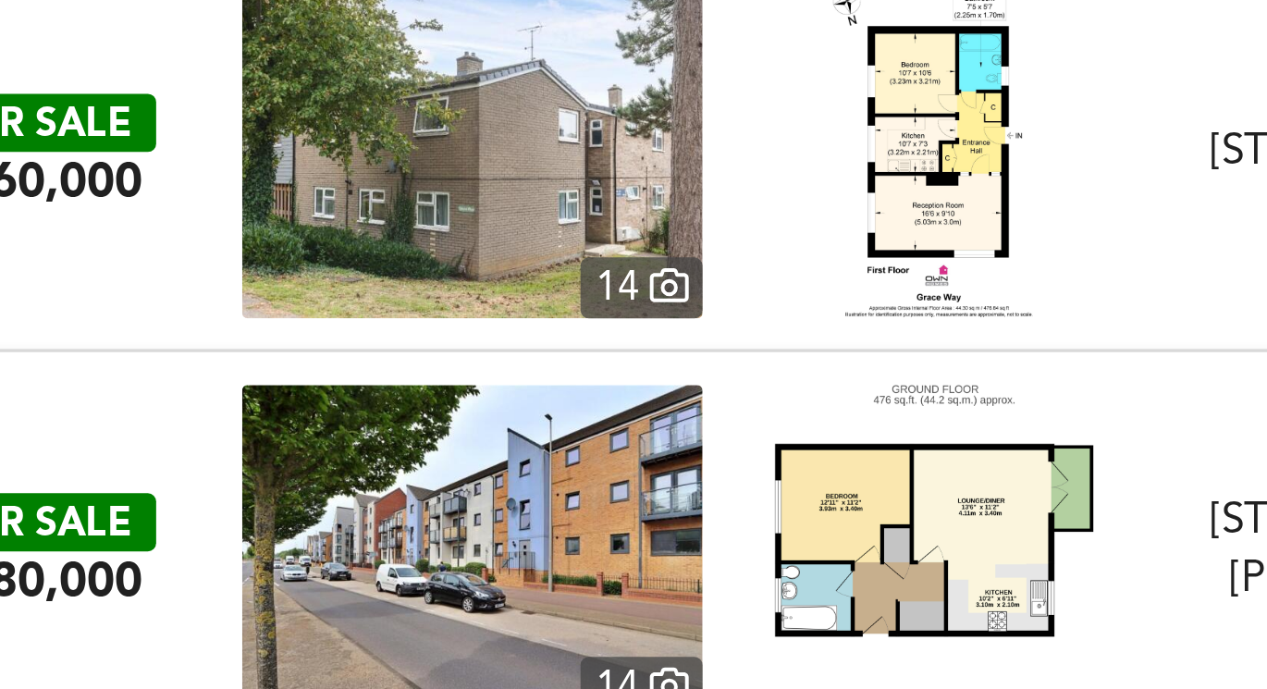
scroll to position [7920, 0]
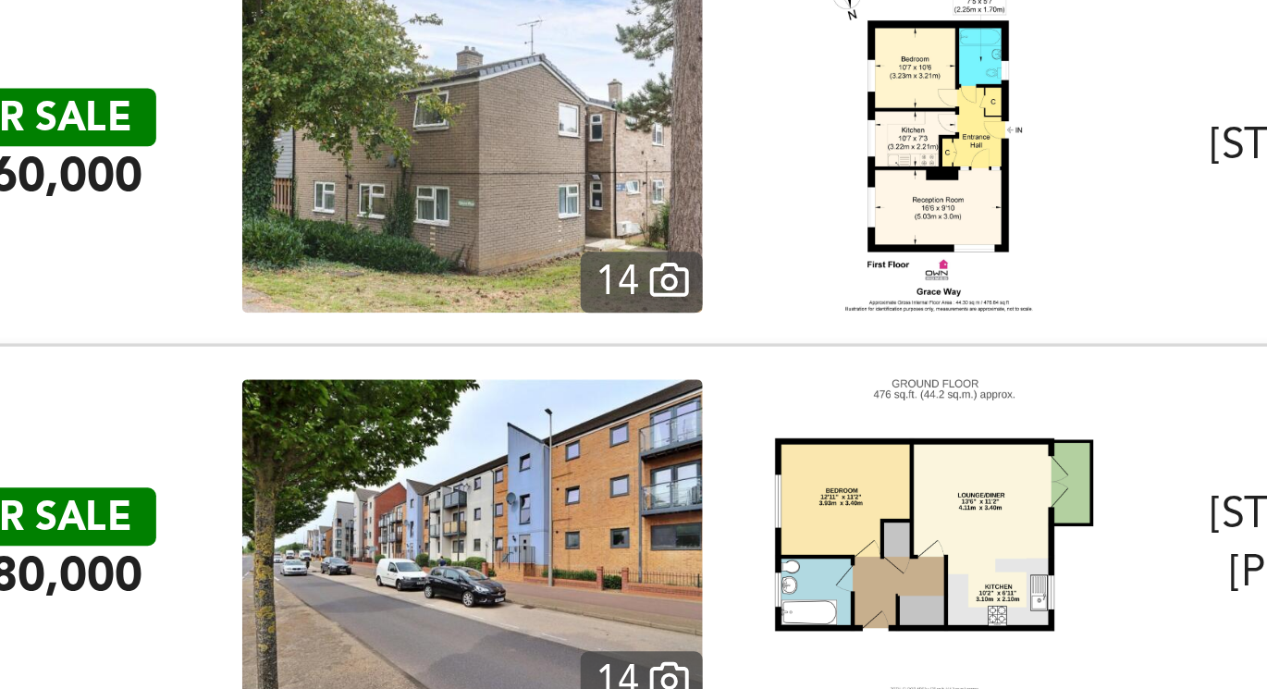
click at [255, 339] on img at bounding box center [255, 305] width 153 height 111
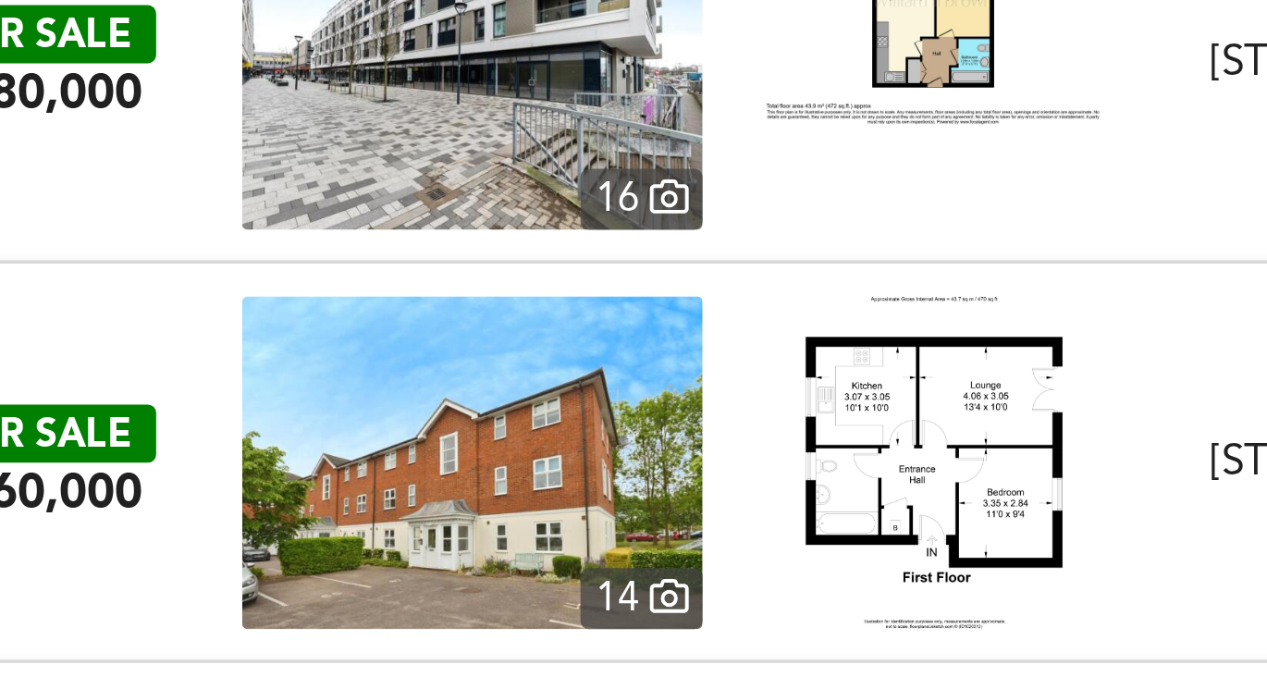
scroll to position [8880, 0]
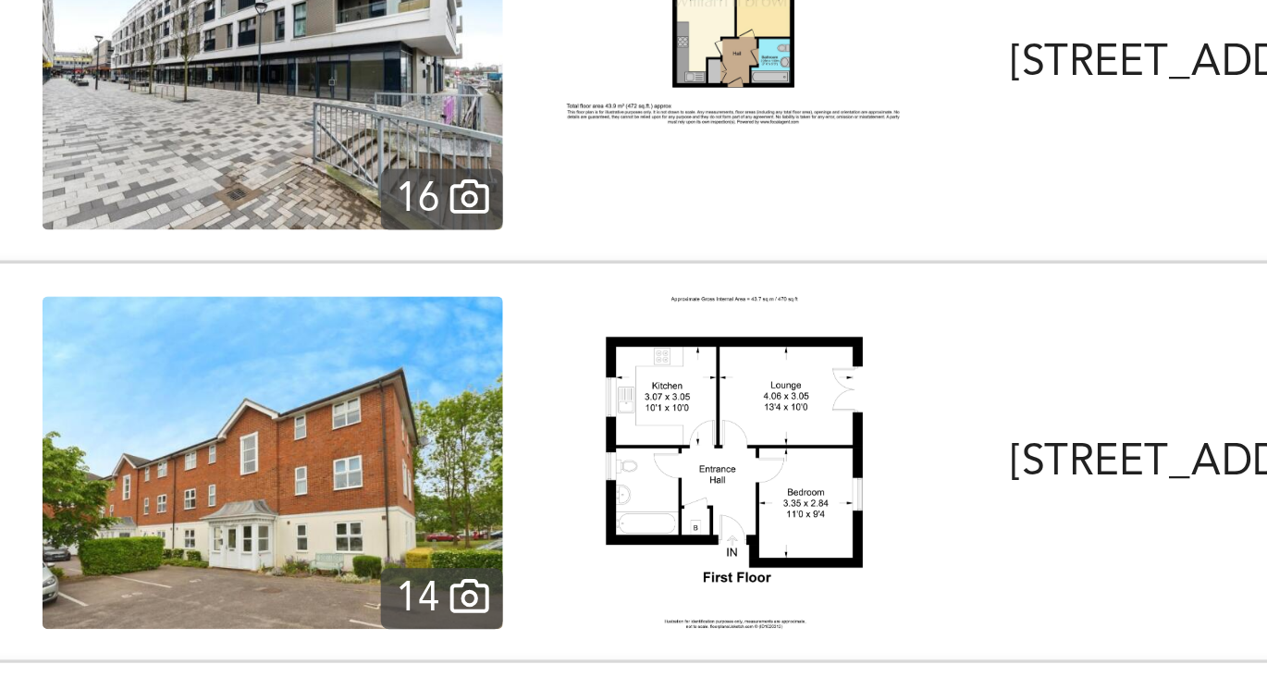
click at [303, 416] on img at bounding box center [255, 410] width 153 height 111
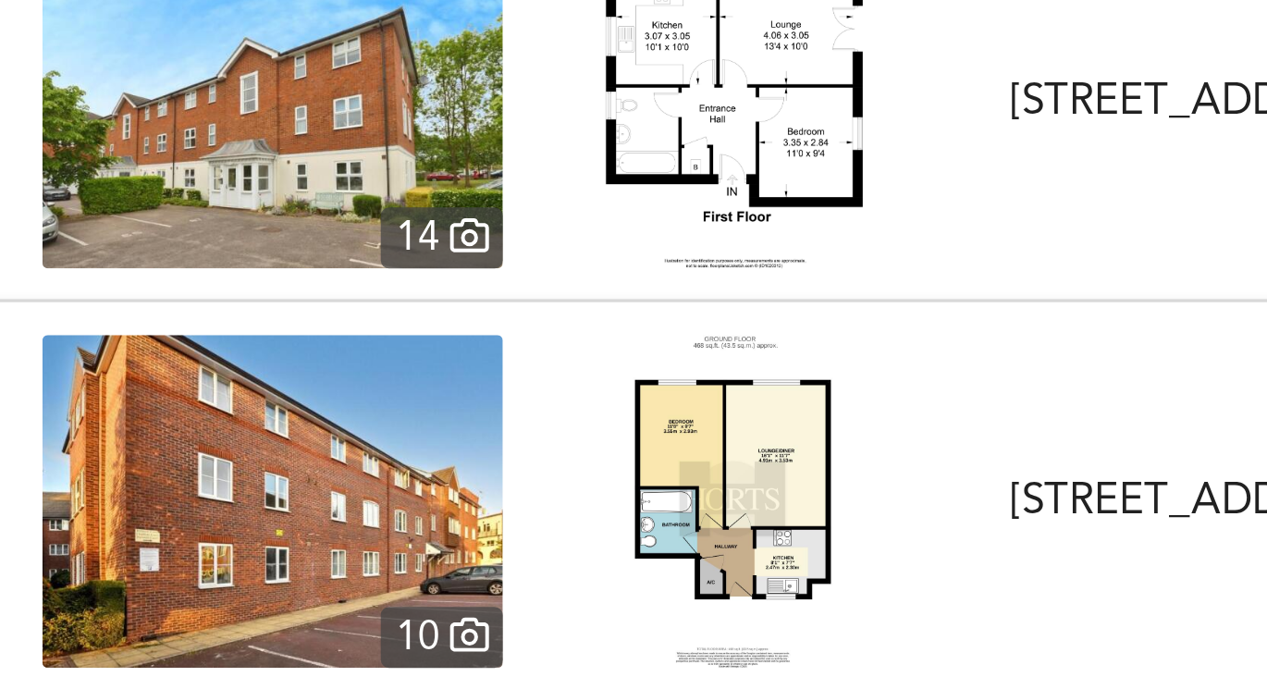
scroll to position [9000, 0]
click at [433, 428] on img at bounding box center [409, 423] width 67 height 111
click at [288, 408] on img at bounding box center [255, 423] width 153 height 111
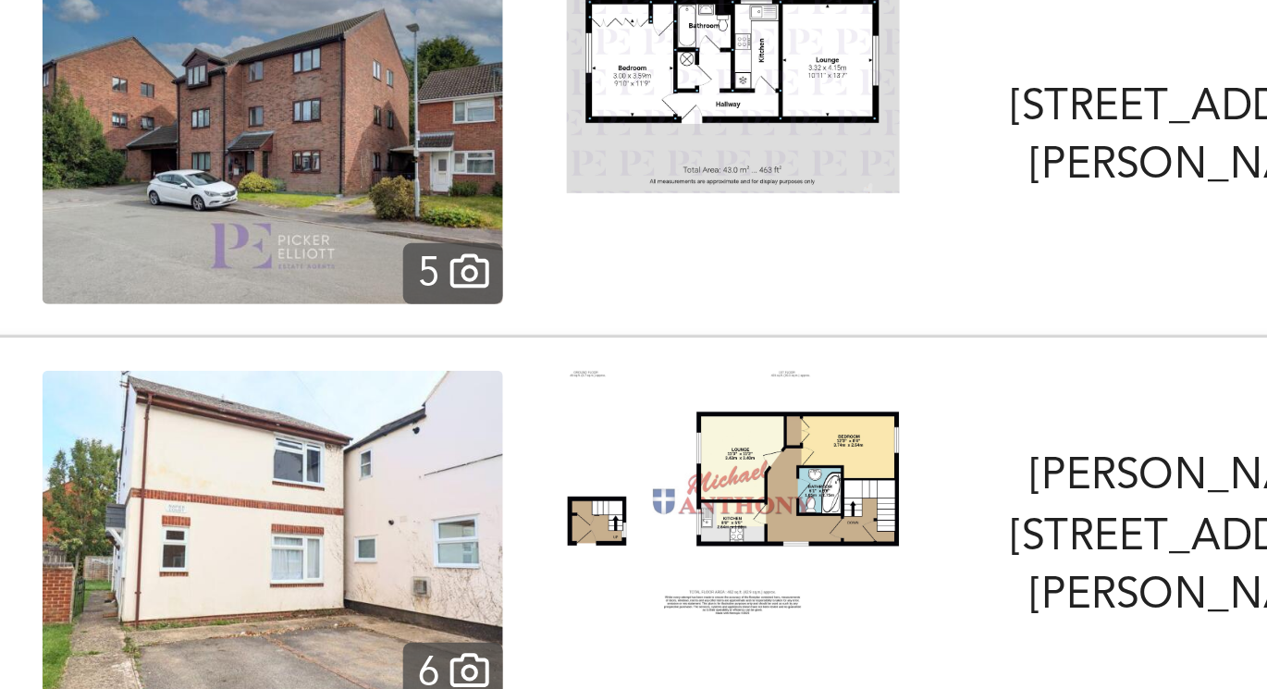
scroll to position [9539, 0]
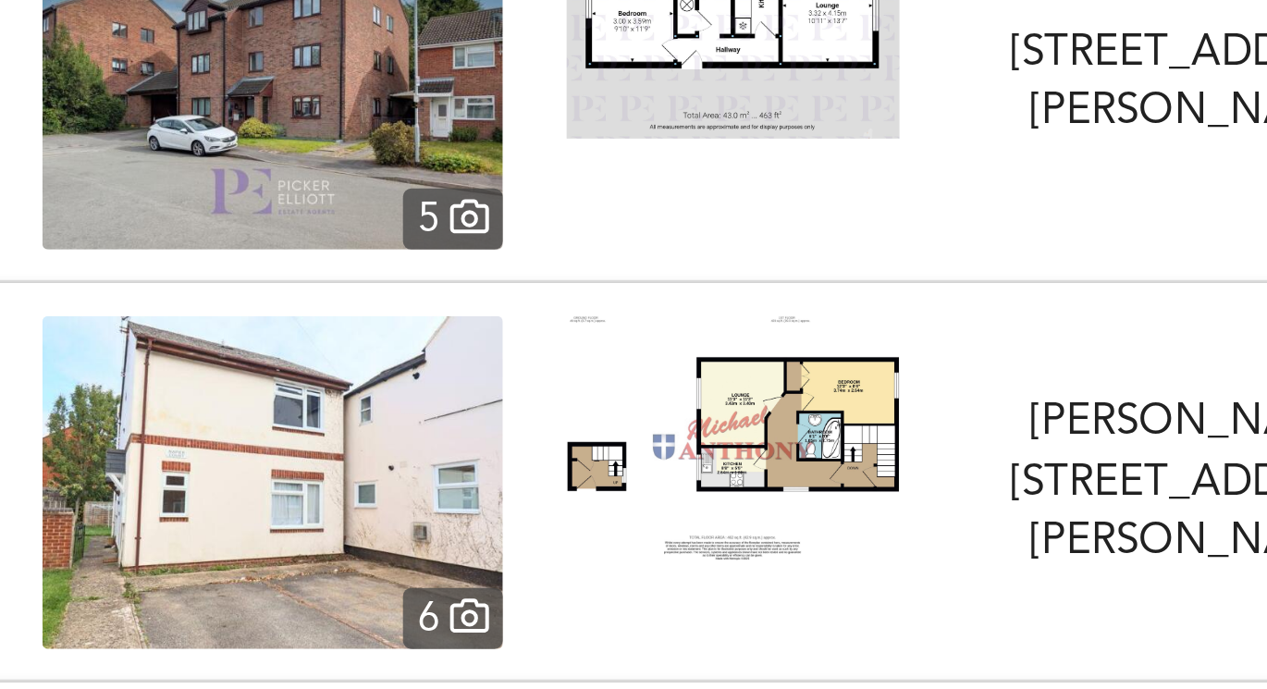
click at [410, 408] on img at bounding box center [409, 401] width 111 height 80
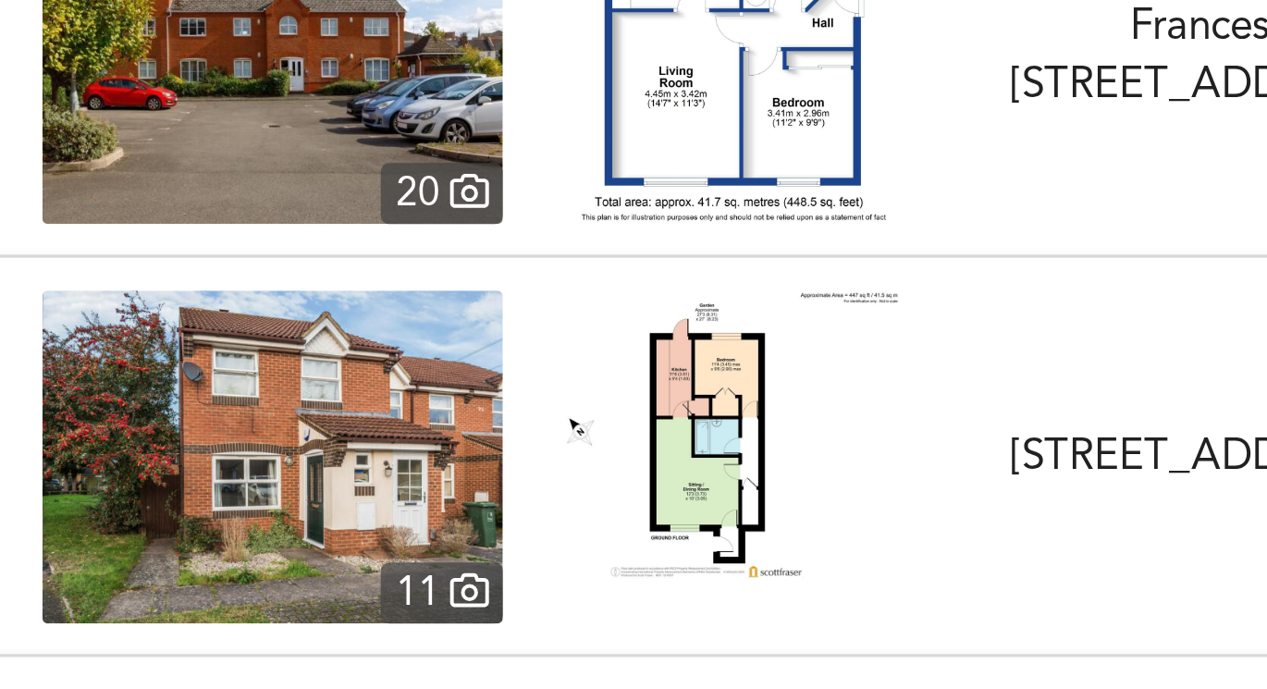
scroll to position [11146, 0]
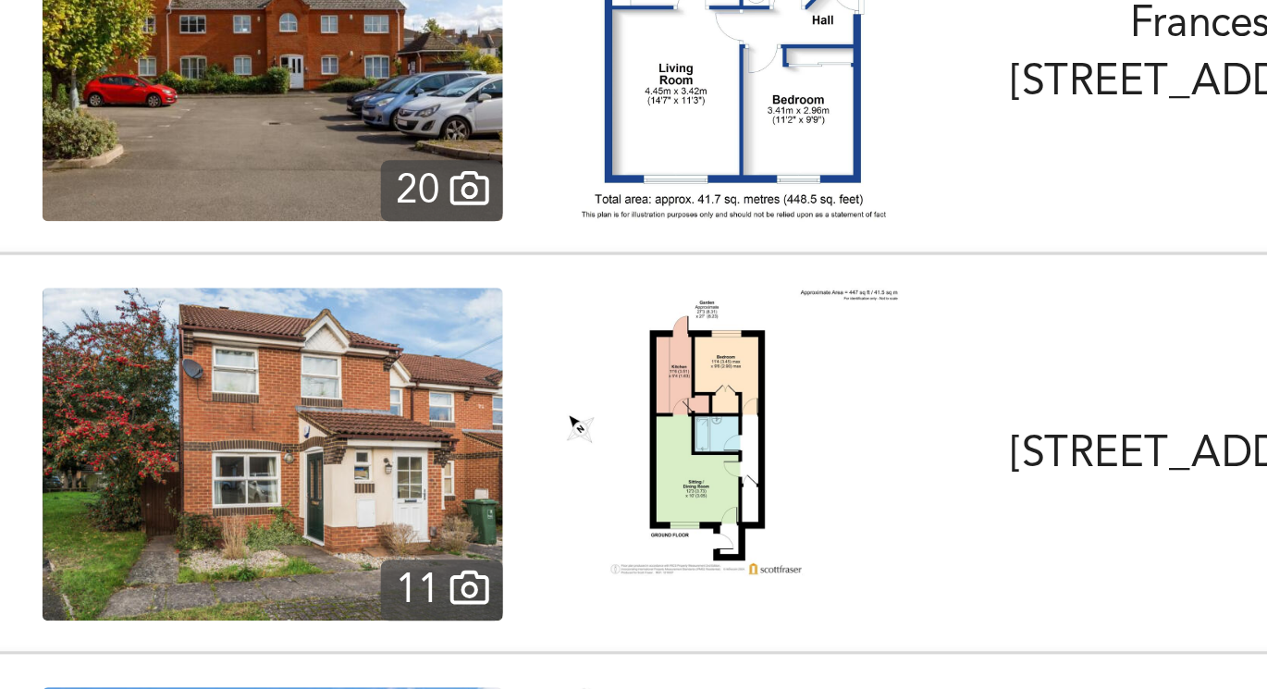
click at [405, 404] on img at bounding box center [409, 400] width 111 height 97
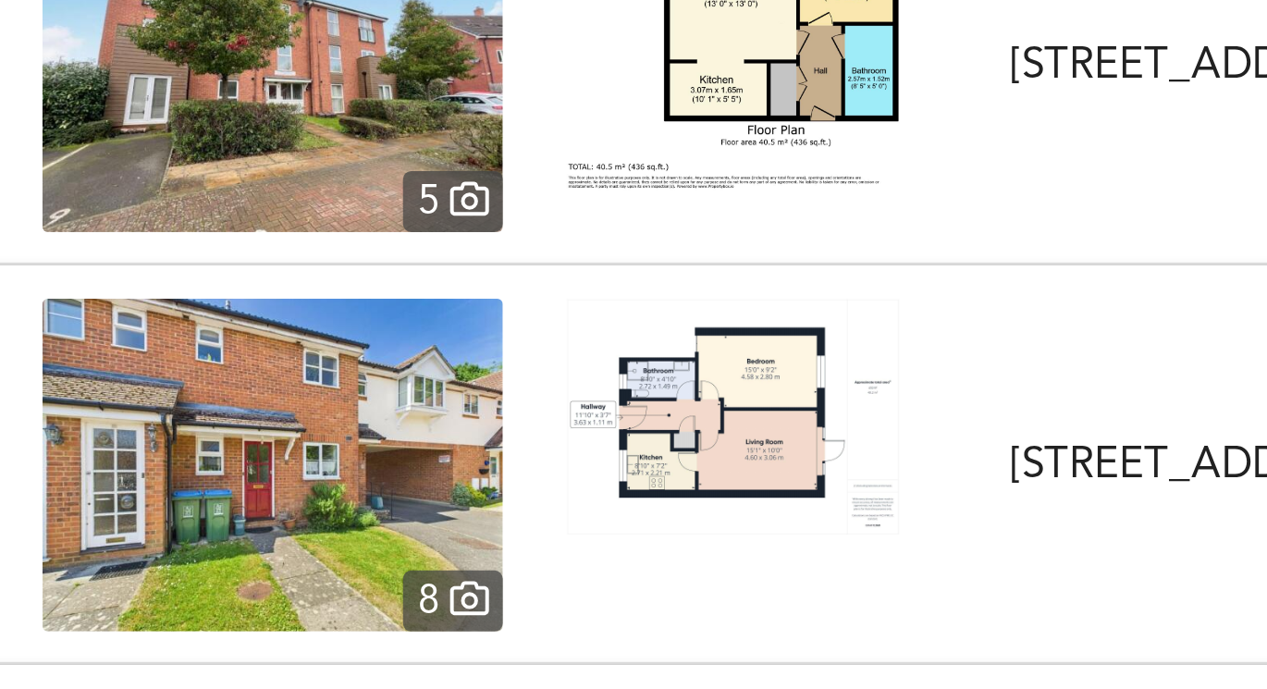
scroll to position [11541, 0]
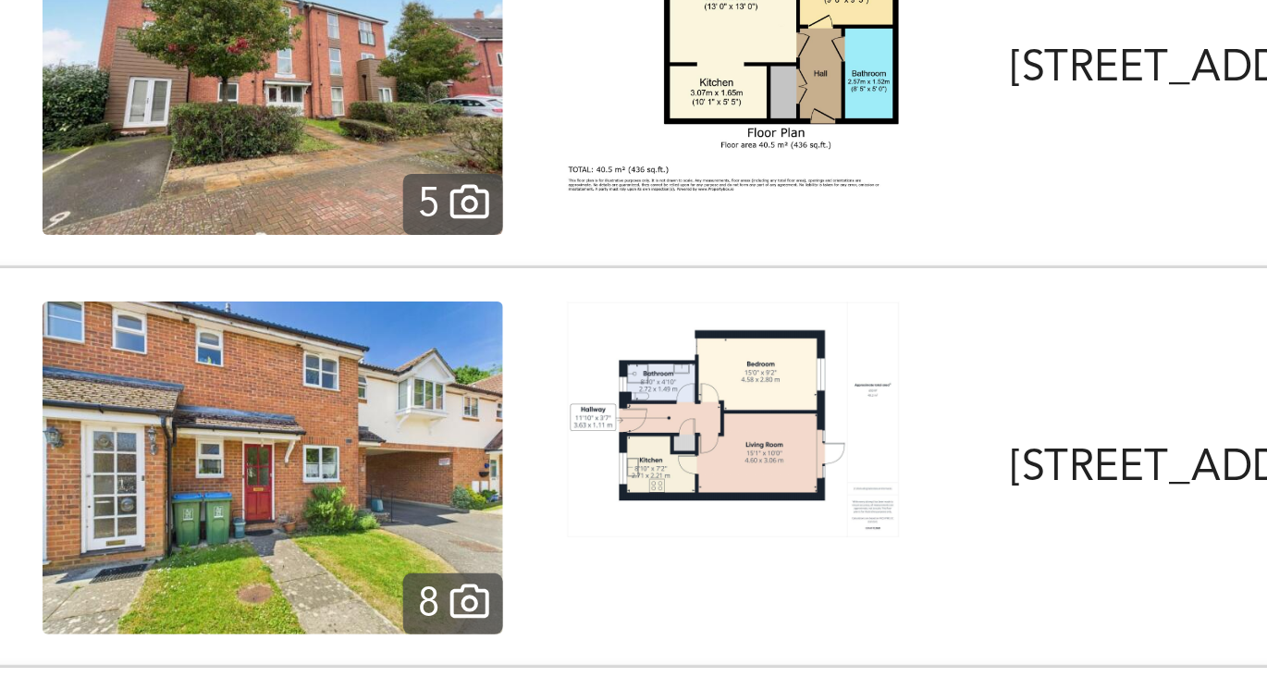
click at [408, 405] on img at bounding box center [409, 396] width 111 height 79
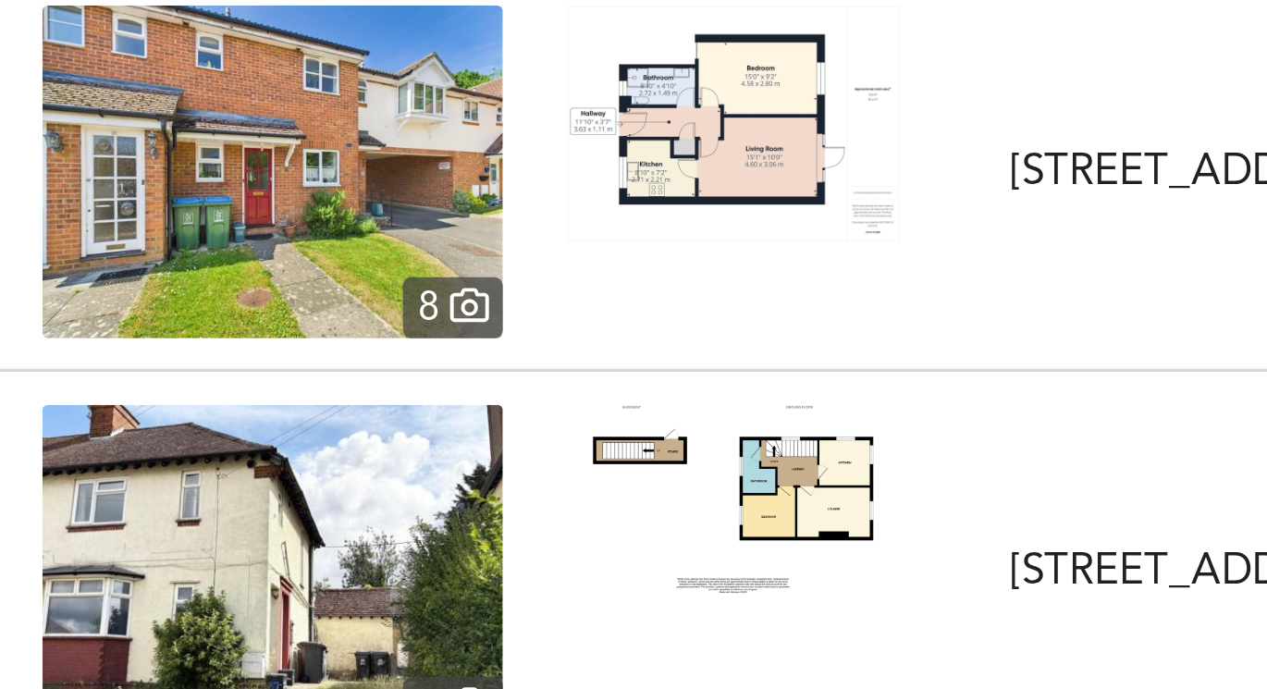
scroll to position [11642, 0]
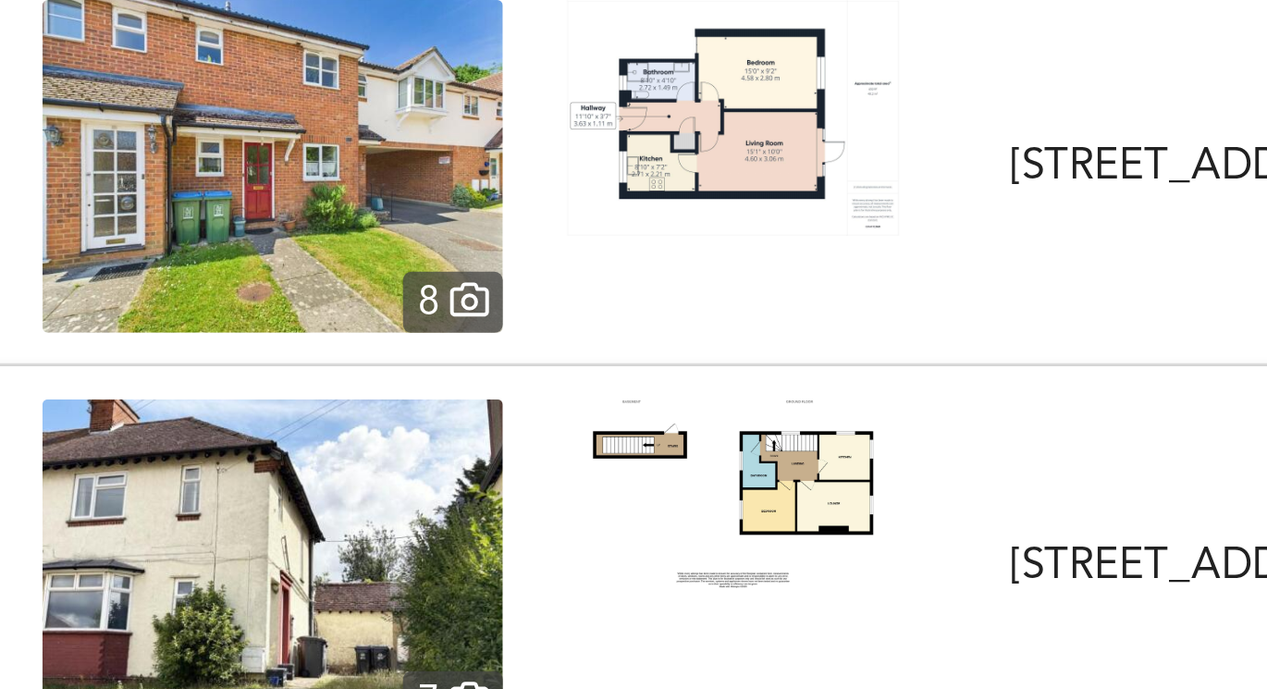
click at [414, 316] on img at bounding box center [409, 295] width 111 height 79
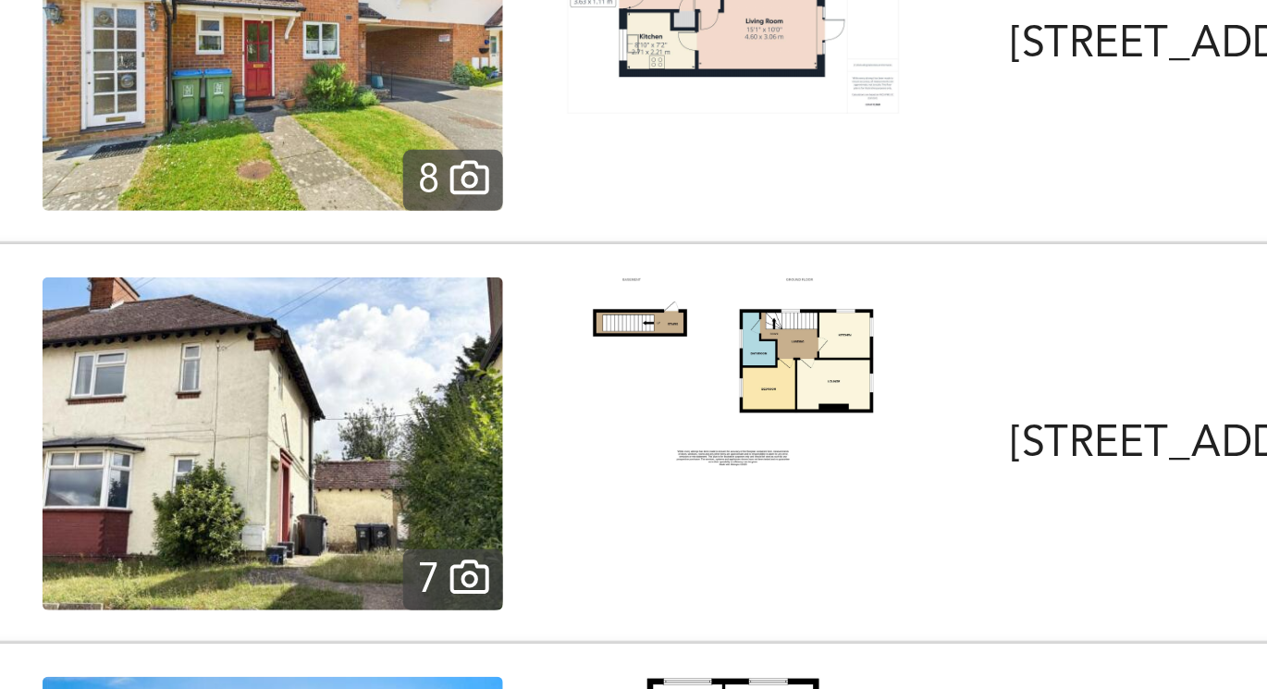
scroll to position [11688, 0]
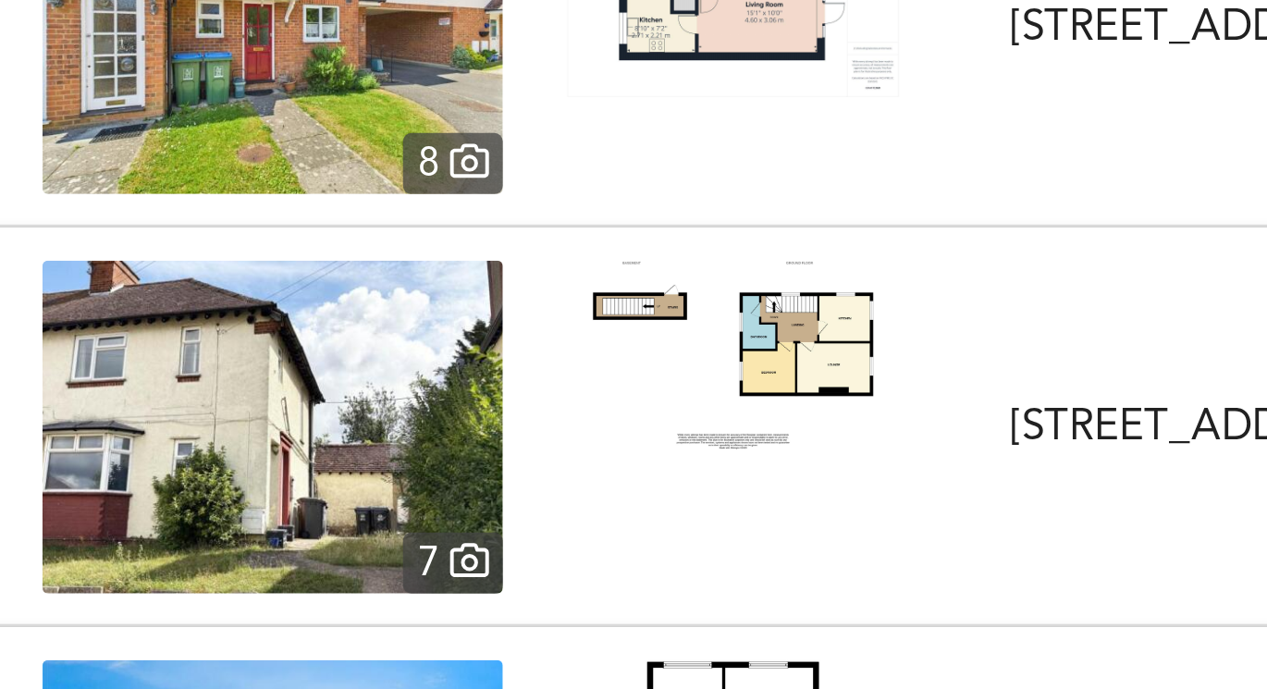
click at [427, 365] on img at bounding box center [409, 374] width 111 height 63
click at [311, 376] on img at bounding box center [255, 398] width 153 height 111
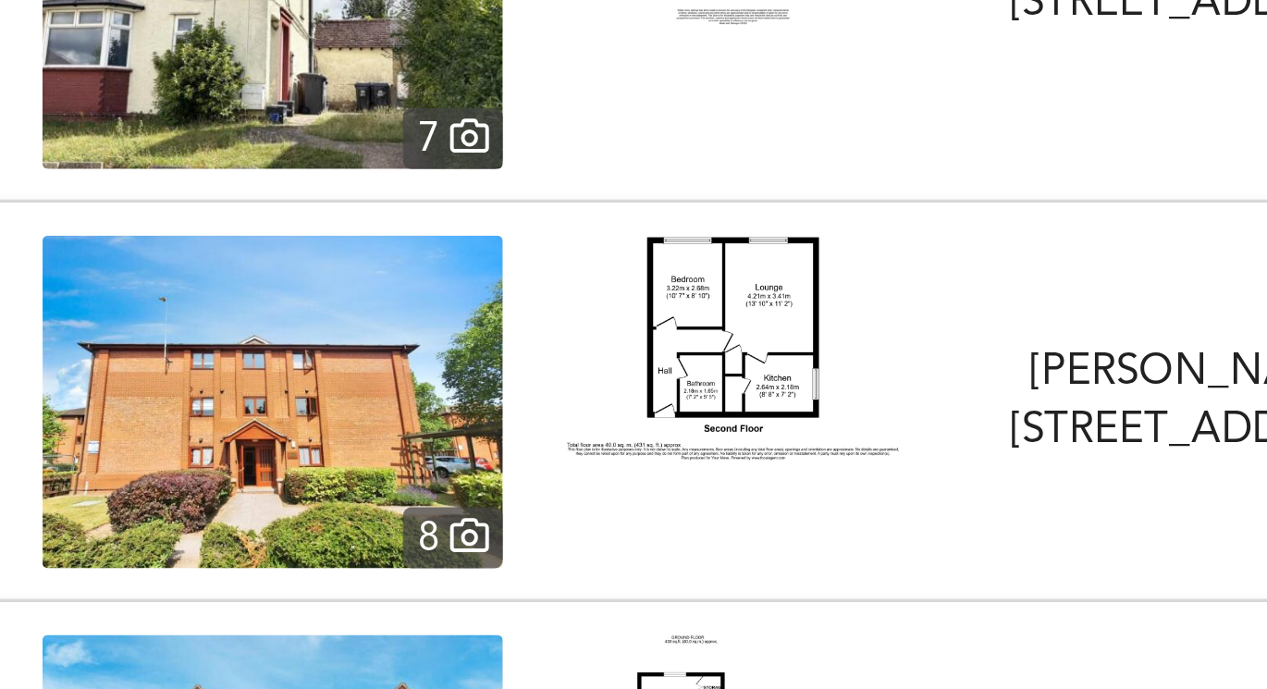
scroll to position [11840, 0]
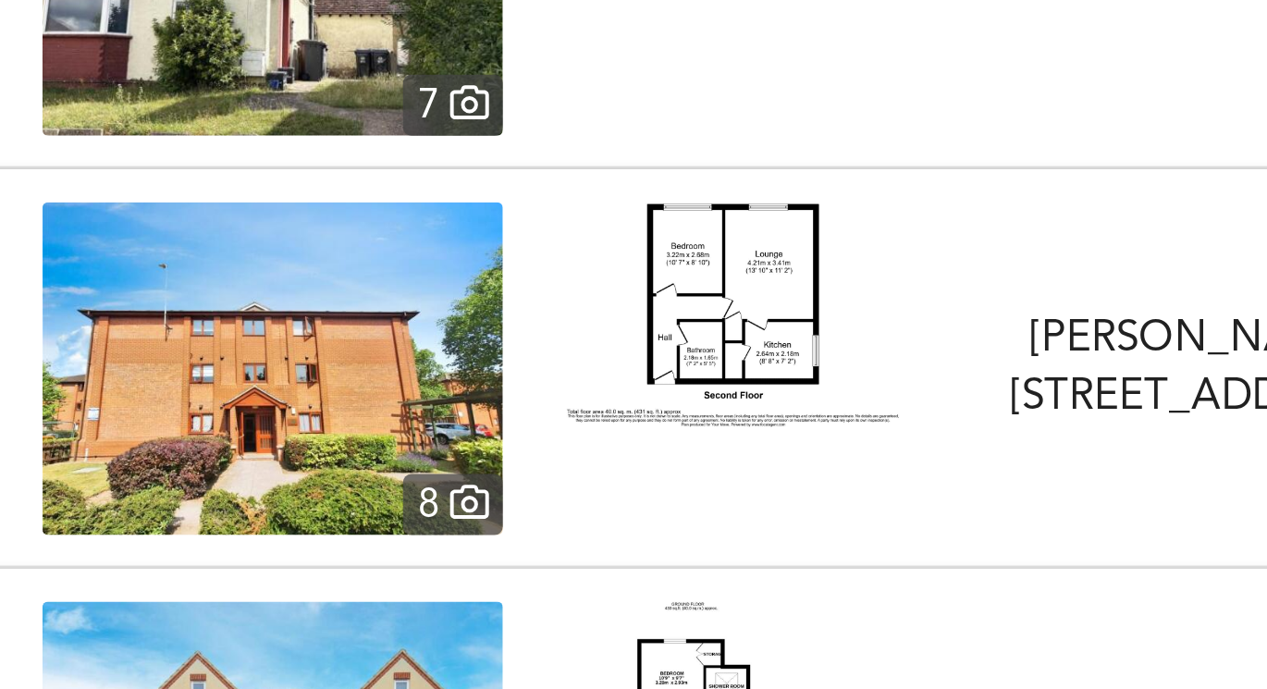
click at [423, 358] on img at bounding box center [409, 361] width 111 height 75
click at [297, 374] on img at bounding box center [255, 379] width 153 height 111
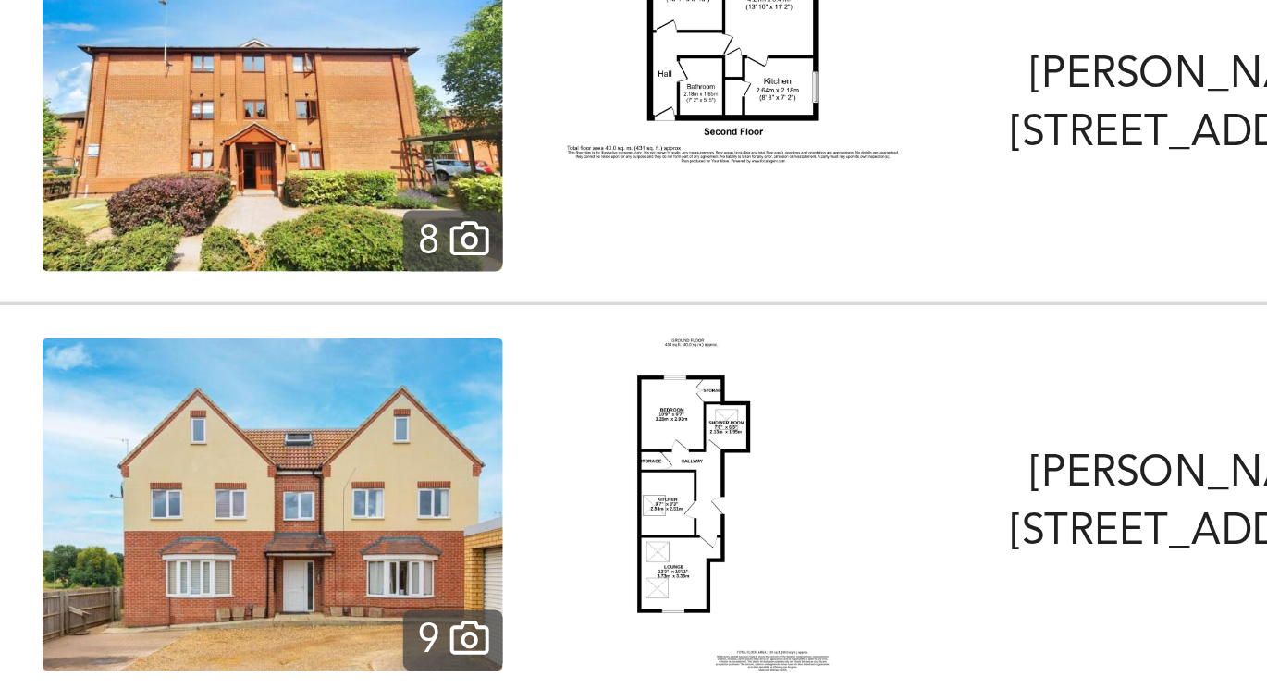
scroll to position [11954, 0]
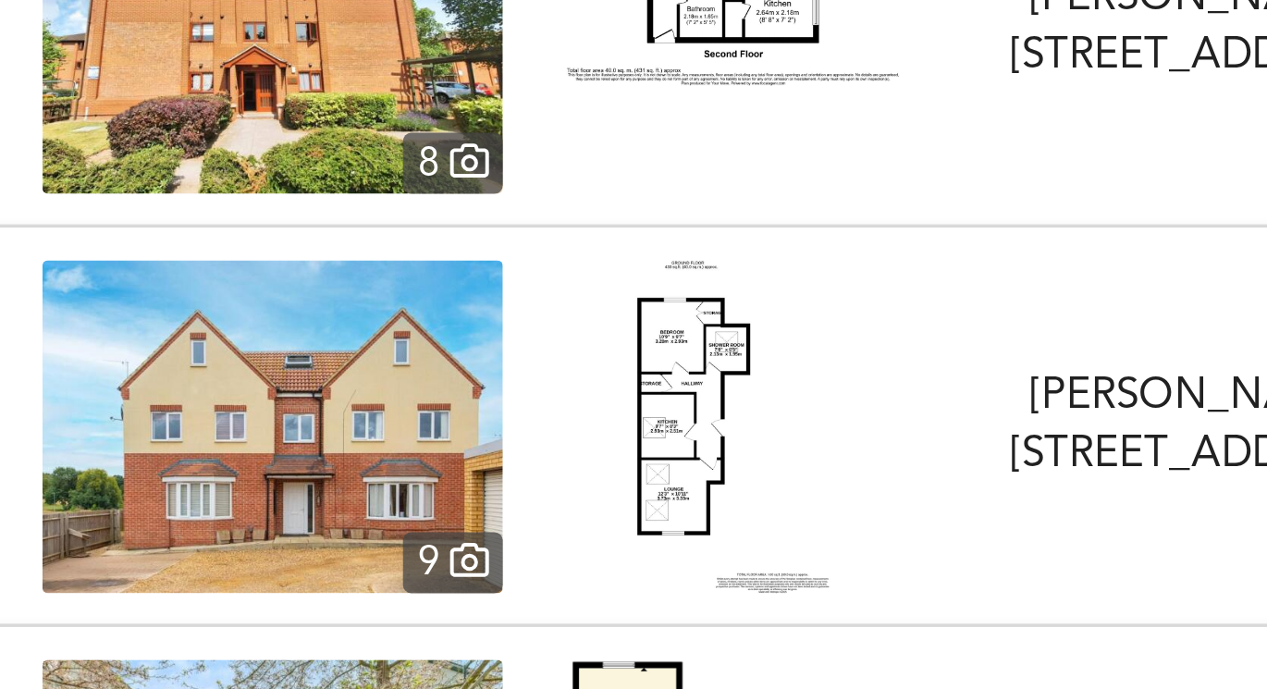
click at [382, 388] on img at bounding box center [409, 398] width 65 height 111
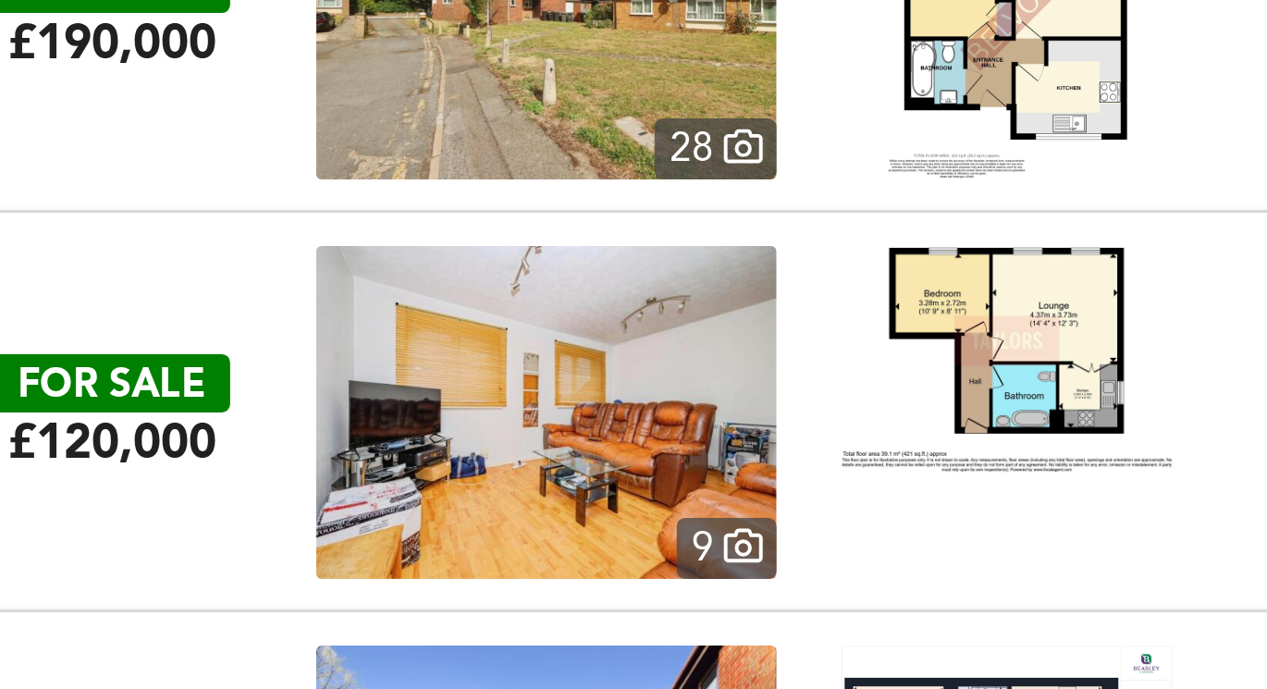
scroll to position [12493, 0]
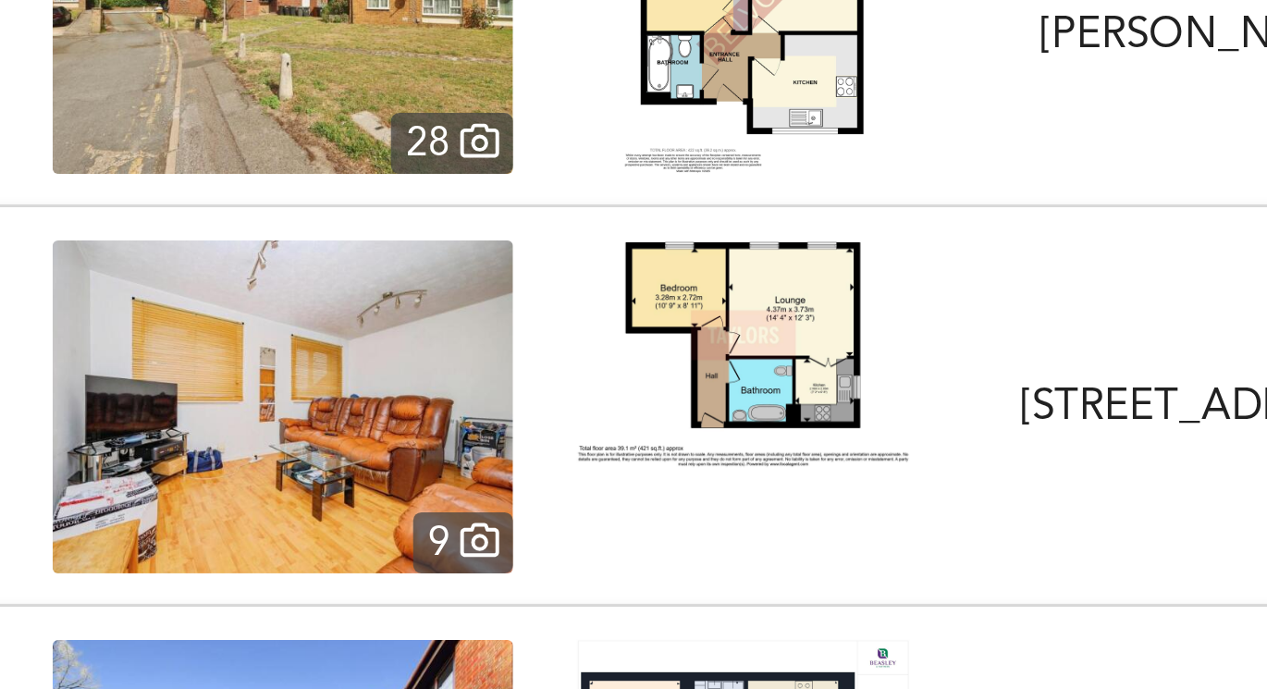
click at [421, 387] on img at bounding box center [409, 374] width 111 height 75
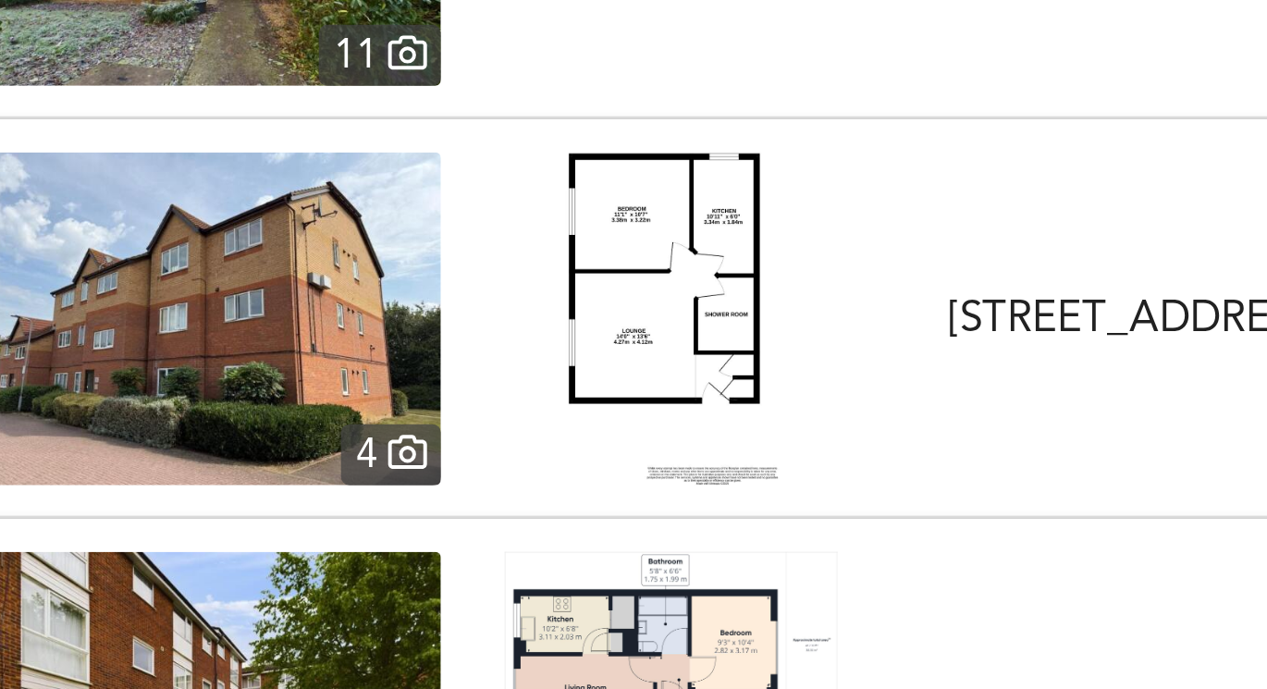
scroll to position [12793, 0]
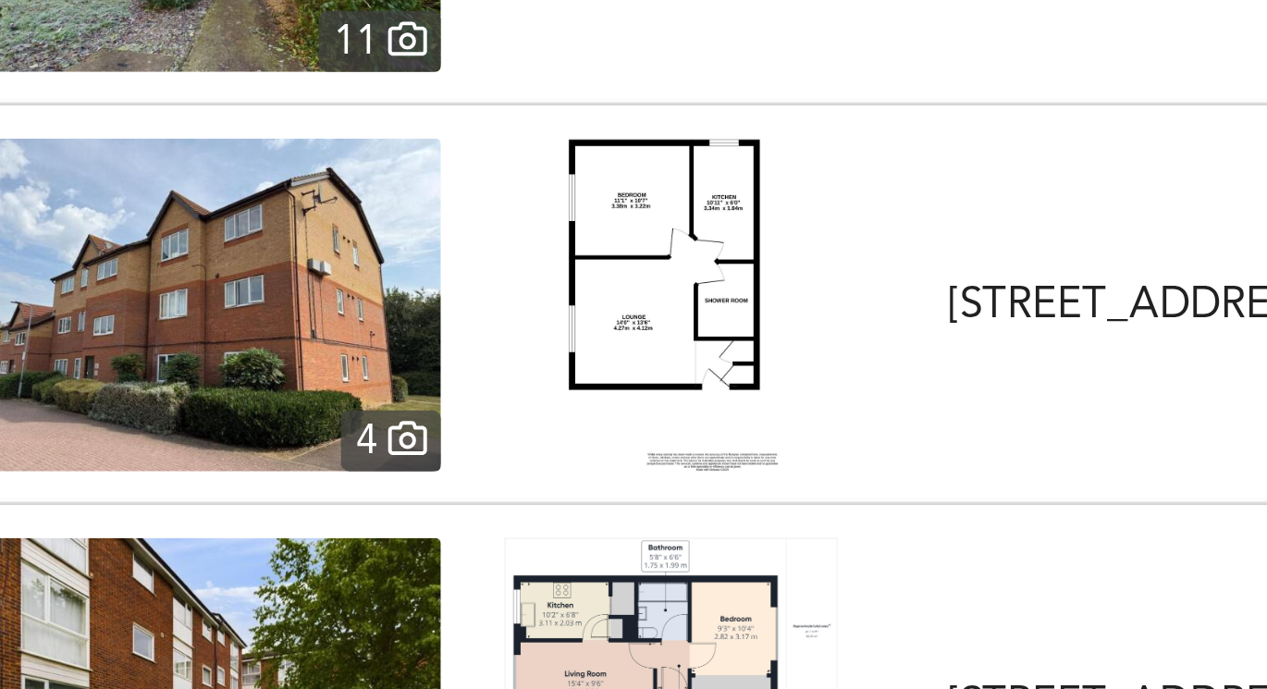
click at [409, 349] on img at bounding box center [410, 358] width 72 height 111
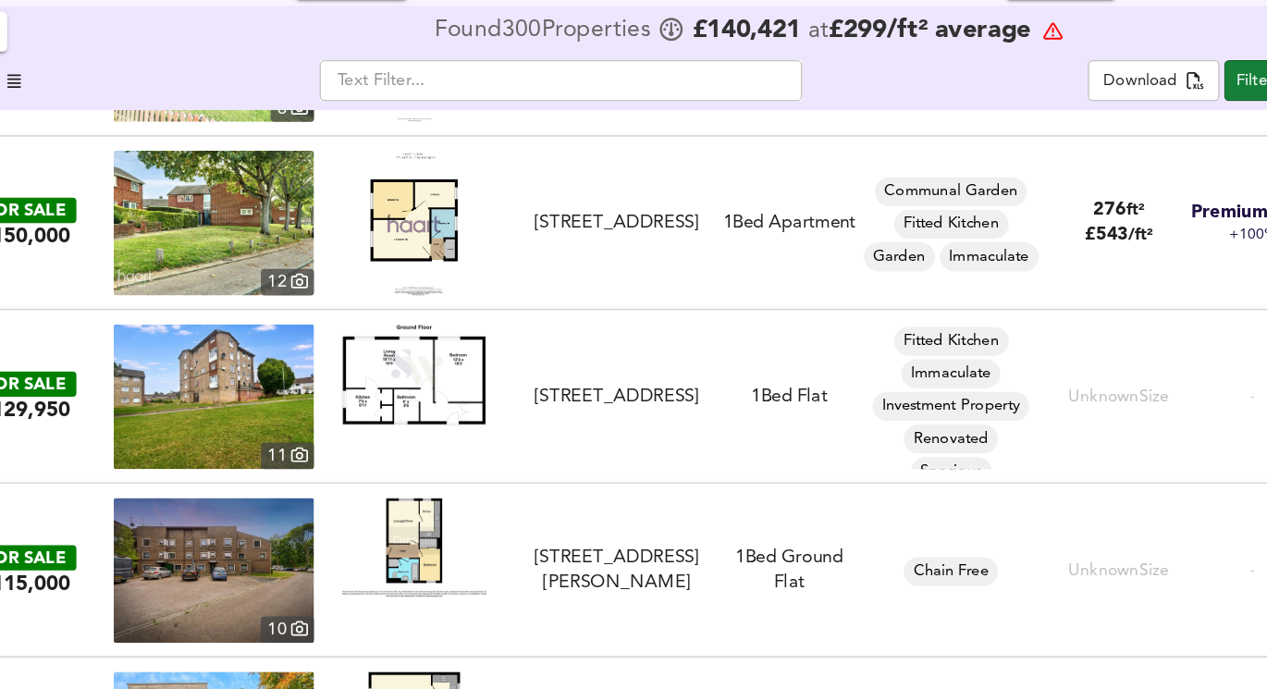
scroll to position [16087, 0]
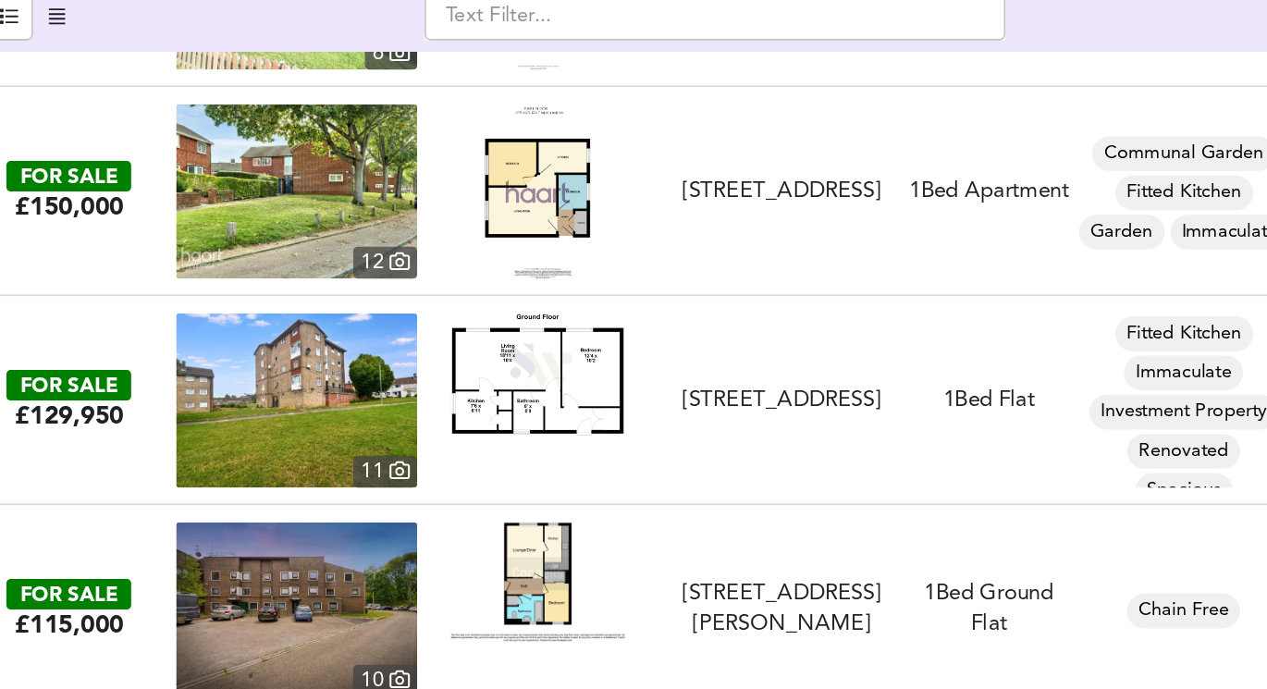
click at [395, 379] on img at bounding box center [409, 375] width 111 height 77
click at [271, 381] on img at bounding box center [255, 392] width 153 height 111
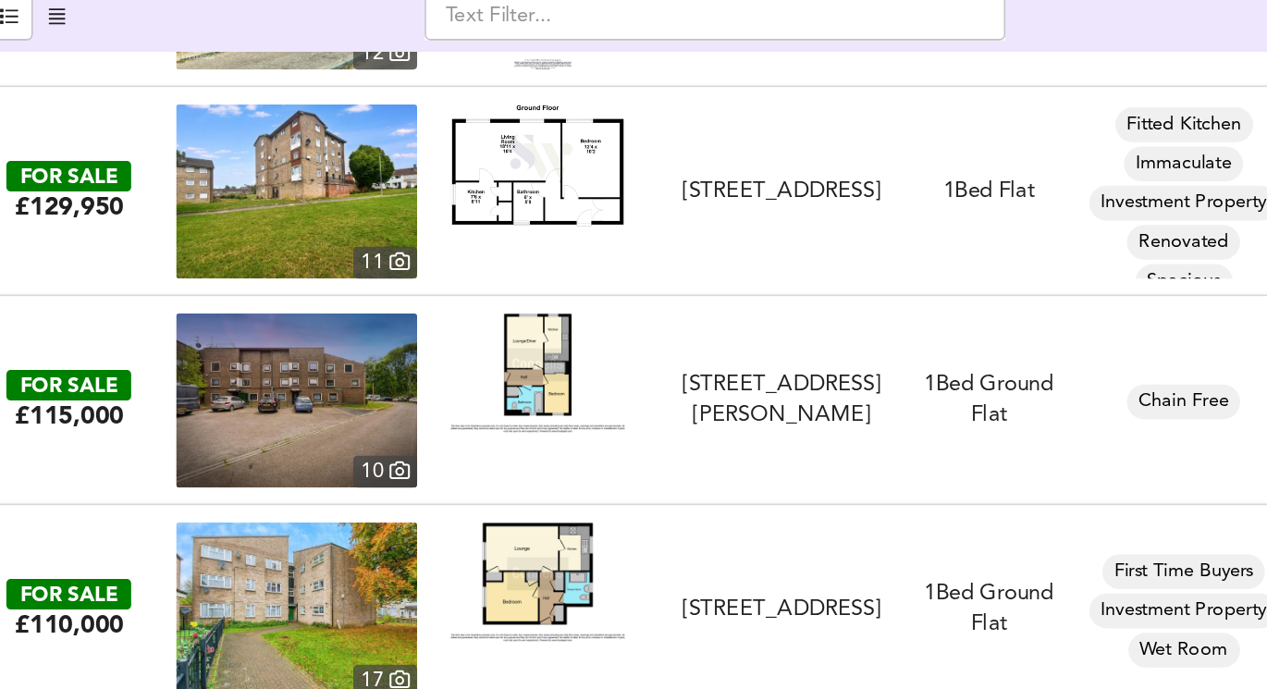
scroll to position [16254, 0]
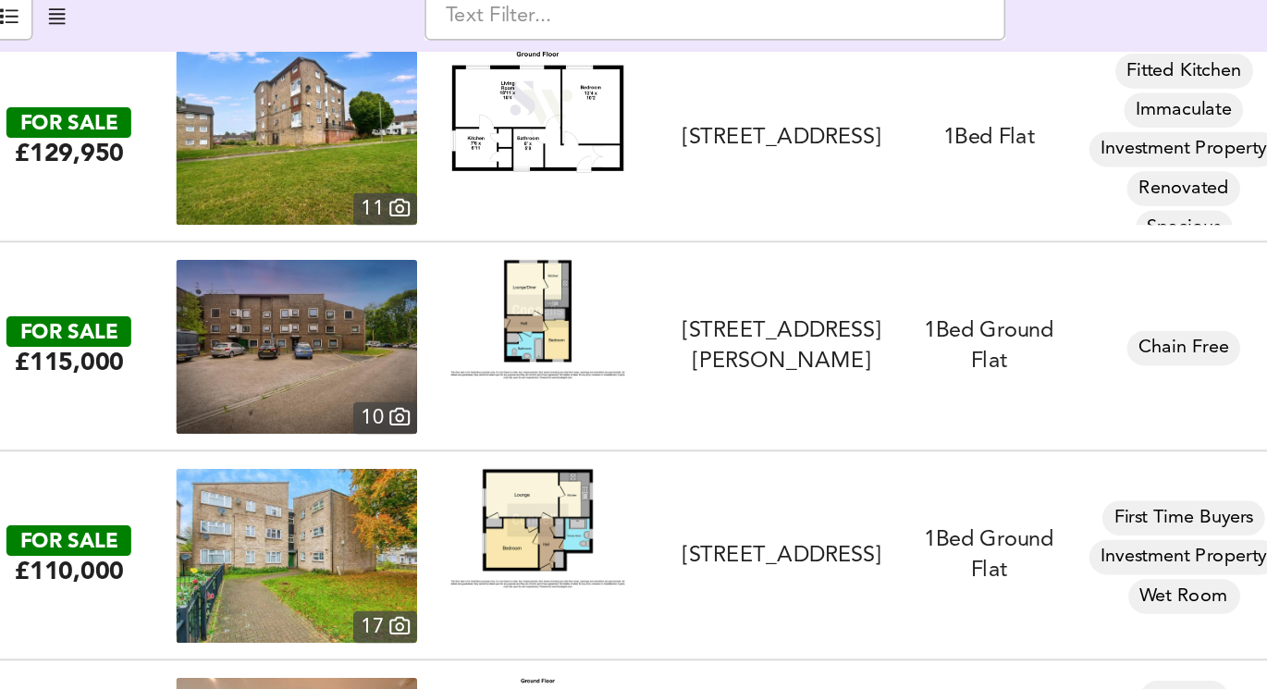
click at [410, 351] on img at bounding box center [409, 341] width 111 height 76
click at [290, 350] on img at bounding box center [255, 358] width 153 height 111
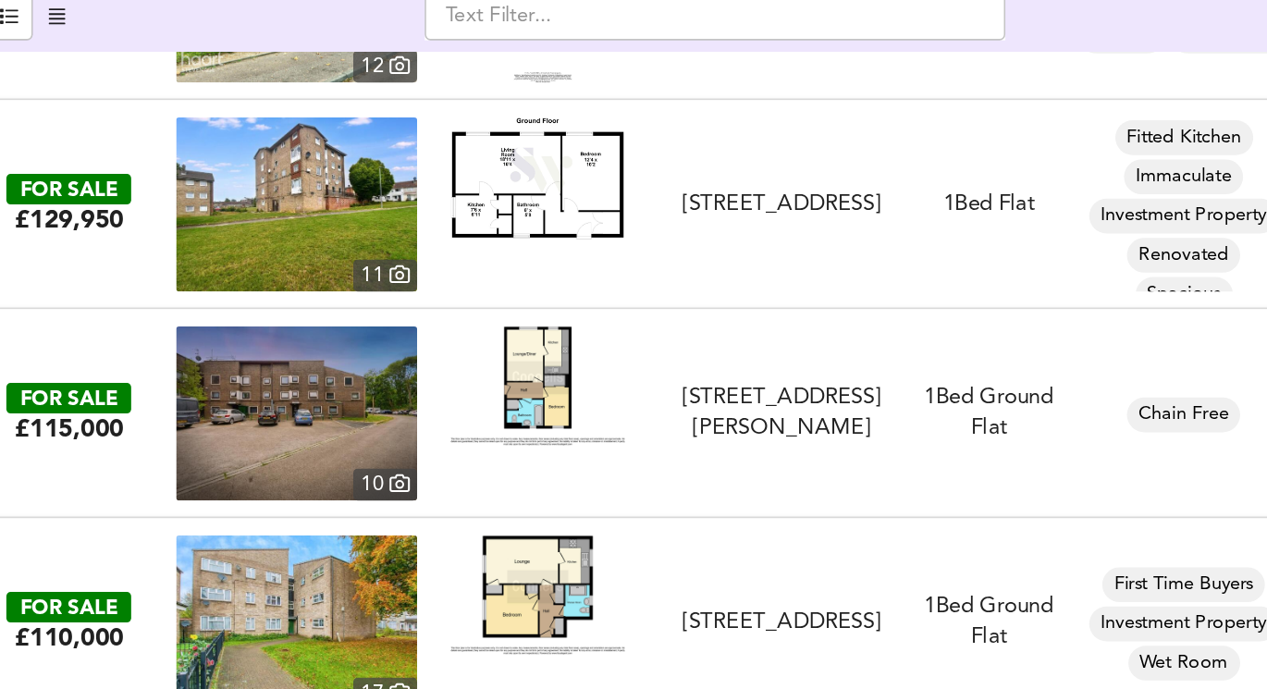
scroll to position [16209, 0]
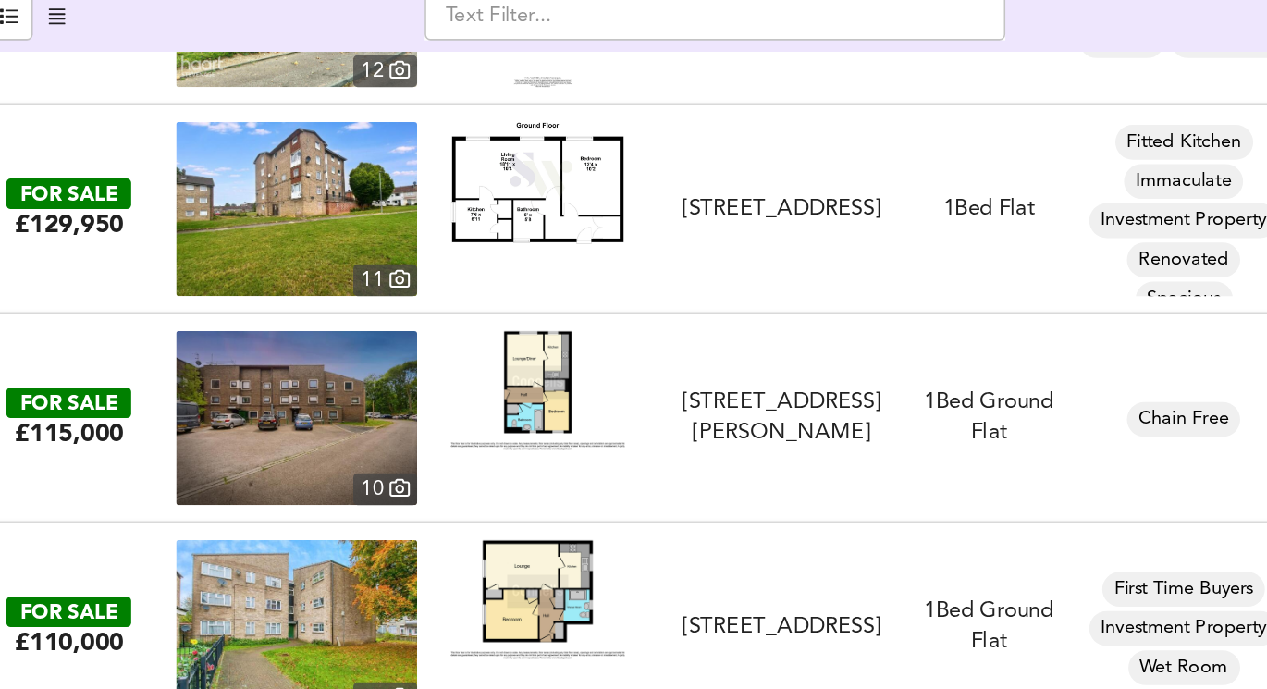
click at [409, 396] on img at bounding box center [409, 387] width 111 height 76
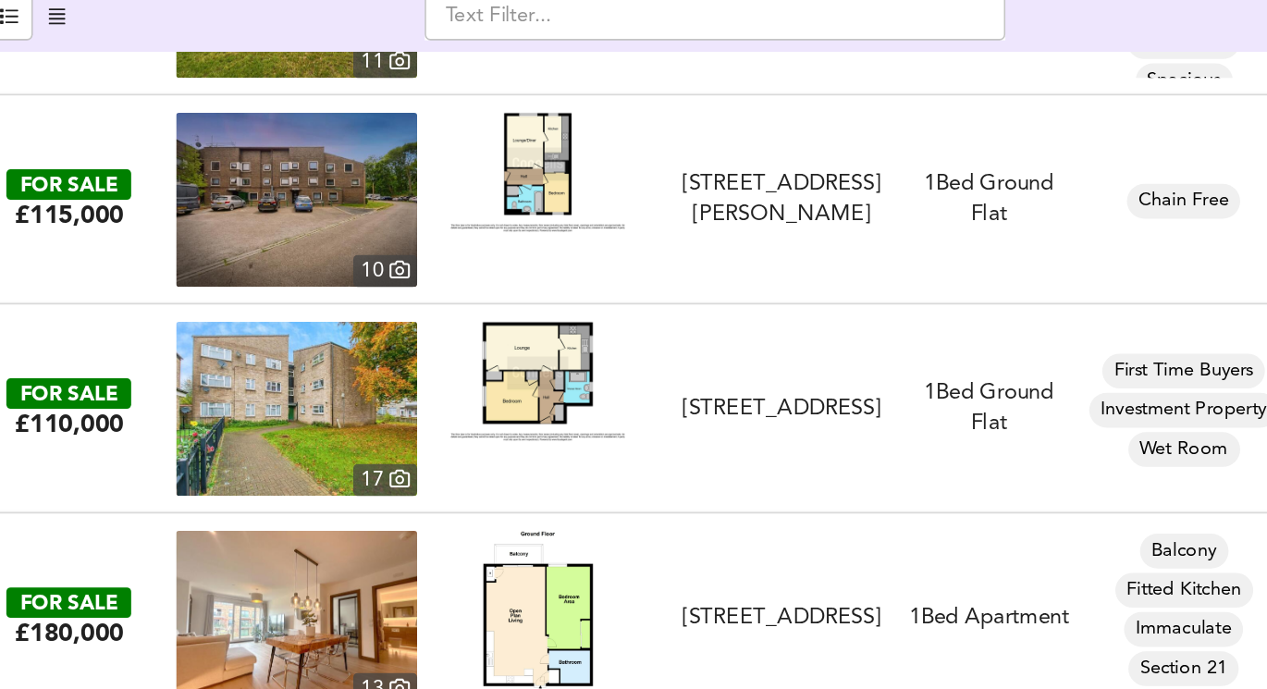
scroll to position [16366, 0]
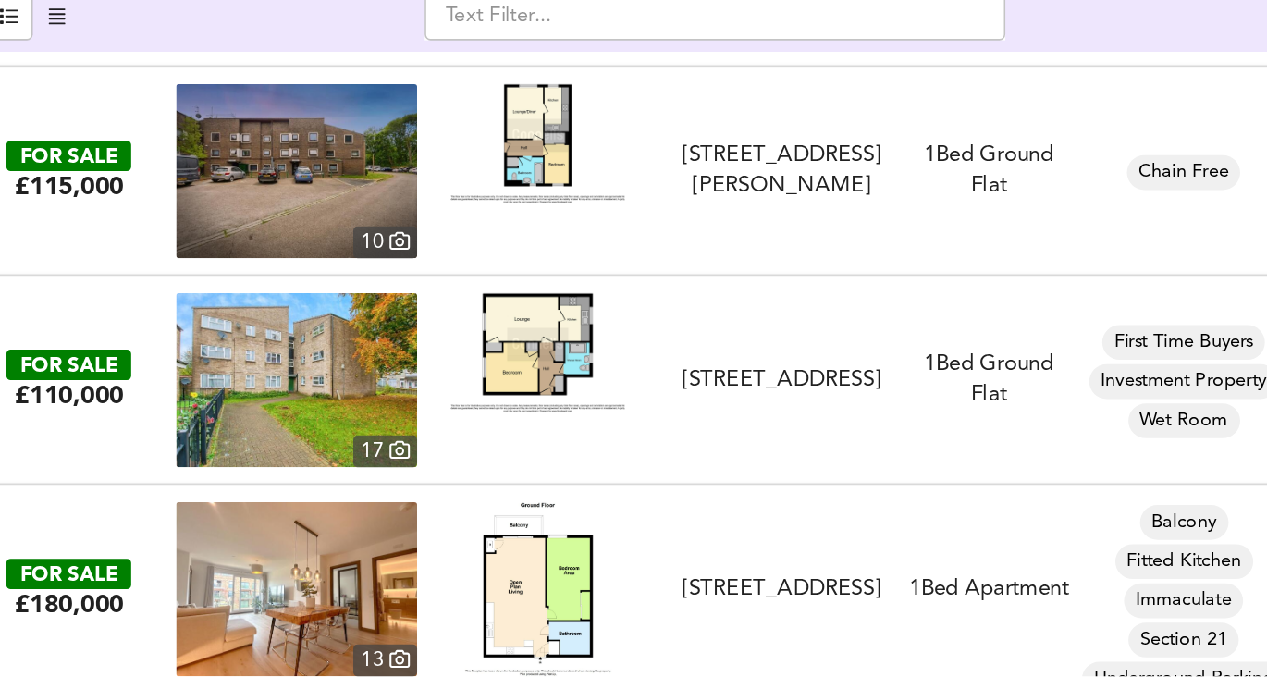
click at [388, 366] on img at bounding box center [409, 363] width 111 height 76
click at [267, 383] on img at bounding box center [255, 380] width 153 height 111
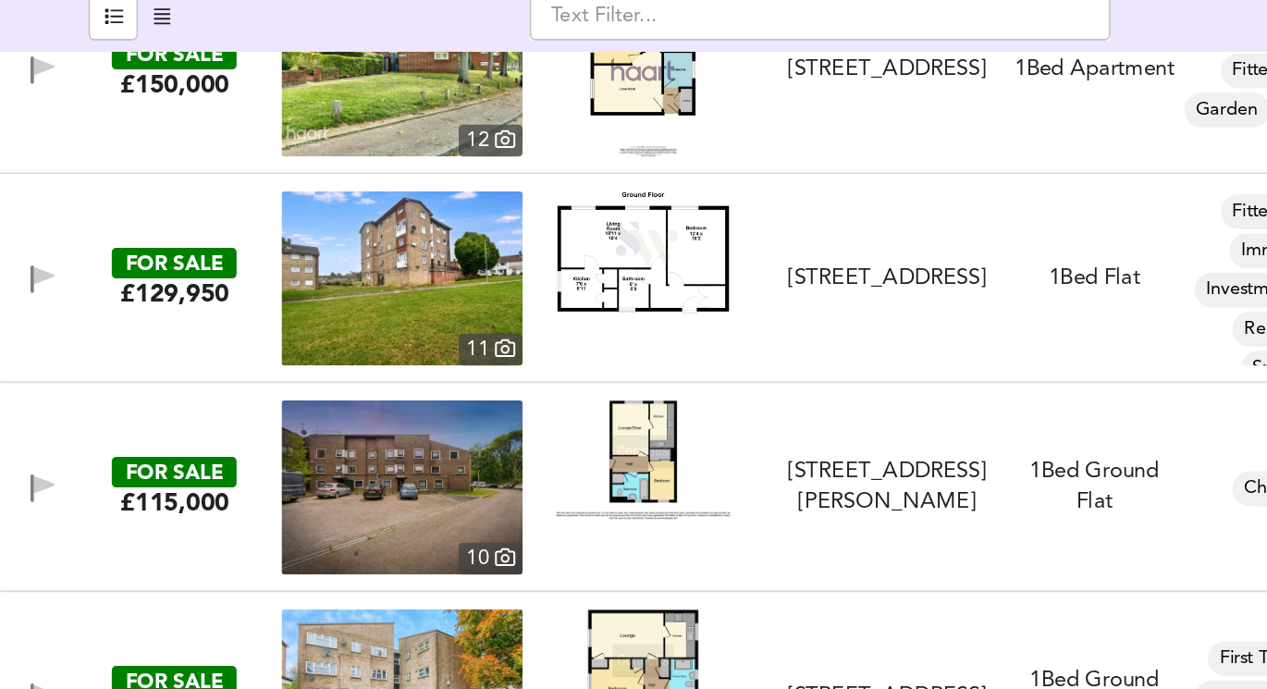
scroll to position [16167, 0]
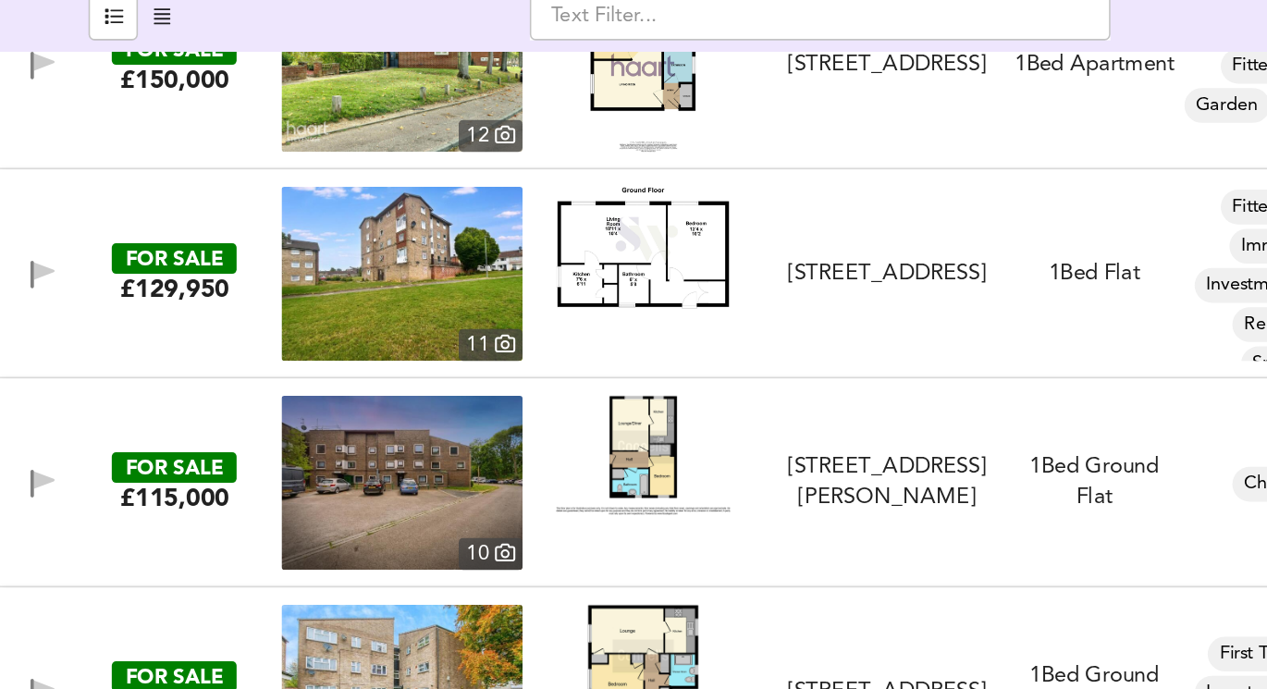
click at [402, 423] on img at bounding box center [409, 428] width 111 height 76
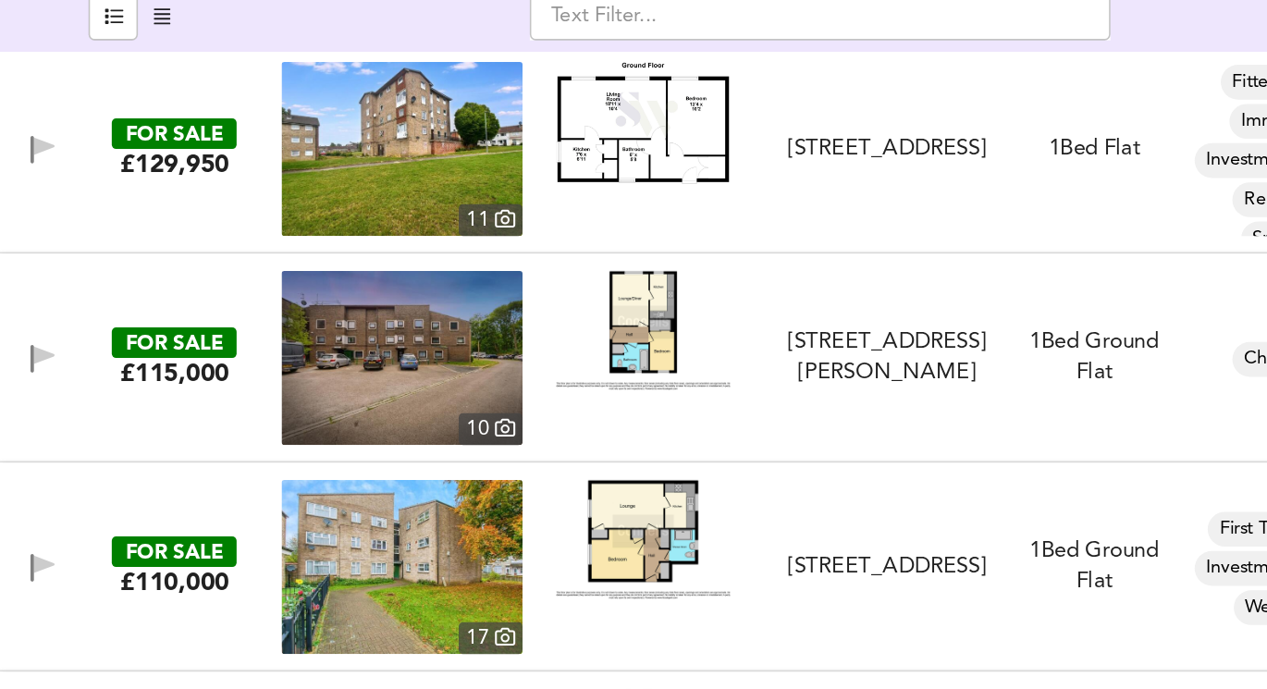
scroll to position [16248, 0]
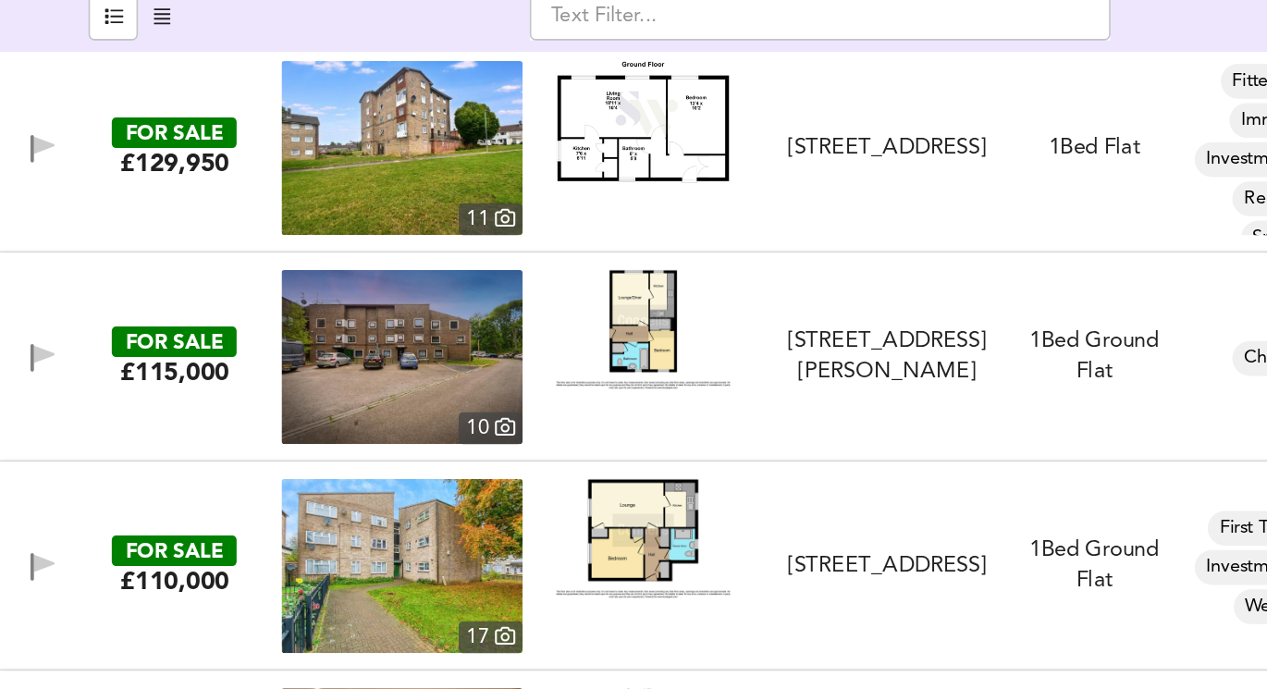
click at [398, 344] on img at bounding box center [409, 348] width 111 height 76
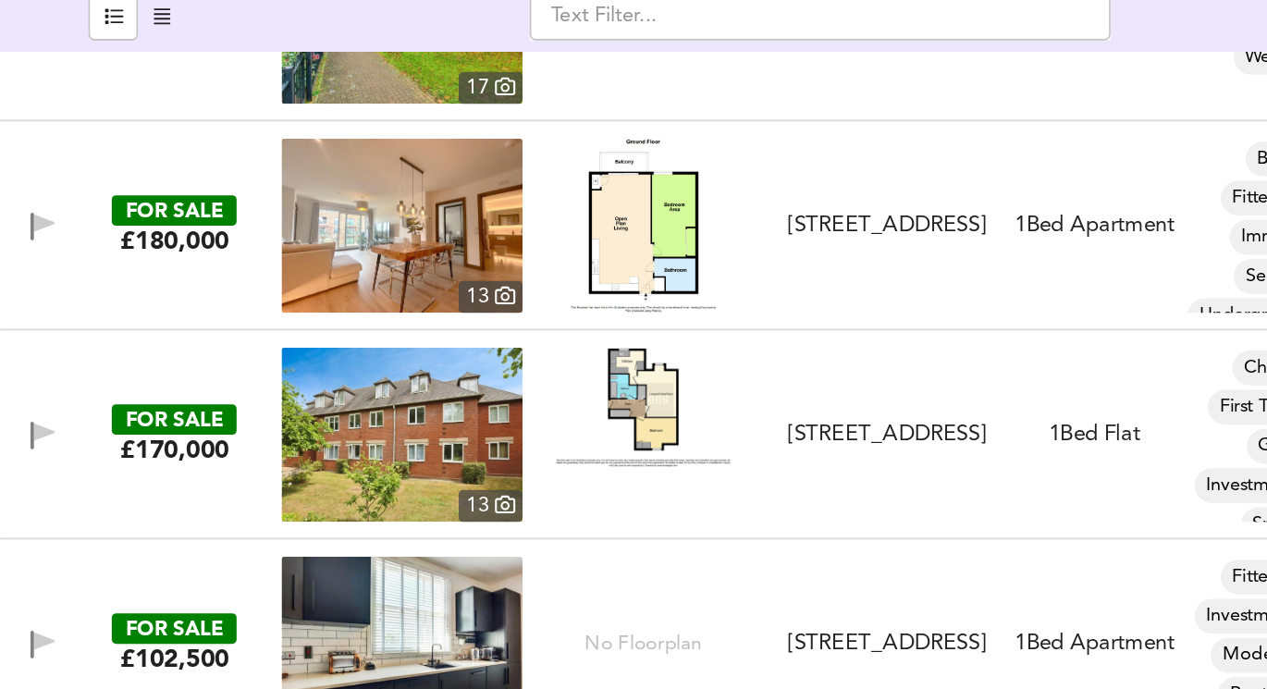
scroll to position [16602, 0]
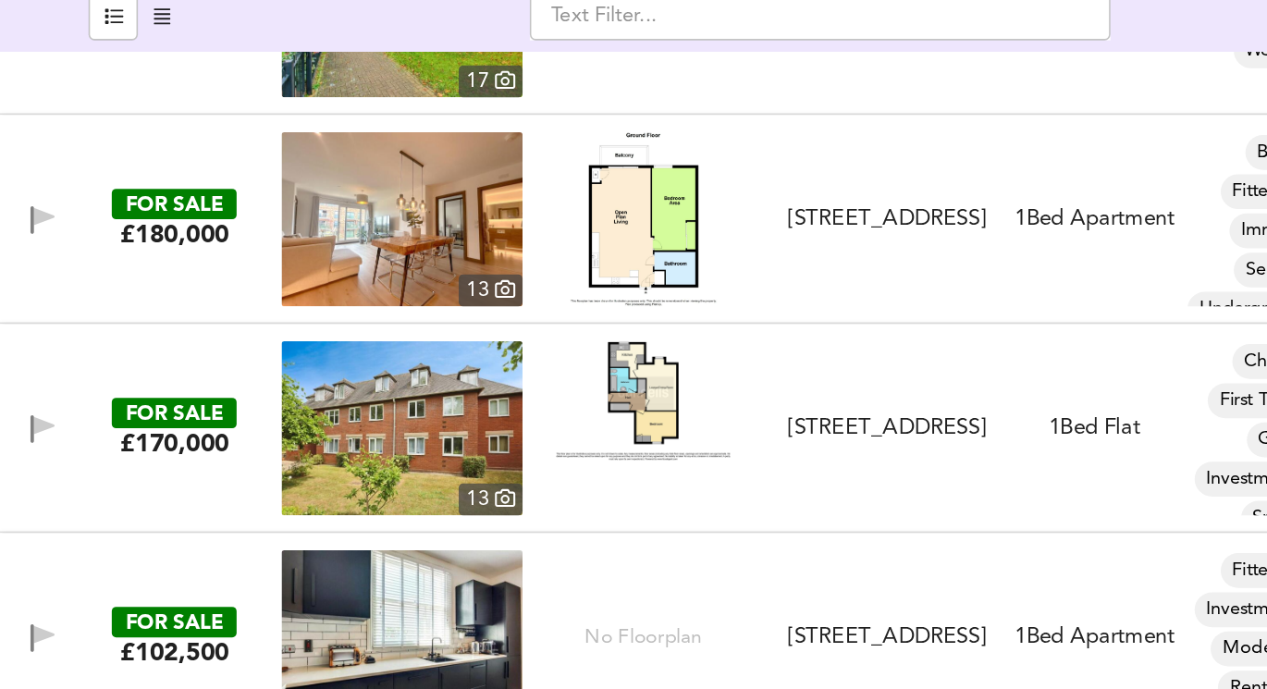
click at [404, 401] on img at bounding box center [409, 393] width 111 height 76
click at [267, 439] on img at bounding box center [255, 410] width 153 height 111
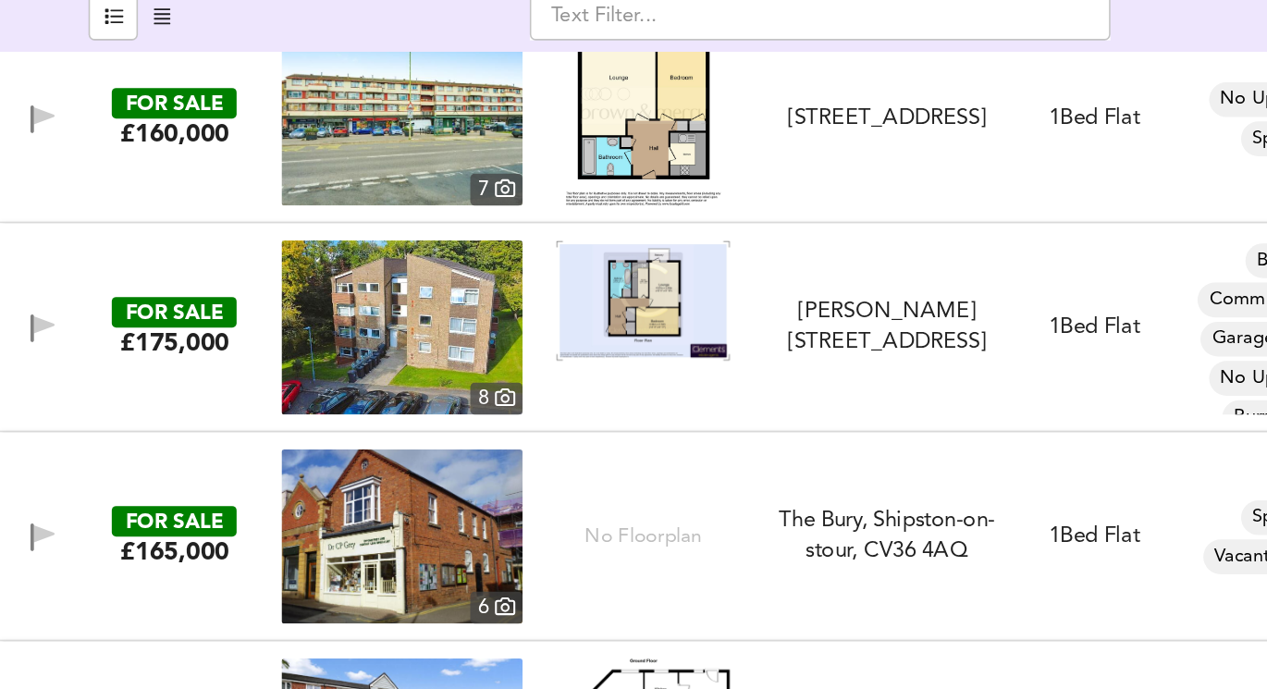
scroll to position [17073, 0]
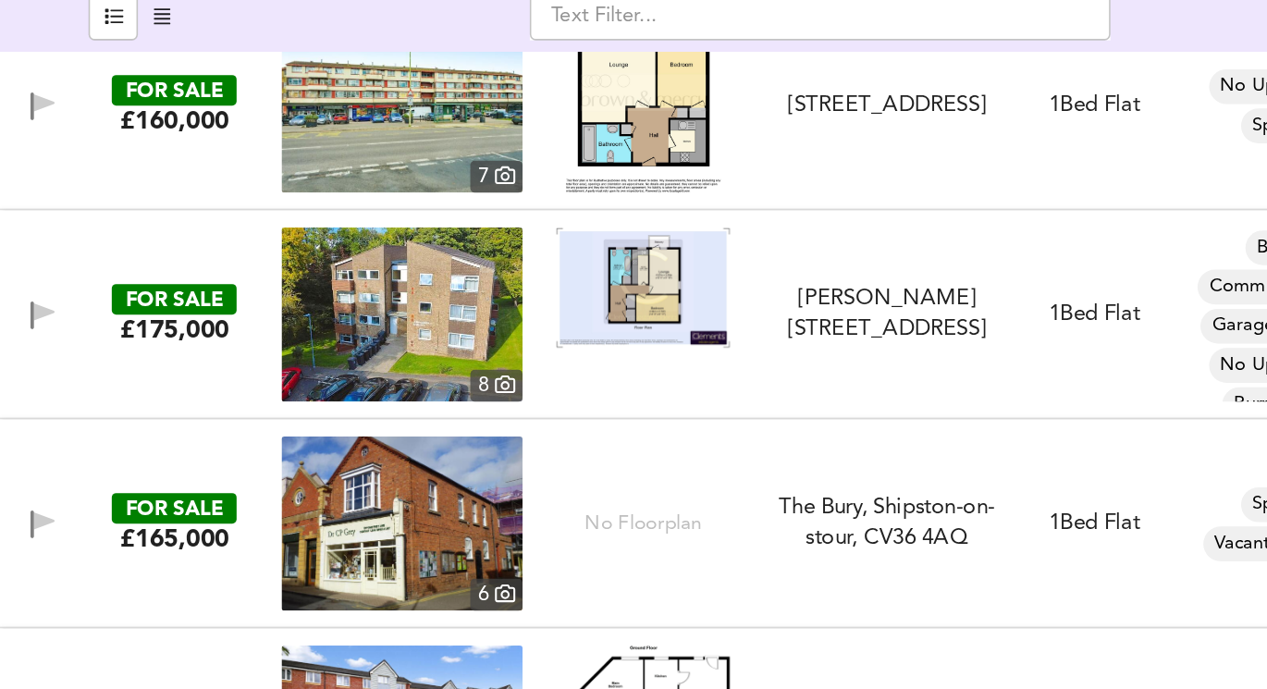
click at [418, 331] on img at bounding box center [409, 321] width 111 height 77
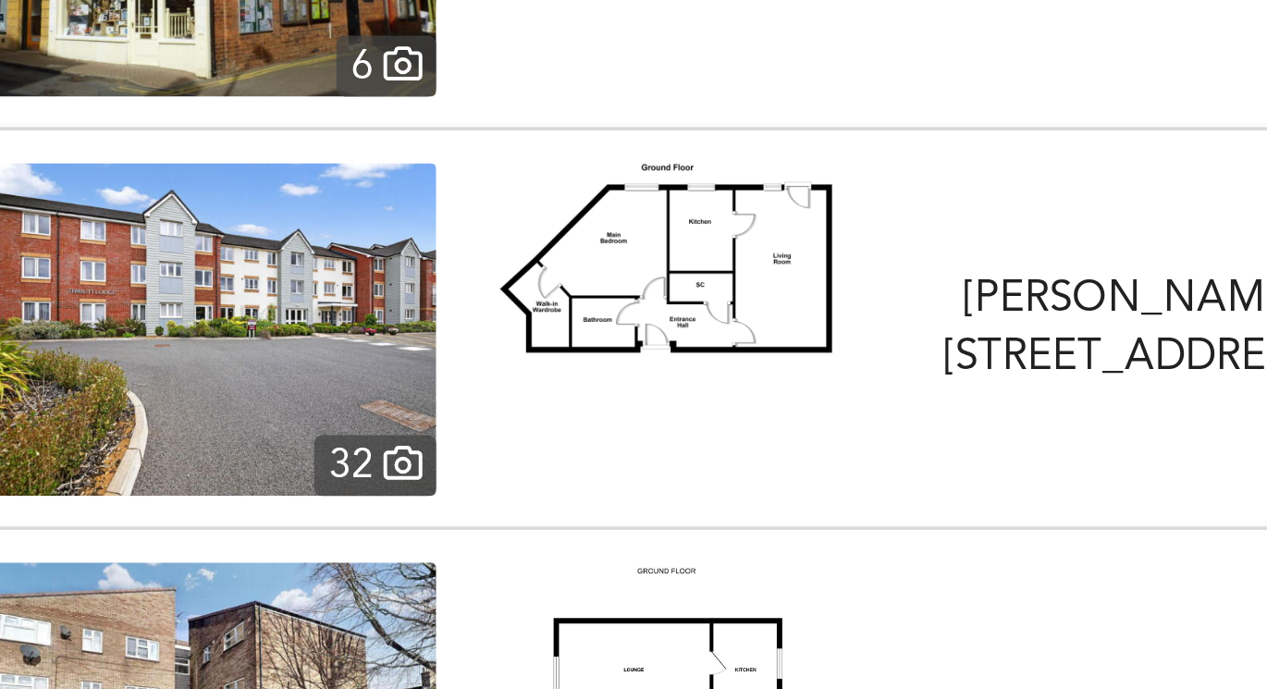
scroll to position [17340, 0]
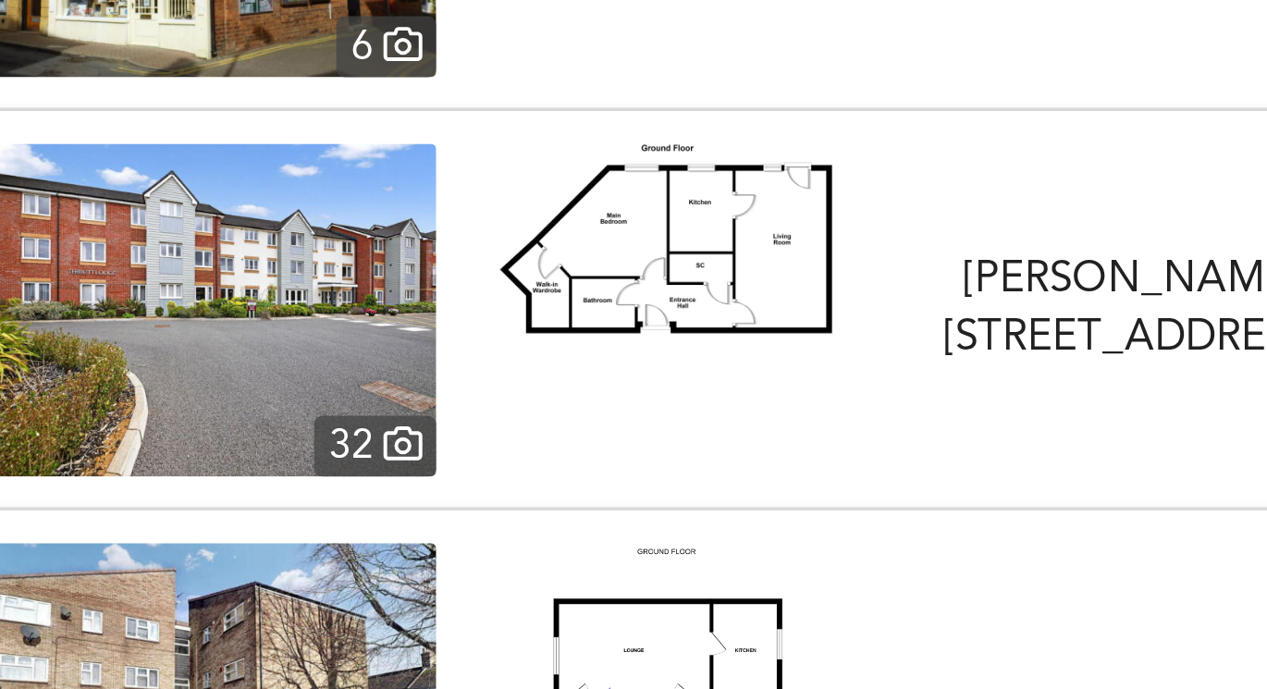
click at [297, 346] on img at bounding box center [255, 337] width 153 height 111
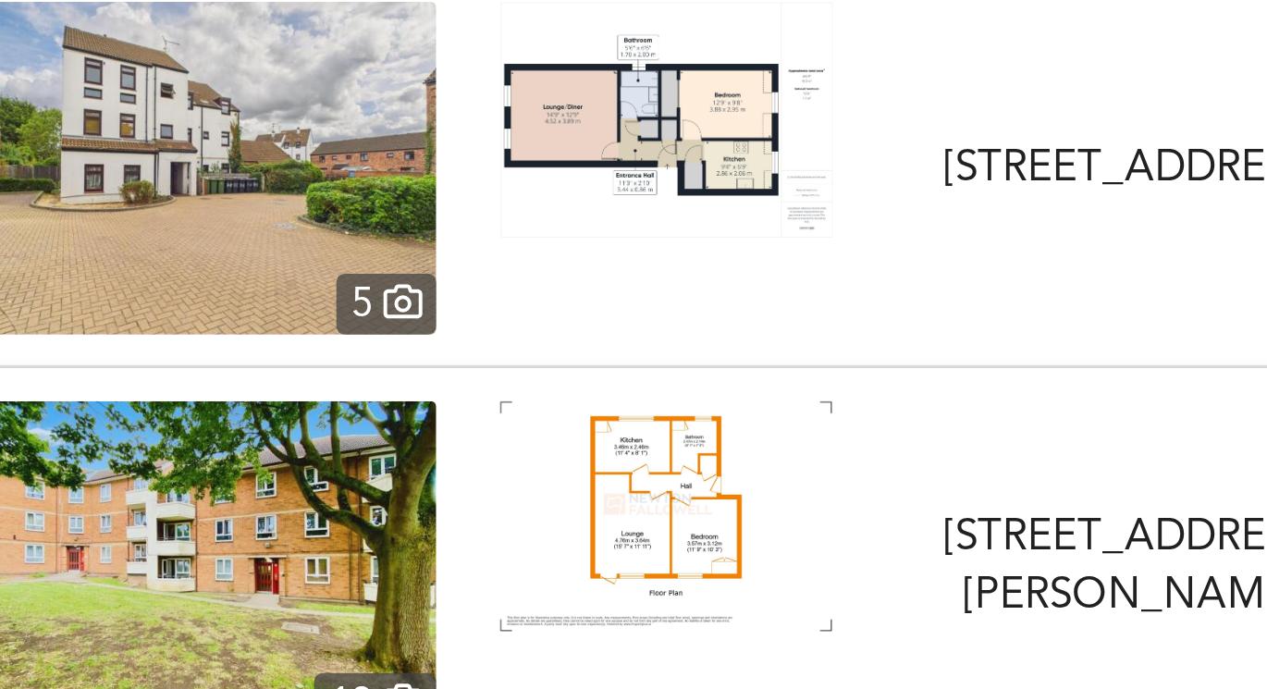
scroll to position [17921, 0]
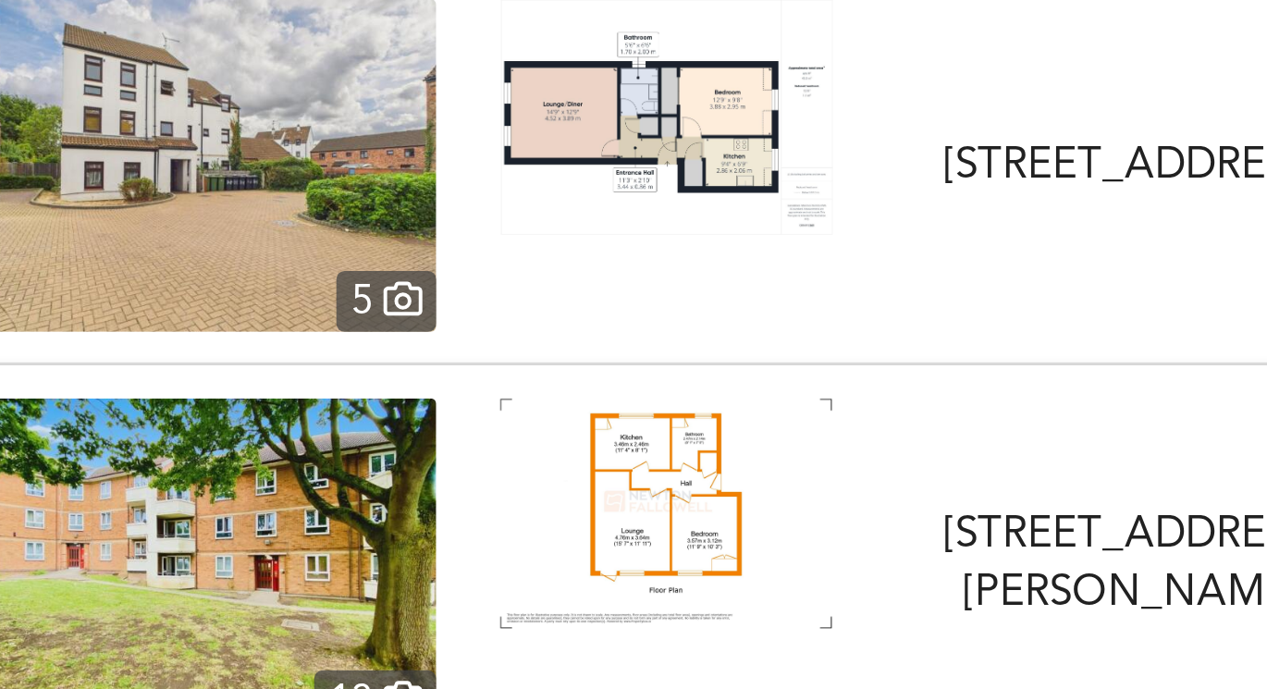
click at [395, 410] on img at bounding box center [409, 405] width 111 height 77
click at [289, 389] on img at bounding box center [255, 422] width 153 height 111
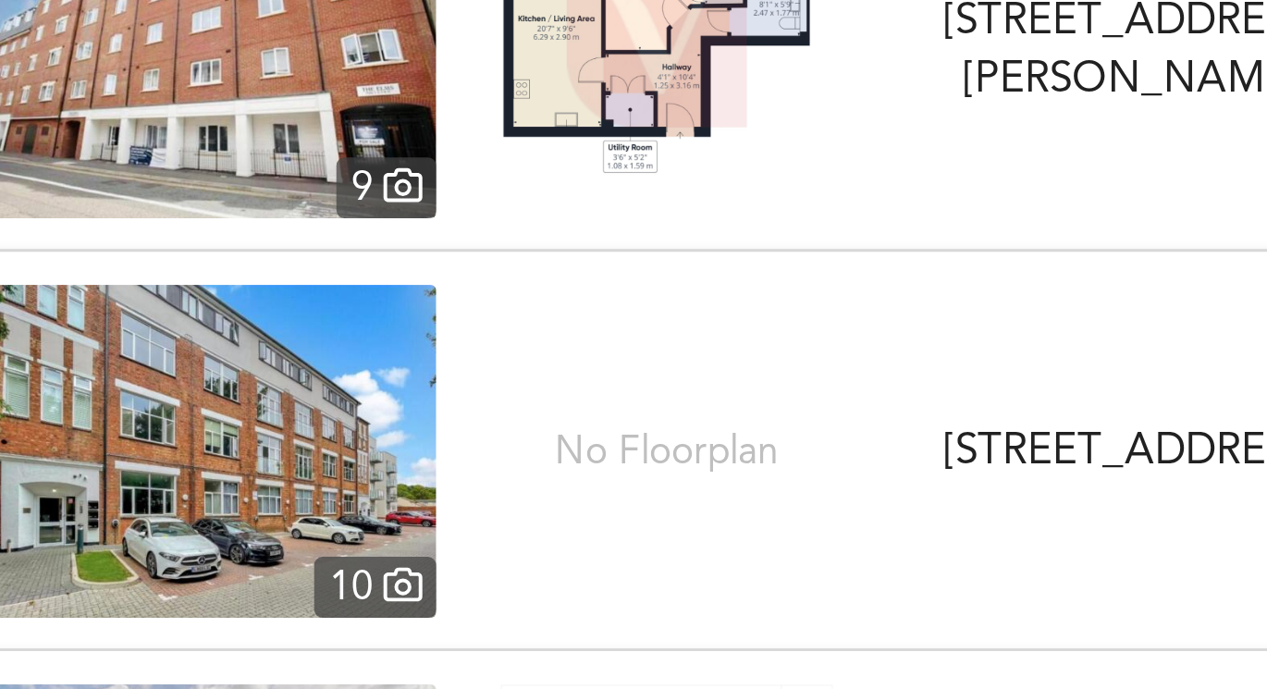
scroll to position [17695, 0]
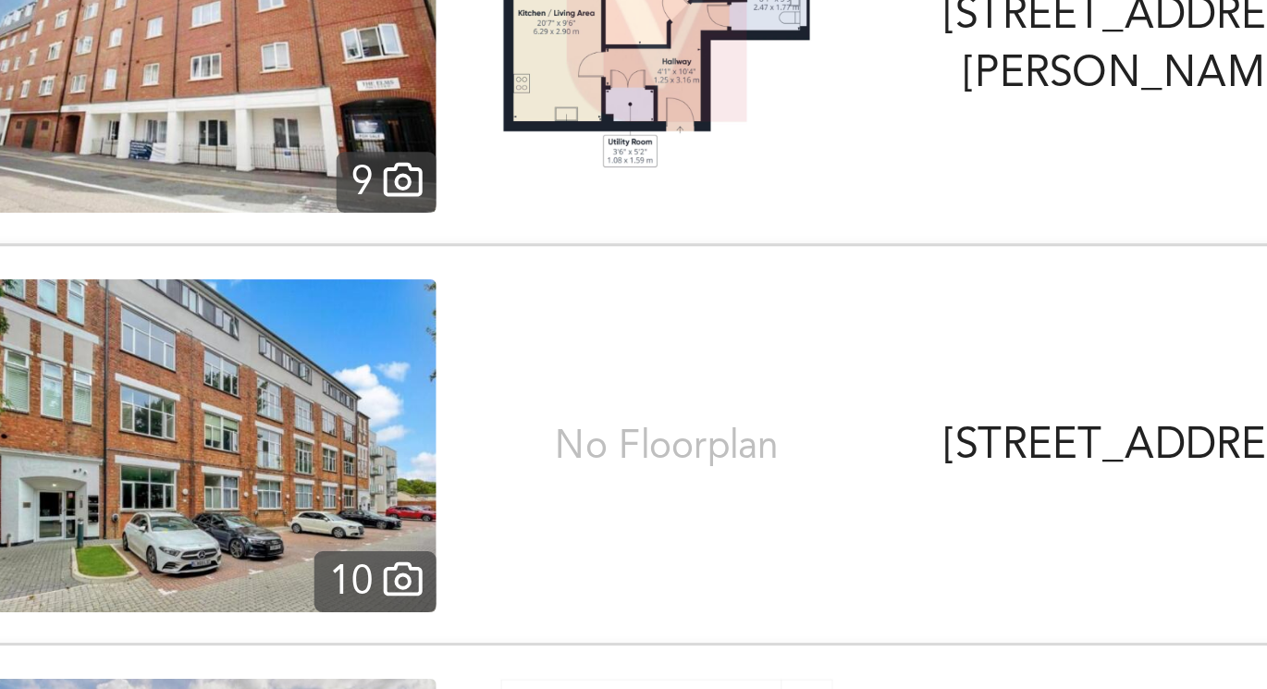
click at [286, 349] on img at bounding box center [255, 382] width 153 height 111
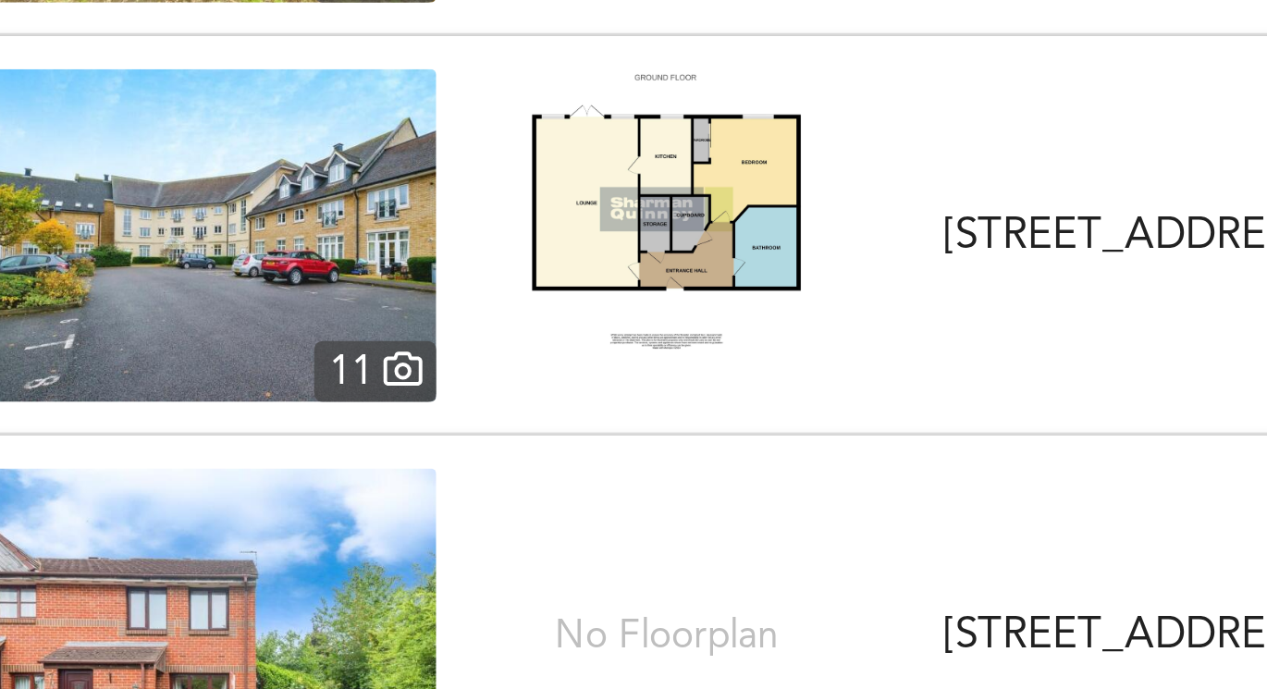
scroll to position [18166, 0]
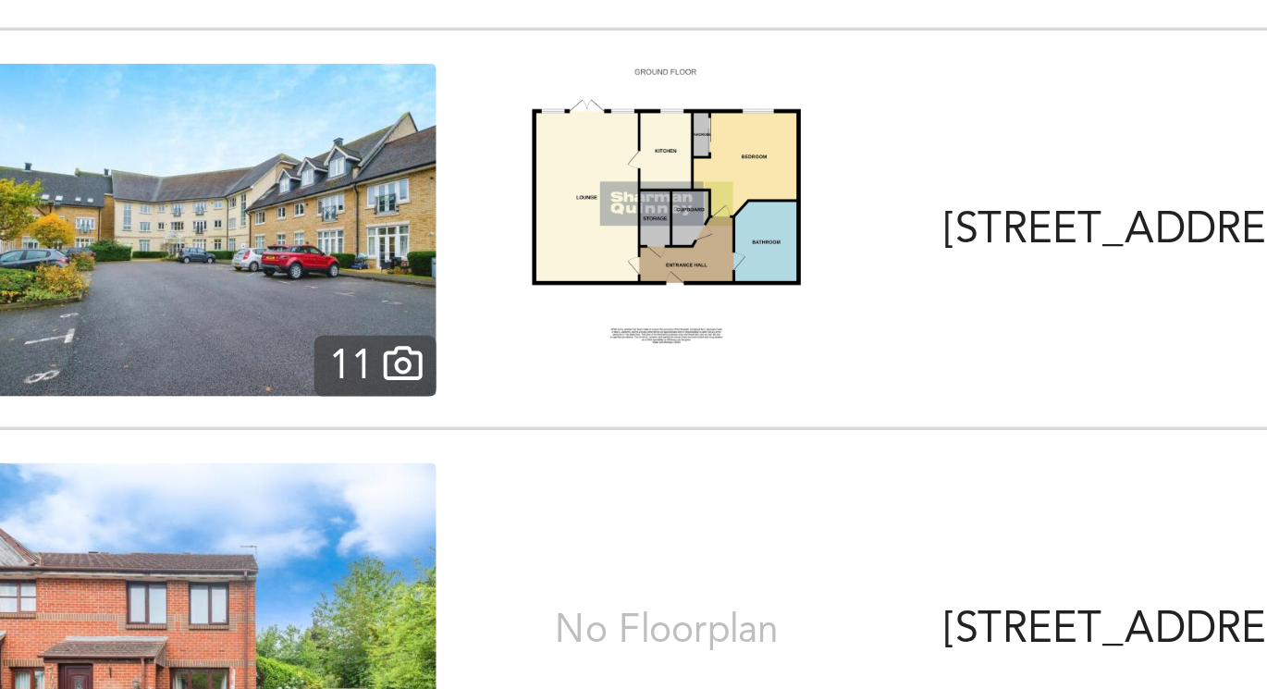
click at [292, 316] on img at bounding box center [255, 310] width 153 height 111
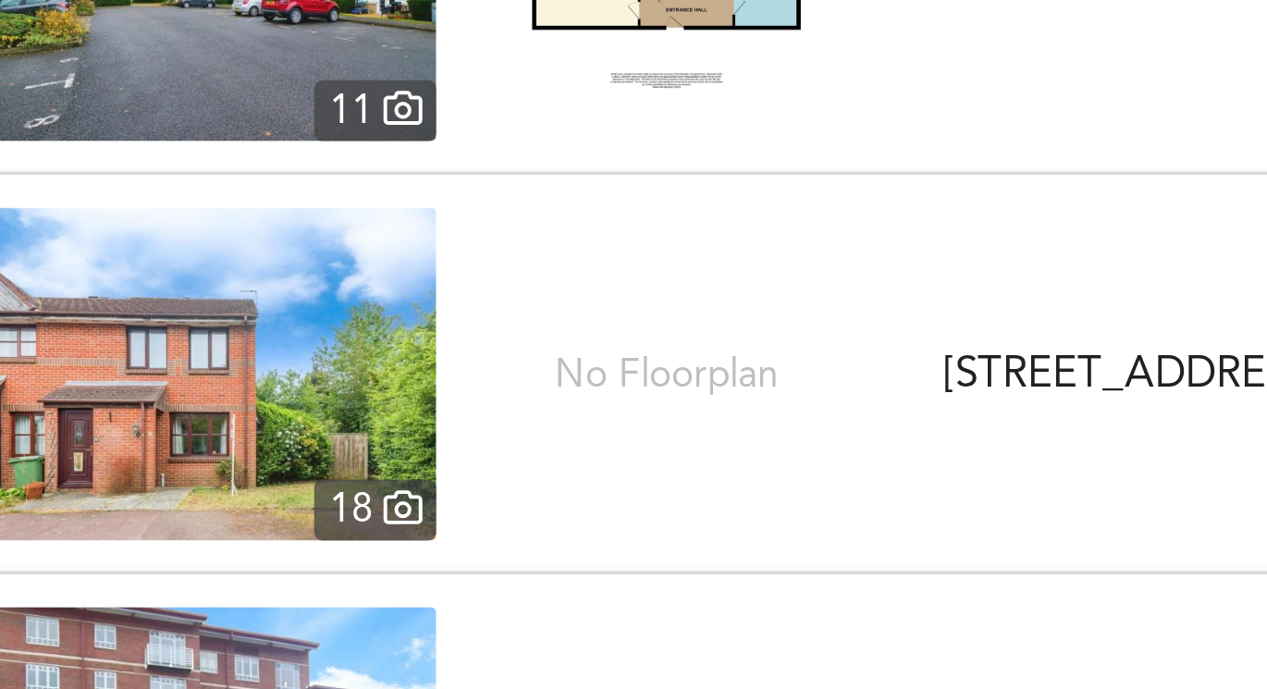
scroll to position [18274, 0]
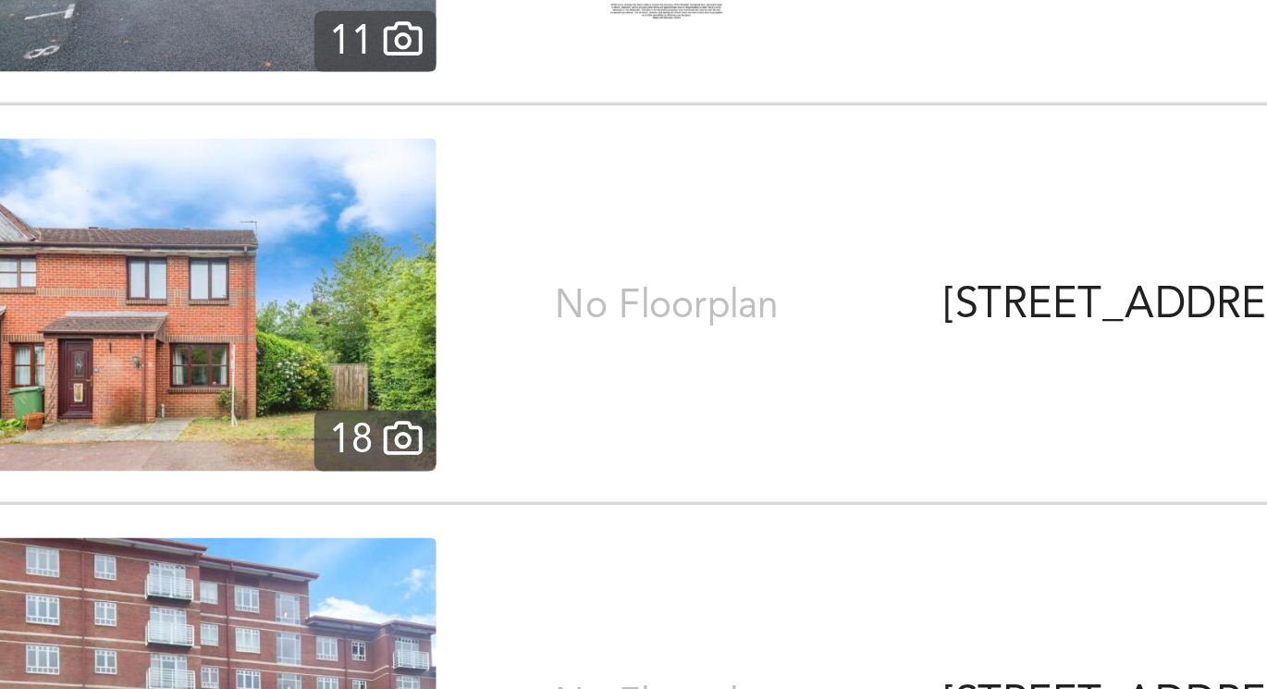
click at [296, 344] on img at bounding box center [255, 335] width 153 height 111
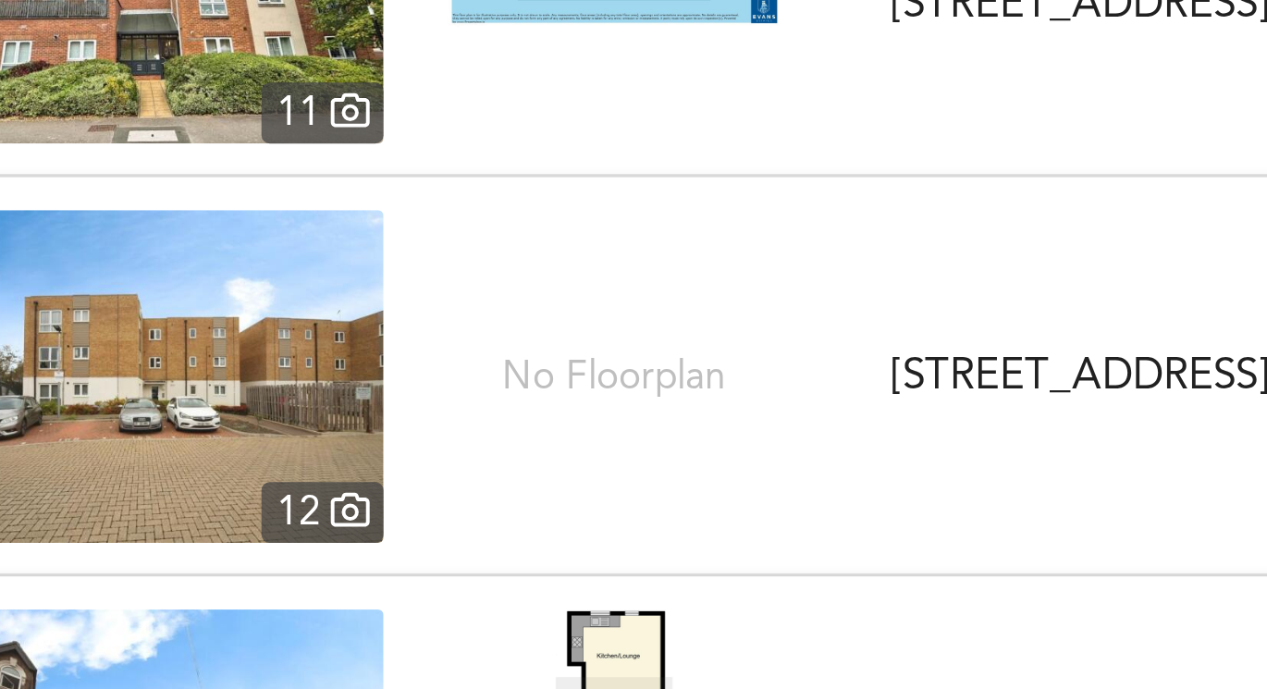
scroll to position [18629, 0]
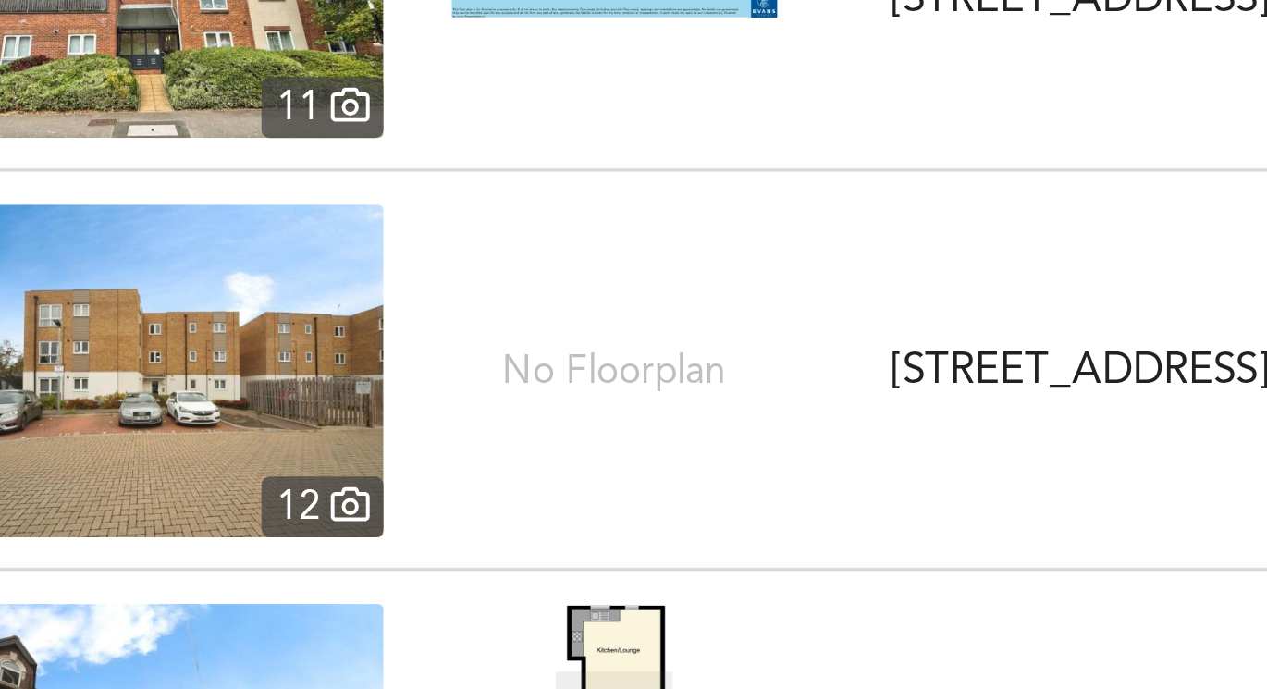
click at [296, 371] on img at bounding box center [255, 380] width 153 height 111
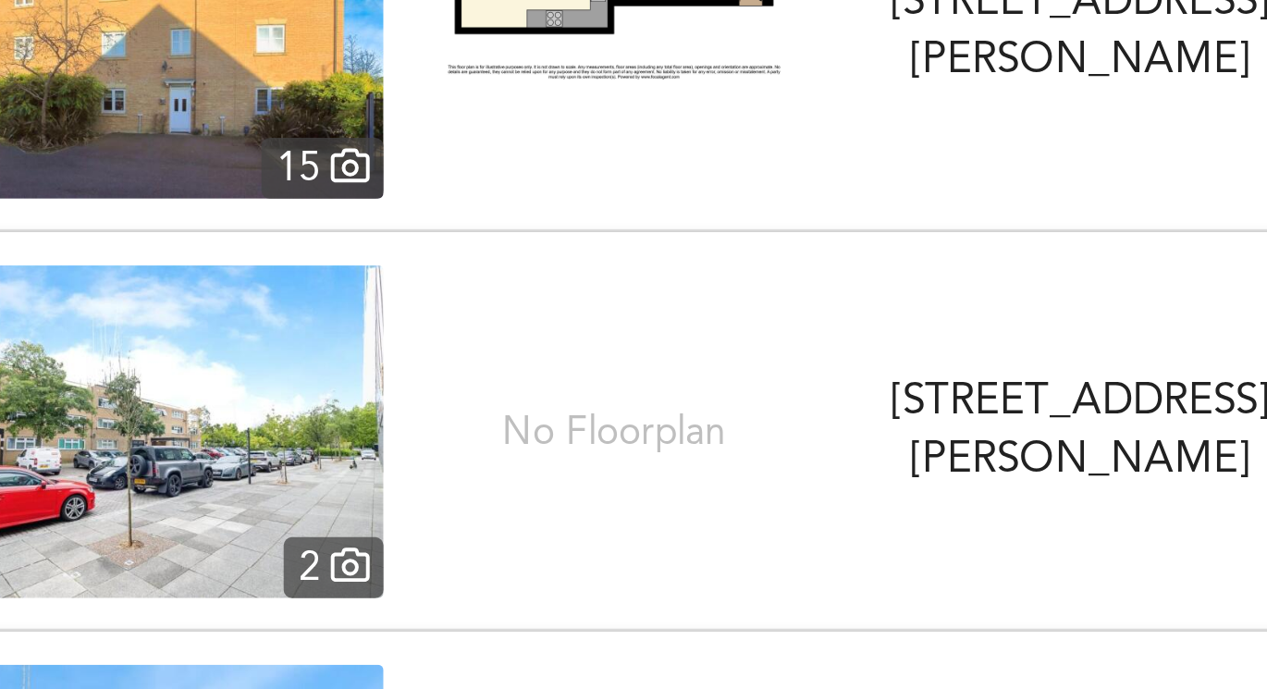
scroll to position [19055, 0]
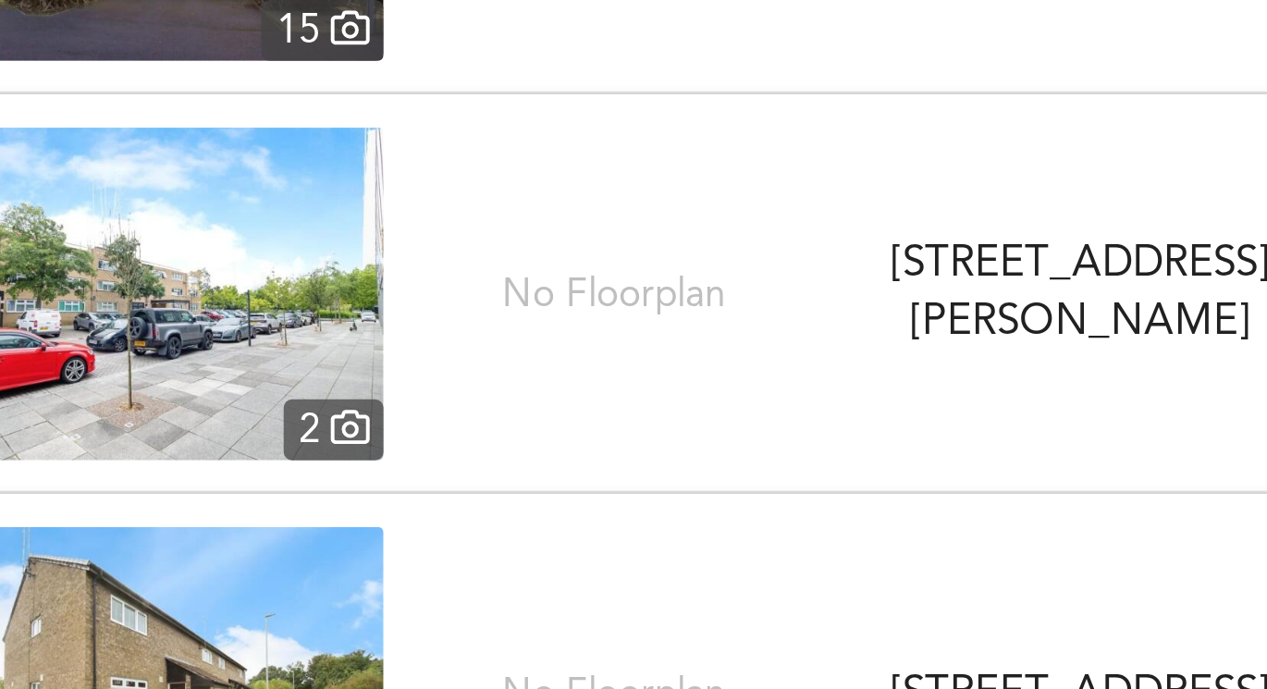
click at [284, 364] on img at bounding box center [255, 354] width 153 height 111
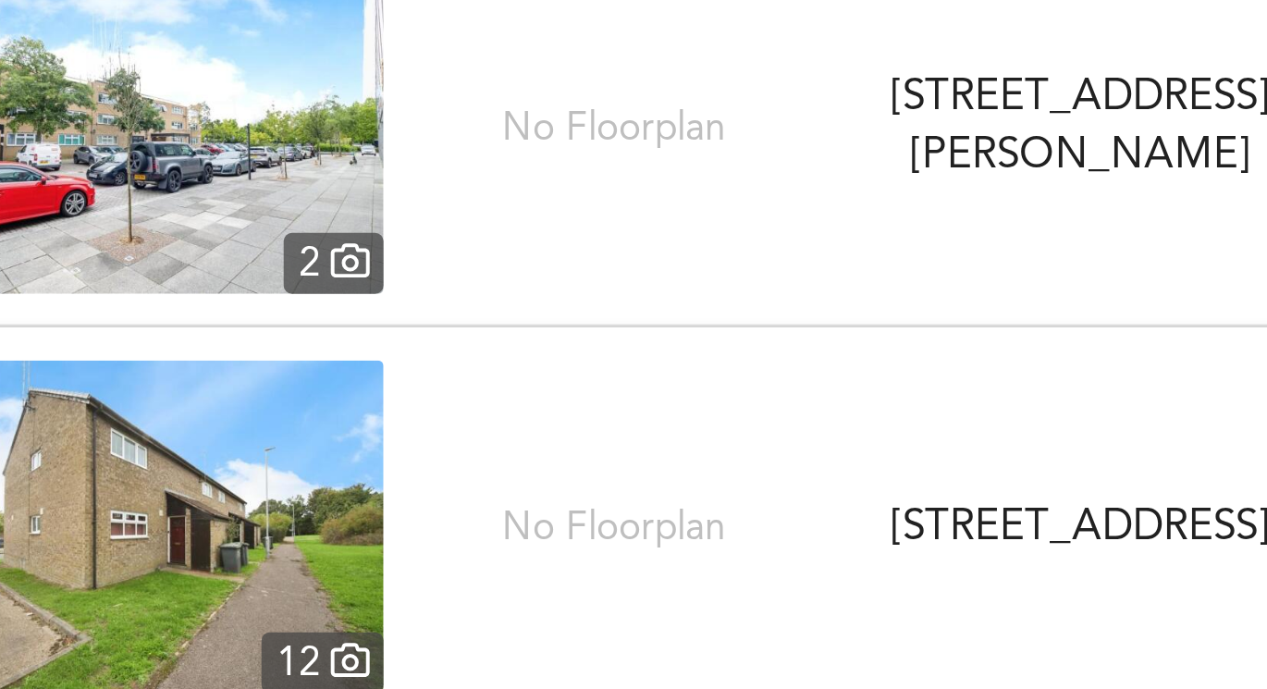
scroll to position [19192, 0]
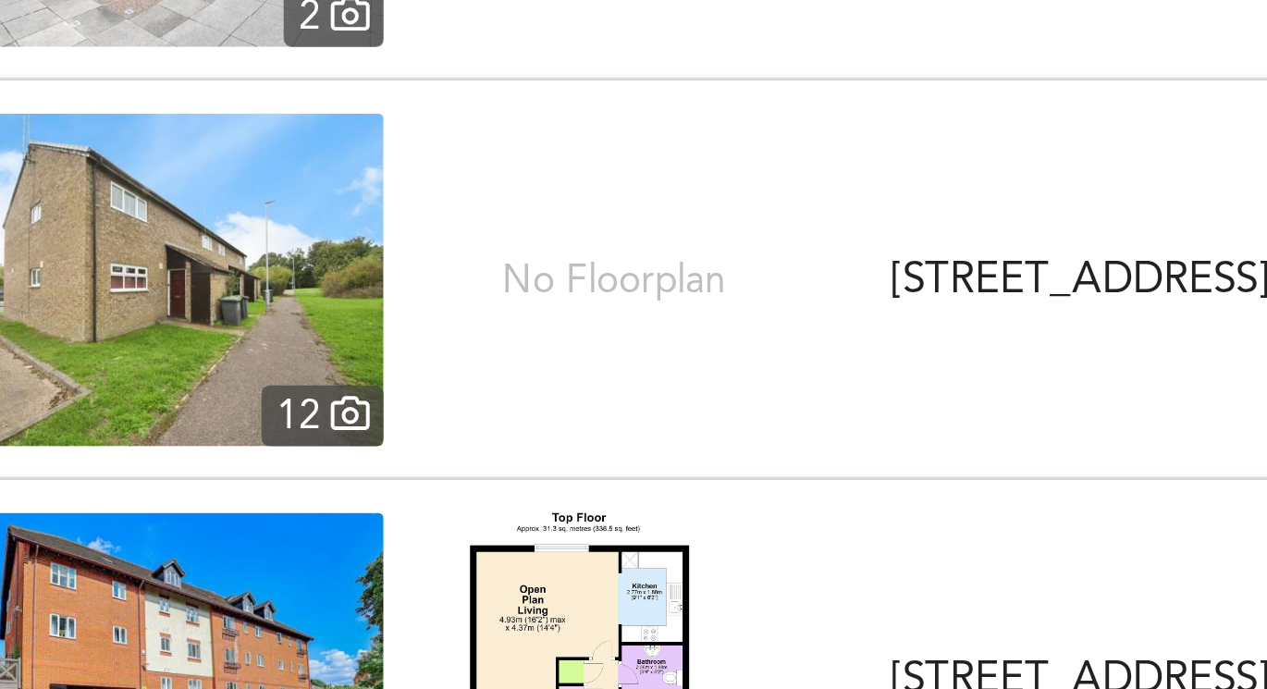
click at [308, 362] on img at bounding box center [255, 349] width 153 height 111
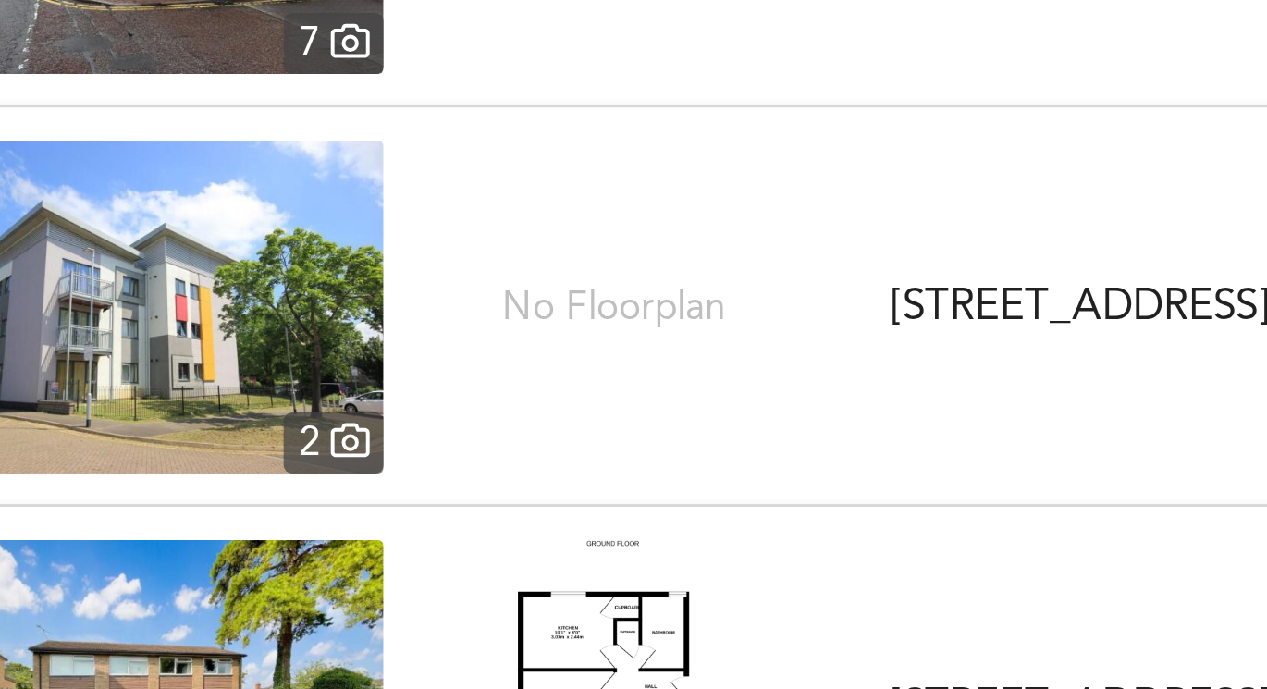
scroll to position [19851, 0]
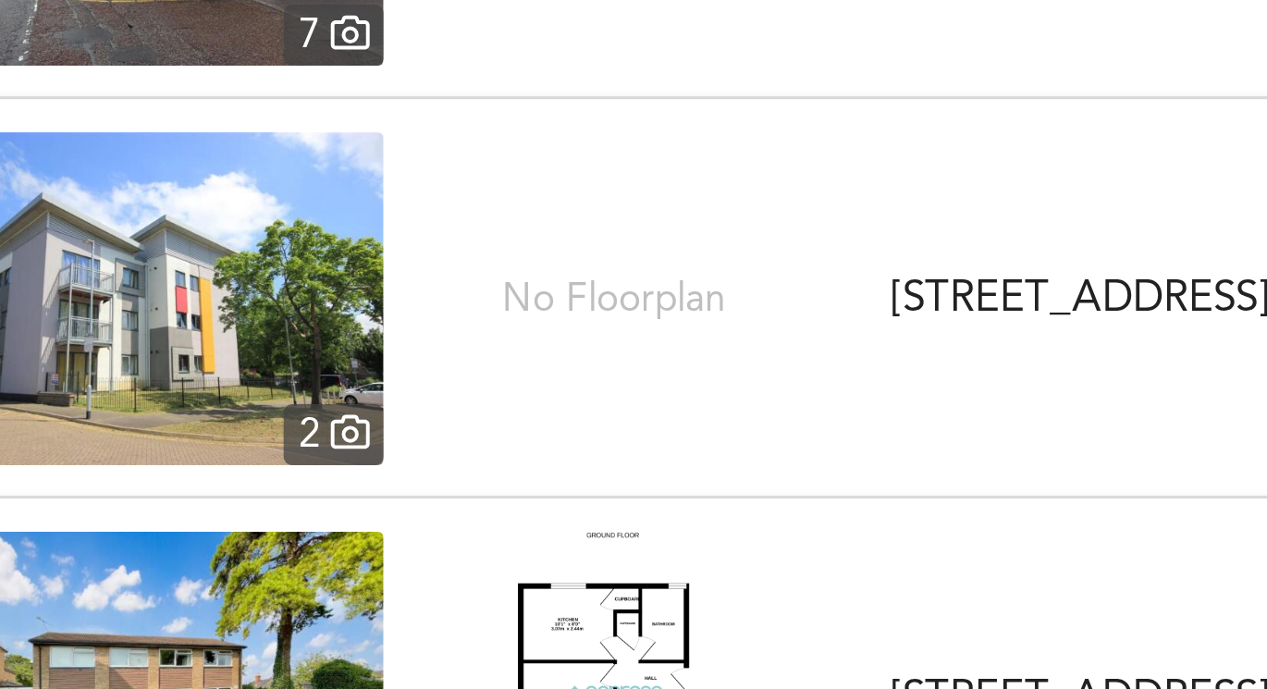
click at [291, 351] on img at bounding box center [255, 355] width 153 height 111
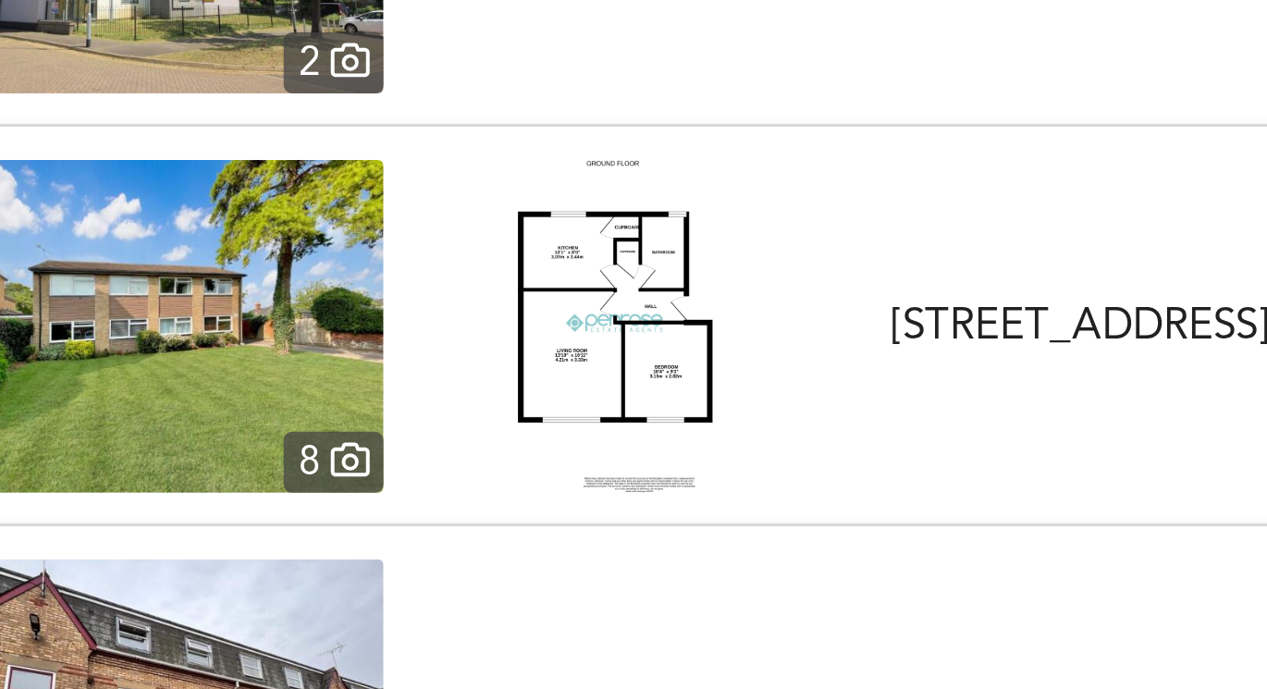
scroll to position [20007, 0]
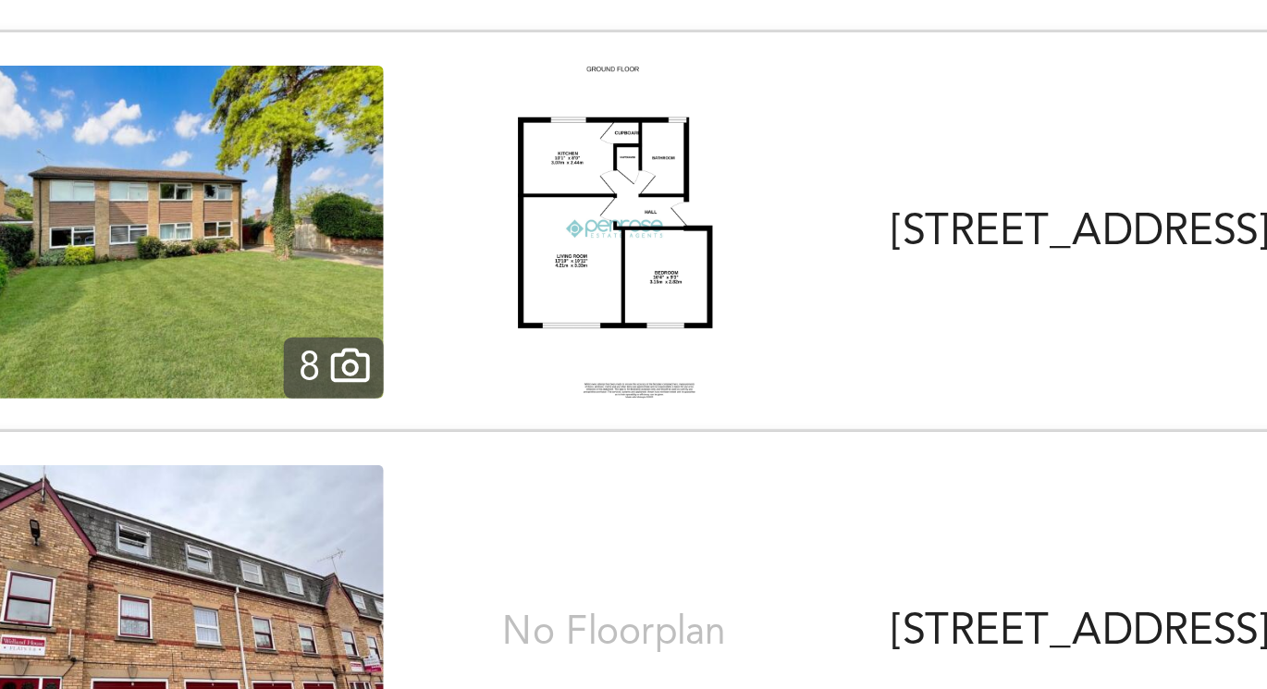
click at [398, 321] on img at bounding box center [410, 333] width 66 height 111
click at [279, 351] on img at bounding box center [255, 333] width 153 height 111
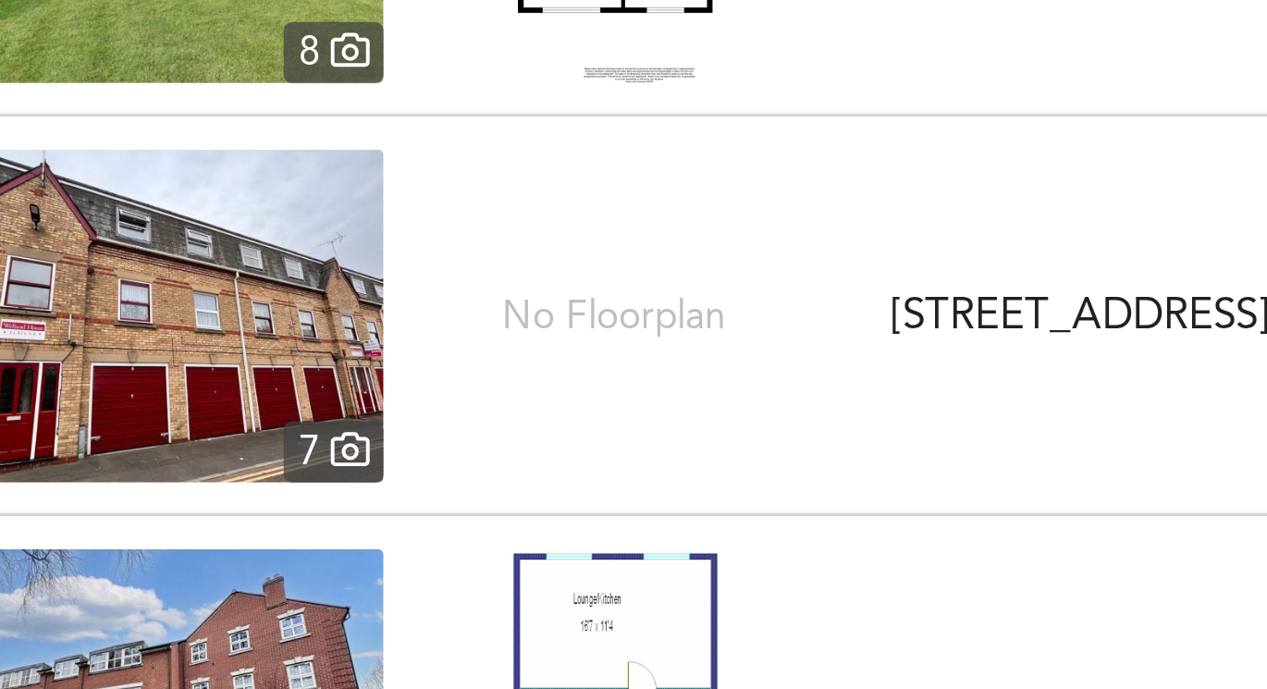
scroll to position [20141, 0]
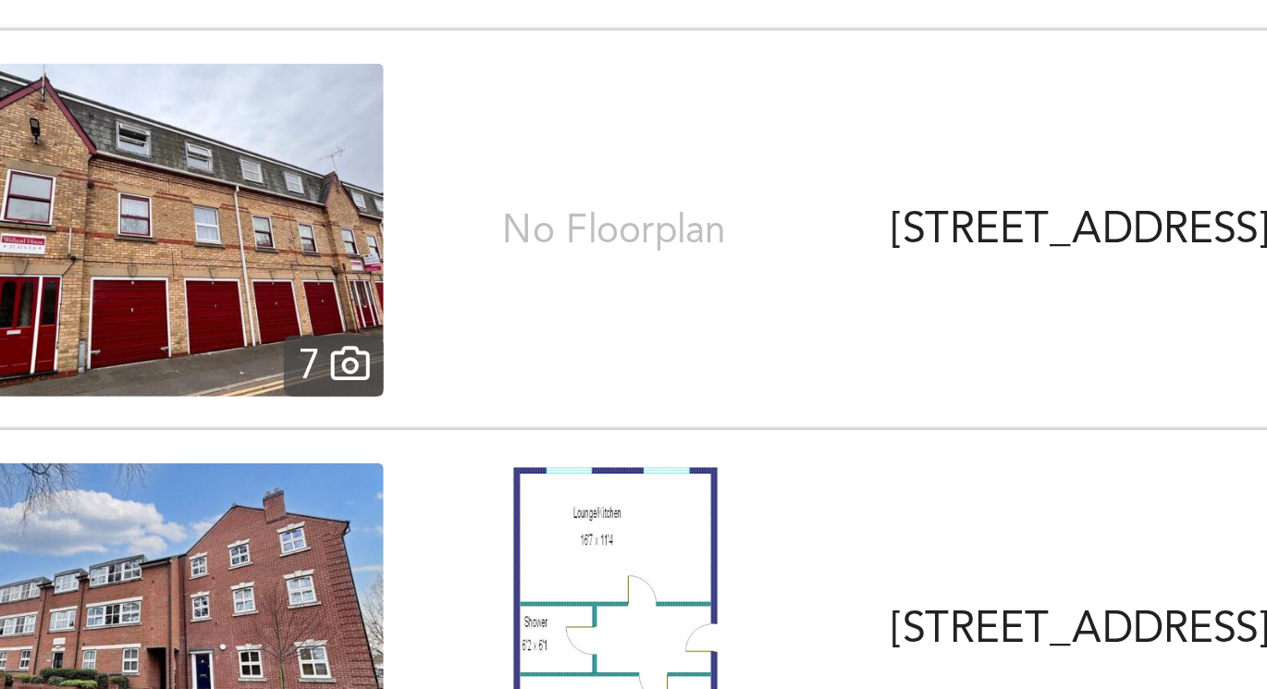
click at [301, 361] on img at bounding box center [255, 332] width 153 height 111
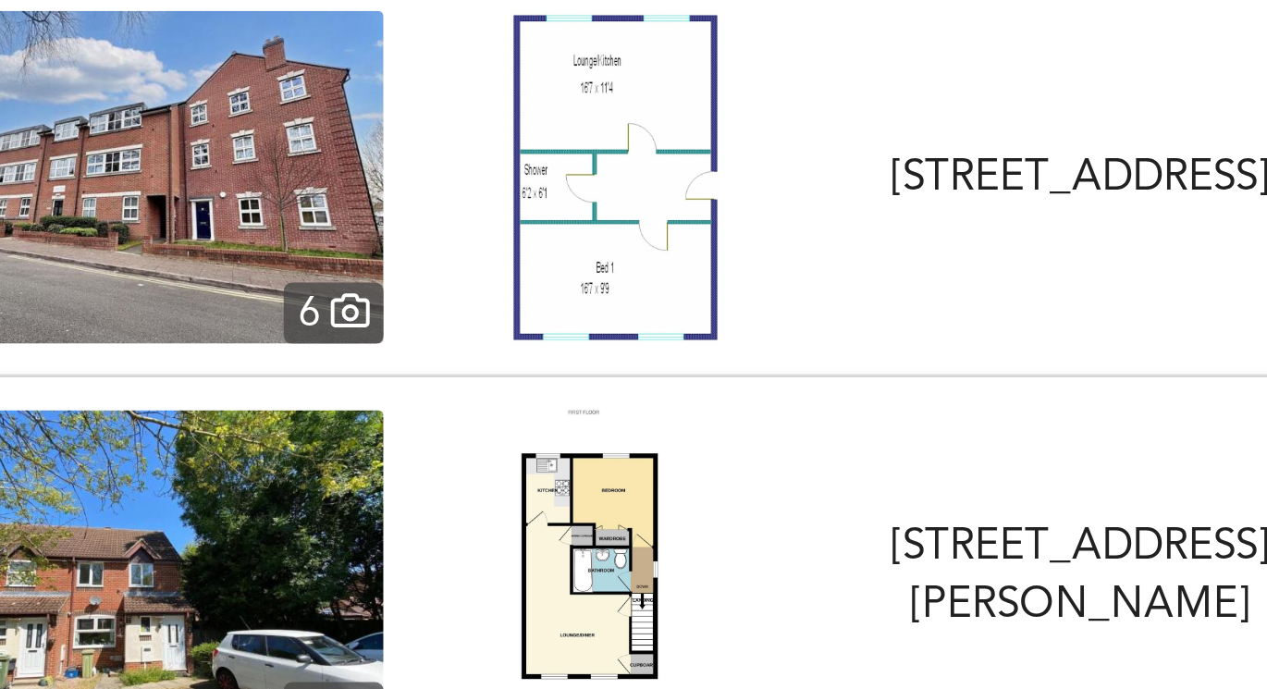
scroll to position [20291, 0]
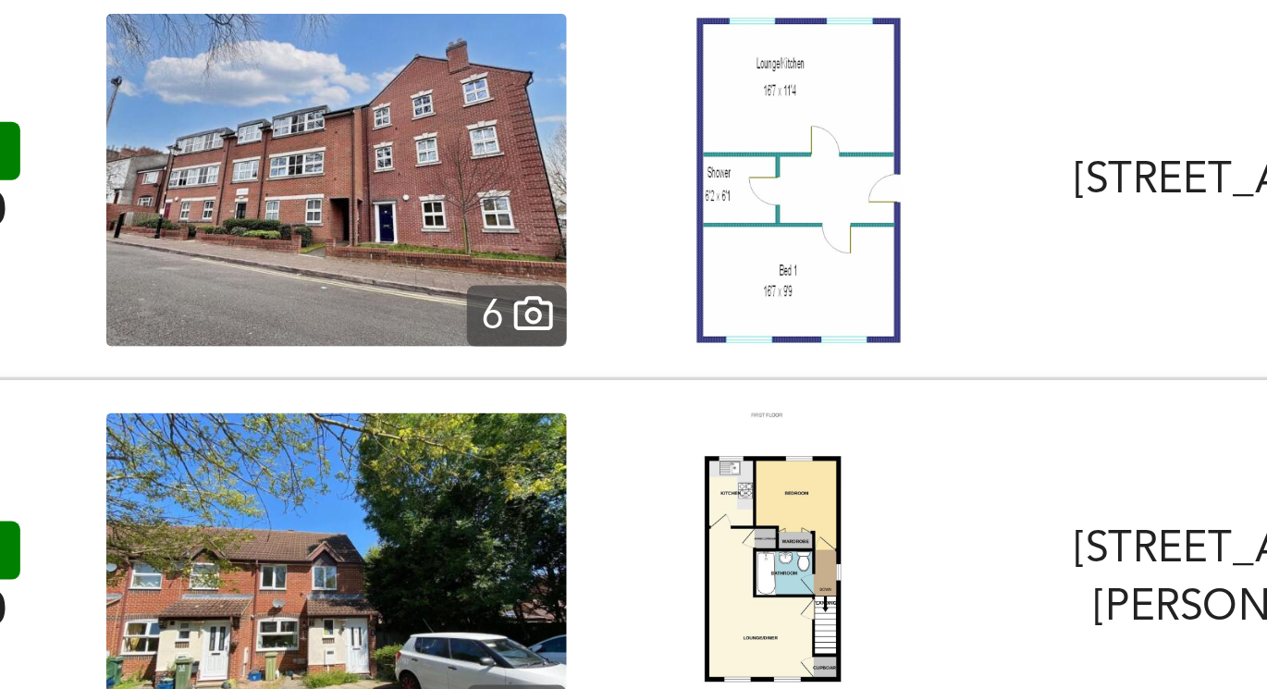
click at [309, 337] on img at bounding box center [255, 316] width 153 height 111
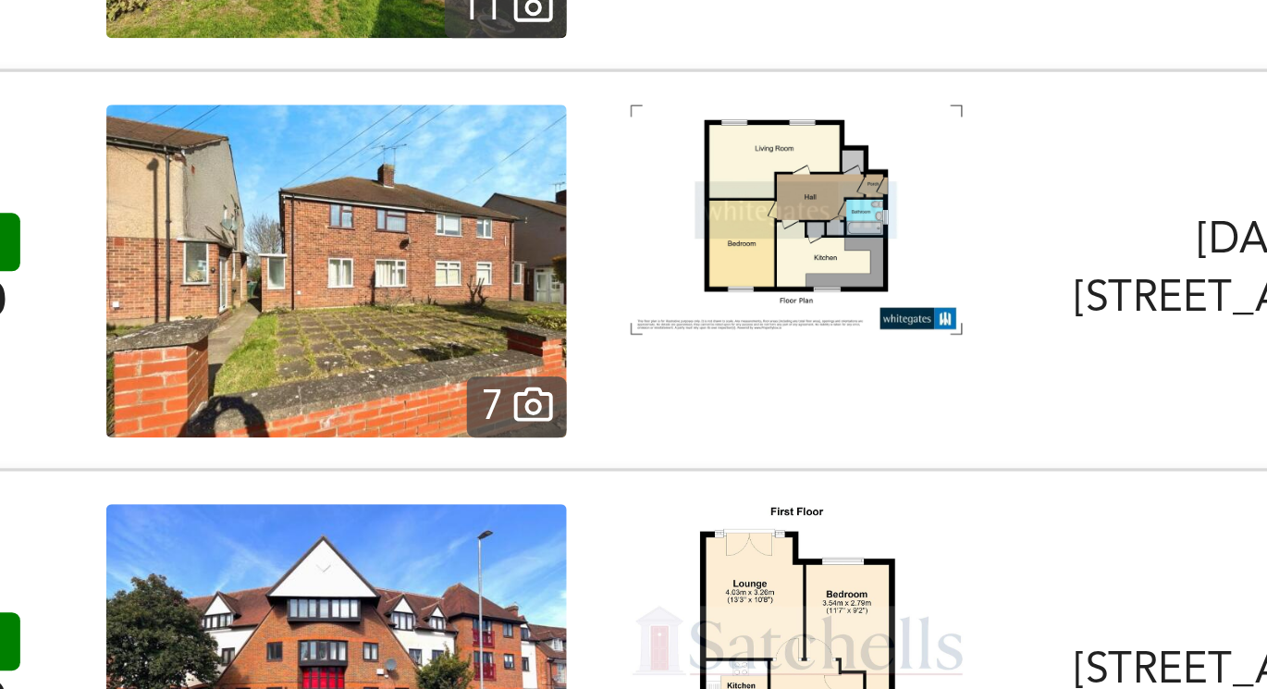
scroll to position [20667, 0]
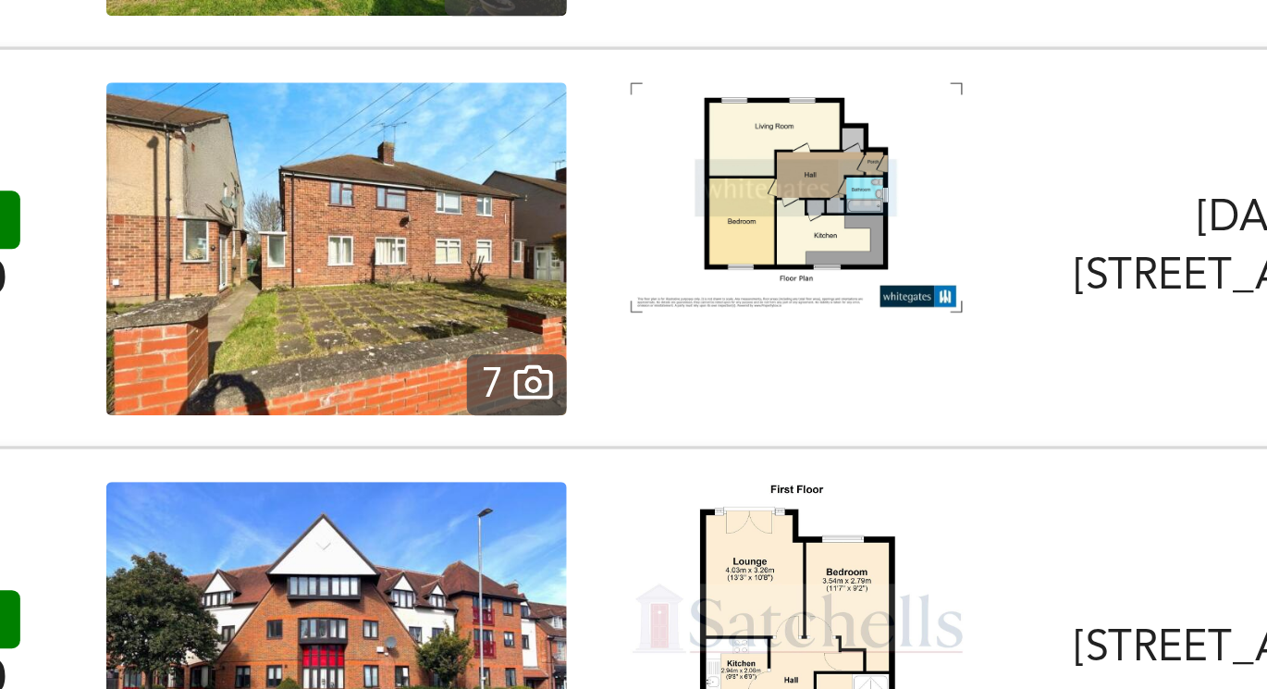
click at [304, 359] on img at bounding box center [255, 339] width 153 height 111
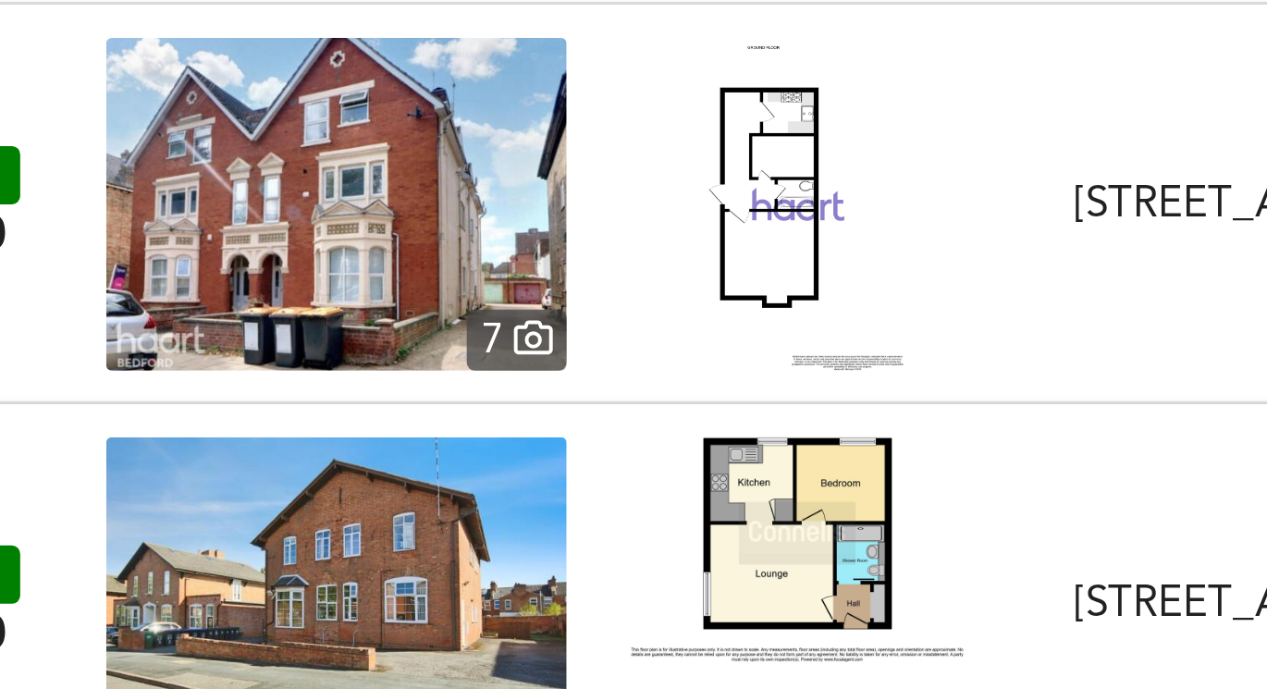
scroll to position [21087, 0]
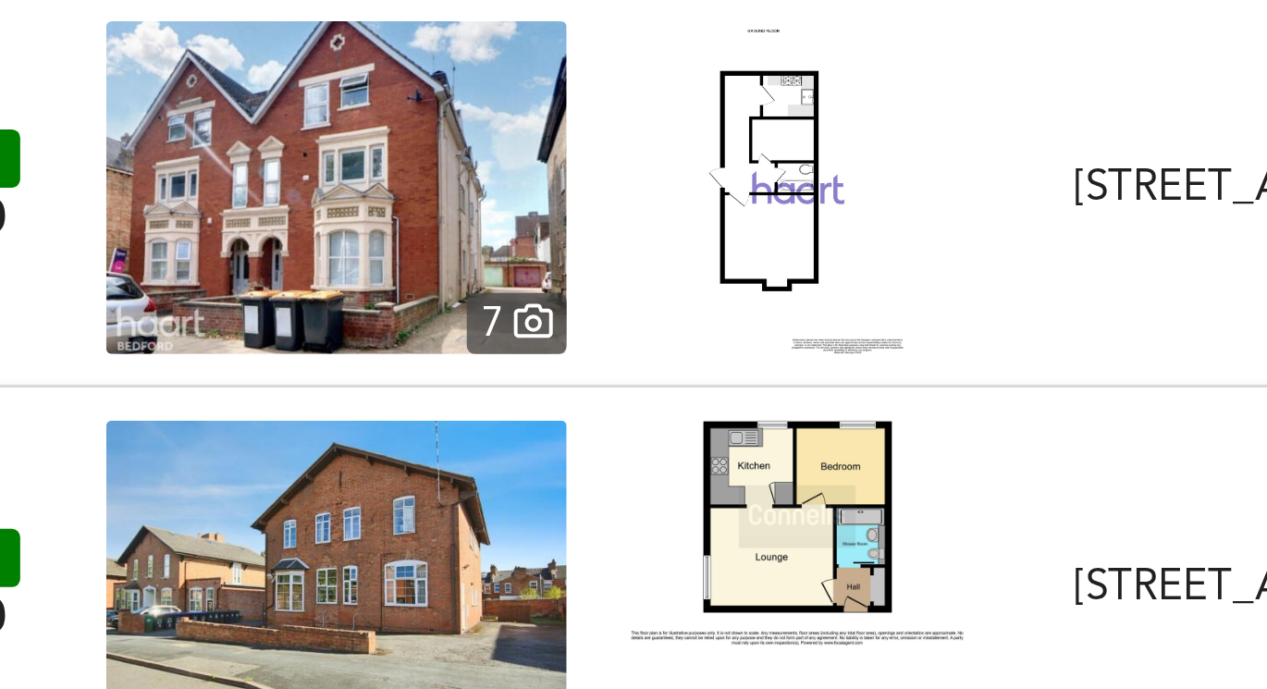
click at [392, 337] on img at bounding box center [410, 318] width 76 height 111
click at [250, 320] on img at bounding box center [255, 318] width 153 height 111
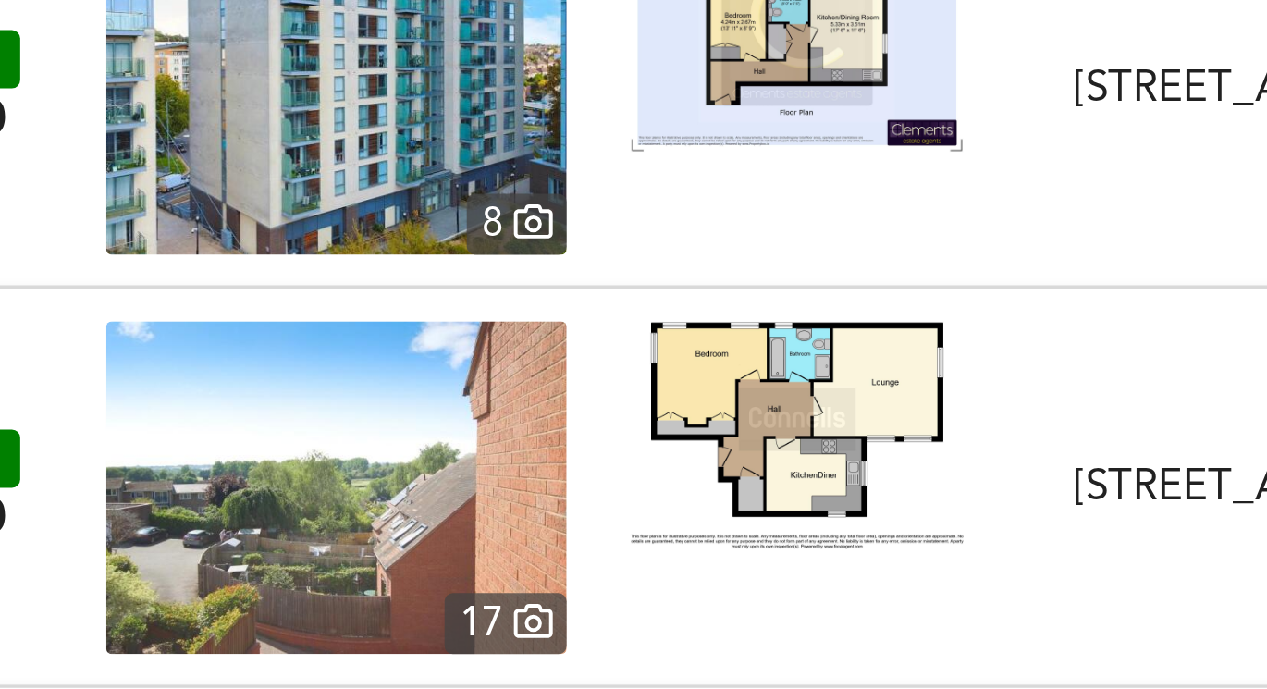
scroll to position [21519, 0]
click at [305, 418] on img at bounding box center [255, 418] width 153 height 111
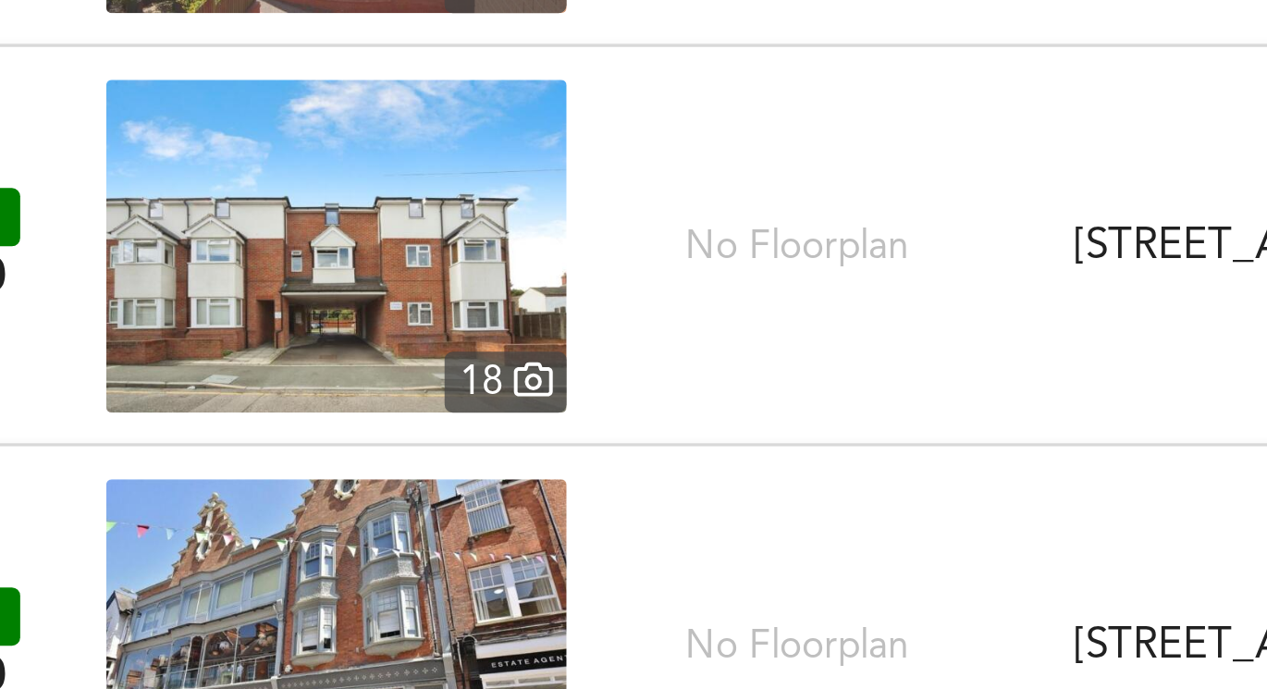
scroll to position [21750, 0]
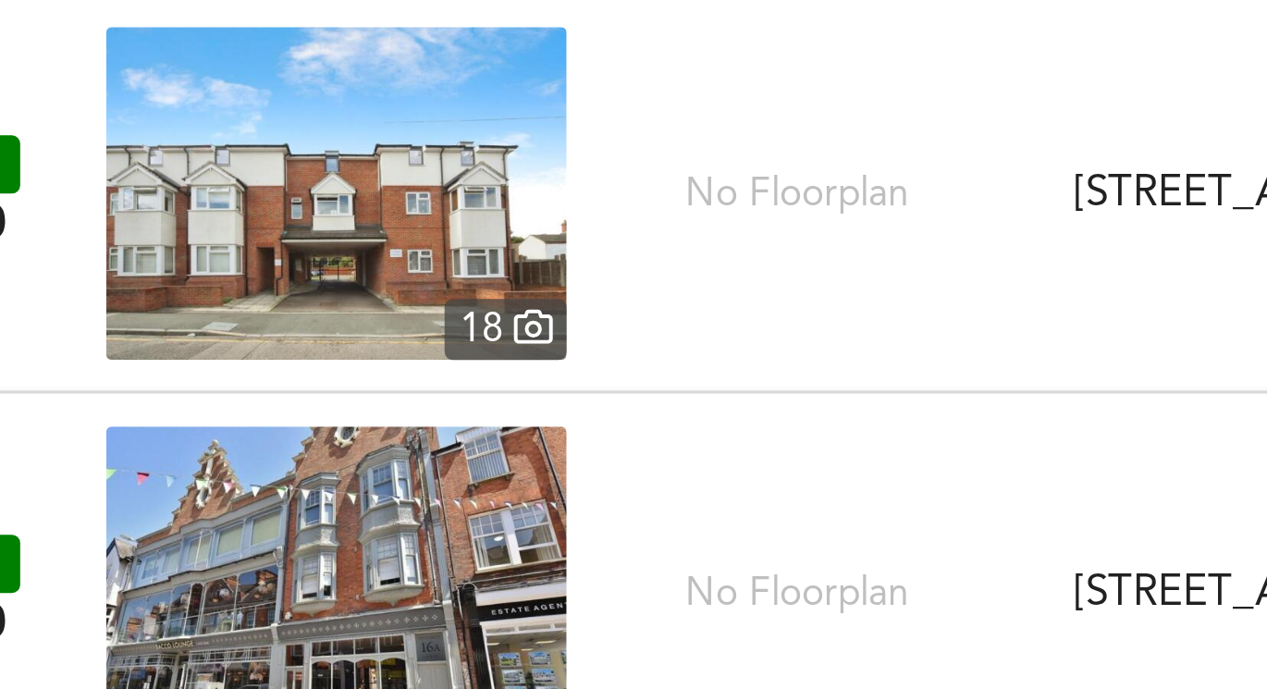
click at [256, 374] on img at bounding box center [255, 320] width 153 height 111
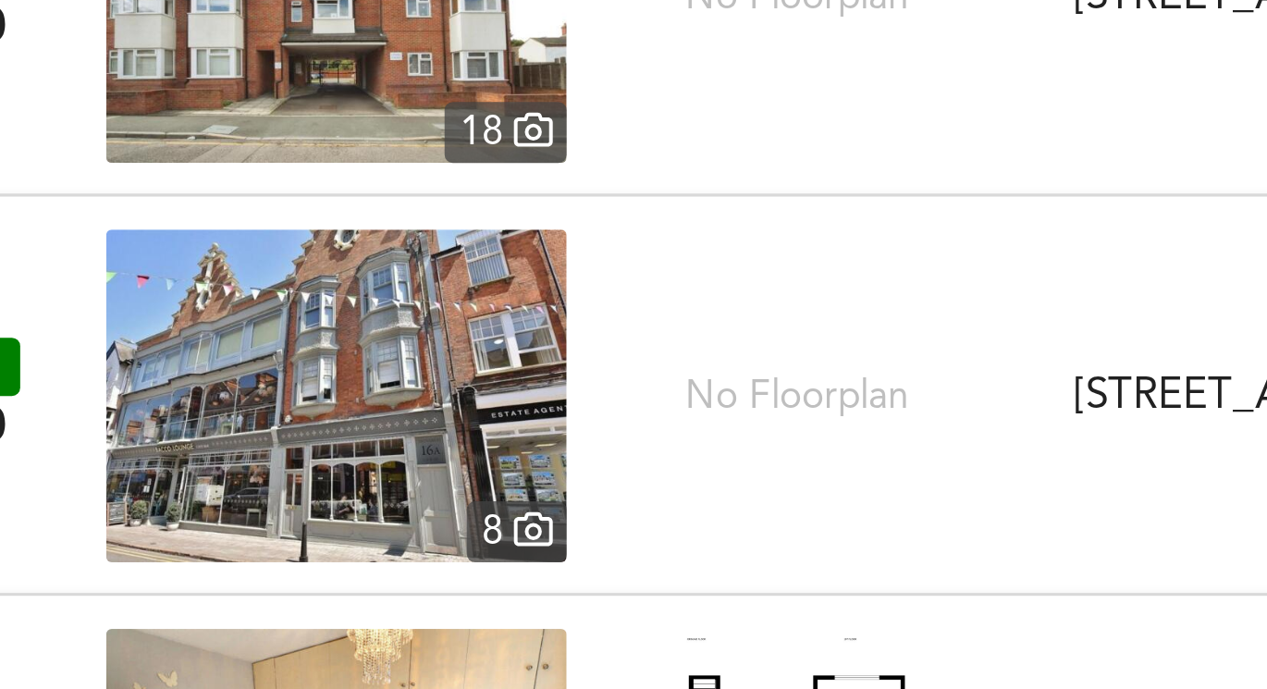
scroll to position [21818, 0]
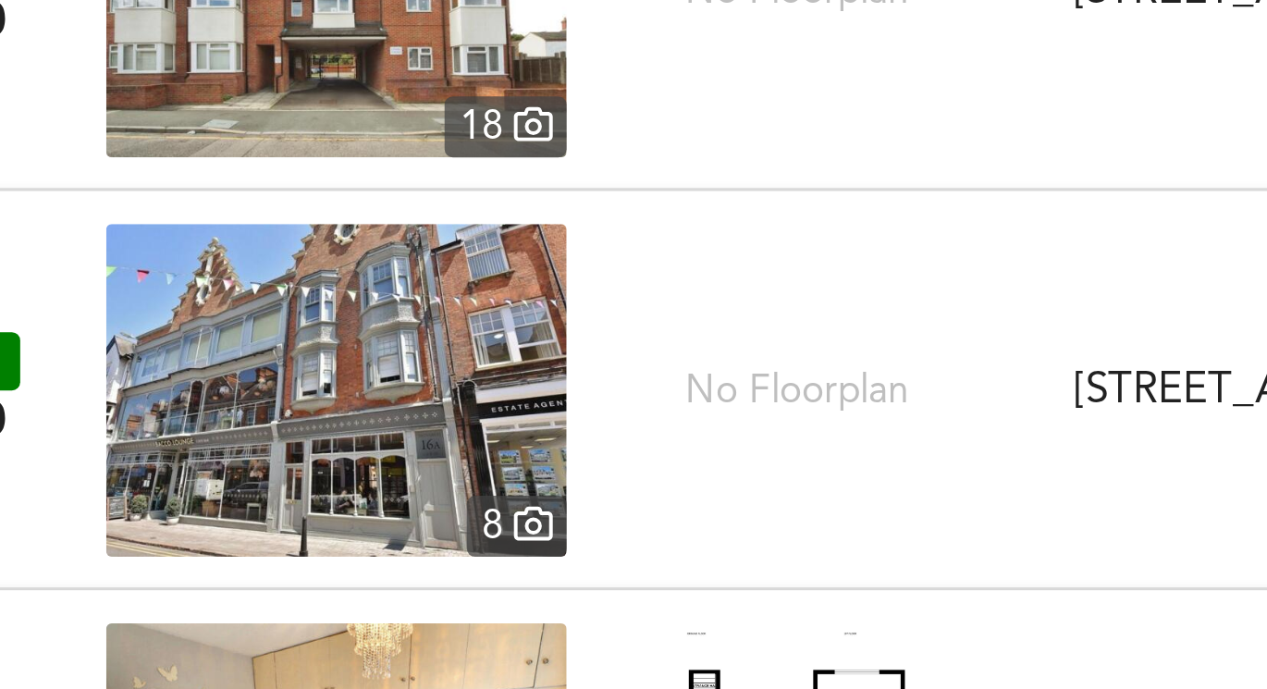
click at [276, 367] on img at bounding box center [255, 386] width 153 height 111
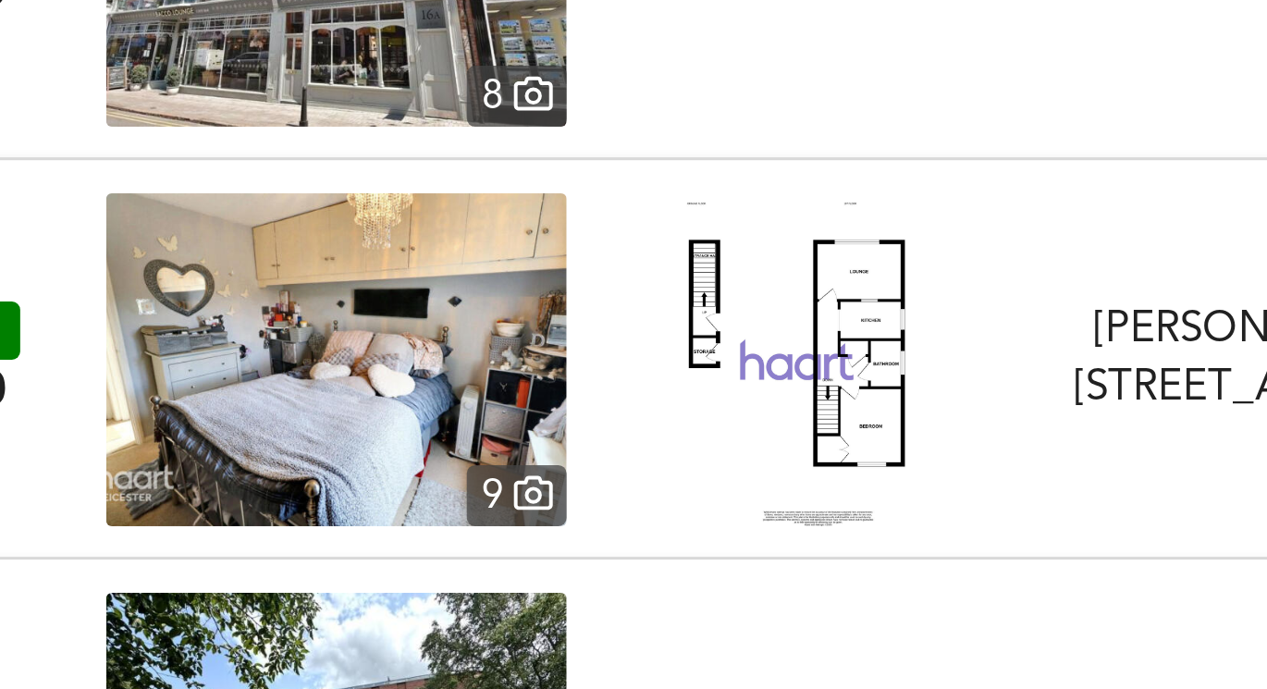
scroll to position [21962, 0]
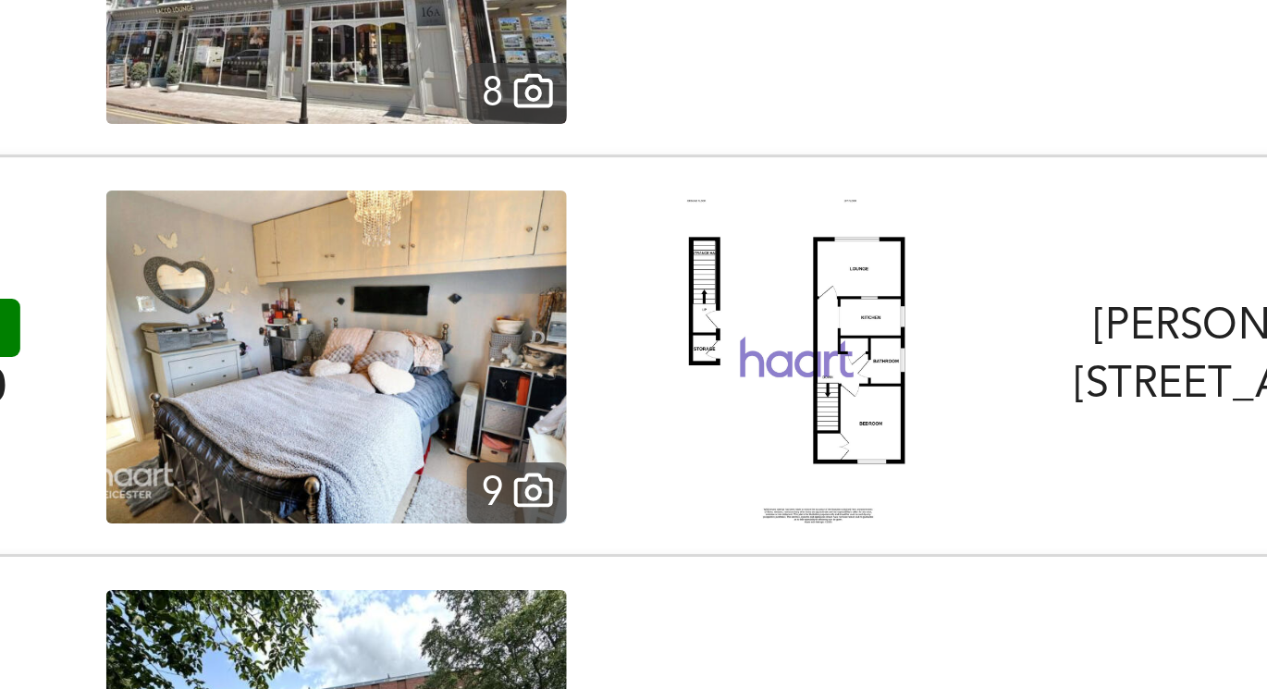
click at [419, 386] on img at bounding box center [409, 375] width 94 height 111
click at [223, 342] on img at bounding box center [255, 375] width 153 height 111
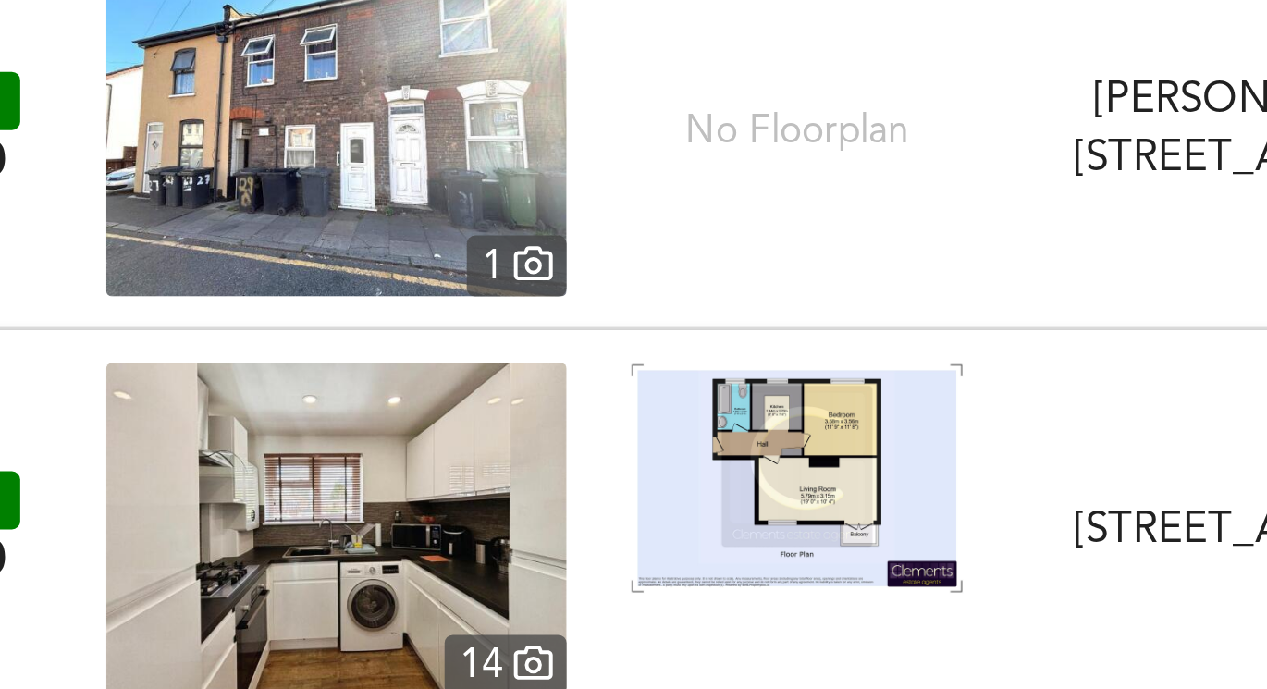
scroll to position [22485, 0]
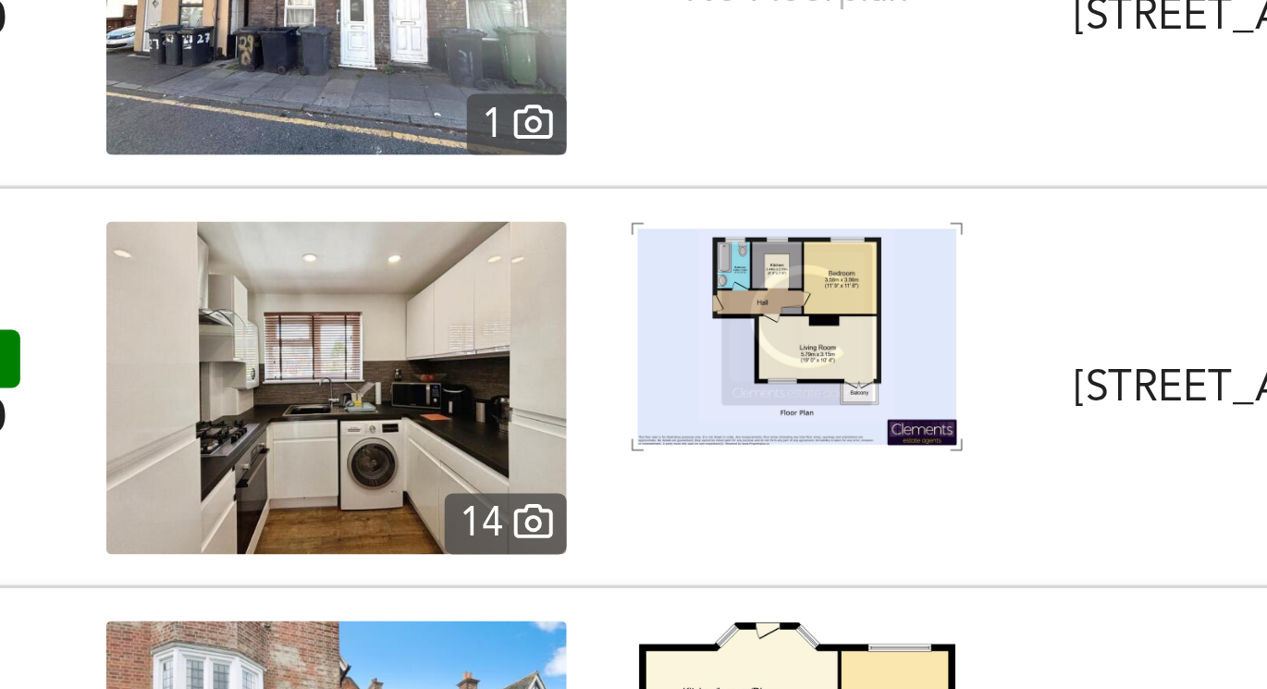
click at [391, 361] on img at bounding box center [409, 368] width 111 height 77
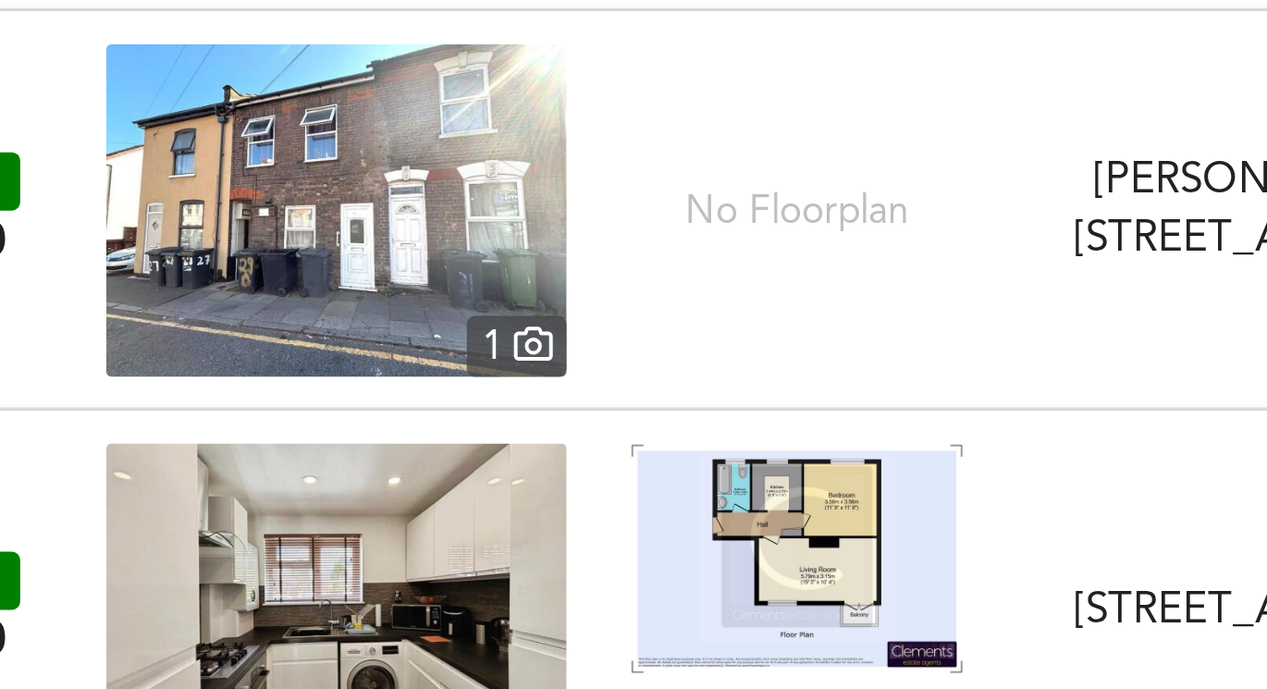
scroll to position [22415, 0]
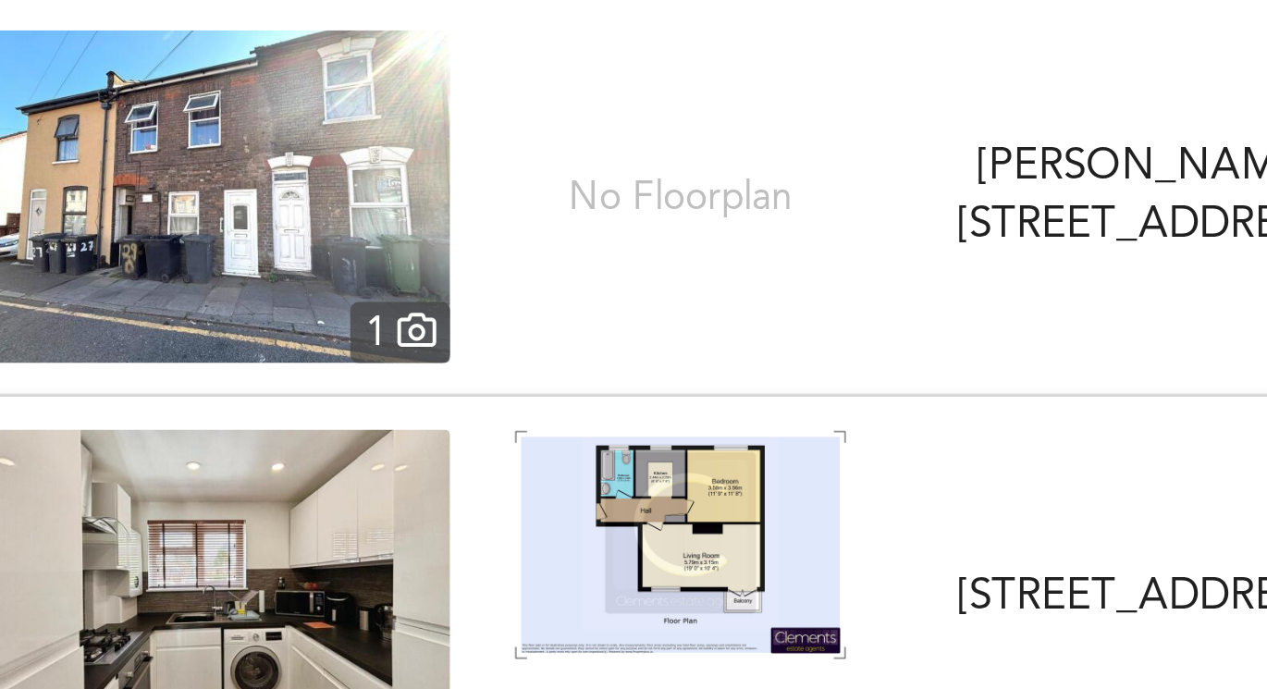
click at [300, 337] on img at bounding box center [255, 321] width 153 height 111
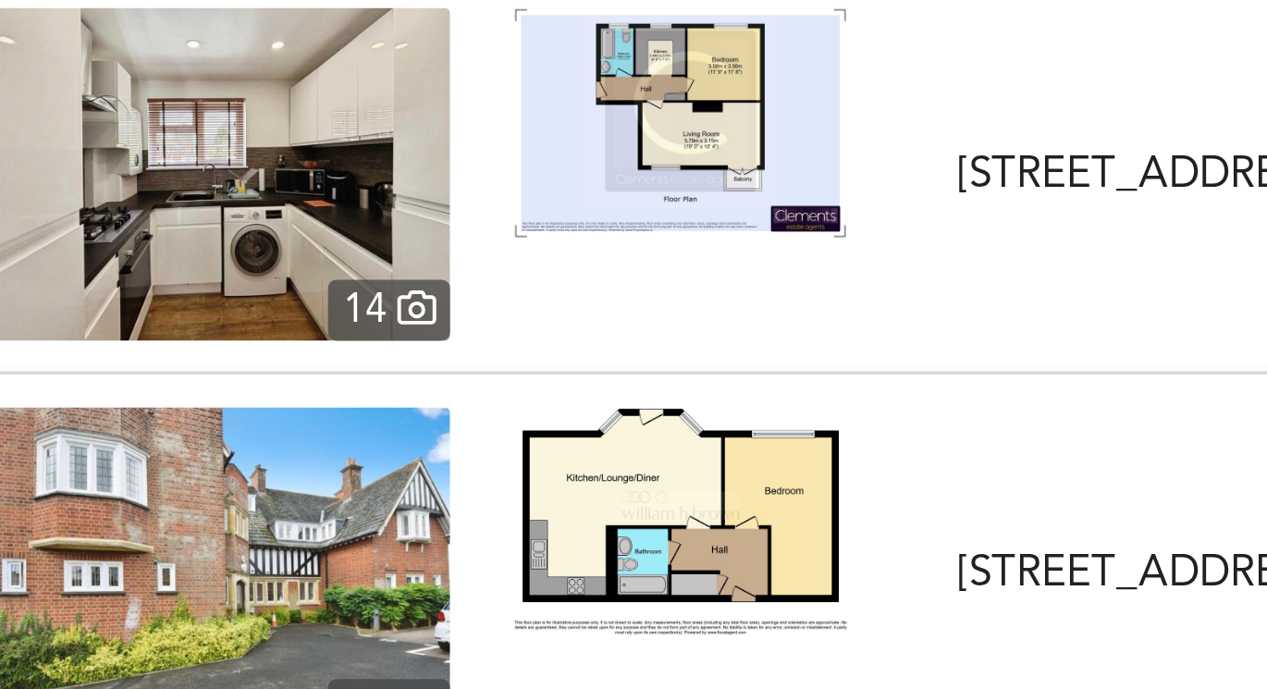
scroll to position [22551, 0]
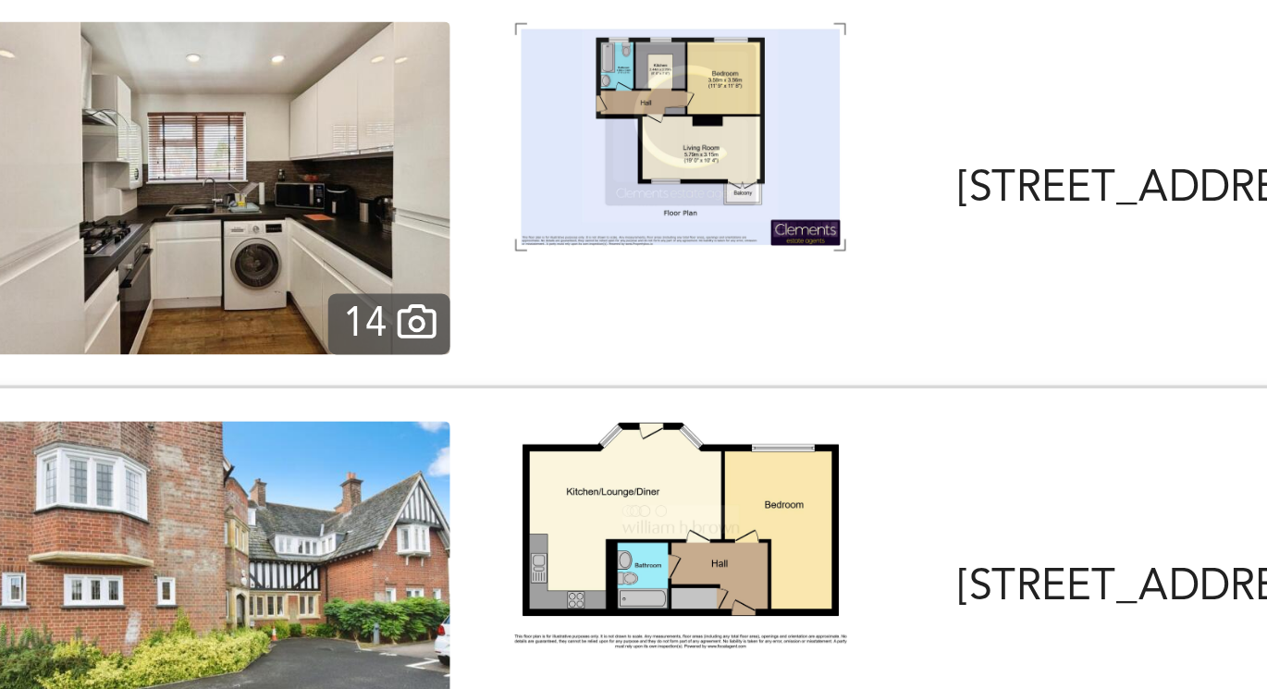
click at [428, 277] on img at bounding box center [409, 301] width 111 height 77
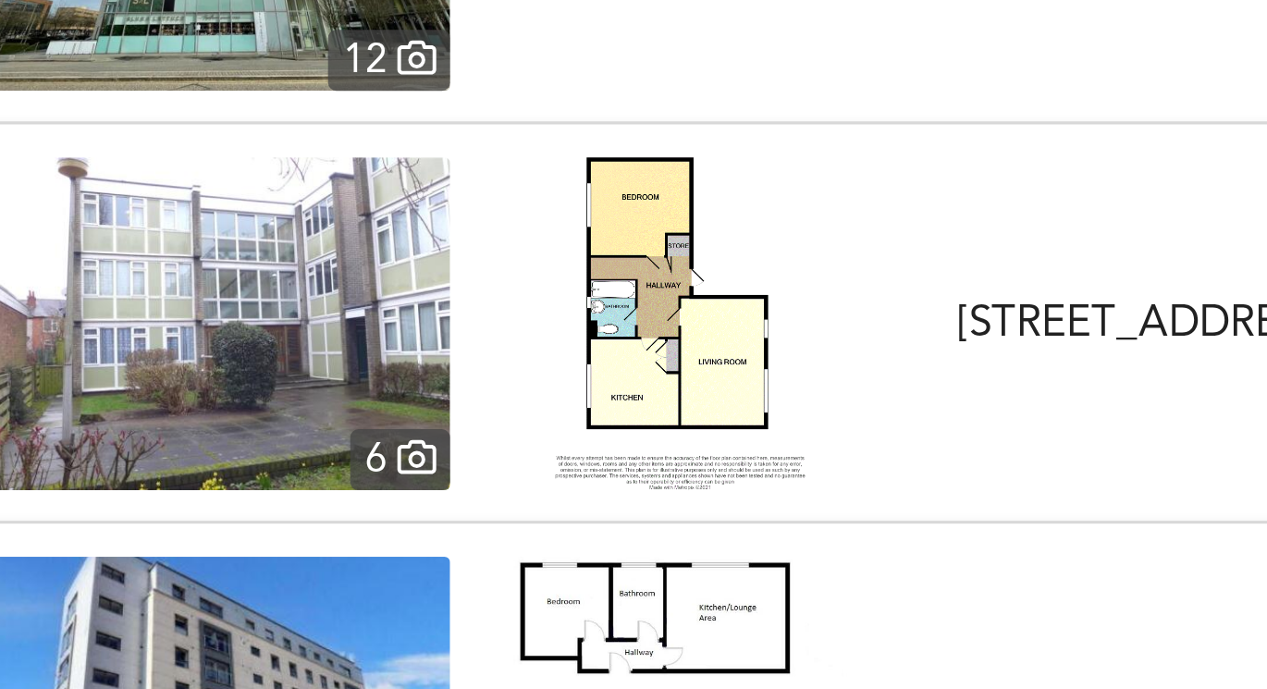
scroll to position [22906, 0]
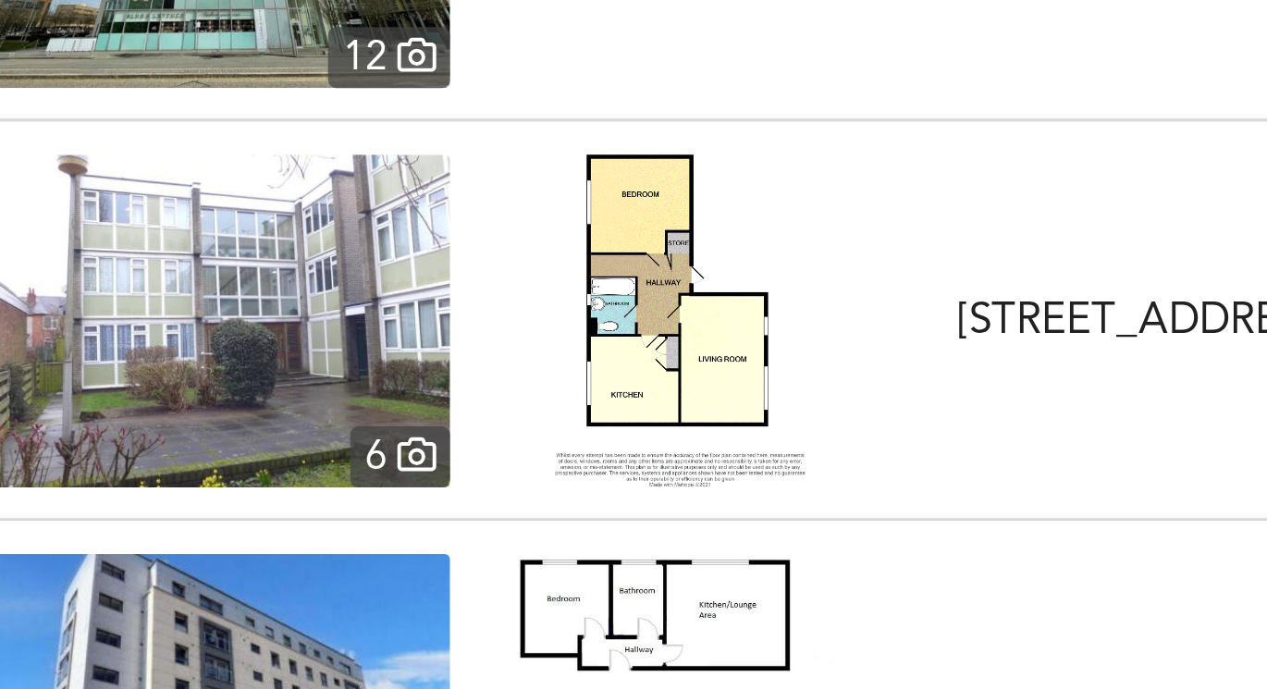
click at [317, 367] on img at bounding box center [255, 363] width 153 height 111
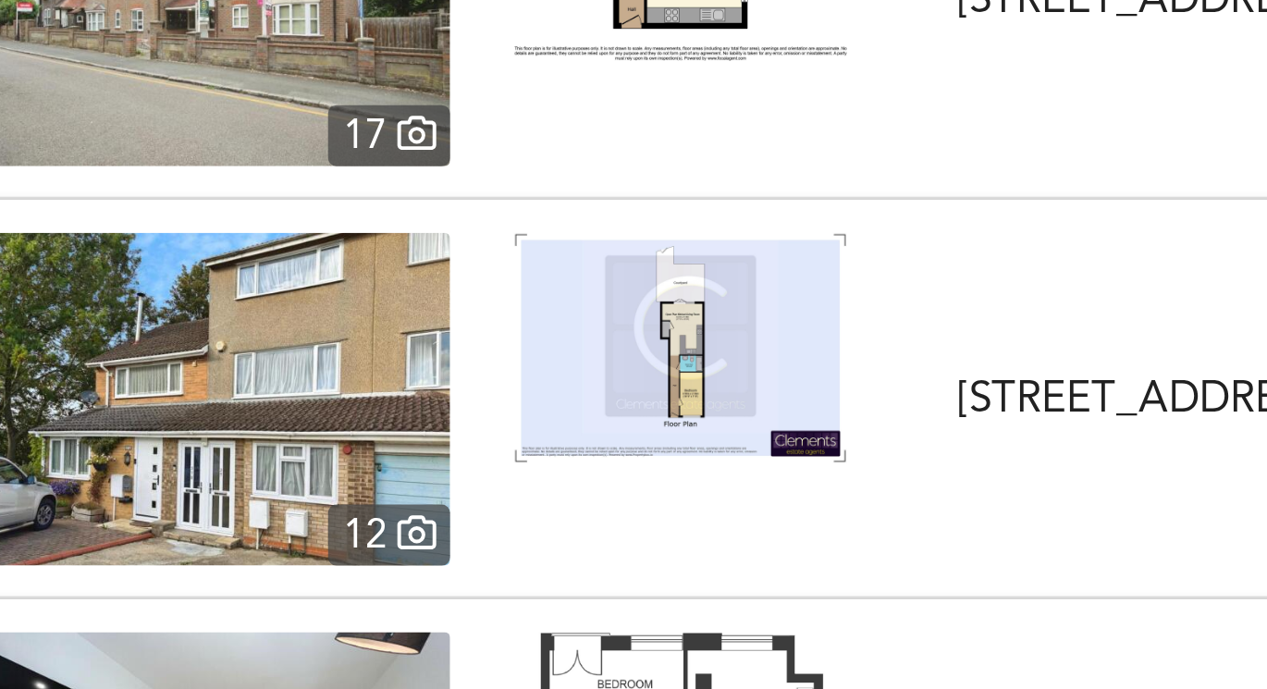
scroll to position [23414, 0]
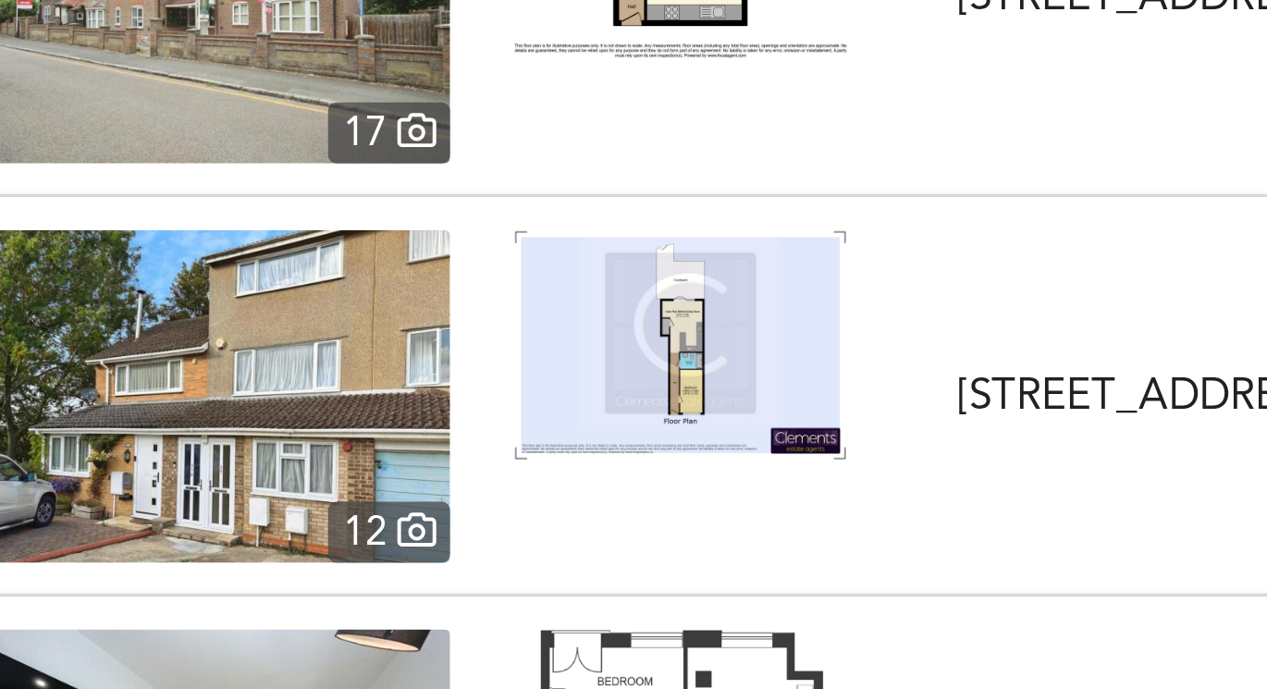
click at [412, 379] on img at bounding box center [409, 371] width 111 height 77
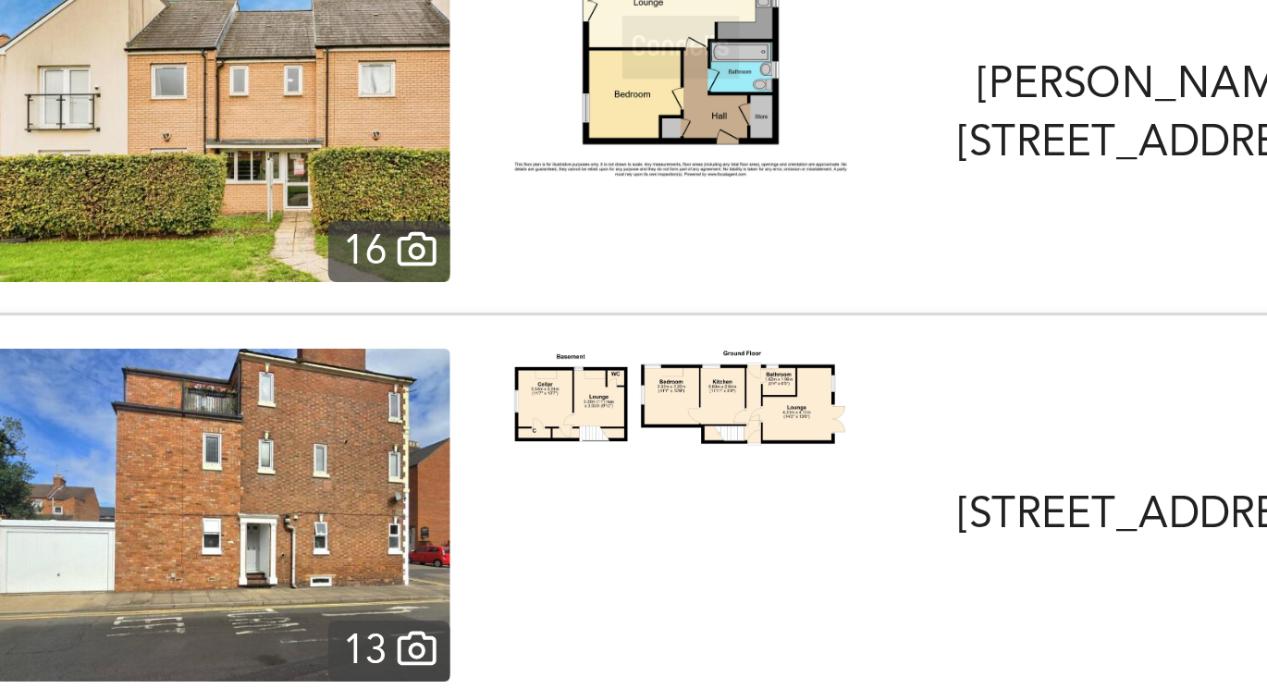
scroll to position [24042, 0]
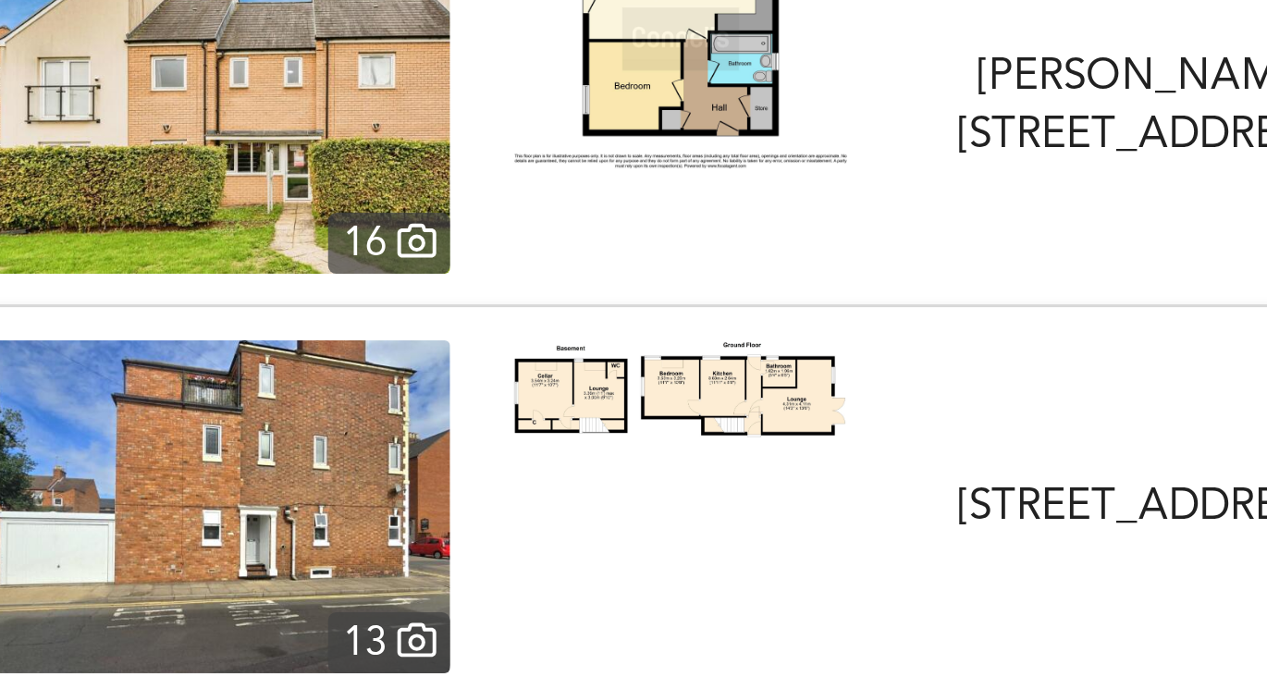
click at [409, 395] on img at bounding box center [409, 386] width 111 height 32
click at [279, 389] on img at bounding box center [255, 425] width 153 height 111
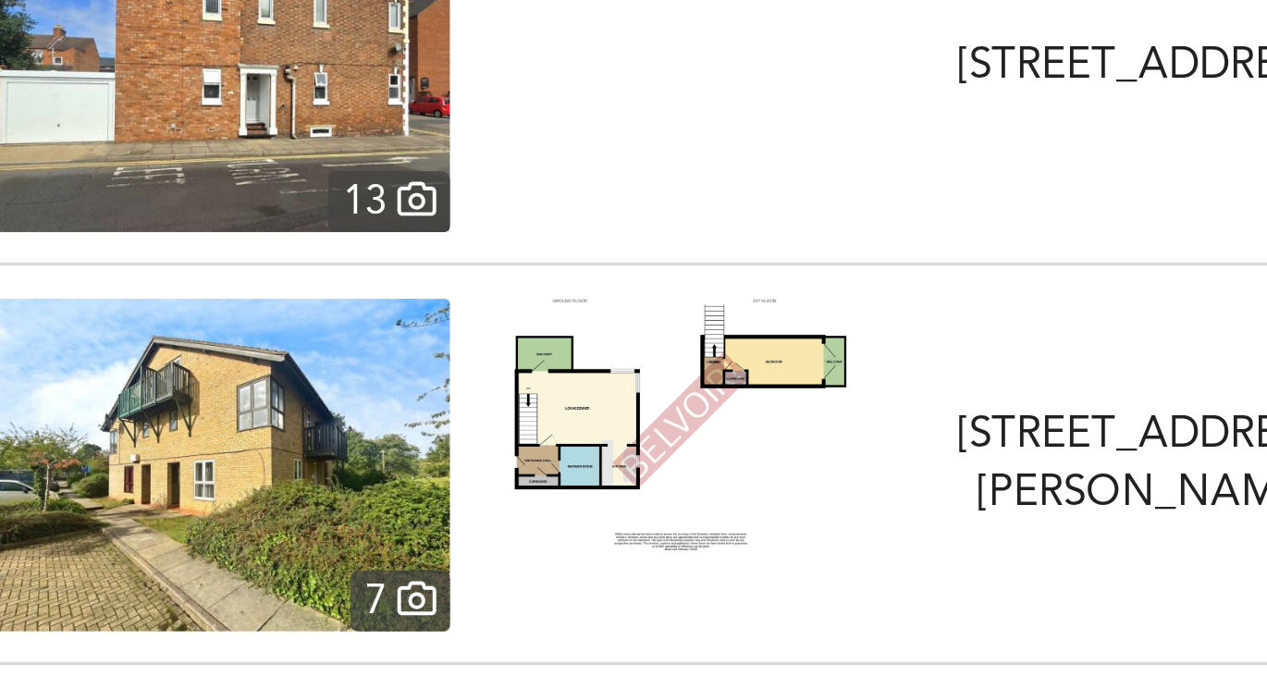
scroll to position [24206, 0]
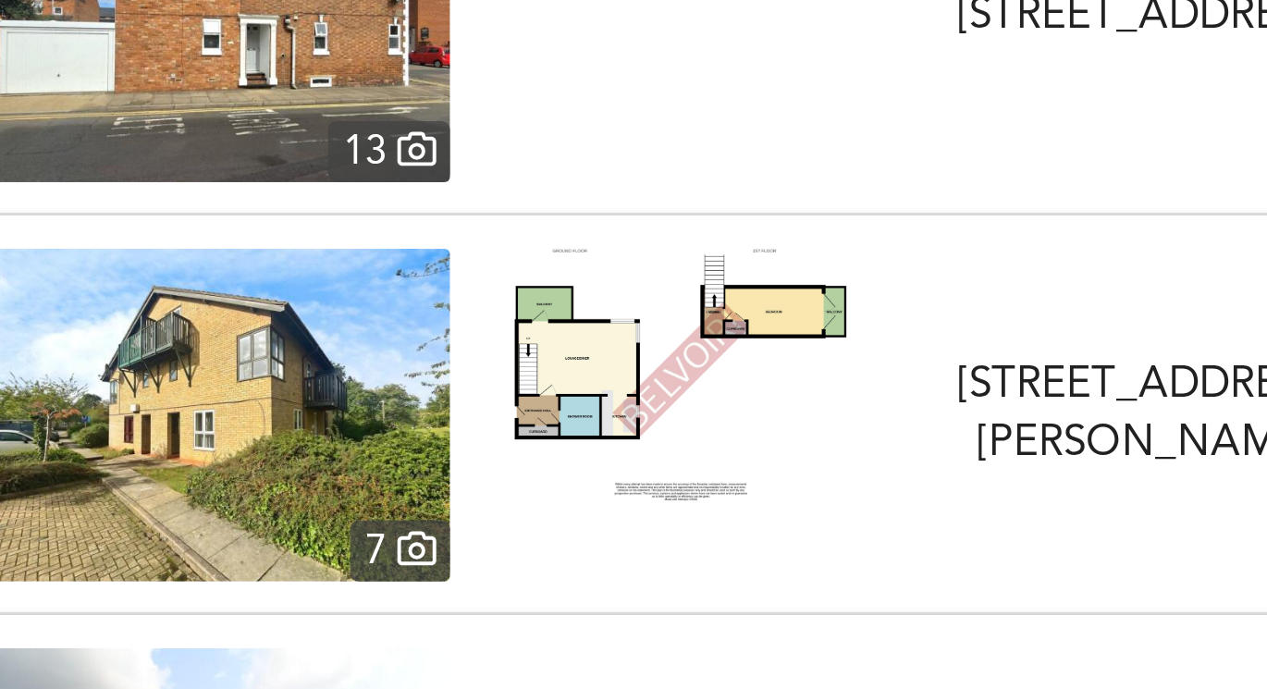
click at [361, 391] on img at bounding box center [409, 381] width 111 height 84
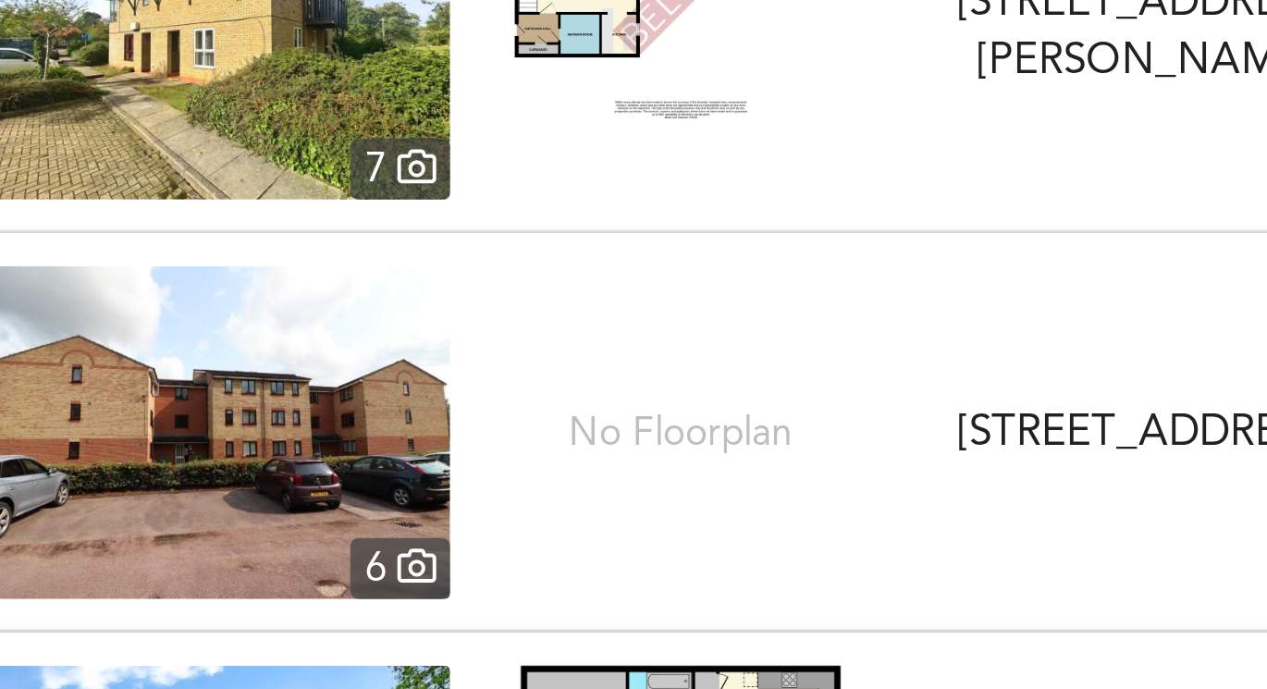
scroll to position [24338, 0]
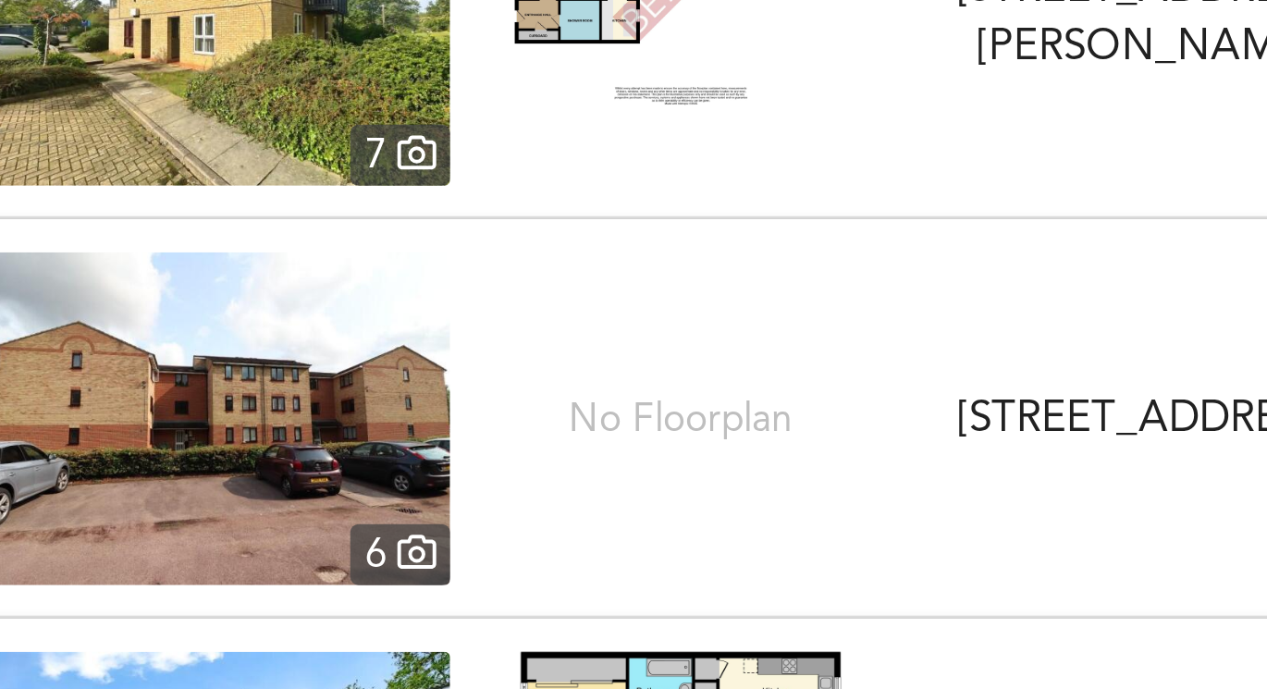
click at [298, 398] on img at bounding box center [255, 395] width 153 height 111
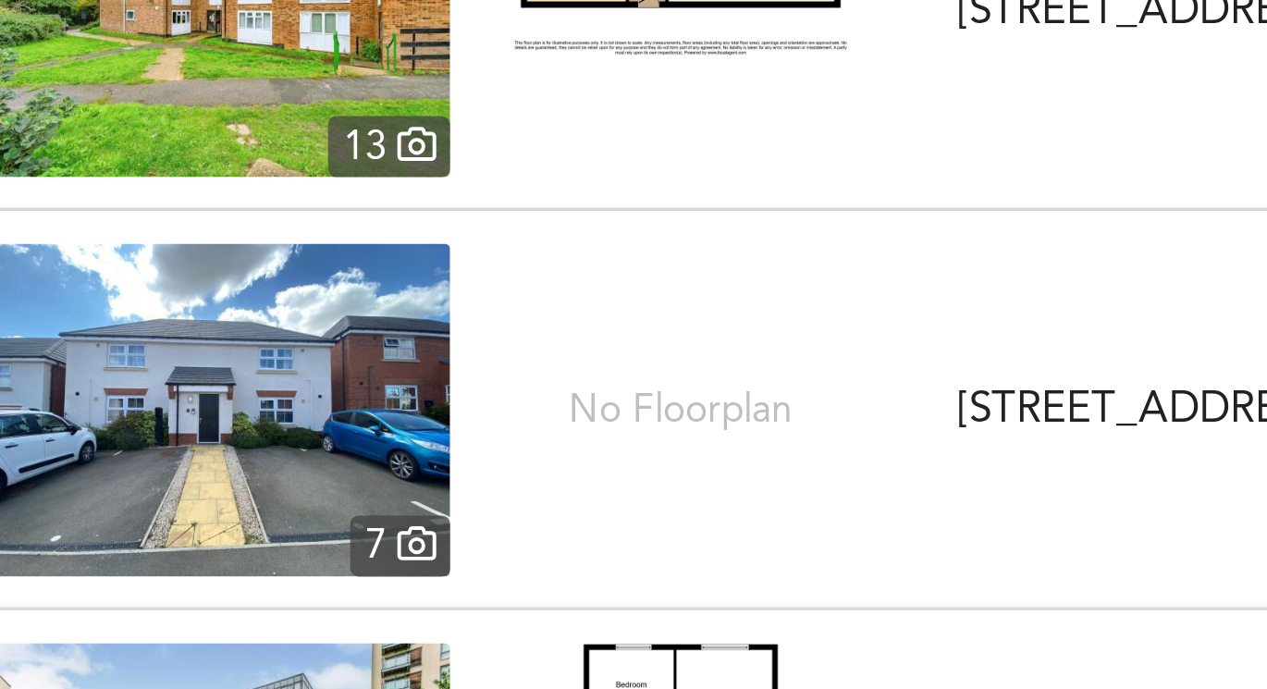
scroll to position [24644, 0]
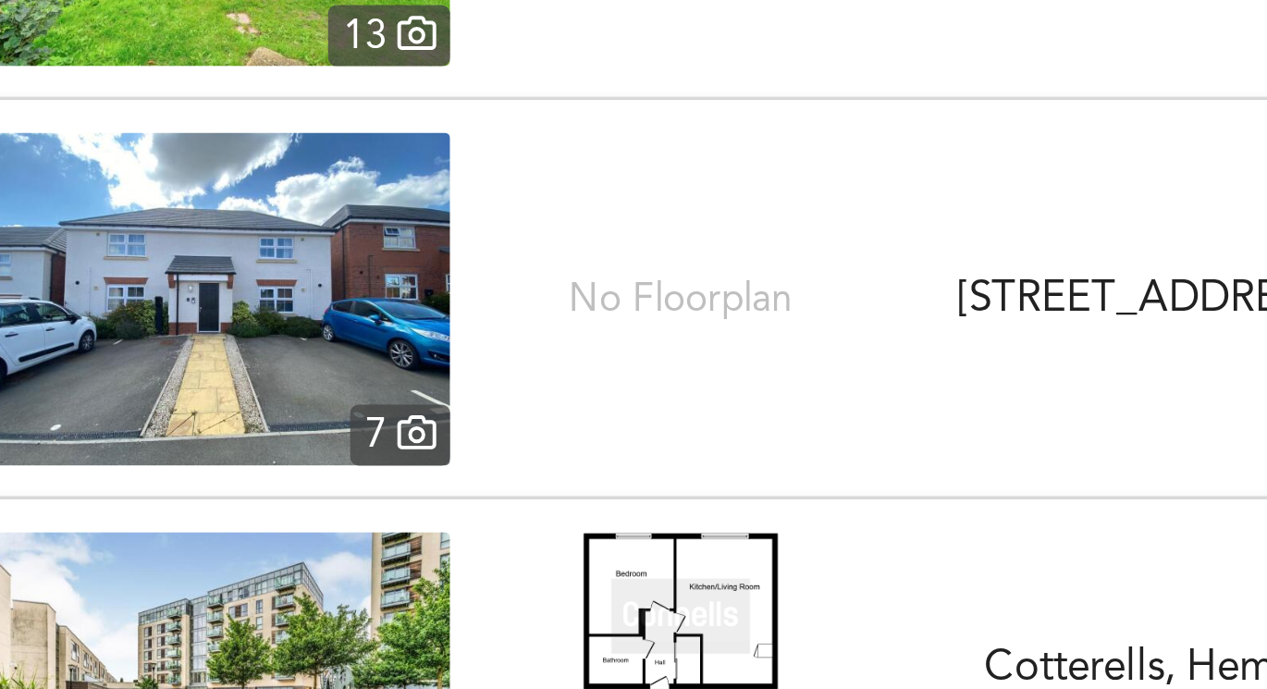
click at [276, 367] on img at bounding box center [255, 355] width 153 height 111
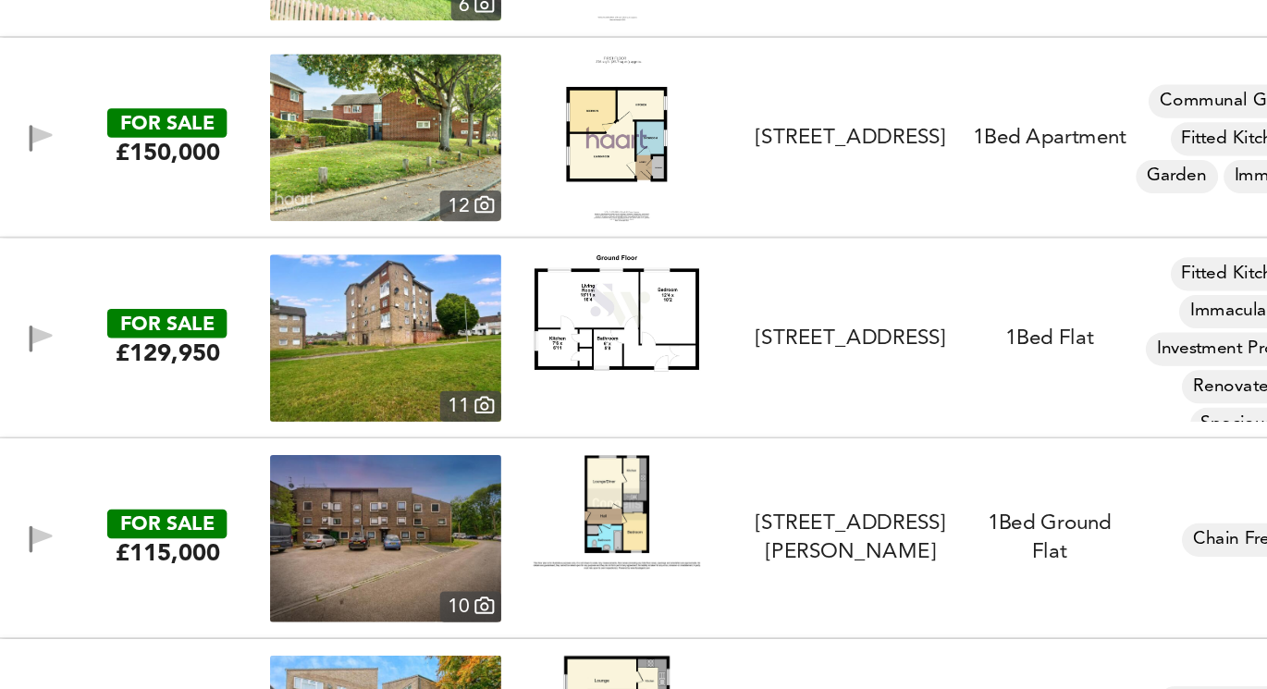
scroll to position [0, 0]
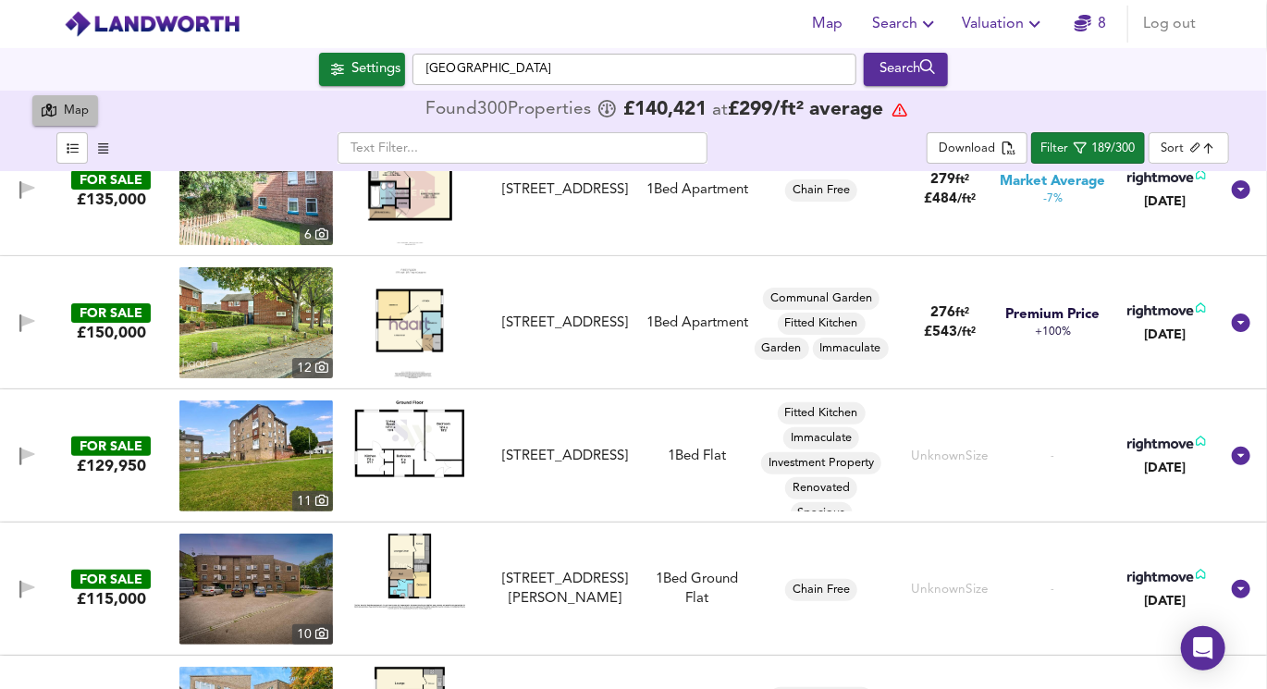
click at [80, 108] on div "Map" at bounding box center [76, 111] width 25 height 21
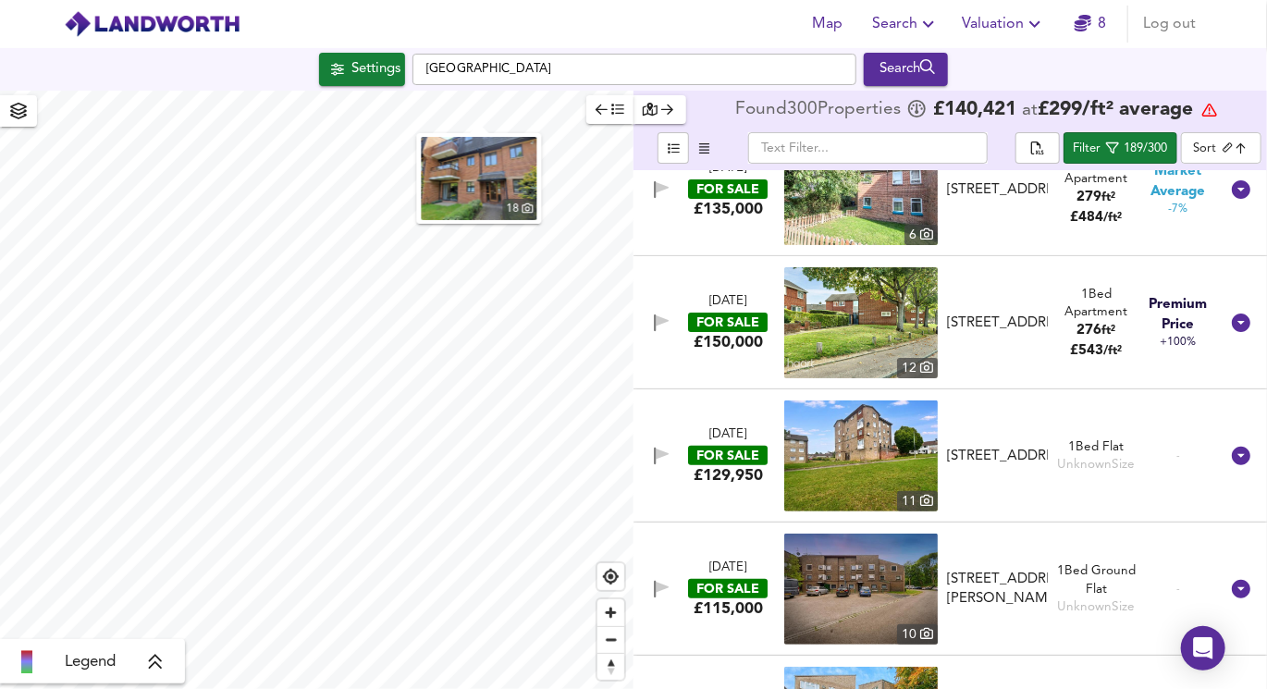
click at [584, 78] on div "Map Search Valuation 8 Log out Settings [GEOGRAPHIC_DATA] Search 18 Legend Foun…" at bounding box center [633, 344] width 1267 height 689
